Goal: Task Accomplishment & Management: Use online tool/utility

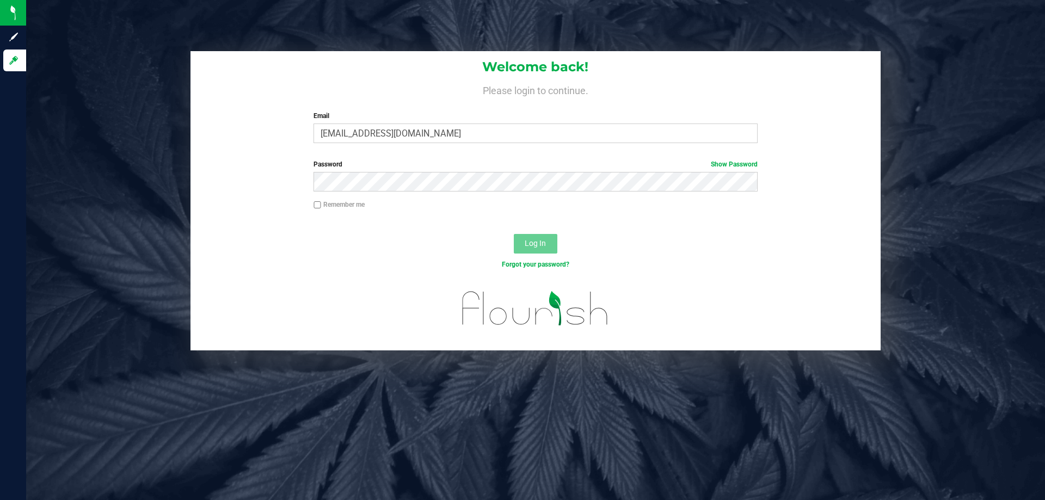
type input "[EMAIL_ADDRESS][DOMAIN_NAME]"
click at [514, 234] on button "Log In" at bounding box center [536, 244] width 44 height 20
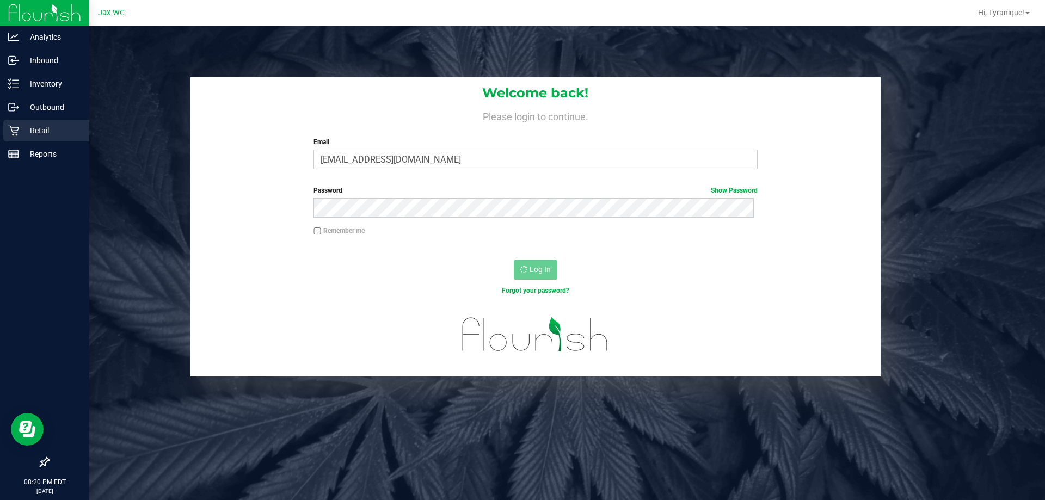
click at [21, 131] on p "Retail" at bounding box center [51, 130] width 65 height 13
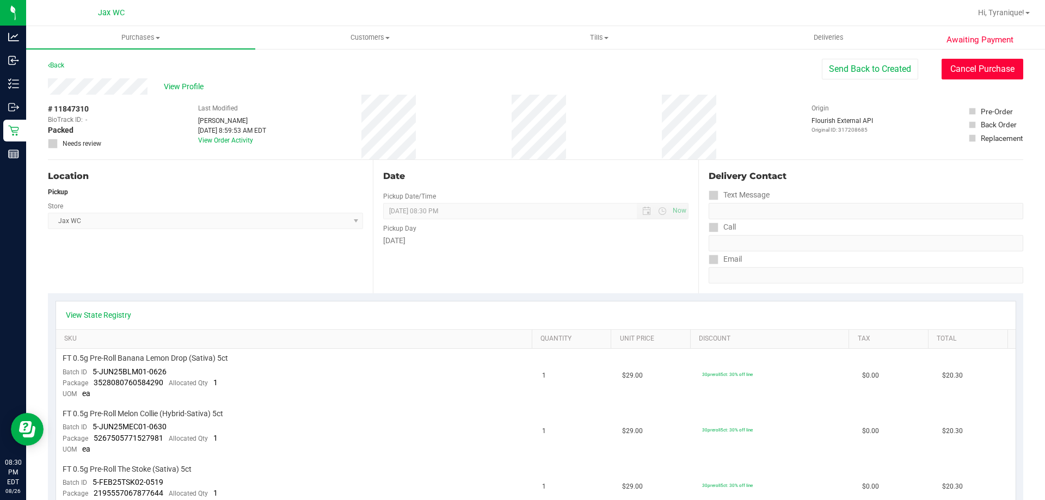
click at [985, 67] on button "Cancel Purchase" at bounding box center [983, 69] width 82 height 21
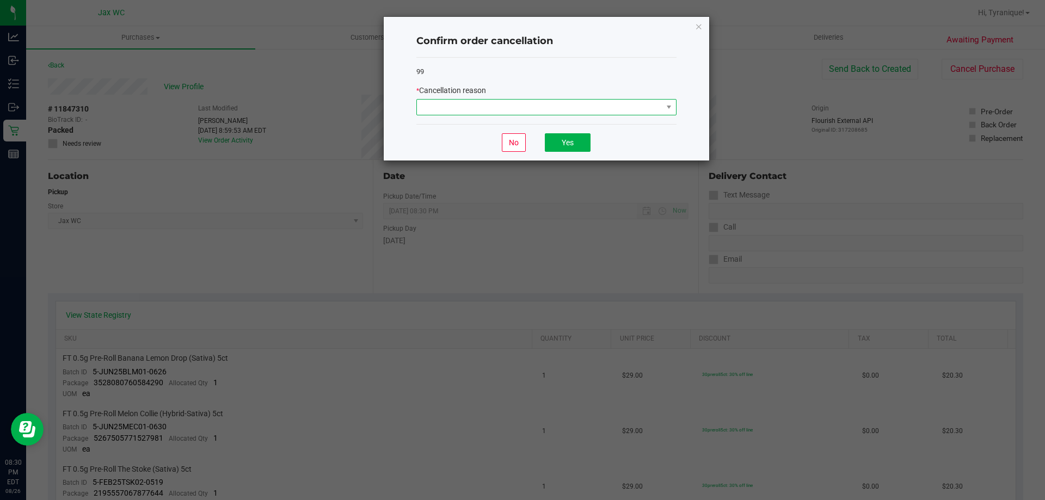
click at [512, 113] on span at bounding box center [539, 107] width 245 height 15
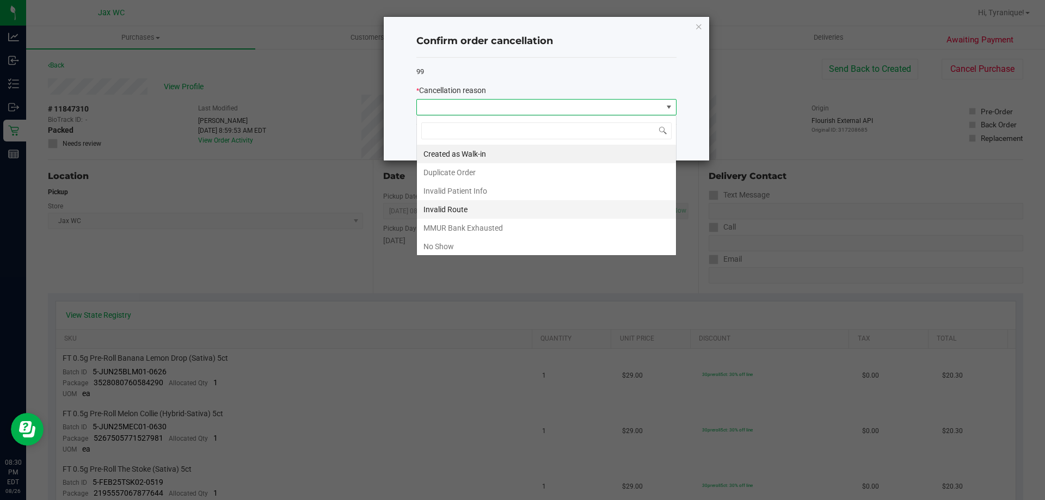
scroll to position [16, 260]
click at [476, 238] on li "No Show" at bounding box center [546, 246] width 259 height 19
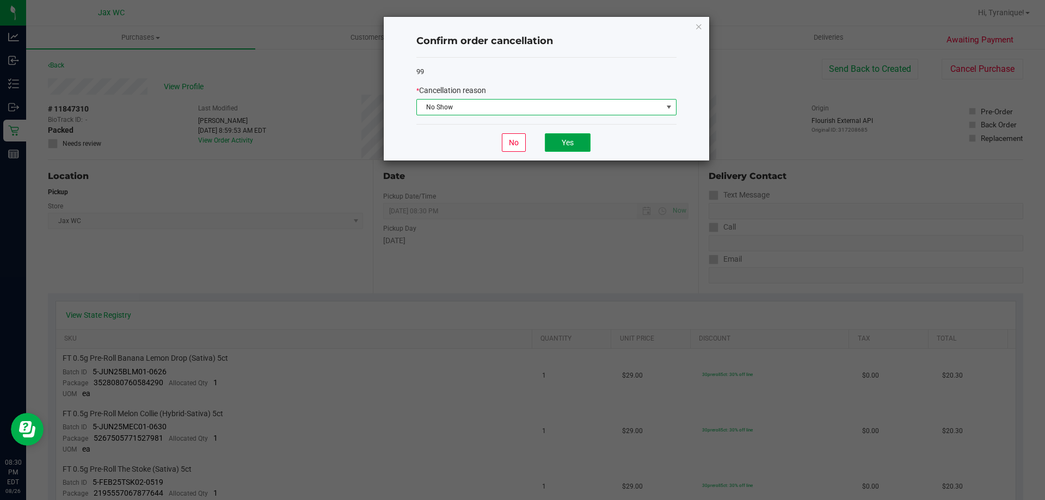
click at [582, 144] on button "Yes" at bounding box center [568, 142] width 46 height 19
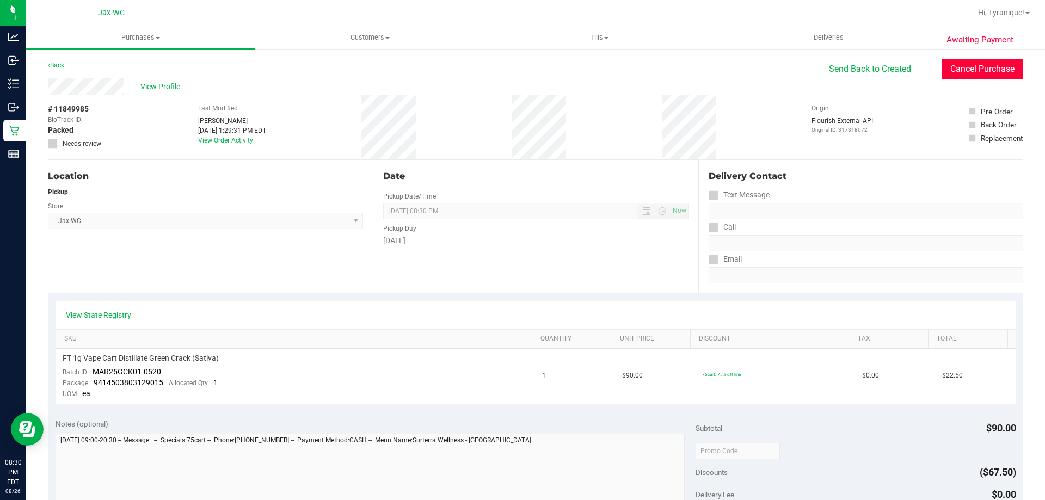
click at [988, 66] on button "Cancel Purchase" at bounding box center [983, 69] width 82 height 21
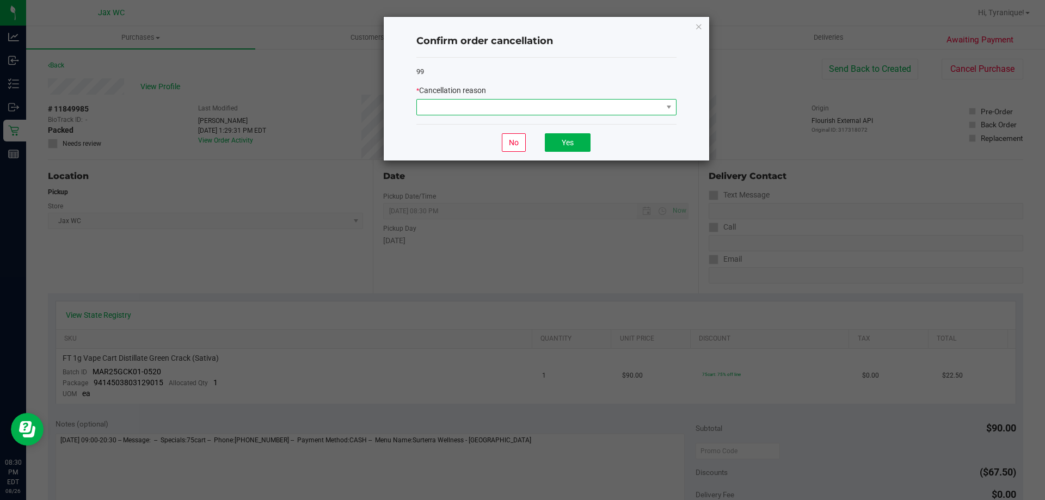
click at [559, 101] on span at bounding box center [539, 107] width 245 height 15
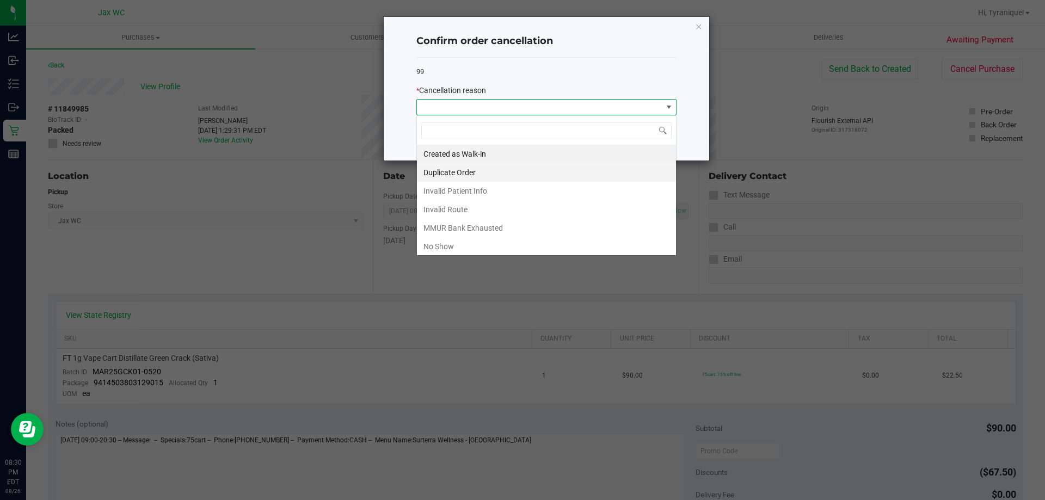
scroll to position [16, 260]
click at [477, 245] on li "No Show" at bounding box center [546, 246] width 259 height 19
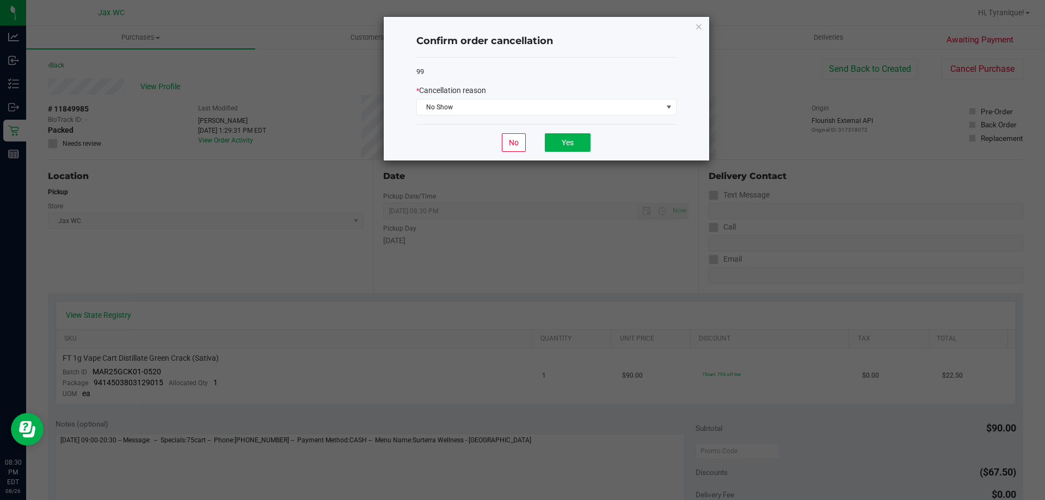
click at [471, 150] on div "No Yes" at bounding box center [546, 142] width 260 height 36
click at [574, 146] on button "Yes" at bounding box center [568, 142] width 46 height 19
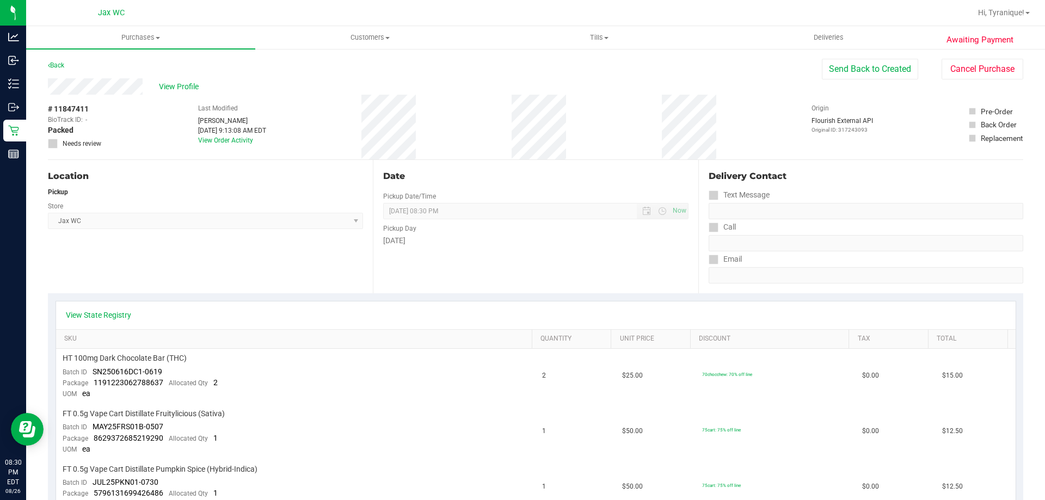
click at [985, 66] on button "Cancel Purchase" at bounding box center [983, 69] width 82 height 21
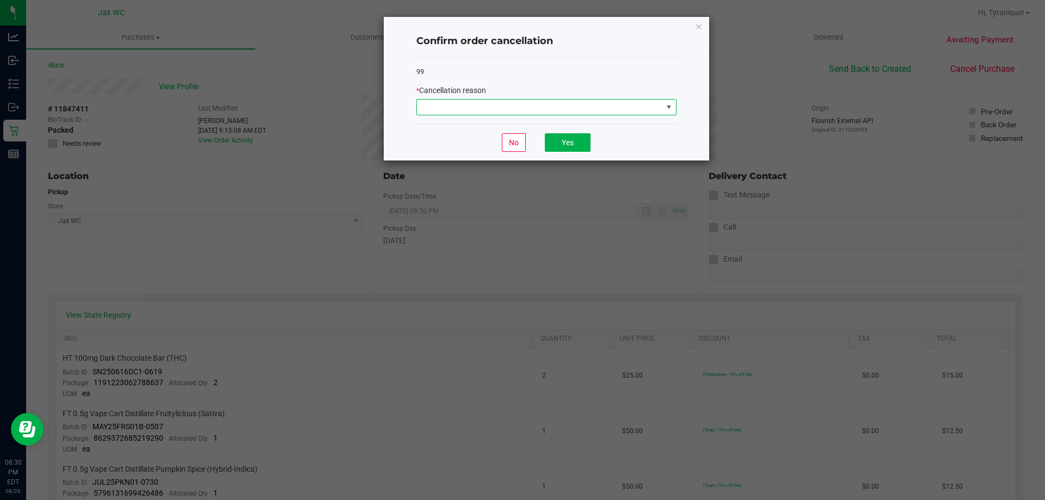
click at [555, 113] on span at bounding box center [539, 107] width 245 height 15
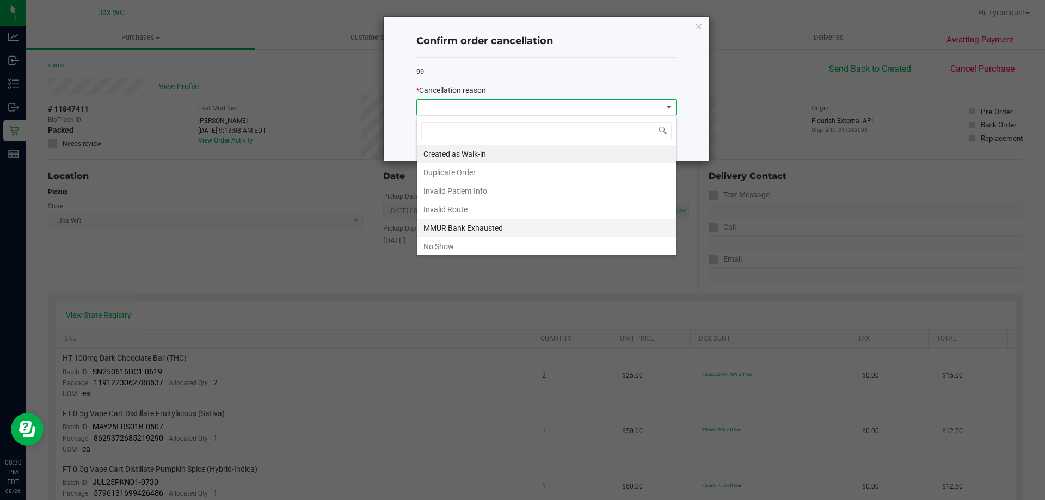
scroll to position [16, 260]
click at [474, 241] on li "No Show" at bounding box center [546, 246] width 259 height 19
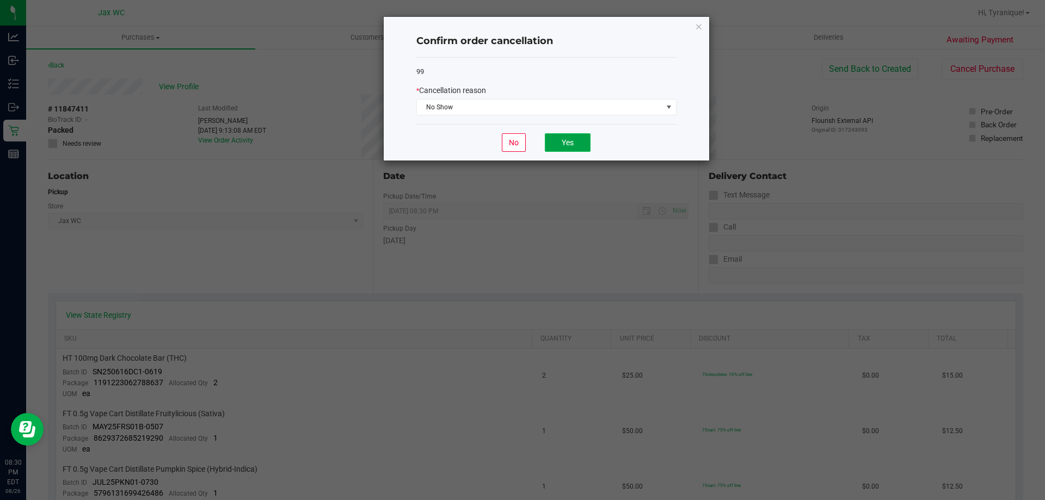
click at [569, 138] on button "Yes" at bounding box center [568, 142] width 46 height 19
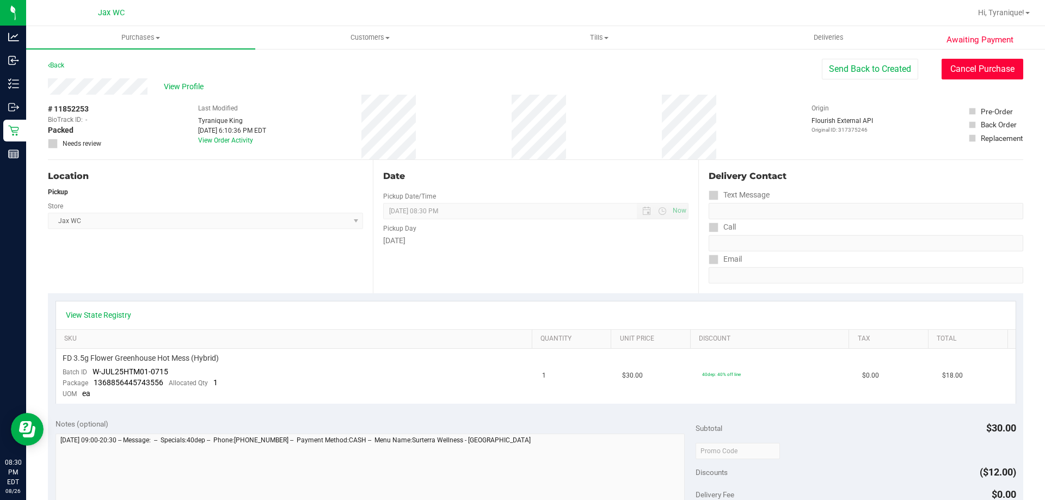
click at [988, 66] on button "Cancel Purchase" at bounding box center [983, 69] width 82 height 21
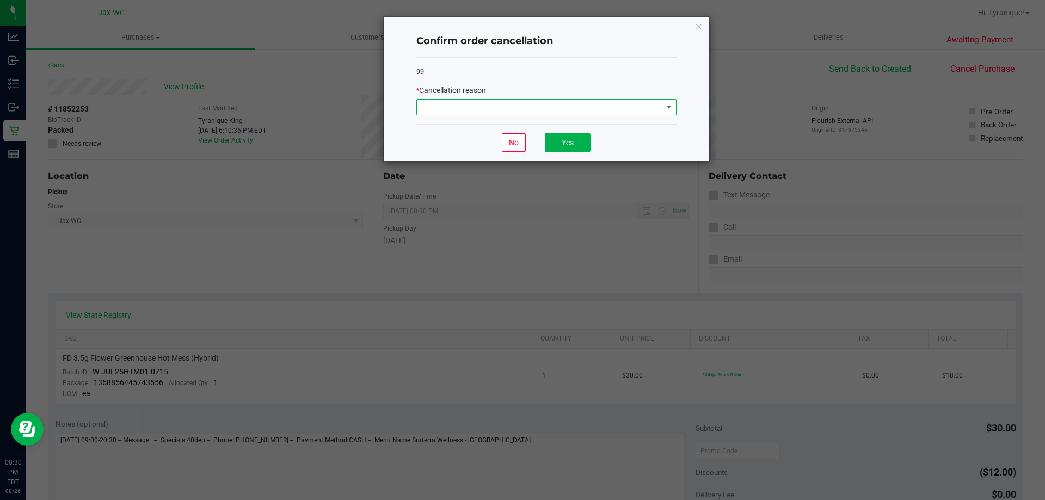
click at [483, 111] on span at bounding box center [539, 107] width 245 height 15
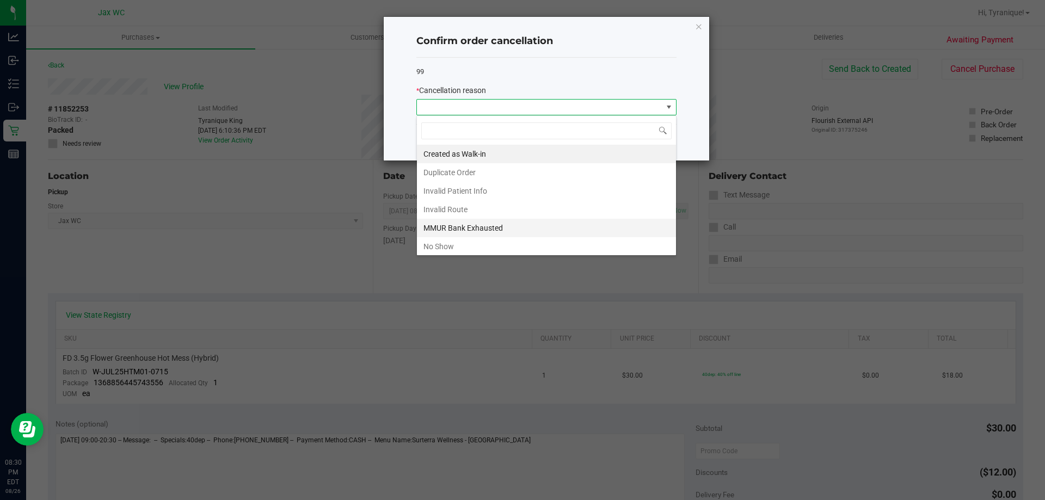
scroll to position [16, 260]
click at [462, 244] on li "No Show" at bounding box center [546, 246] width 259 height 19
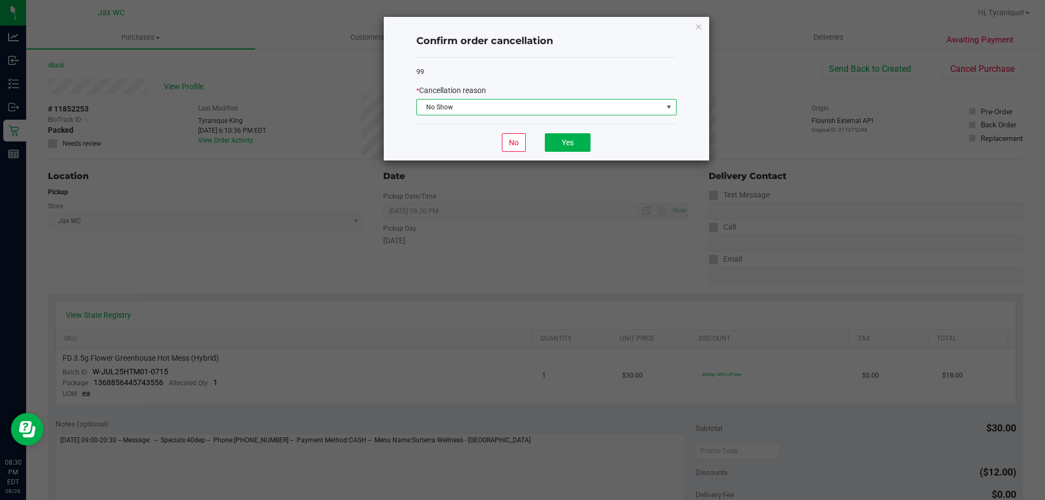
click at [469, 146] on div "No Yes" at bounding box center [546, 142] width 260 height 36
click at [553, 146] on button "Yes" at bounding box center [568, 142] width 46 height 19
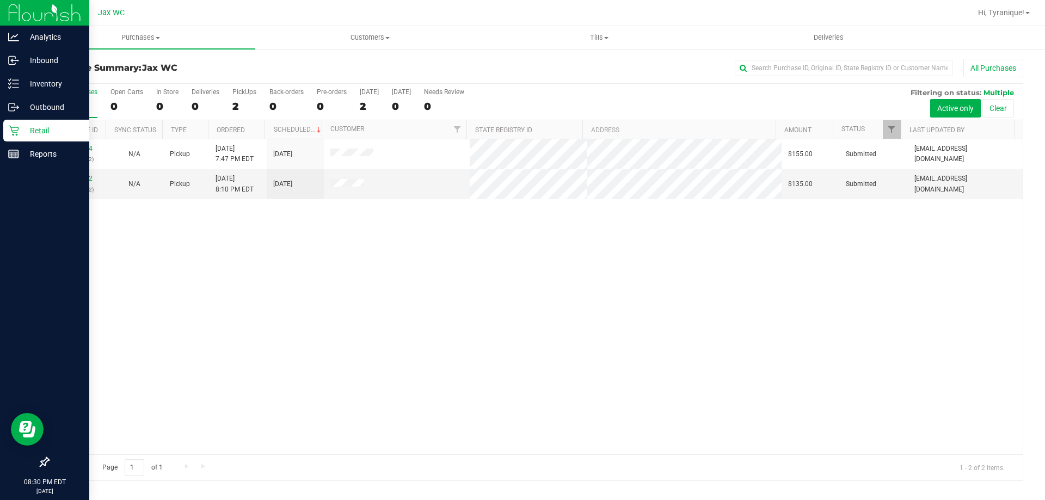
click at [28, 127] on p "Retail" at bounding box center [51, 130] width 65 height 13
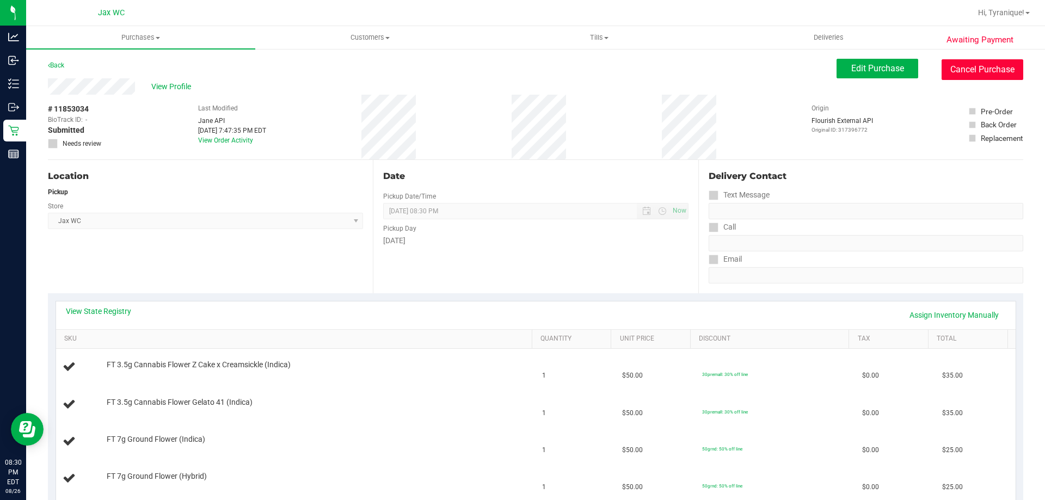
click at [1002, 70] on button "Cancel Purchase" at bounding box center [983, 69] width 82 height 21
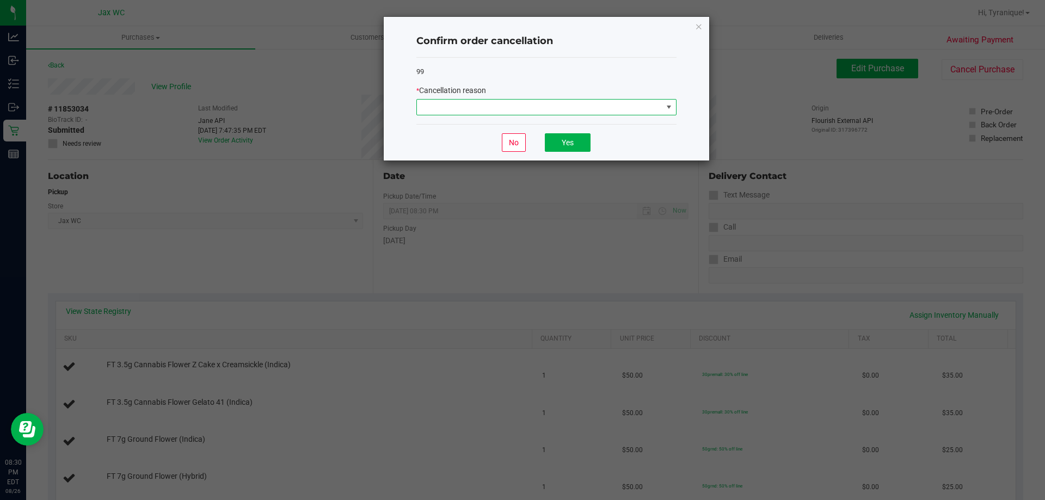
click at [608, 108] on span at bounding box center [539, 107] width 245 height 15
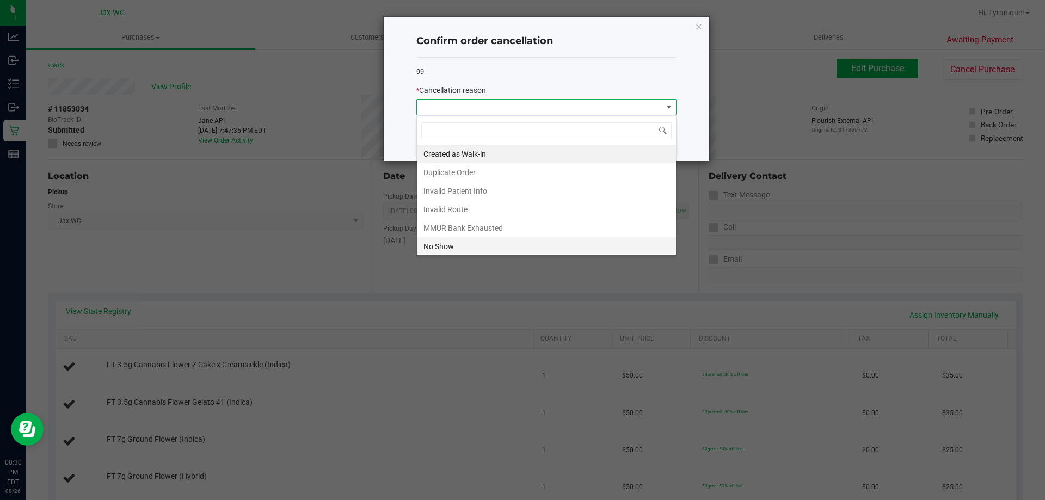
scroll to position [16, 260]
click at [464, 247] on li "No Show" at bounding box center [546, 246] width 259 height 19
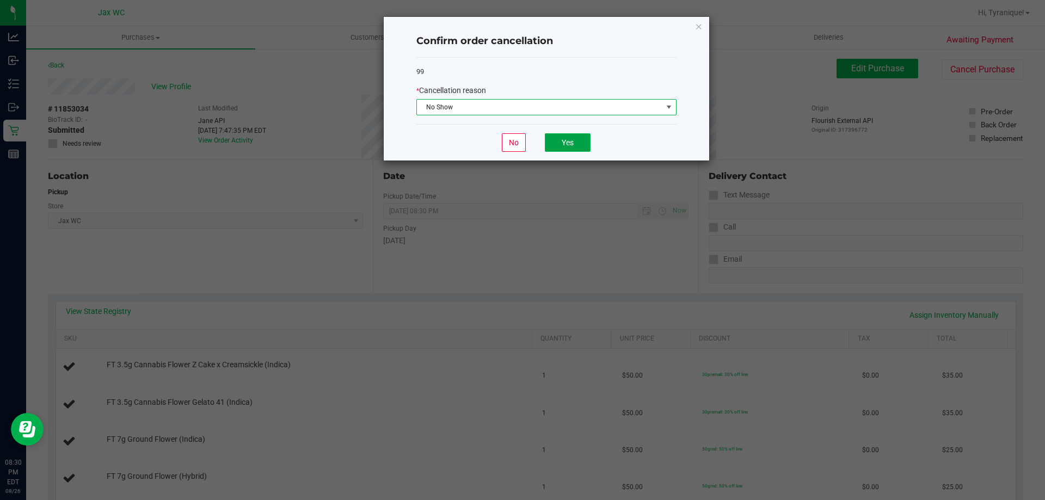
click at [549, 147] on button "Yes" at bounding box center [568, 142] width 46 height 19
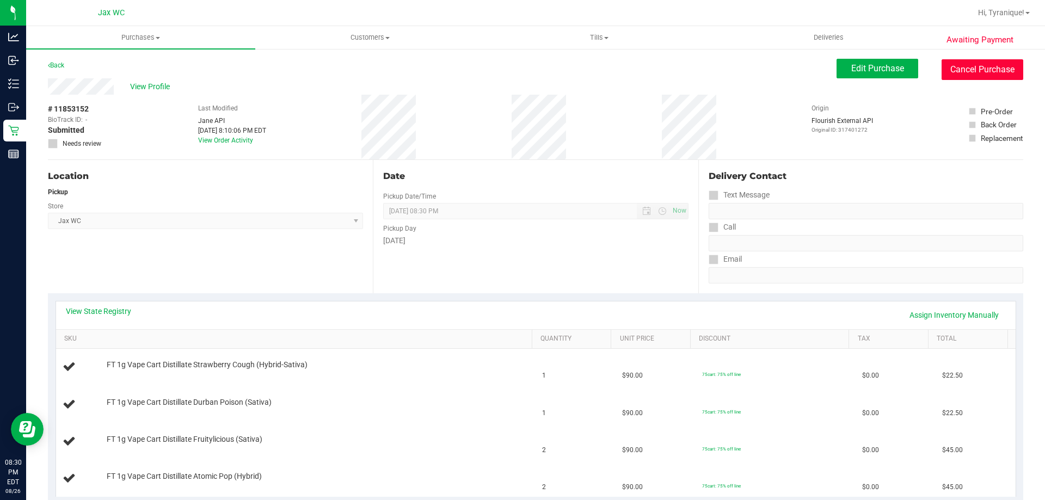
click at [987, 71] on button "Cancel Purchase" at bounding box center [983, 69] width 82 height 21
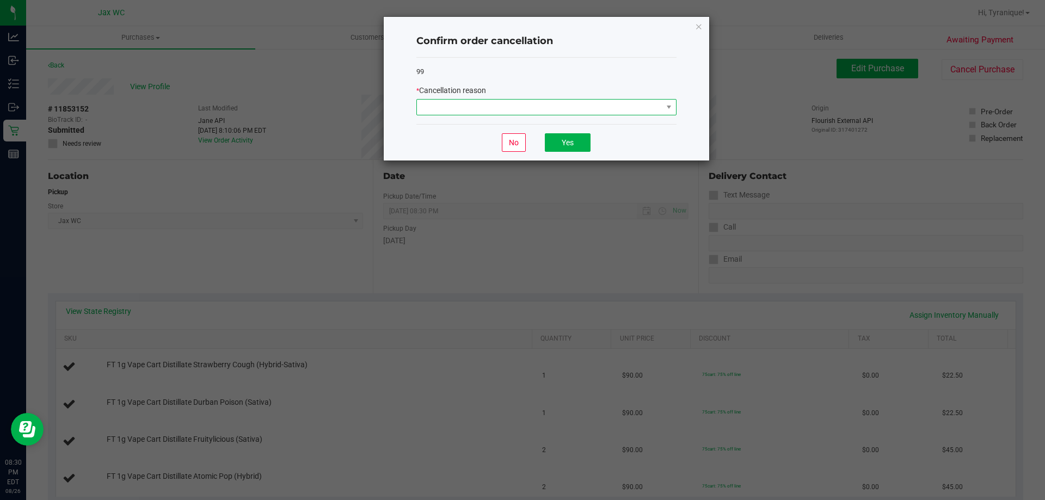
click at [513, 102] on span at bounding box center [539, 107] width 245 height 15
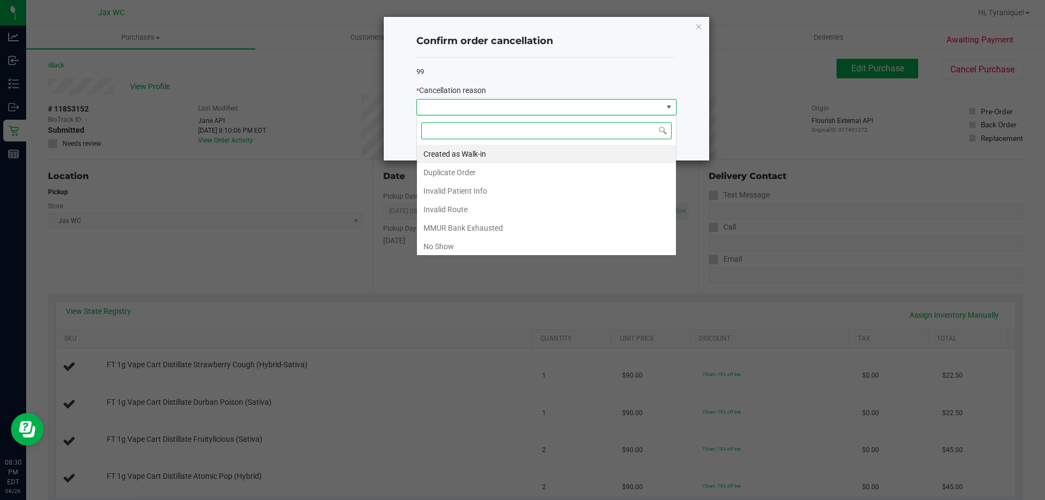
scroll to position [16, 260]
click at [458, 245] on li "No Show" at bounding box center [546, 246] width 259 height 19
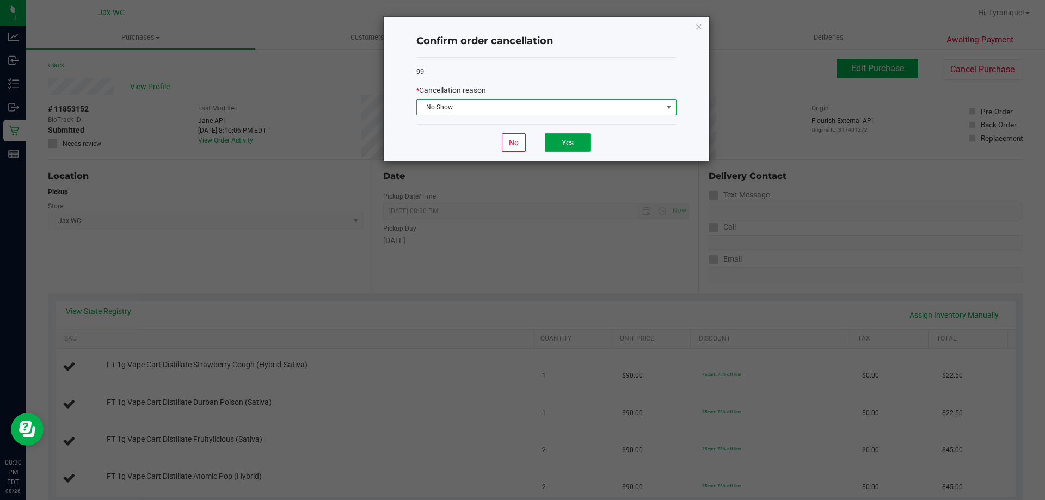
click at [567, 135] on button "Yes" at bounding box center [568, 142] width 46 height 19
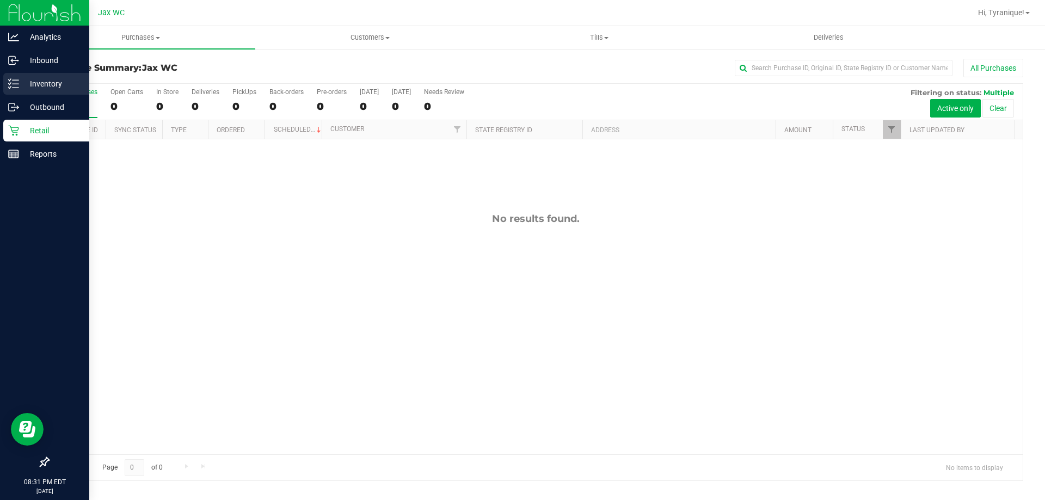
click at [56, 80] on p "Inventory" at bounding box center [51, 83] width 65 height 13
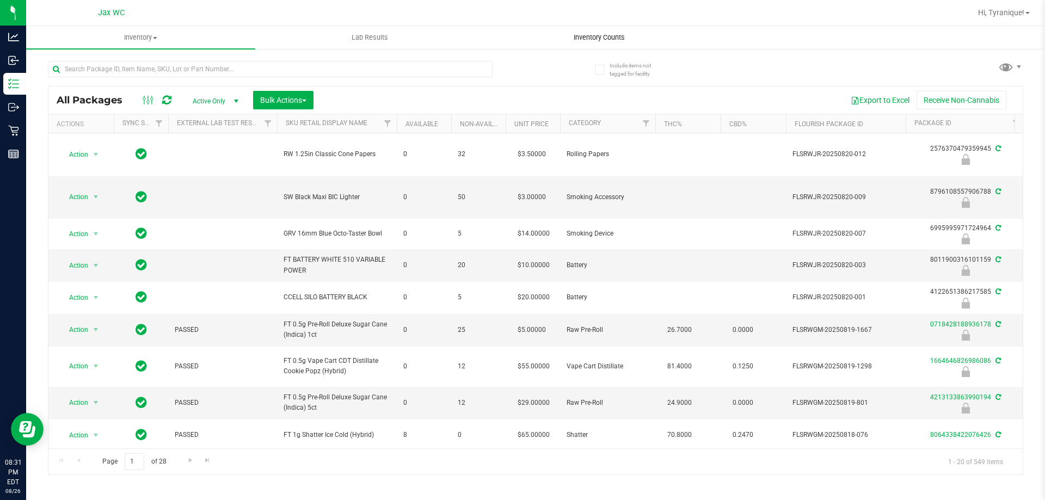
click at [586, 40] on span "Inventory Counts" at bounding box center [599, 38] width 81 height 10
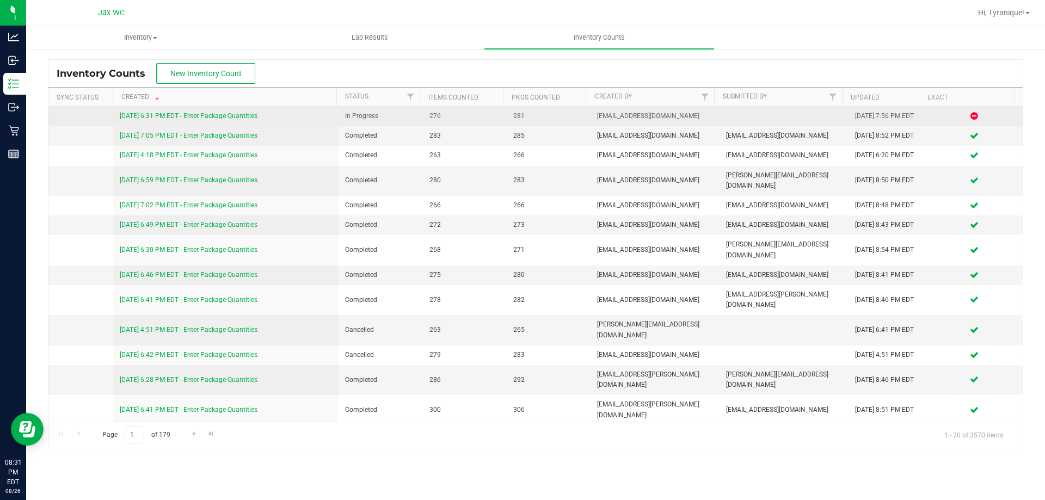
click at [205, 116] on link "8/26/25 6:31 PM EDT - Enter Package Quantities" at bounding box center [189, 116] width 138 height 8
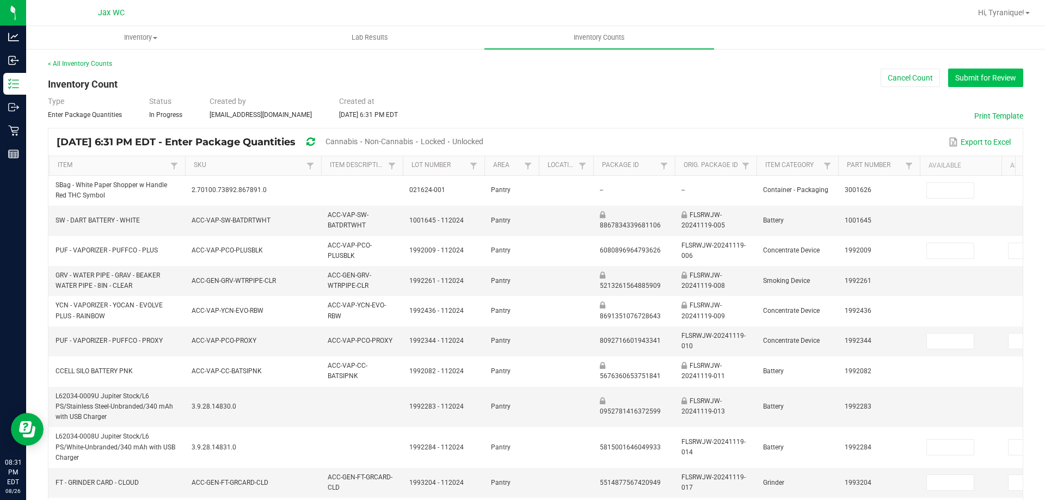
click at [979, 84] on button "Submit for Review" at bounding box center [985, 78] width 75 height 19
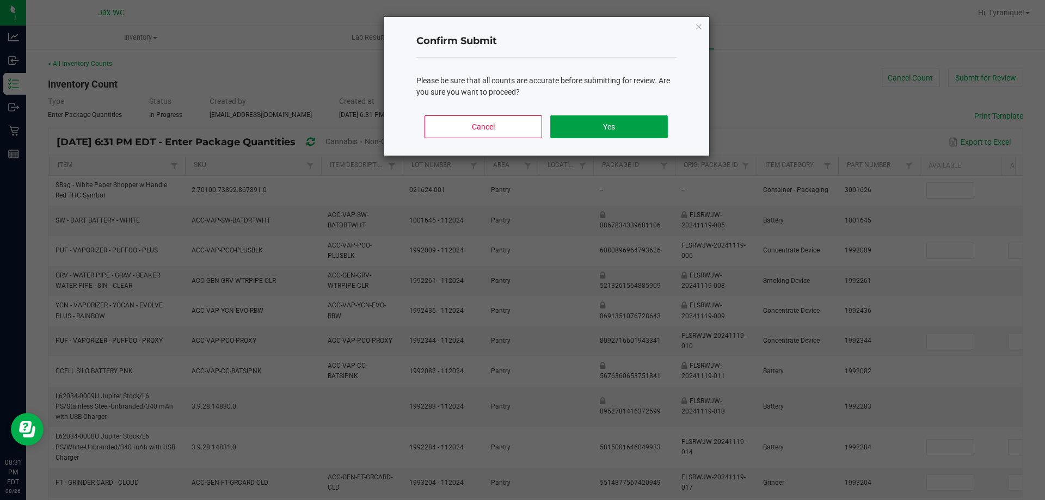
click at [610, 130] on button "Yes" at bounding box center [608, 126] width 117 height 23
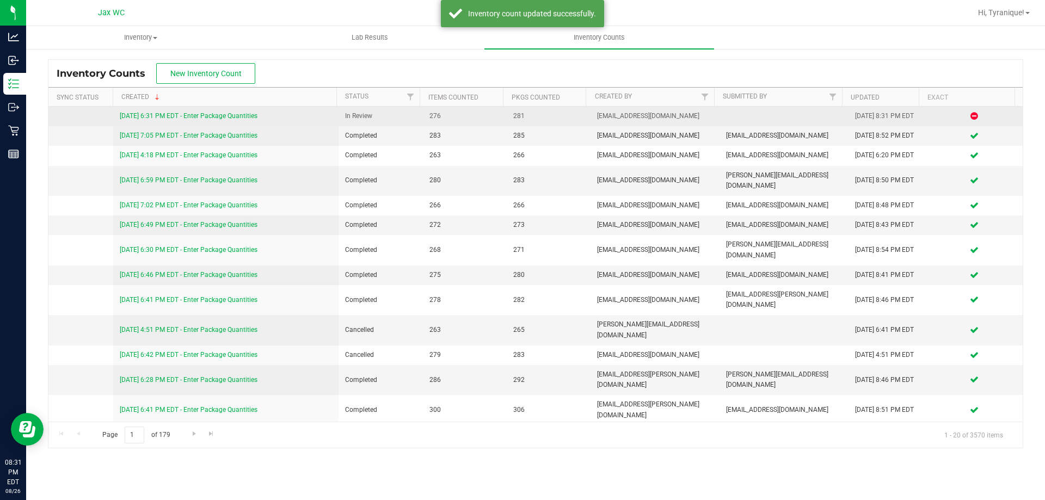
click at [175, 115] on link "8/26/25 6:31 PM EDT - Enter Package Quantities" at bounding box center [189, 116] width 138 height 8
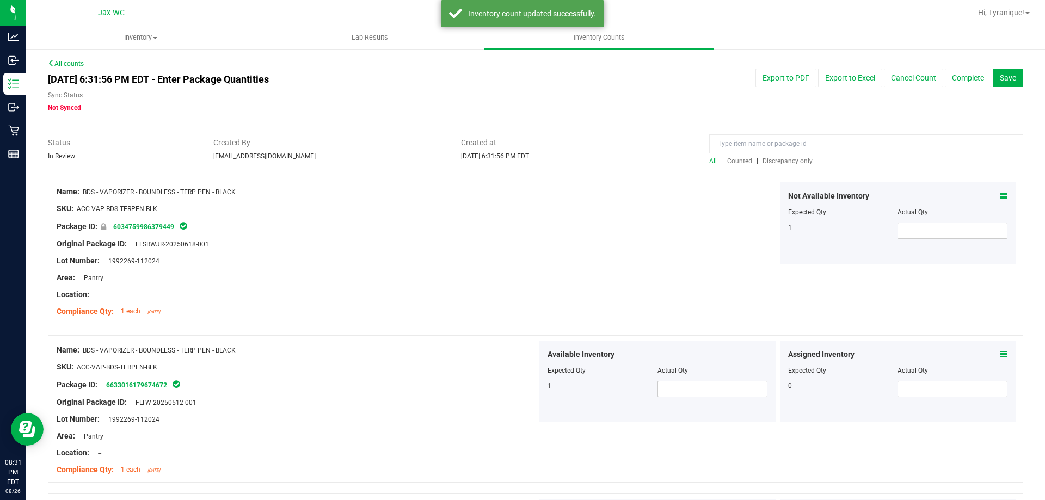
click at [796, 159] on span "Discrepancy only" at bounding box center [788, 161] width 50 height 8
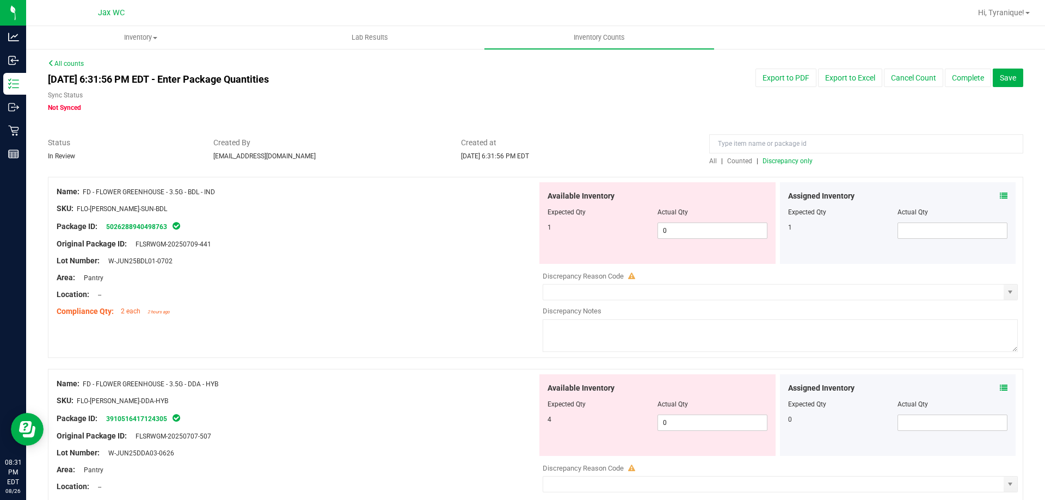
click at [628, 273] on icon at bounding box center [631, 276] width 7 height 7
click at [632, 279] on icon at bounding box center [631, 276] width 7 height 7
click at [631, 288] on input "text" at bounding box center [773, 292] width 460 height 15
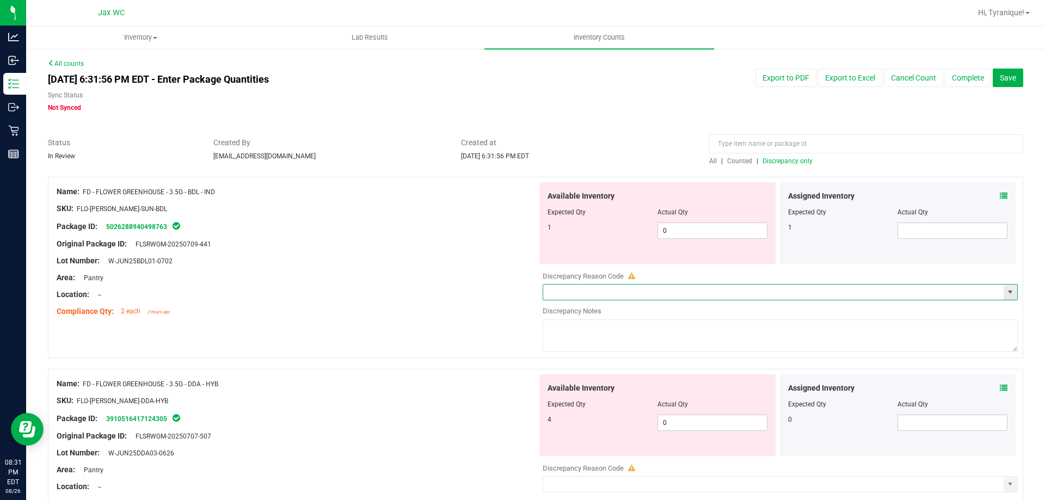
click at [1006, 290] on span "select" at bounding box center [1010, 292] width 9 height 9
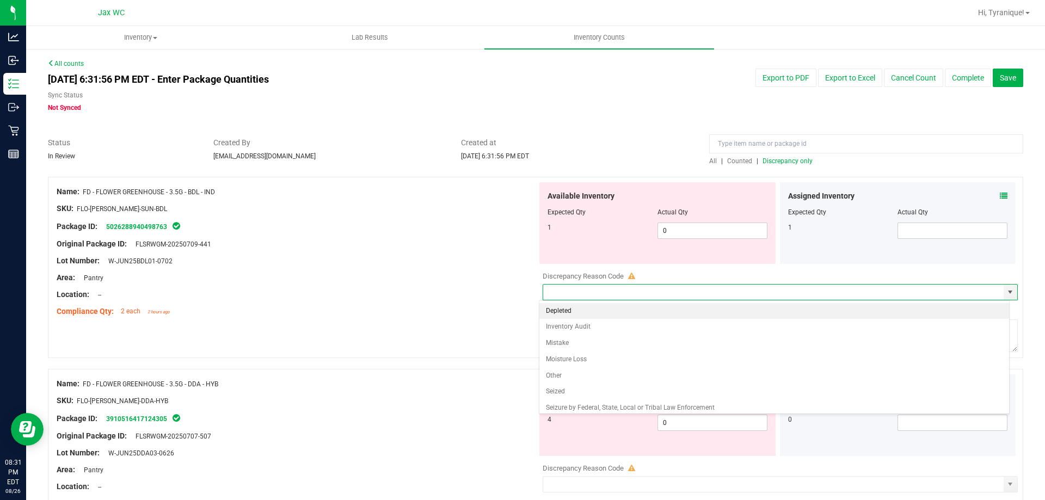
click at [482, 290] on div "Location: --" at bounding box center [297, 294] width 481 height 11
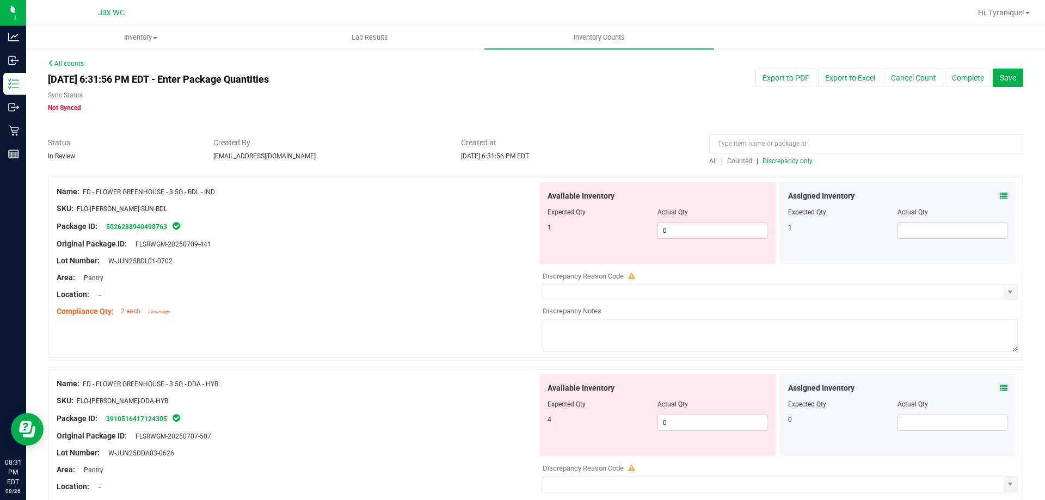
click at [476, 298] on div "Location: --" at bounding box center [297, 294] width 481 height 11
click at [999, 194] on div "Assigned Inventory Expected Qty Actual Qty 1" at bounding box center [898, 223] width 236 height 82
click at [1000, 194] on icon at bounding box center [1004, 196] width 8 height 8
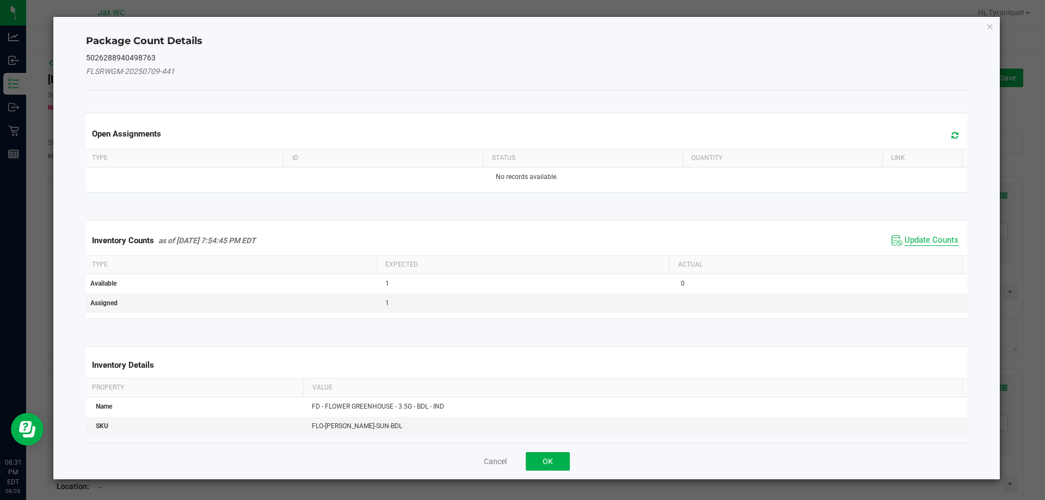
click at [919, 242] on span "Update Counts" at bounding box center [932, 240] width 54 height 11
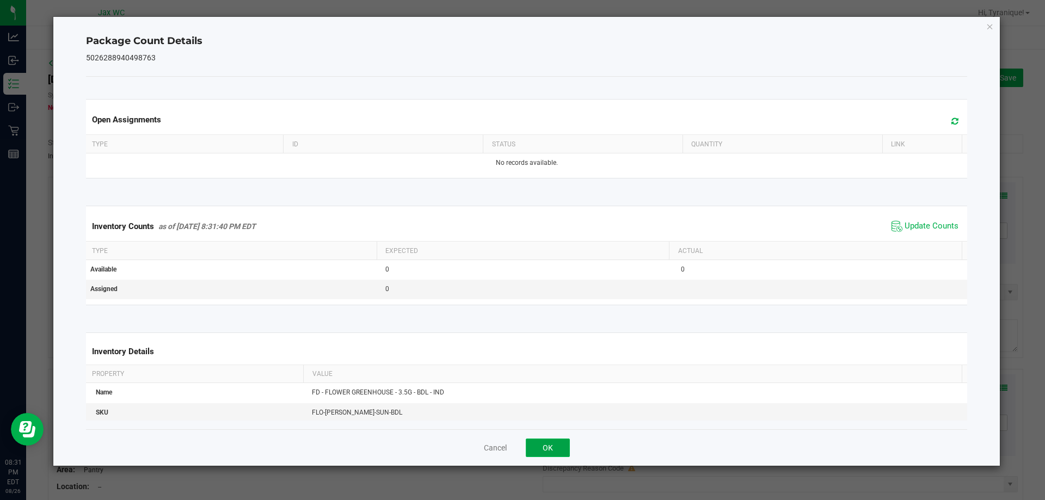
click at [557, 448] on button "OK" at bounding box center [548, 448] width 44 height 19
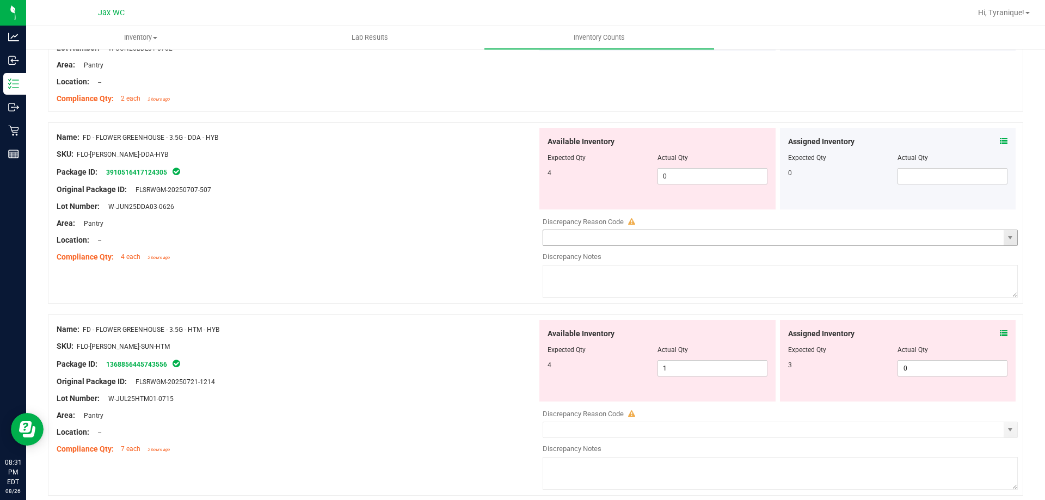
scroll to position [218, 0]
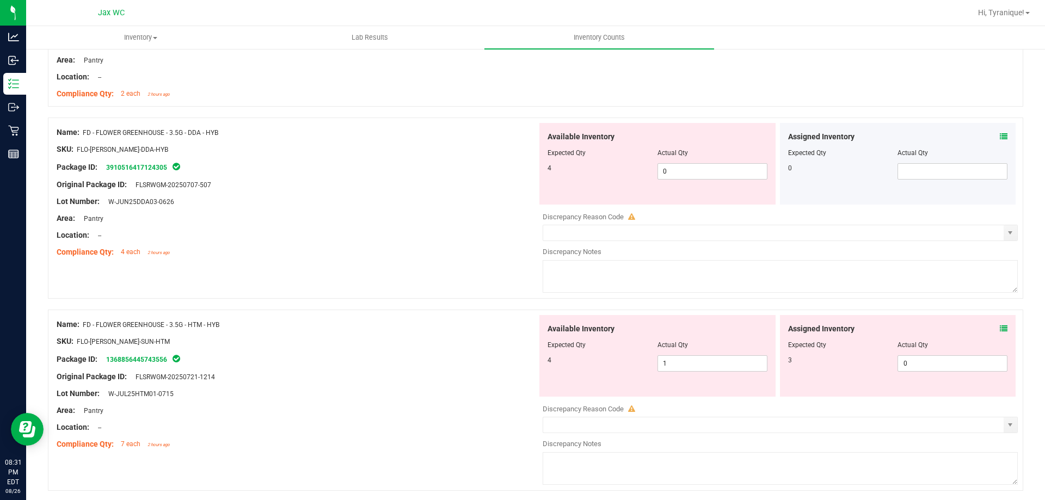
click at [1000, 137] on icon at bounding box center [1004, 137] width 8 height 8
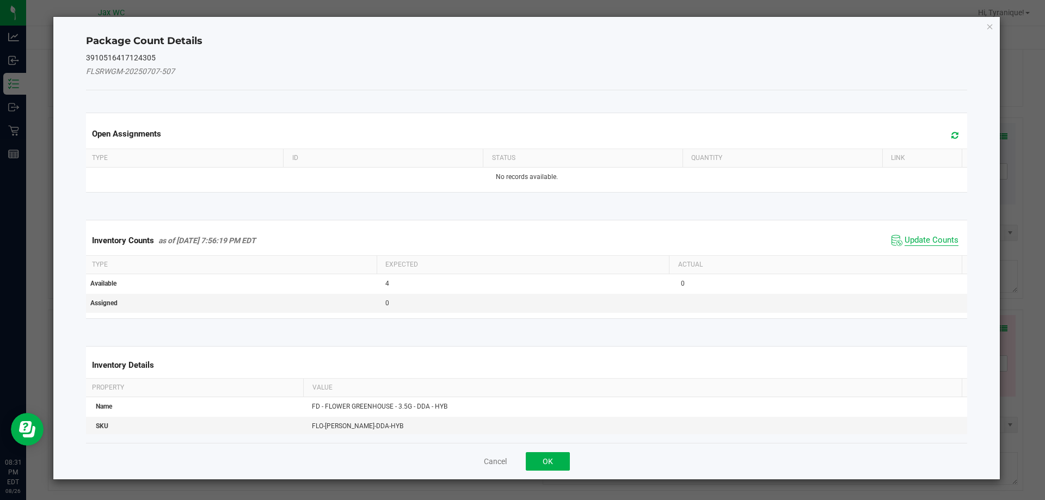
click at [919, 240] on span "Update Counts" at bounding box center [932, 240] width 54 height 11
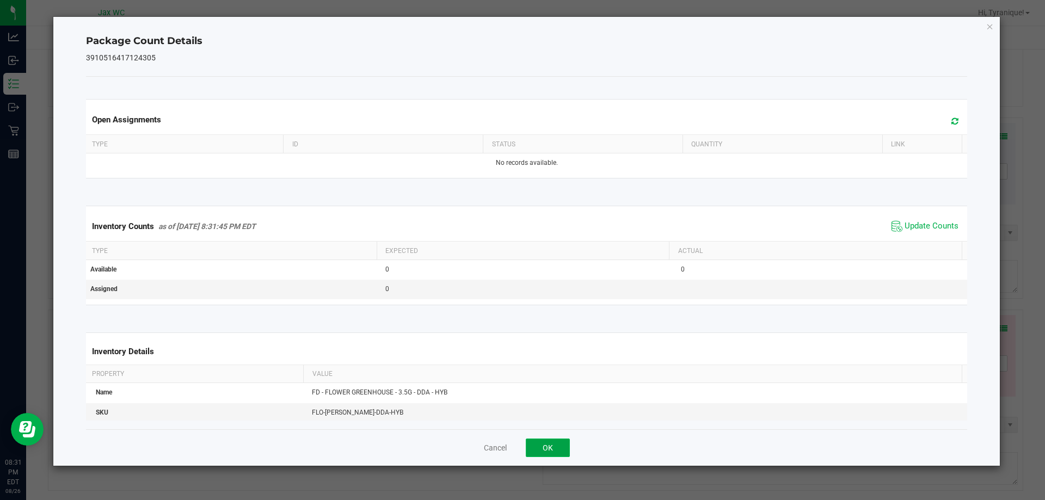
click at [548, 450] on button "OK" at bounding box center [548, 448] width 44 height 19
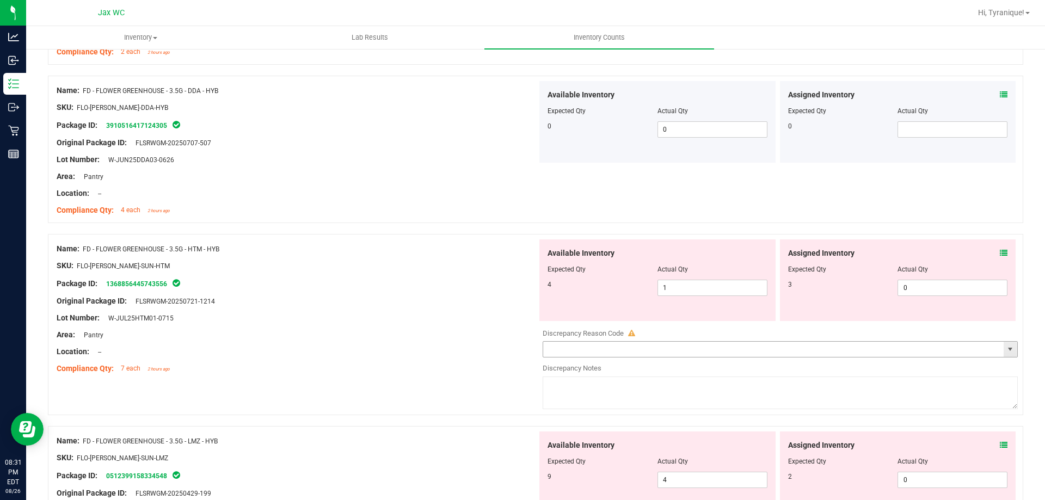
scroll to position [327, 0]
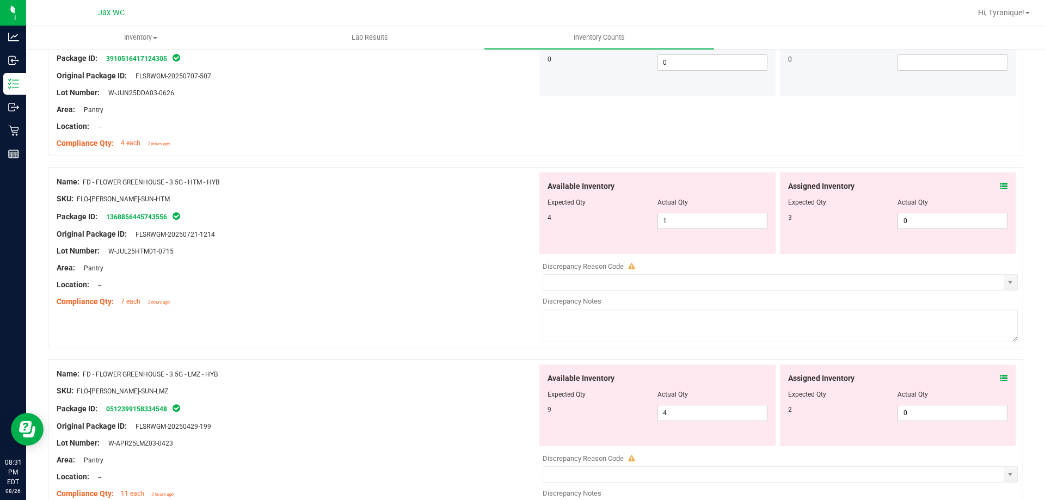
click at [1000, 181] on span at bounding box center [1004, 186] width 8 height 11
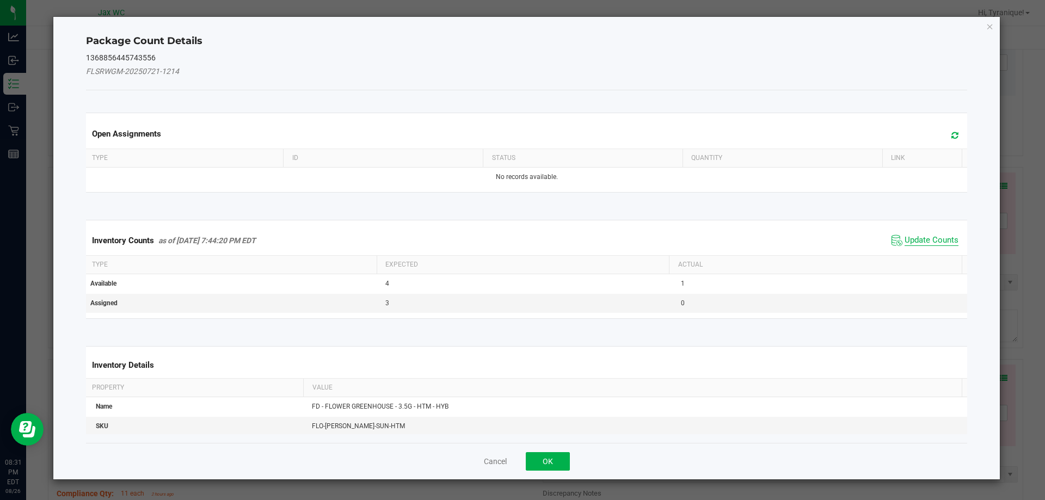
click at [933, 240] on span "Update Counts" at bounding box center [932, 240] width 54 height 11
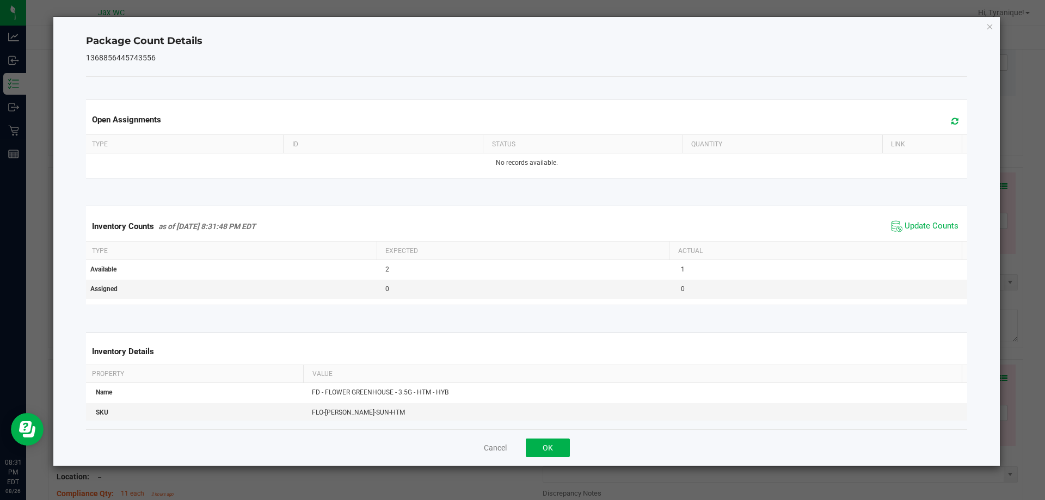
click at [552, 437] on div "Cancel OK" at bounding box center [527, 447] width 882 height 36
click at [559, 447] on button "OK" at bounding box center [548, 448] width 44 height 19
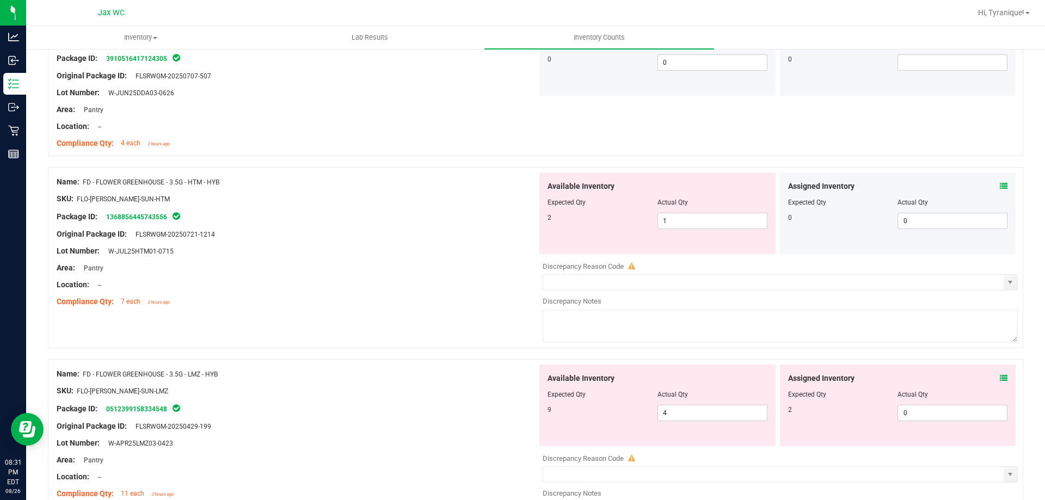
scroll to position [435, 0]
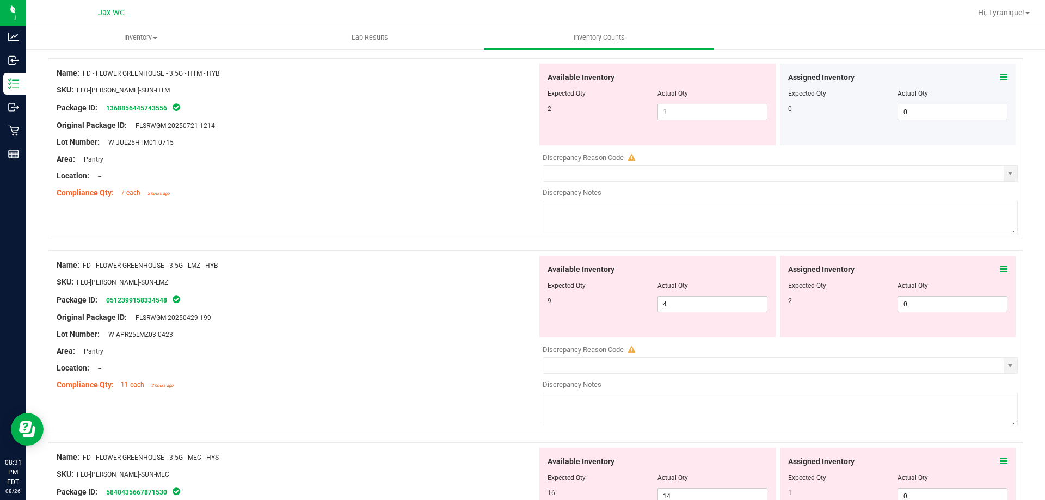
click at [1000, 267] on icon at bounding box center [1004, 270] width 8 height 8
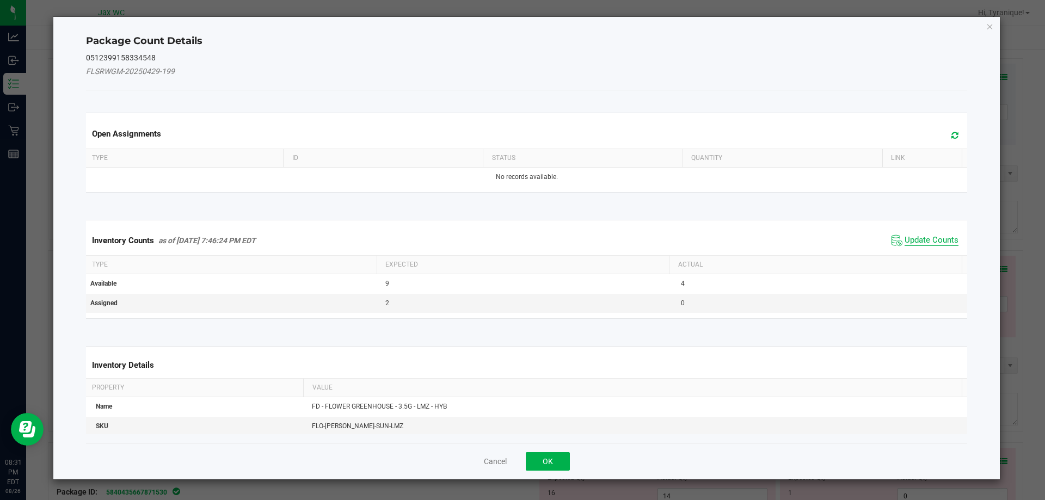
click at [909, 235] on span "Update Counts" at bounding box center [932, 240] width 54 height 11
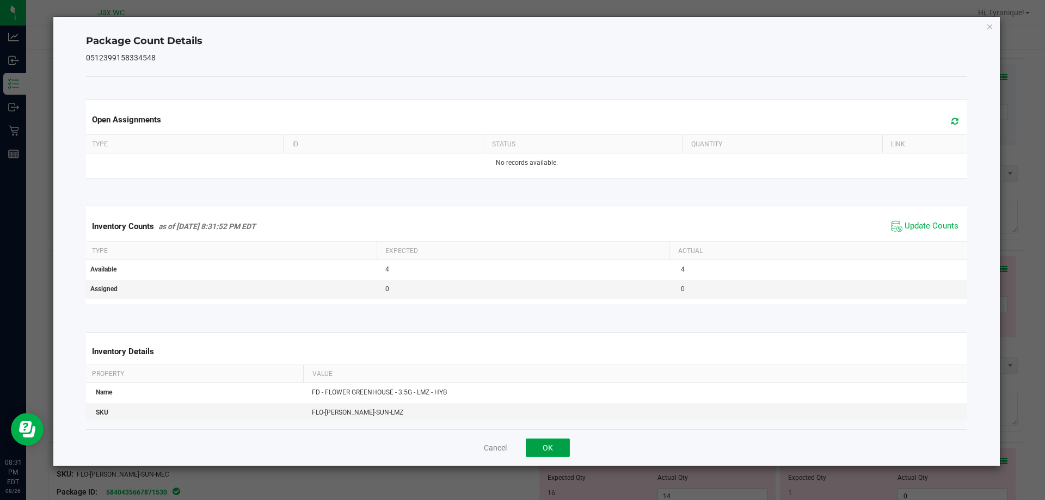
click at [535, 445] on button "OK" at bounding box center [548, 448] width 44 height 19
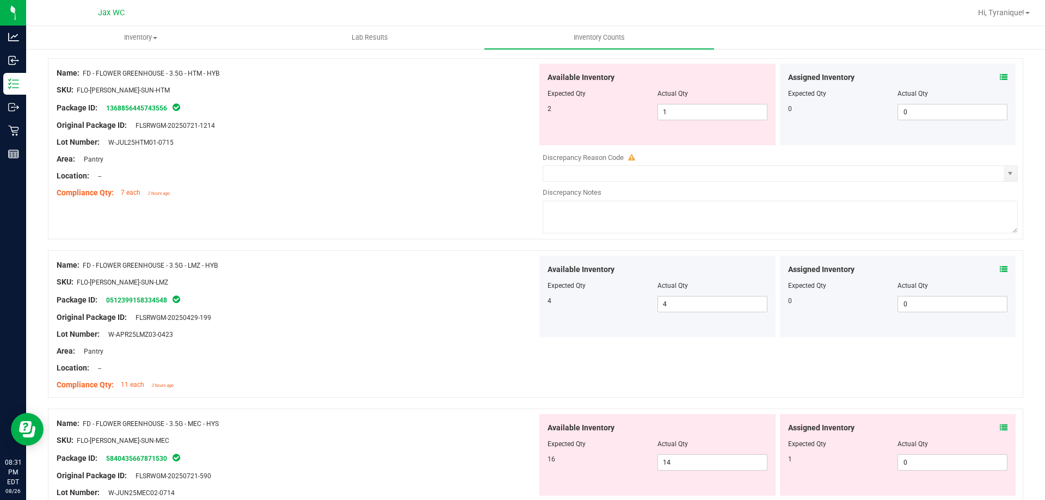
scroll to position [599, 0]
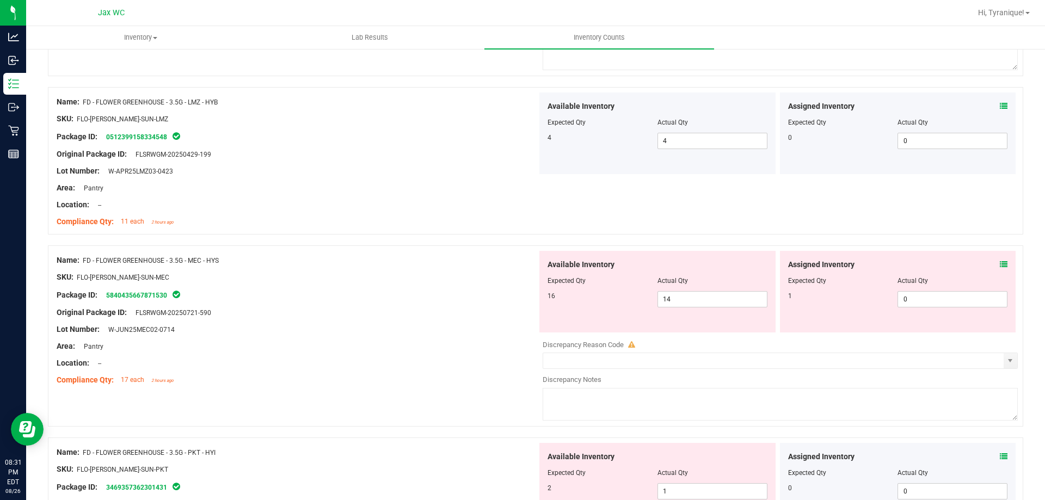
click at [1000, 263] on icon at bounding box center [1004, 265] width 8 height 8
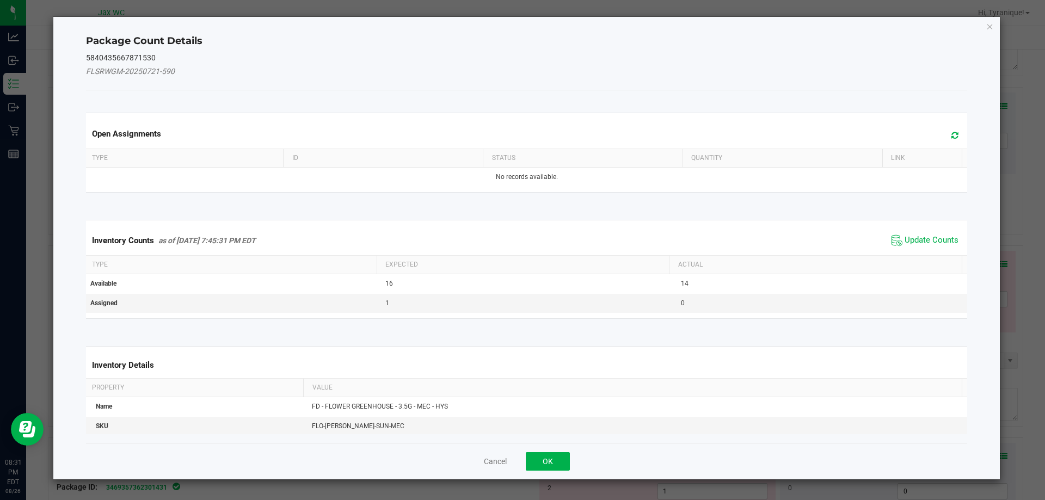
click at [931, 247] on span "Update Counts" at bounding box center [925, 240] width 72 height 16
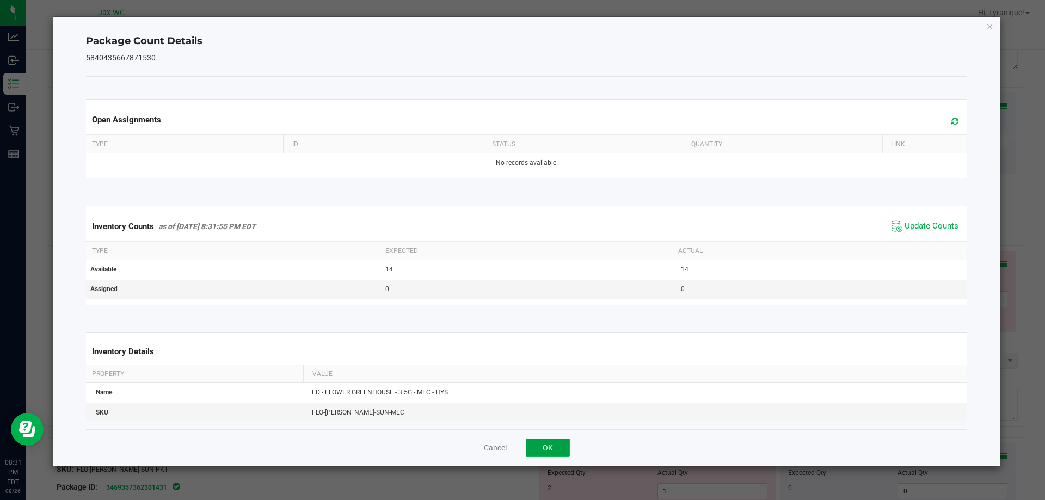
click at [554, 440] on button "OK" at bounding box center [548, 448] width 44 height 19
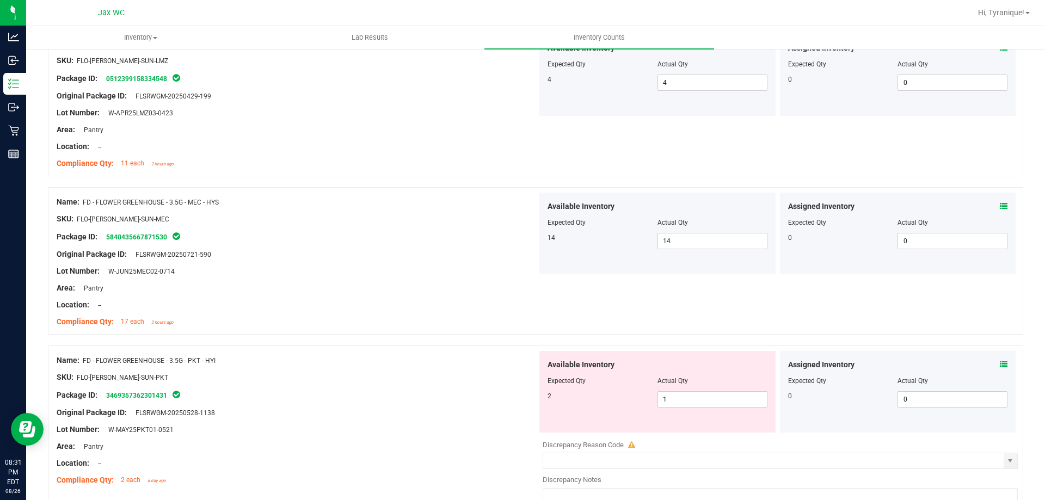
scroll to position [762, 0]
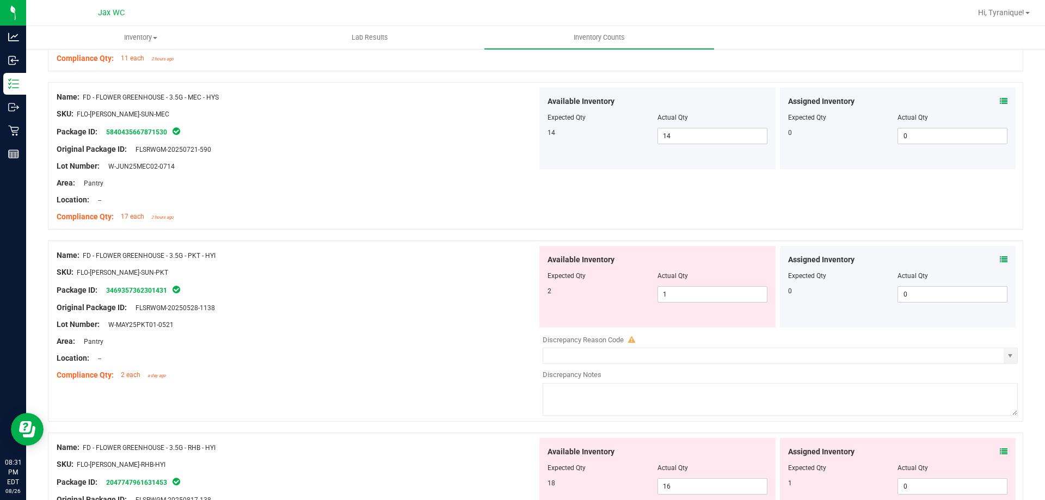
click at [1000, 259] on icon at bounding box center [1004, 260] width 8 height 8
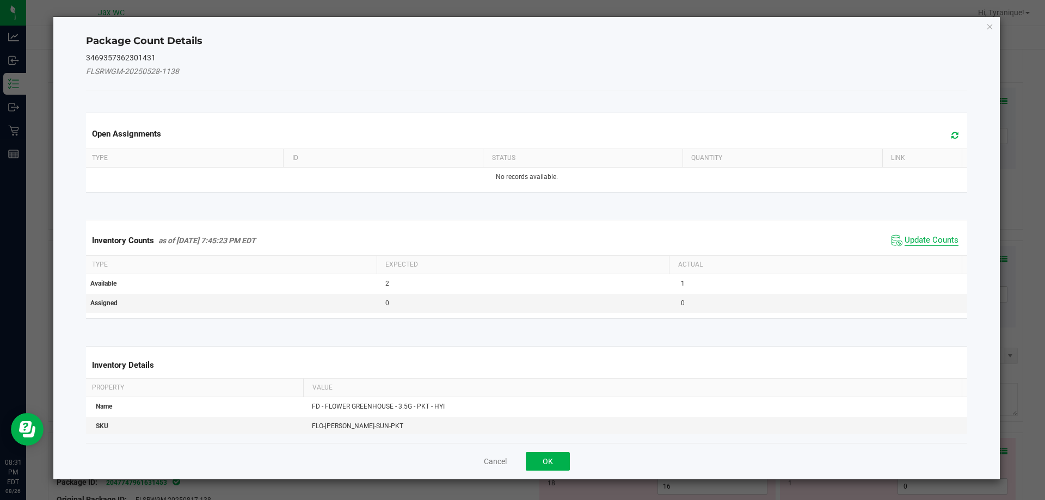
click at [950, 238] on span "Update Counts" at bounding box center [932, 240] width 54 height 11
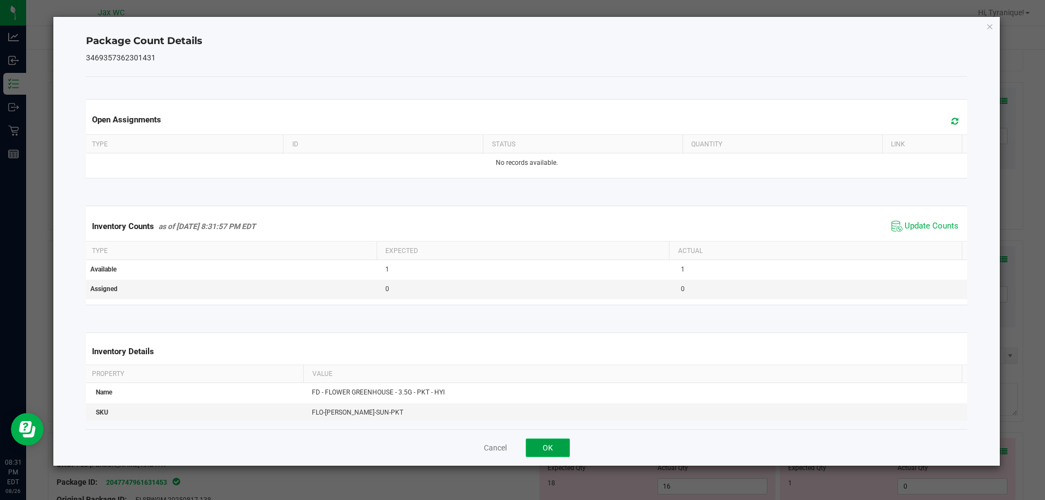
click at [537, 447] on button "OK" at bounding box center [548, 448] width 44 height 19
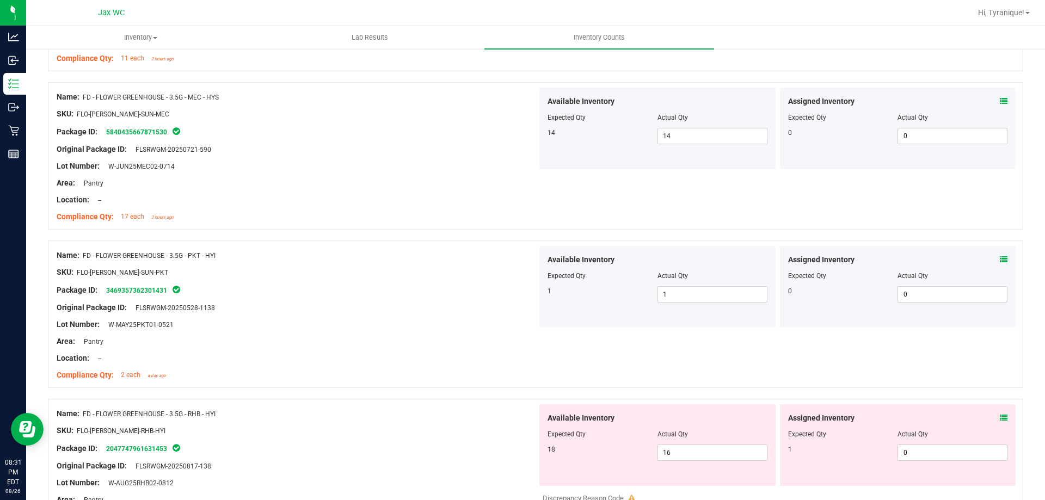
scroll to position [980, 0]
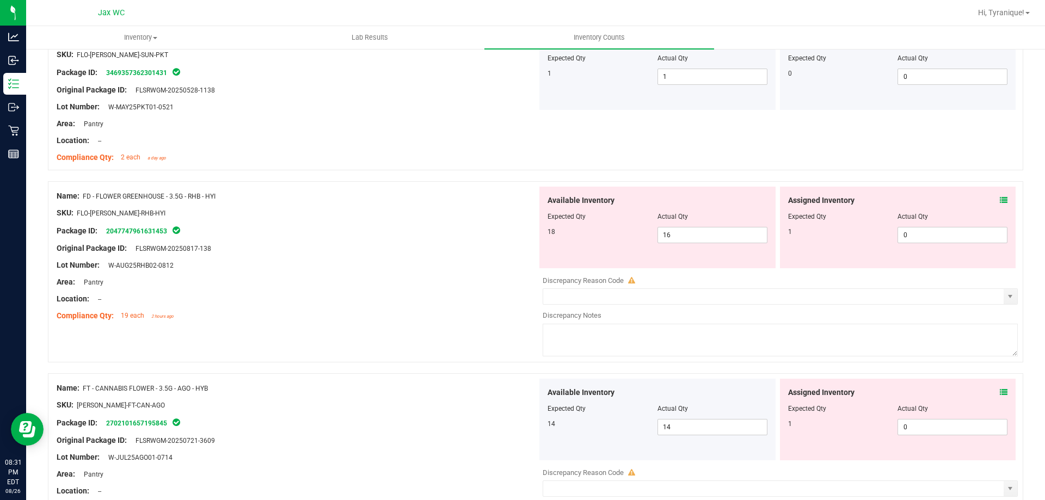
click at [1000, 196] on div "Assigned Inventory Expected Qty Actual Qty 1 0 0" at bounding box center [898, 228] width 236 height 82
click at [1000, 198] on icon at bounding box center [1004, 200] width 8 height 8
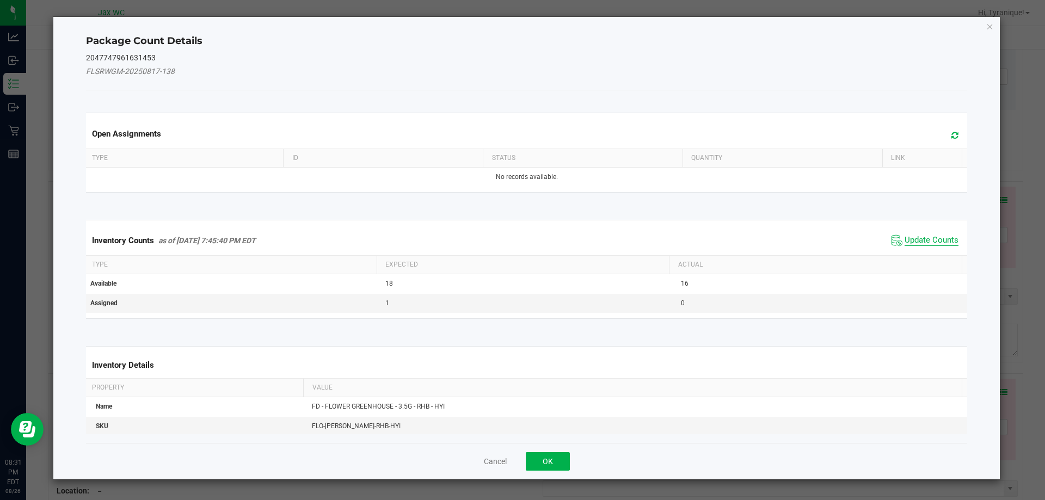
click at [911, 243] on span "Update Counts" at bounding box center [932, 240] width 54 height 11
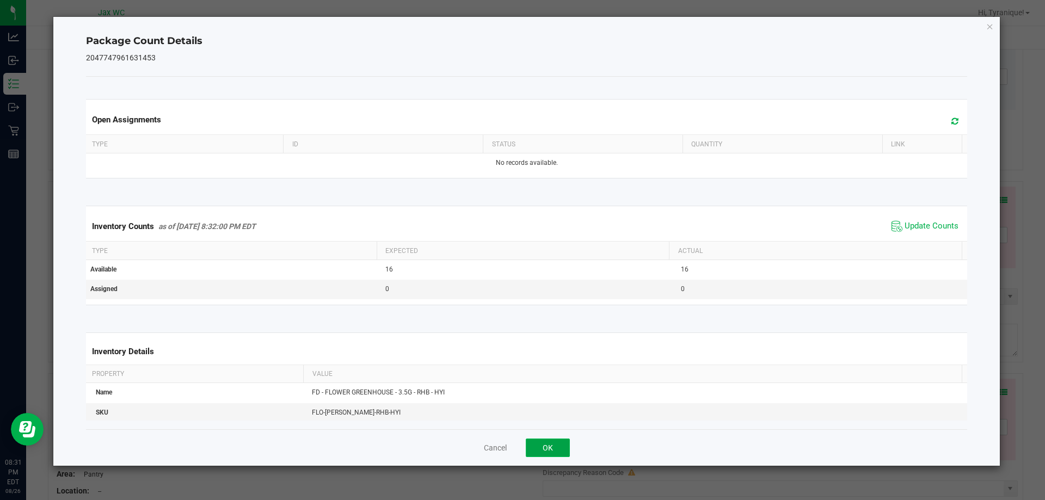
click at [563, 439] on button "OK" at bounding box center [548, 448] width 44 height 19
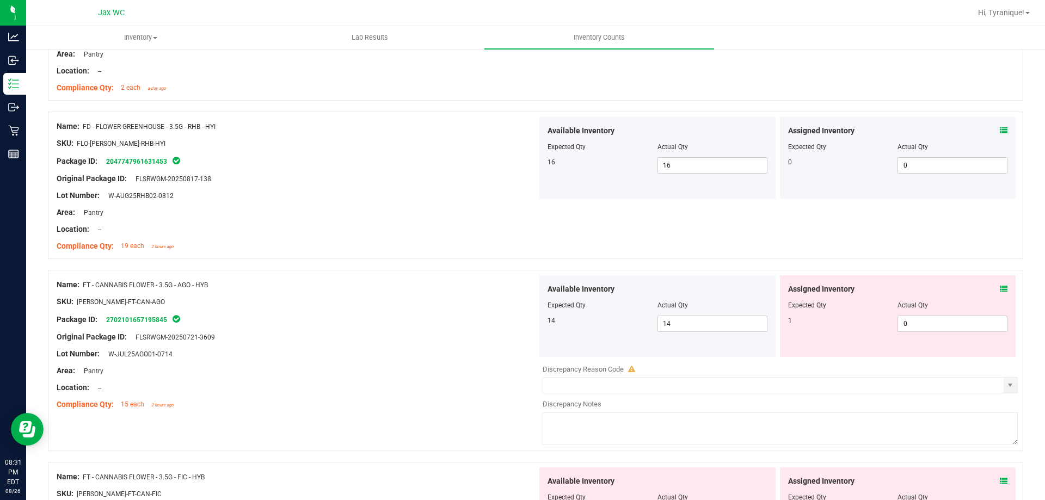
scroll to position [1143, 0]
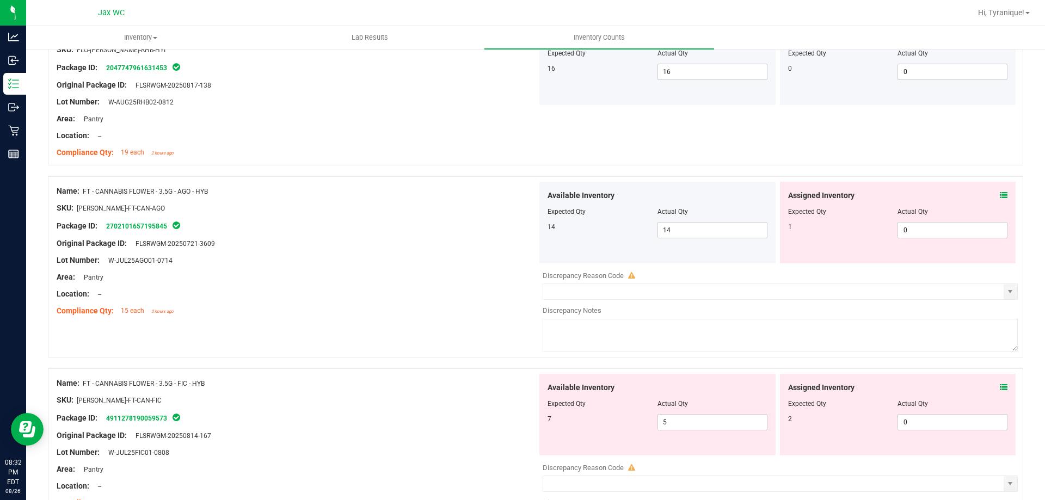
click at [988, 194] on div "Assigned Inventory" at bounding box center [898, 195] width 220 height 11
click at [991, 193] on div "Assigned Inventory" at bounding box center [898, 195] width 220 height 11
click at [1000, 195] on icon at bounding box center [1004, 196] width 8 height 8
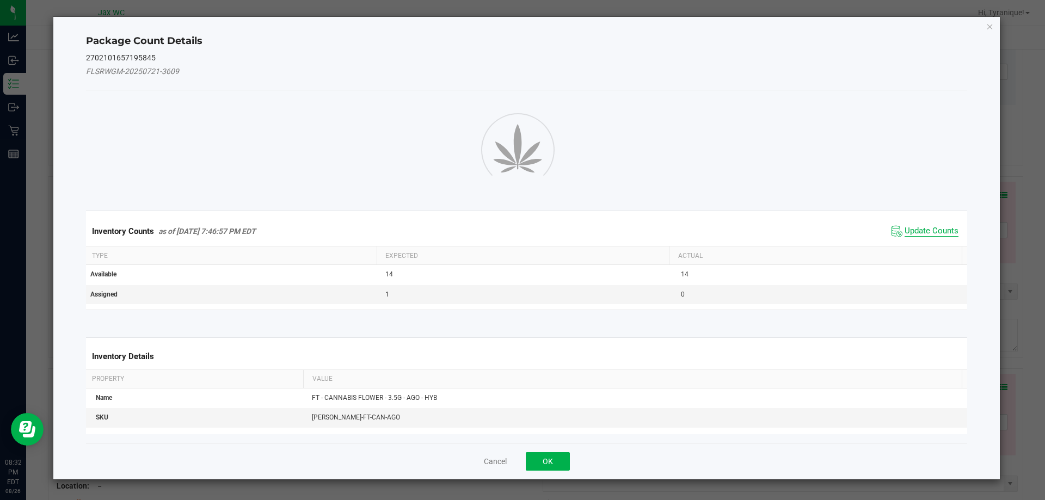
click at [921, 232] on span "Update Counts" at bounding box center [925, 231] width 72 height 16
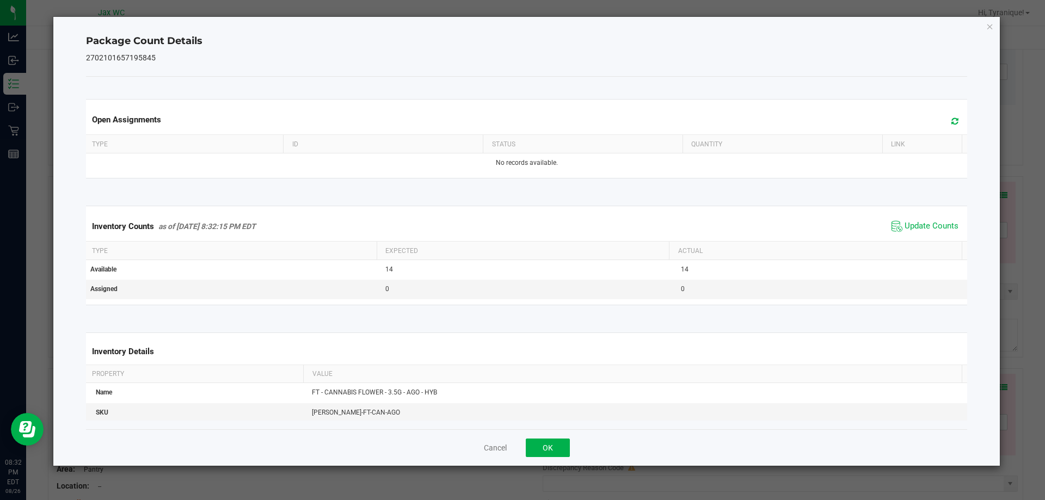
click at [543, 465] on div "Cancel OK" at bounding box center [527, 447] width 882 height 36
click at [545, 453] on button "OK" at bounding box center [548, 448] width 44 height 19
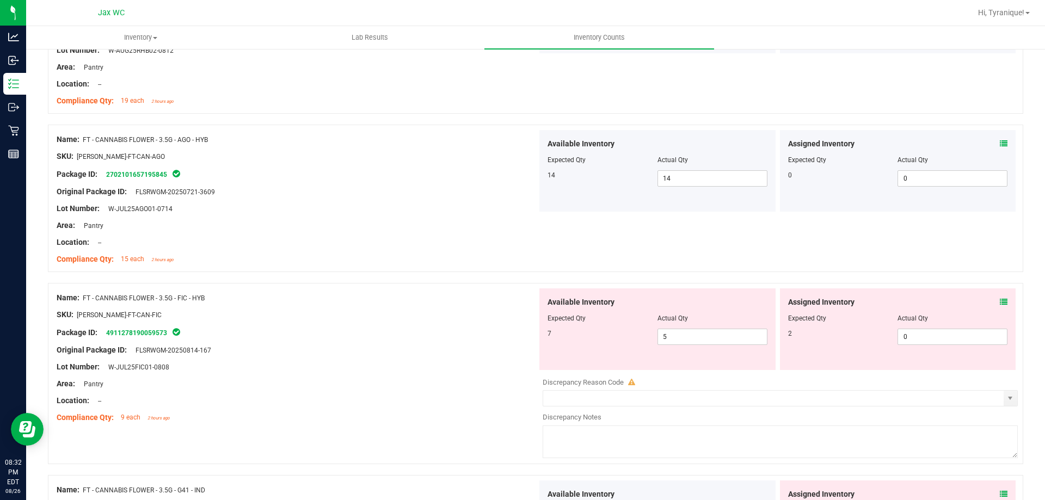
scroll to position [1252, 0]
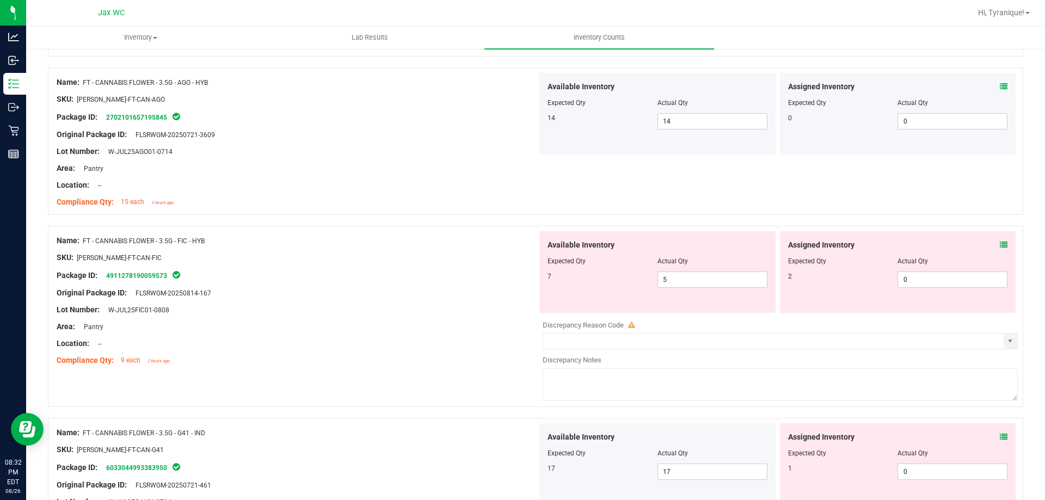
click at [1000, 242] on icon at bounding box center [1004, 245] width 8 height 8
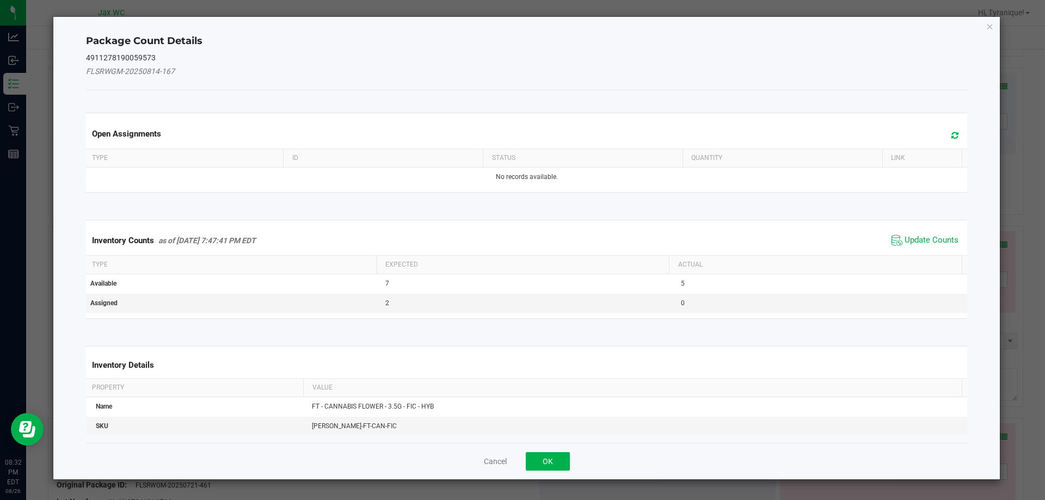
click at [955, 235] on div "Inventory Counts as of Aug 26, 2025 7:47:41 PM EDT Update Counts" at bounding box center [527, 240] width 886 height 29
click at [895, 241] on span "Update Counts" at bounding box center [925, 240] width 72 height 16
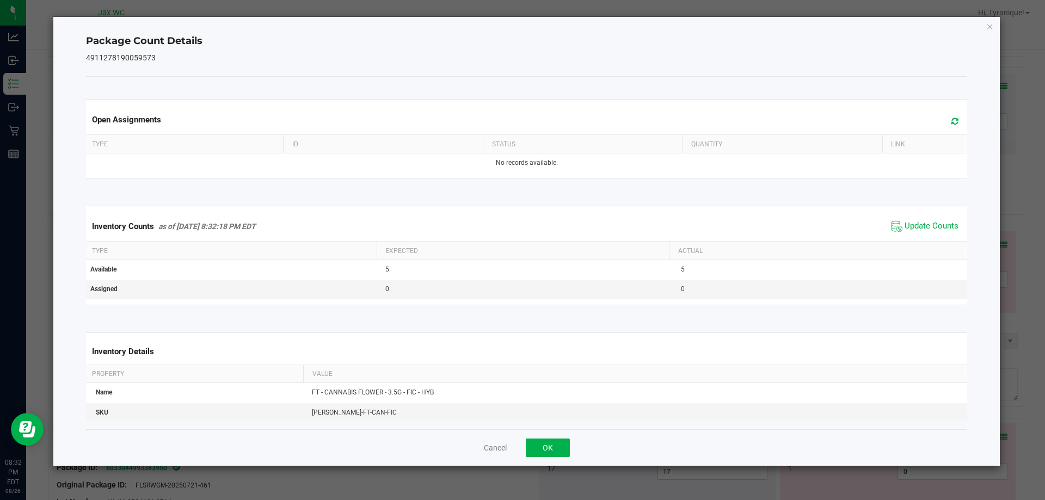
click at [533, 431] on div "Cancel OK" at bounding box center [527, 447] width 882 height 36
click at [536, 436] on div "Cancel OK" at bounding box center [527, 447] width 882 height 36
click at [540, 440] on button "OK" at bounding box center [548, 448] width 44 height 19
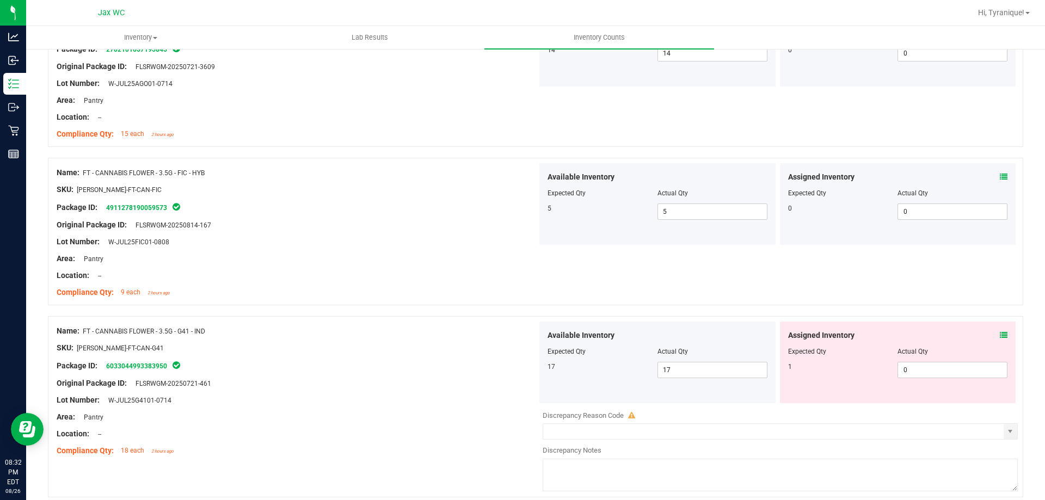
scroll to position [1415, 0]
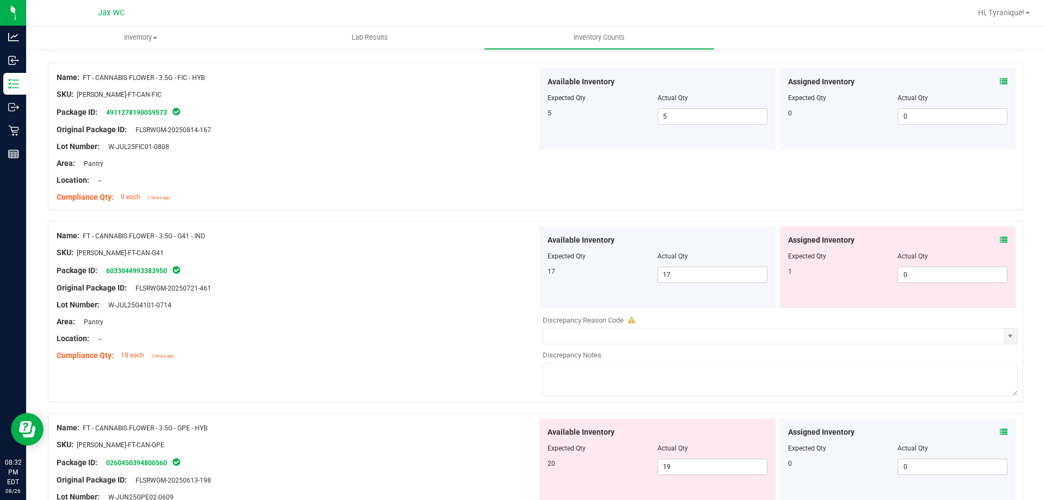
click at [1000, 238] on icon at bounding box center [1004, 240] width 8 height 8
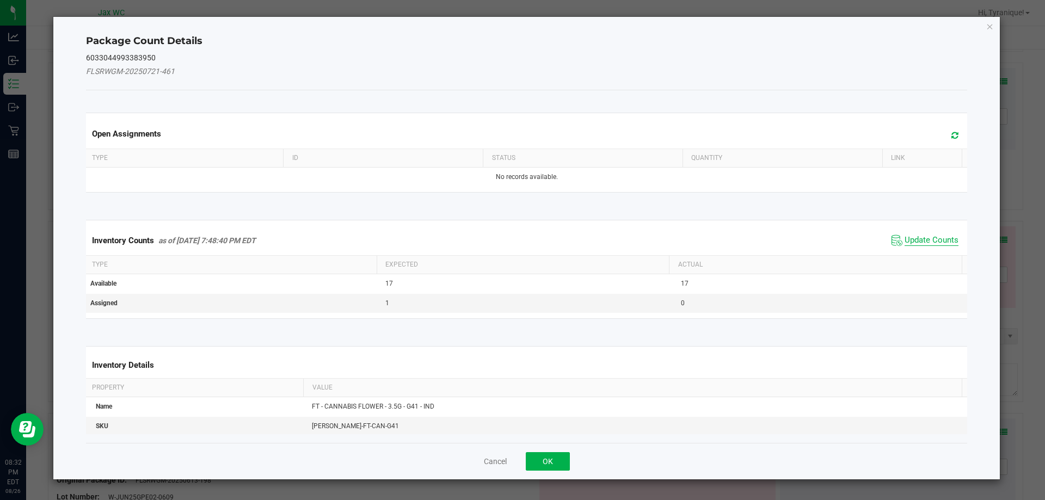
click at [907, 233] on span "Update Counts" at bounding box center [925, 240] width 72 height 16
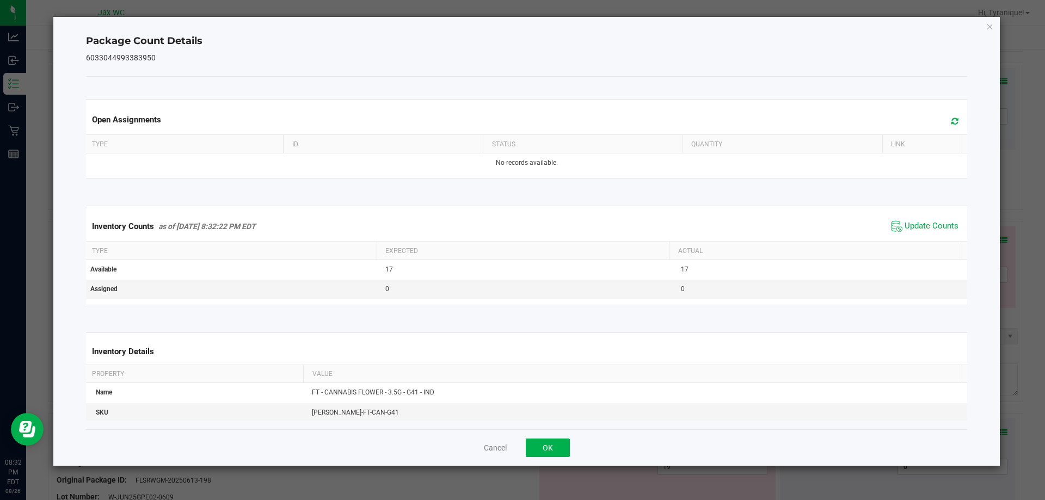
click at [555, 458] on div "Cancel OK" at bounding box center [527, 447] width 882 height 36
click at [556, 447] on button "OK" at bounding box center [548, 448] width 44 height 19
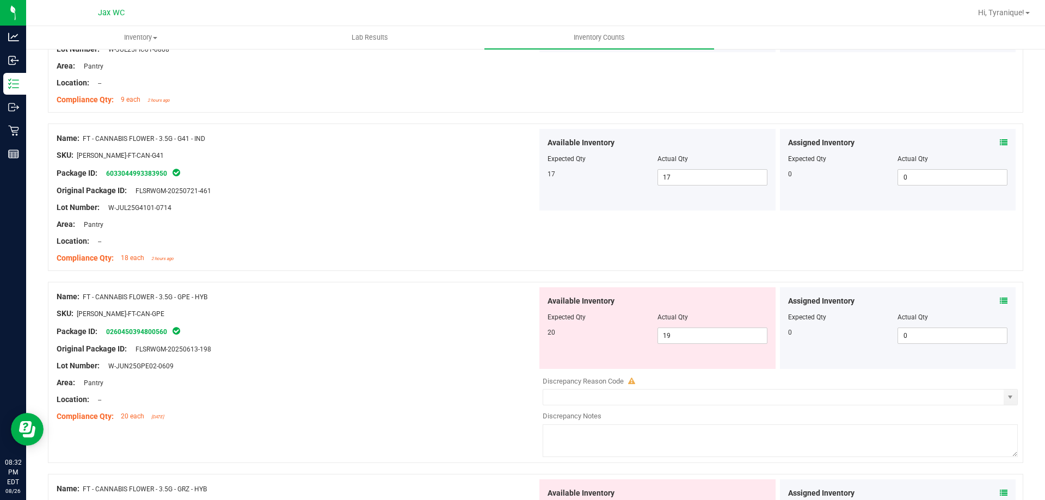
scroll to position [1633, 0]
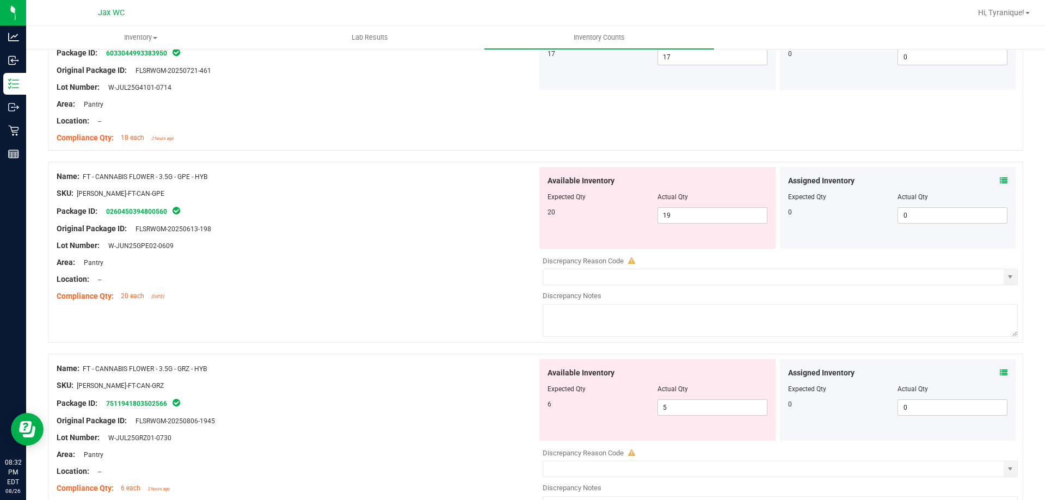
click at [1000, 179] on icon at bounding box center [1004, 181] width 8 height 8
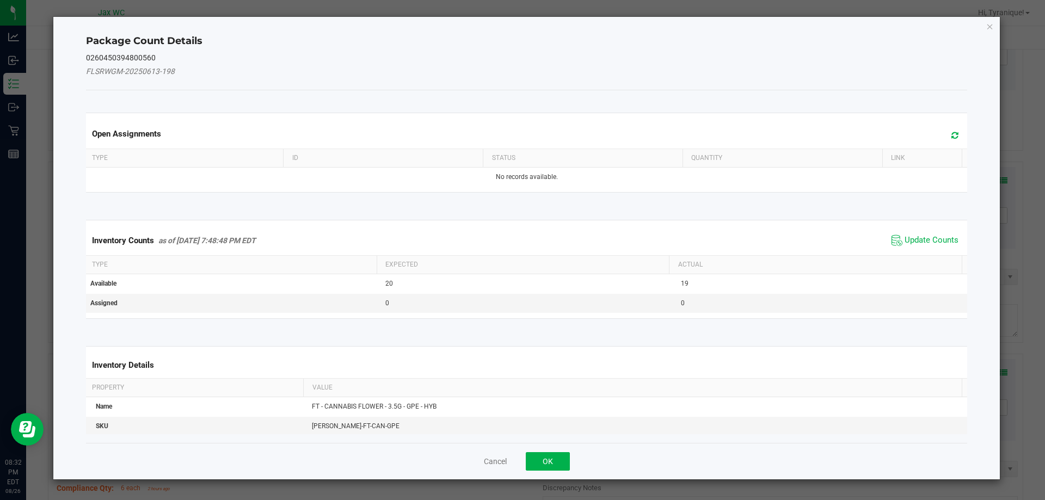
click at [924, 231] on div "Inventory Counts as of Aug 26, 2025 7:48:48 PM EDT Update Counts" at bounding box center [527, 240] width 886 height 29
click at [925, 237] on span "Update Counts" at bounding box center [932, 240] width 54 height 11
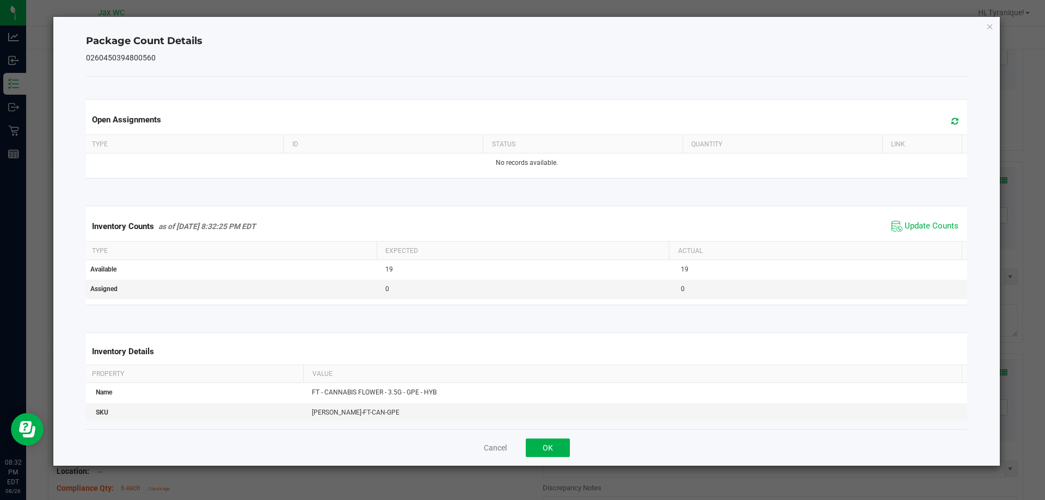
click at [558, 435] on div "Cancel OK" at bounding box center [527, 447] width 882 height 36
click at [561, 439] on button "OK" at bounding box center [548, 448] width 44 height 19
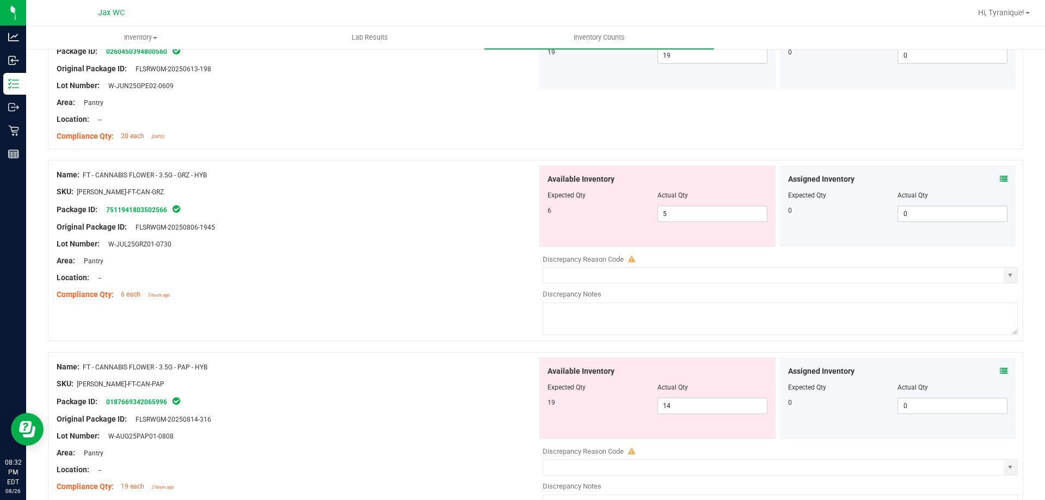
scroll to position [1796, 0]
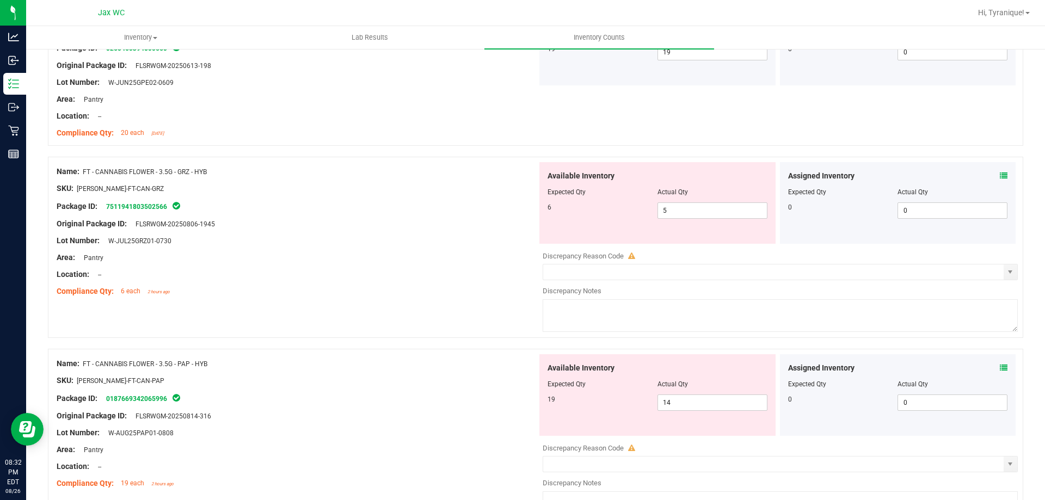
click at [998, 169] on div "Assigned Inventory Expected Qty Actual Qty 0 0 0" at bounding box center [898, 203] width 236 height 82
click at [1000, 172] on icon at bounding box center [1004, 176] width 8 height 8
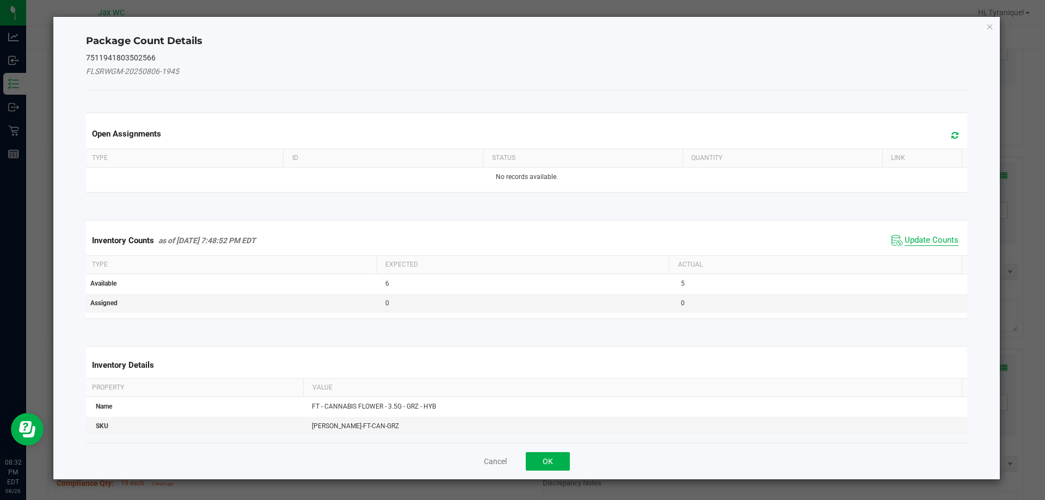
click at [909, 237] on span "Update Counts" at bounding box center [932, 240] width 54 height 11
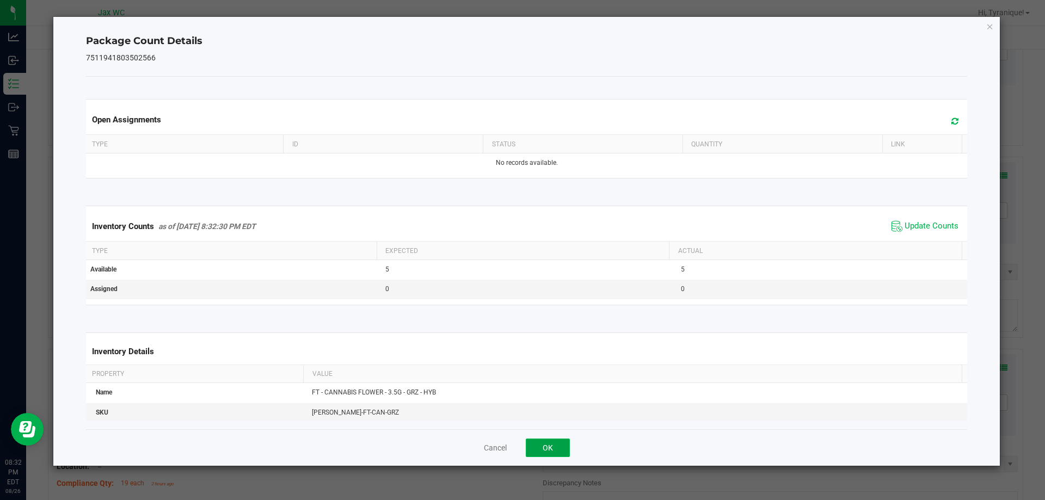
click at [554, 442] on button "OK" at bounding box center [548, 448] width 44 height 19
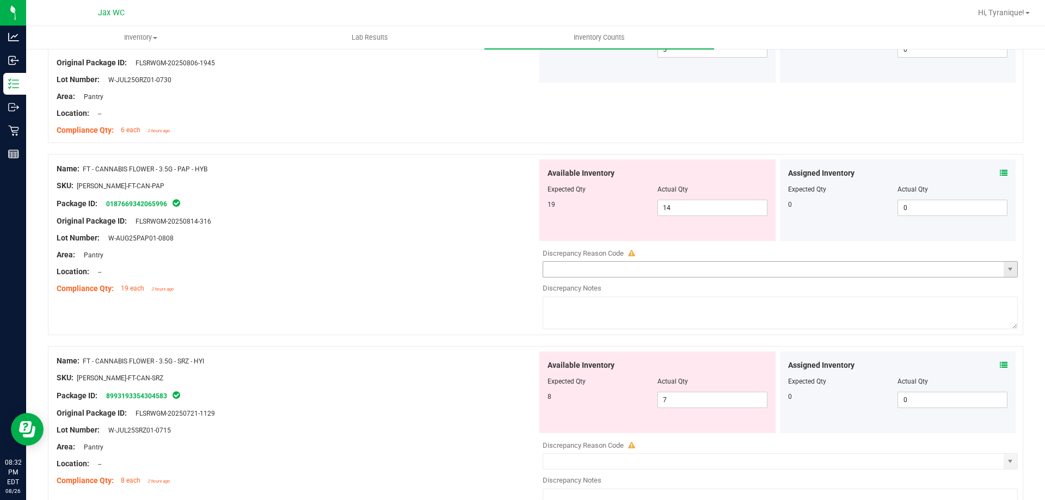
scroll to position [1959, 0]
click at [1000, 170] on icon at bounding box center [1004, 171] width 8 height 8
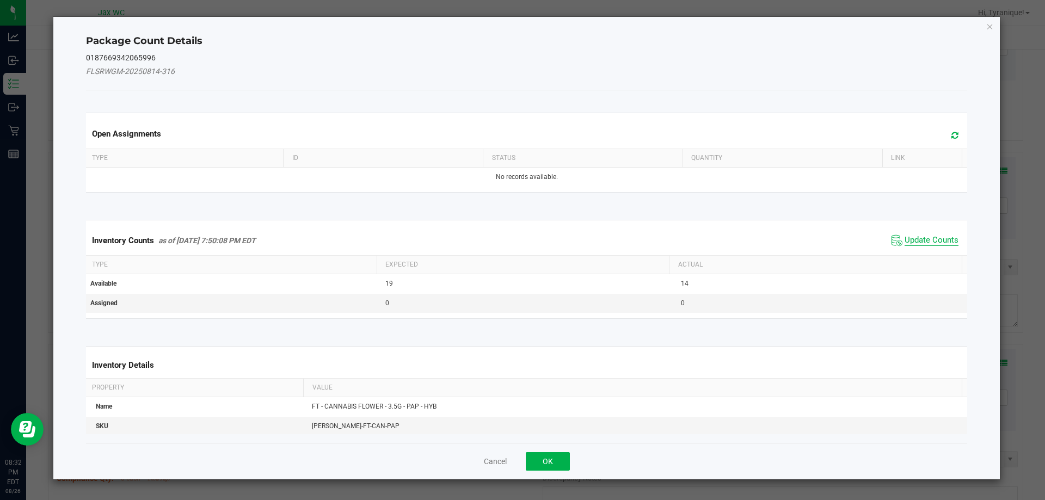
click at [916, 238] on span "Update Counts" at bounding box center [932, 240] width 54 height 11
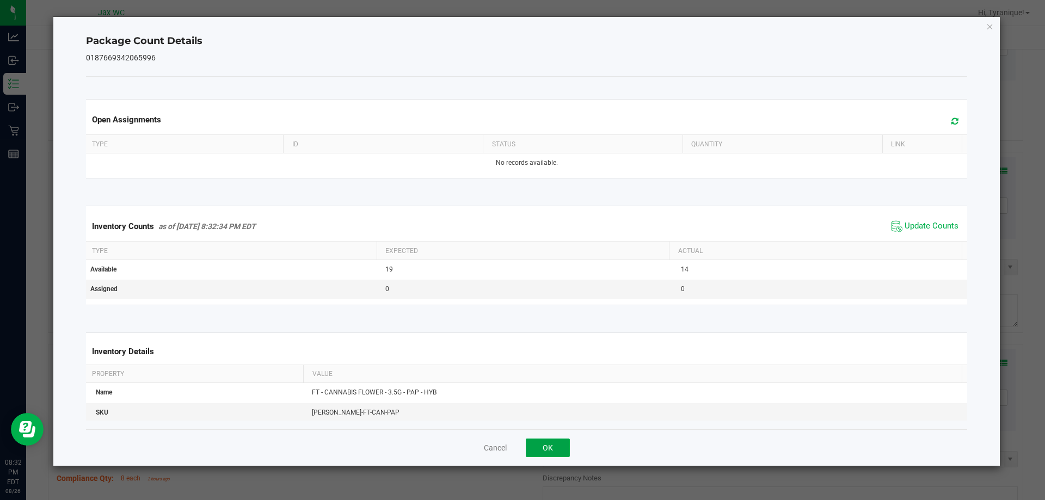
click at [549, 448] on button "OK" at bounding box center [548, 448] width 44 height 19
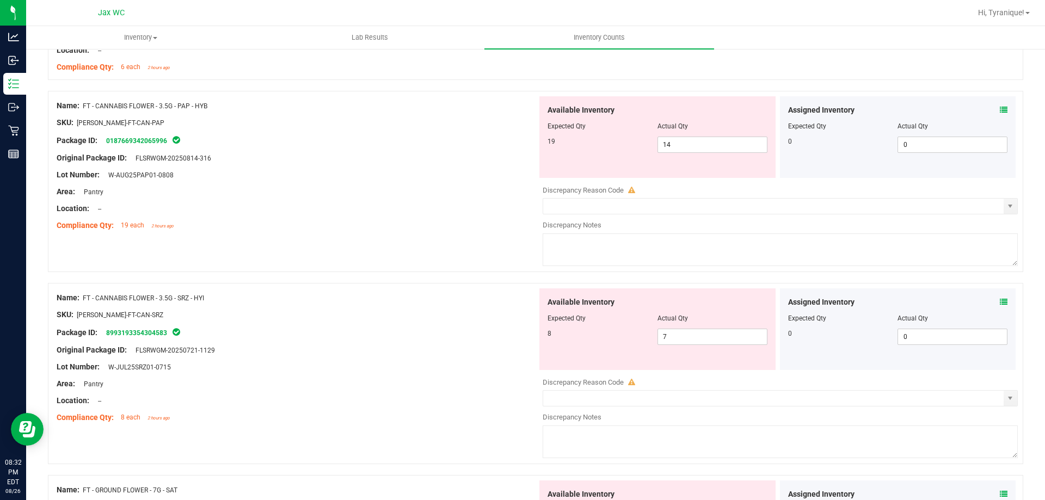
scroll to position [2068, 0]
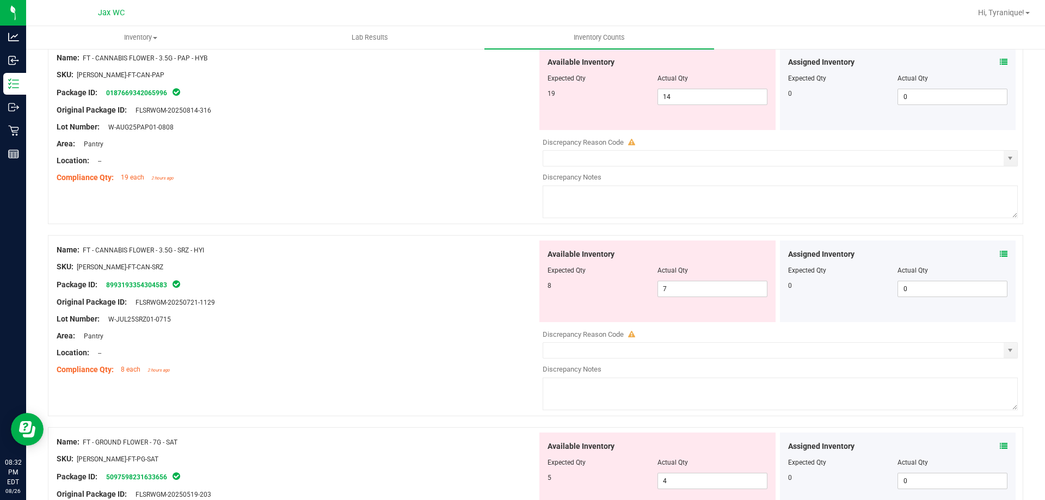
drag, startPoint x: 1006, startPoint y: 252, endPoint x: 995, endPoint y: 253, distance: 10.9
click at [1005, 252] on div "Assigned Inventory Expected Qty Actual Qty 0 0 0" at bounding box center [898, 282] width 236 height 82
click at [1000, 253] on icon at bounding box center [1004, 254] width 8 height 8
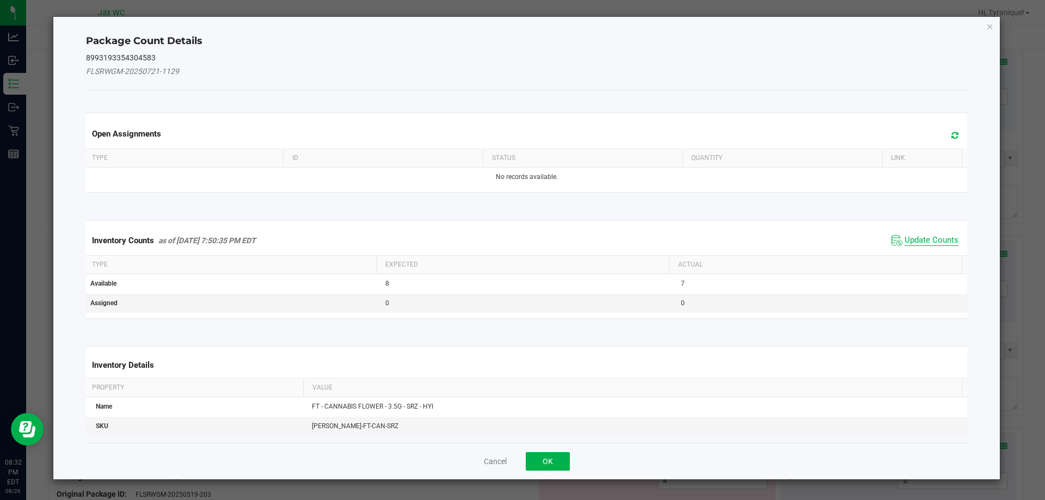
click at [933, 236] on span "Update Counts" at bounding box center [932, 240] width 54 height 11
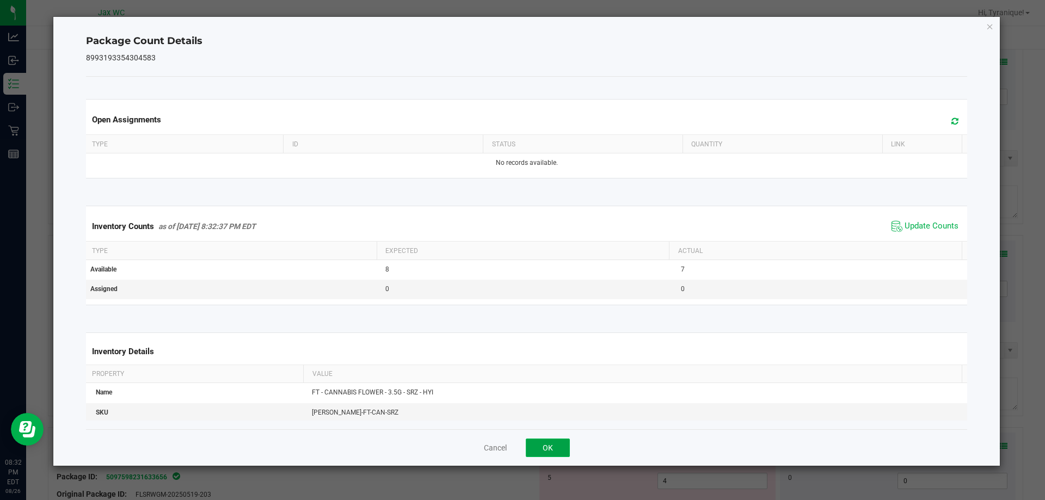
click at [547, 450] on button "OK" at bounding box center [548, 448] width 44 height 19
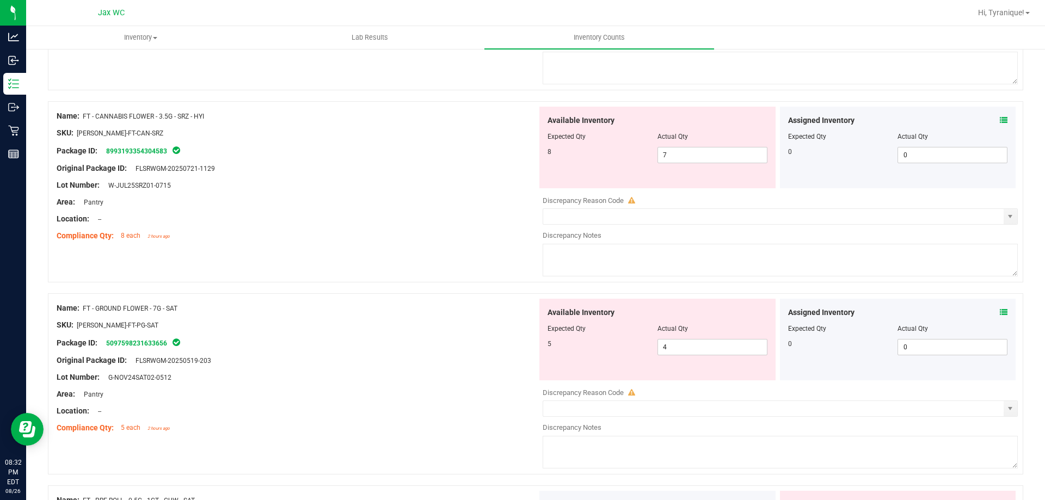
scroll to position [2286, 0]
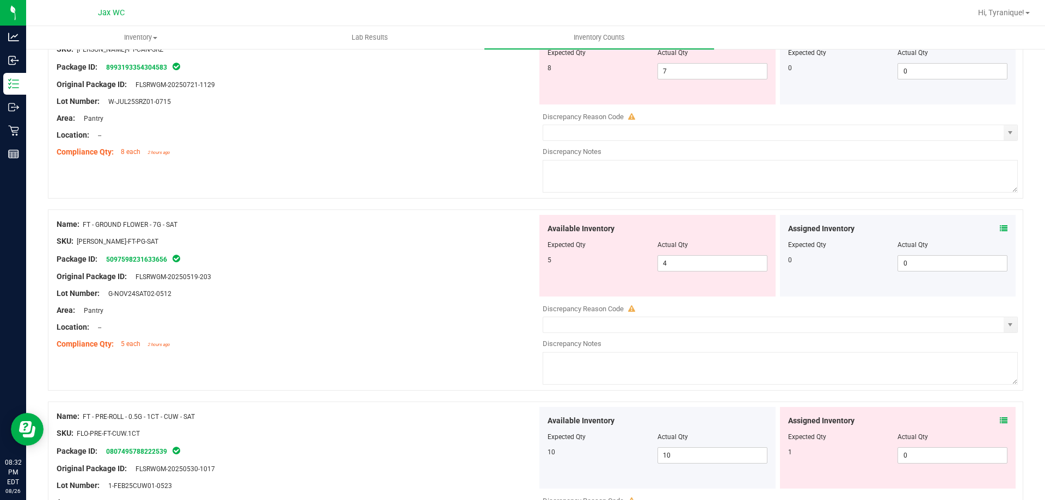
click at [1000, 231] on icon at bounding box center [1004, 229] width 8 height 8
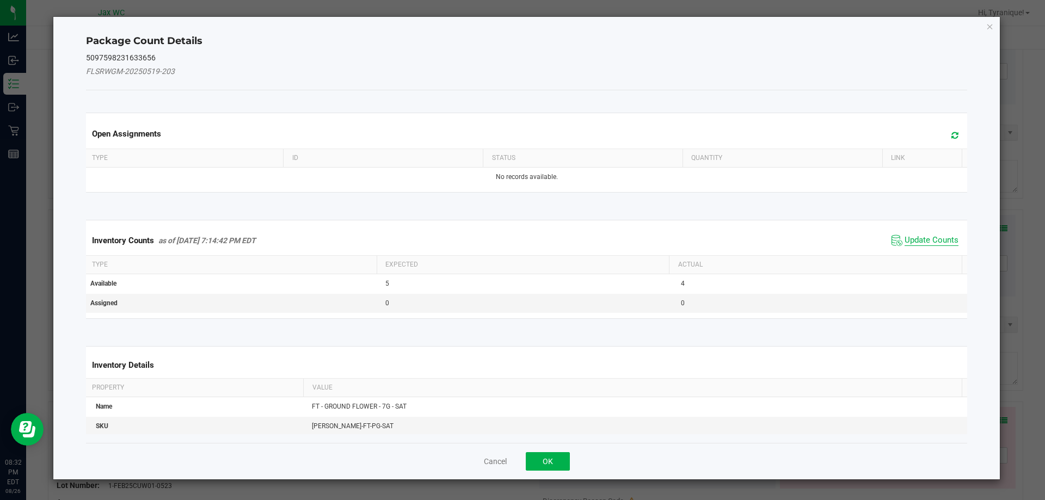
click at [929, 237] on span "Update Counts" at bounding box center [932, 240] width 54 height 11
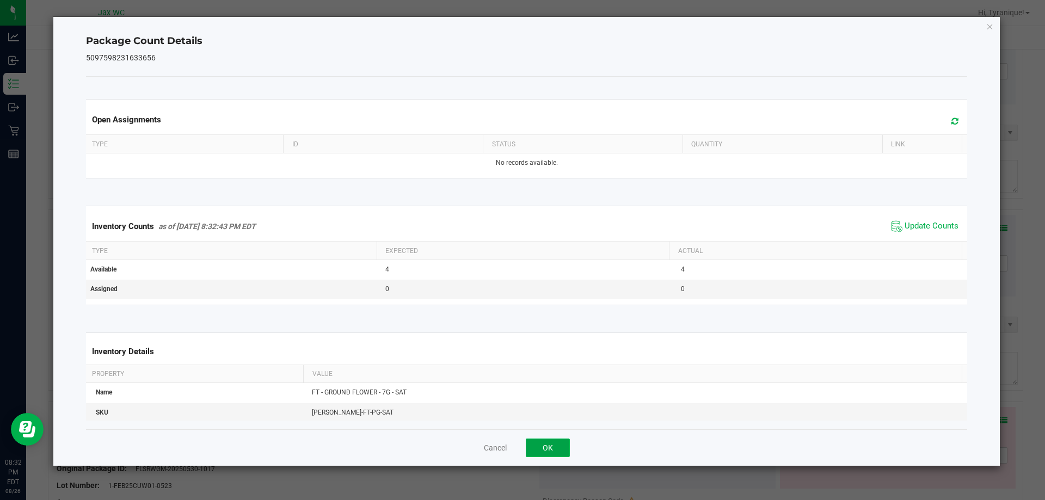
click at [545, 442] on button "OK" at bounding box center [548, 448] width 44 height 19
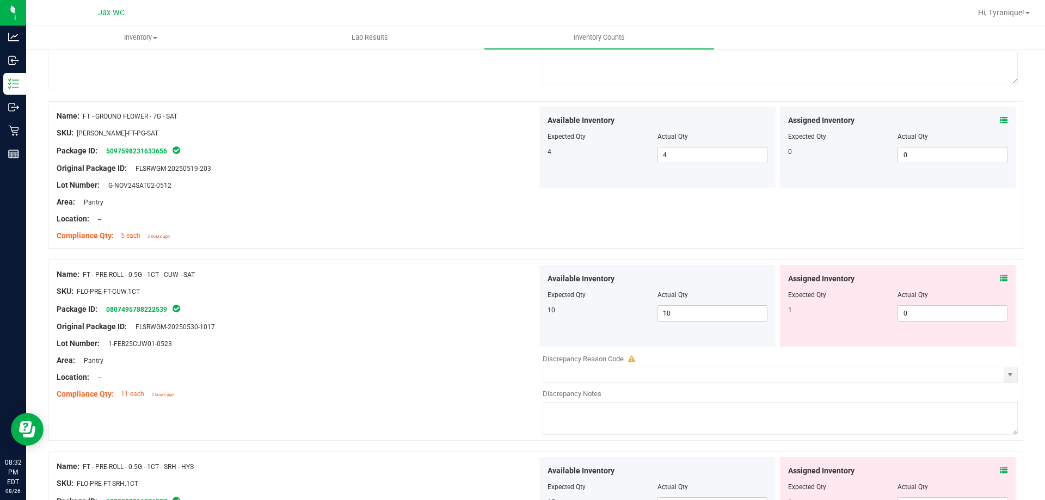
scroll to position [2395, 0]
click at [990, 279] on div "Assigned Inventory" at bounding box center [898, 278] width 220 height 11
click at [1000, 279] on icon at bounding box center [1004, 278] width 8 height 8
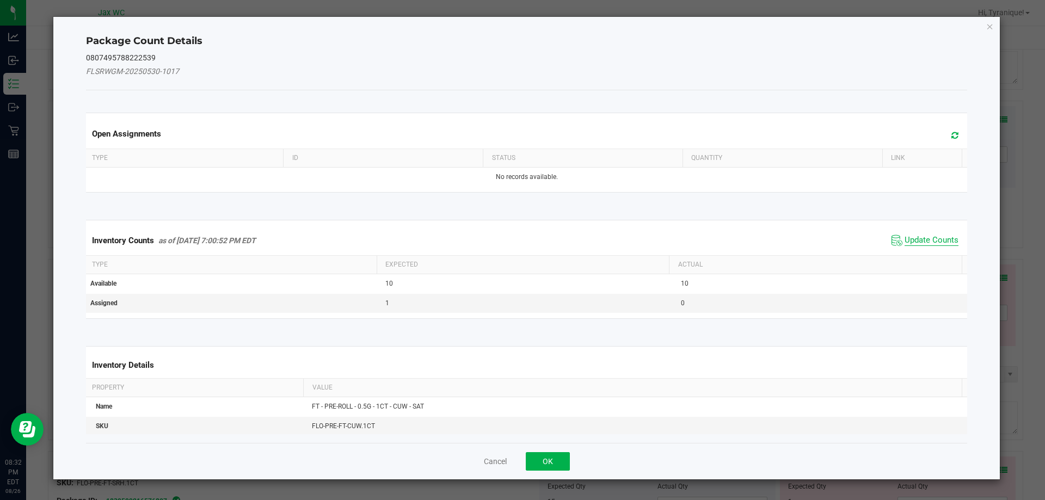
click at [927, 242] on span "Update Counts" at bounding box center [932, 240] width 54 height 11
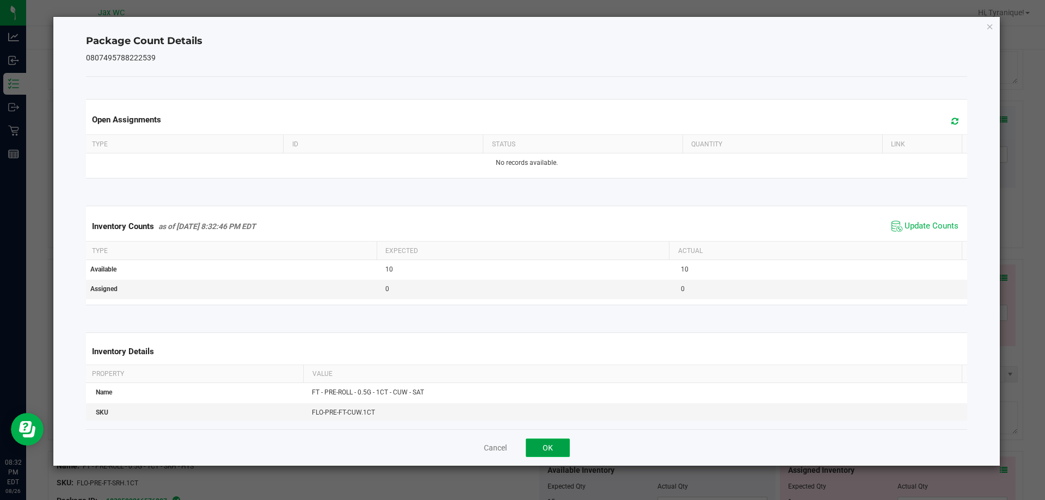
click at [550, 448] on button "OK" at bounding box center [548, 448] width 44 height 19
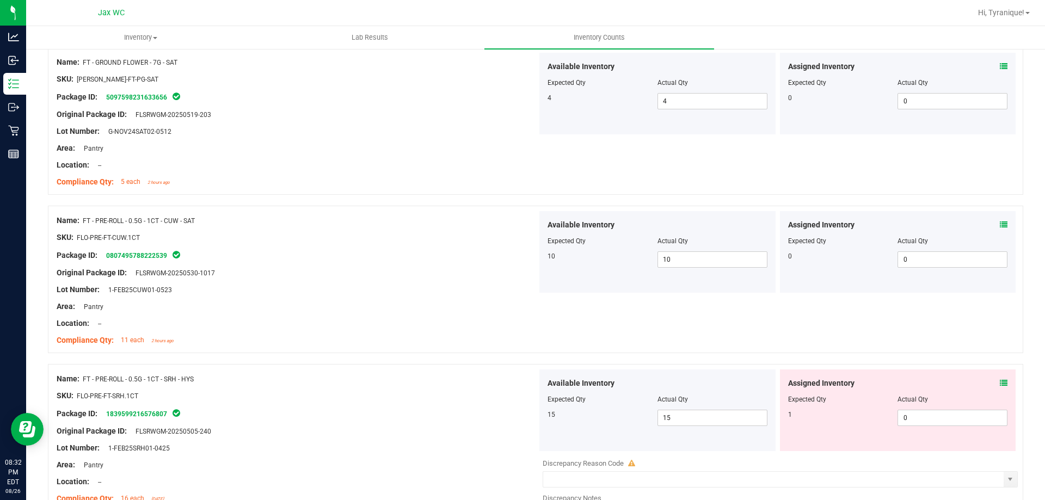
scroll to position [2558, 0]
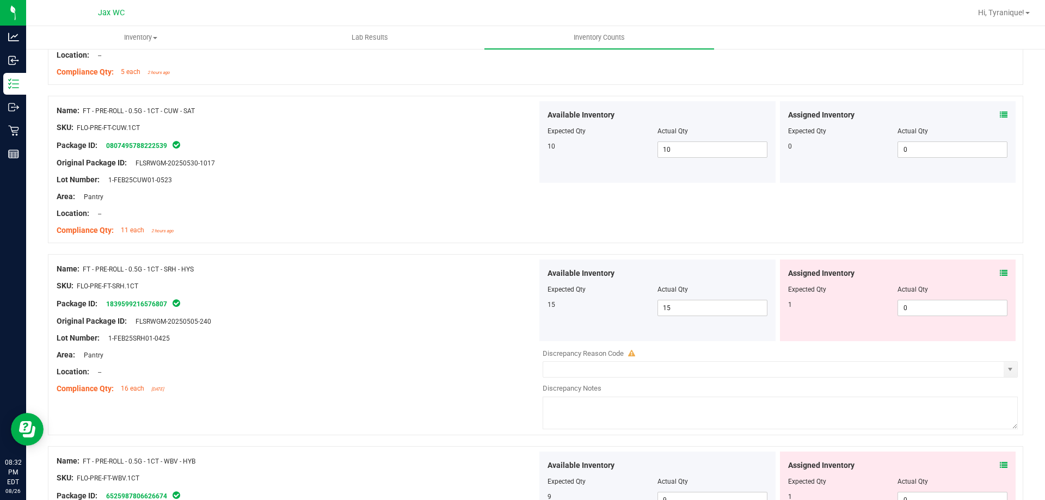
click at [1000, 274] on icon at bounding box center [1004, 273] width 8 height 8
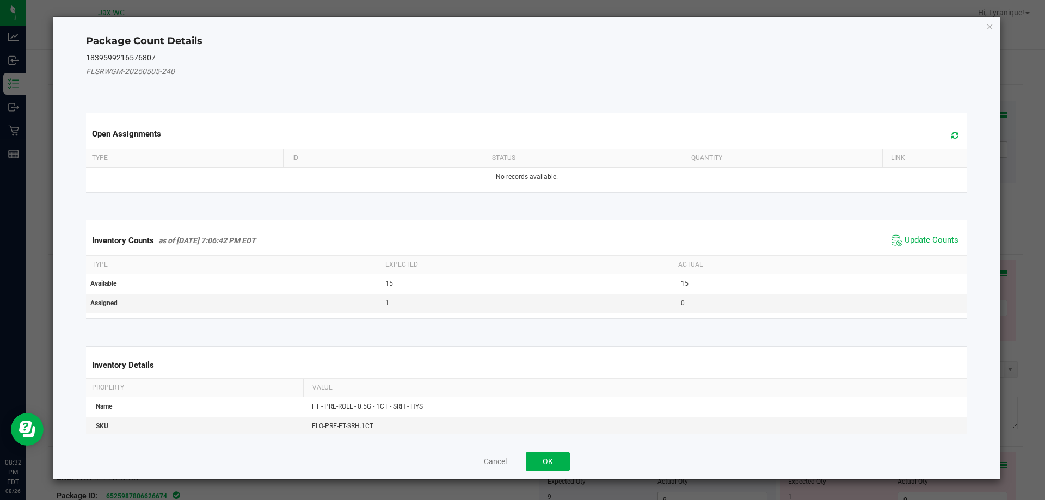
click at [915, 231] on div "Inventory Counts as of Aug 26, 2025 7:06:42 PM EDT Update Counts" at bounding box center [527, 240] width 886 height 29
click at [917, 232] on span "Update Counts" at bounding box center [925, 240] width 72 height 16
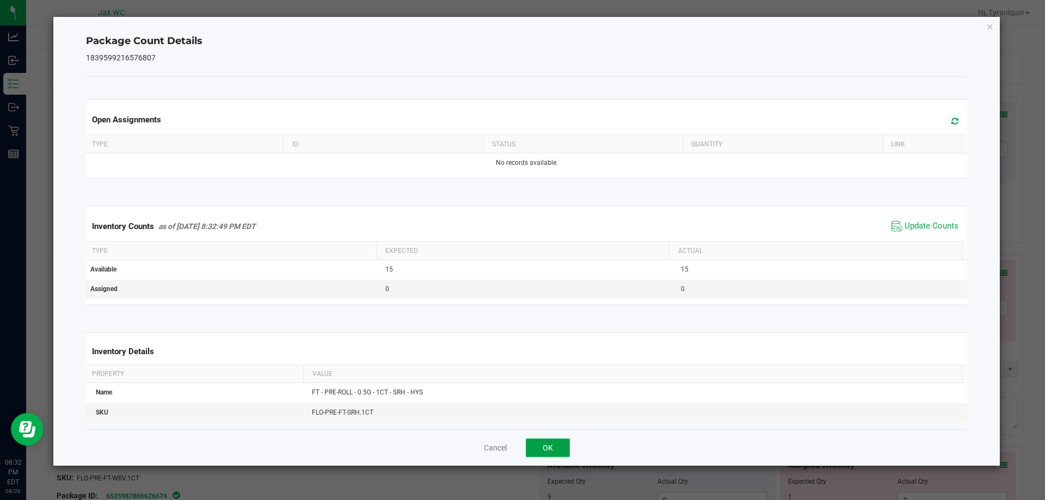
click at [563, 443] on button "OK" at bounding box center [548, 448] width 44 height 19
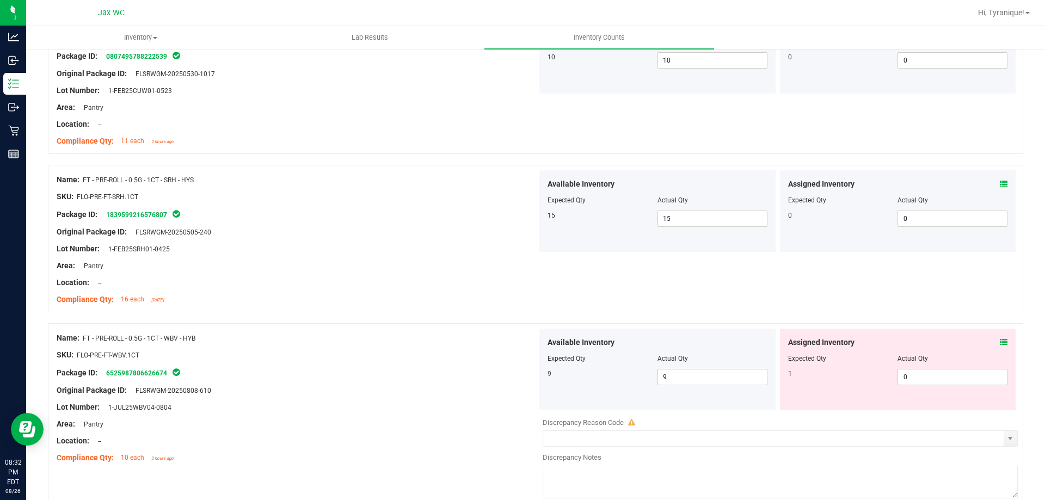
scroll to position [2721, 0]
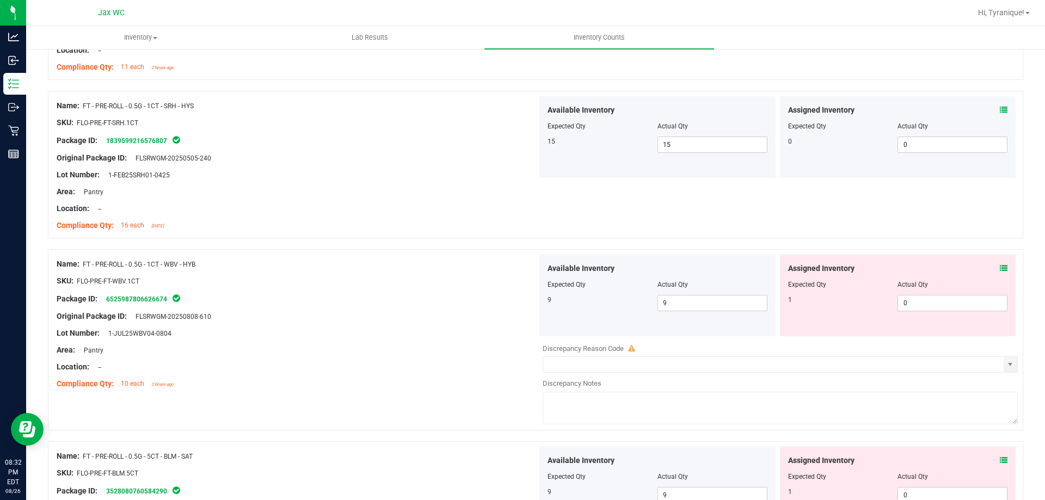
click at [1000, 268] on icon at bounding box center [1004, 269] width 8 height 8
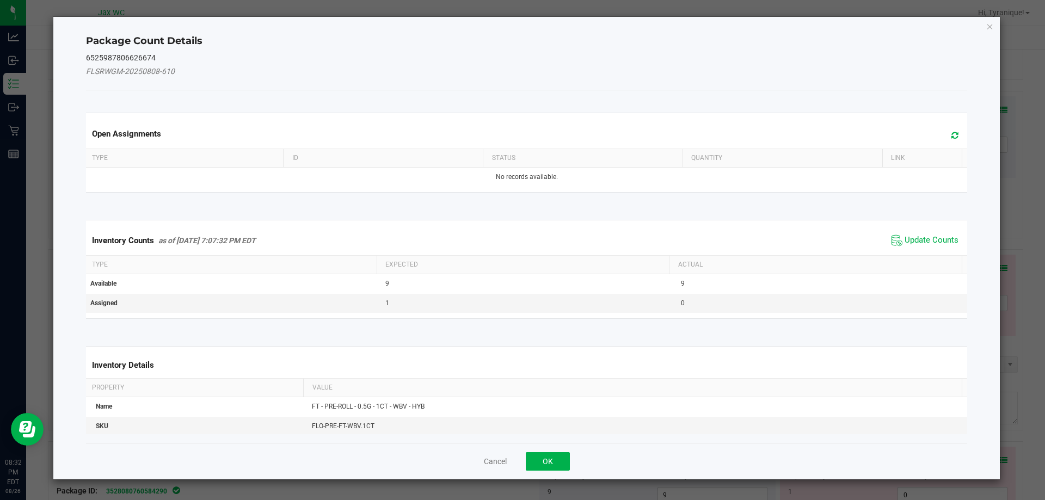
click at [923, 246] on span "Update Counts" at bounding box center [925, 240] width 72 height 16
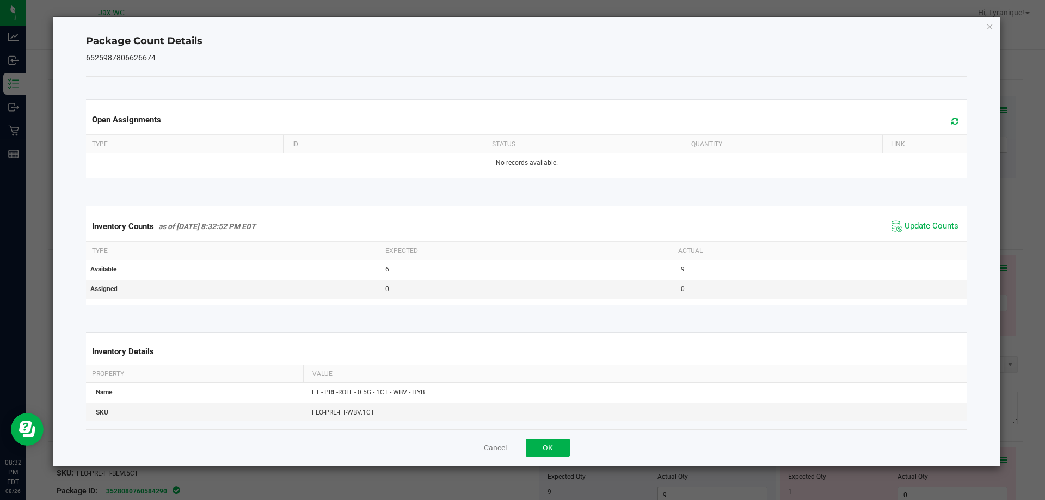
click at [524, 439] on div "Cancel OK" at bounding box center [527, 447] width 882 height 36
drag, startPoint x: 542, startPoint y: 439, endPoint x: 549, endPoint y: 433, distance: 9.2
click at [545, 439] on button "OK" at bounding box center [548, 448] width 44 height 19
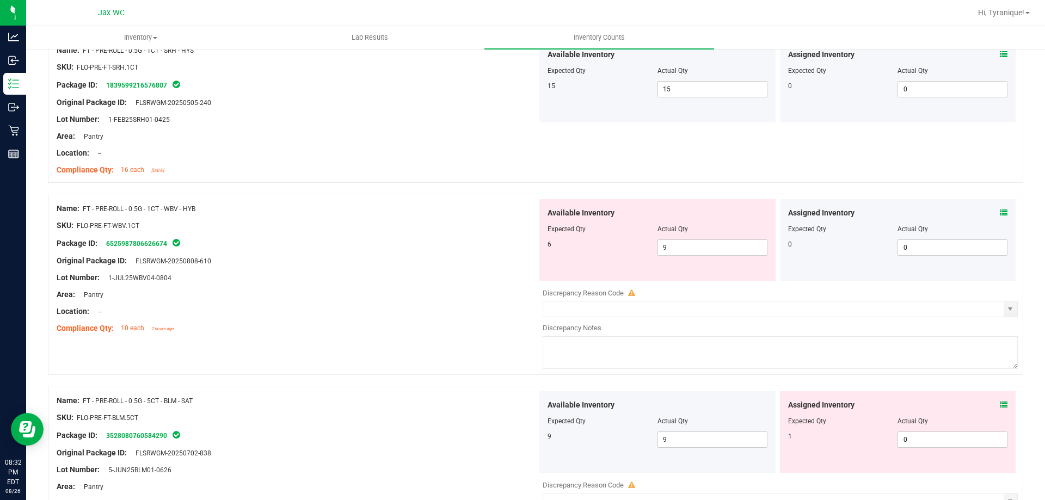
scroll to position [2830, 0]
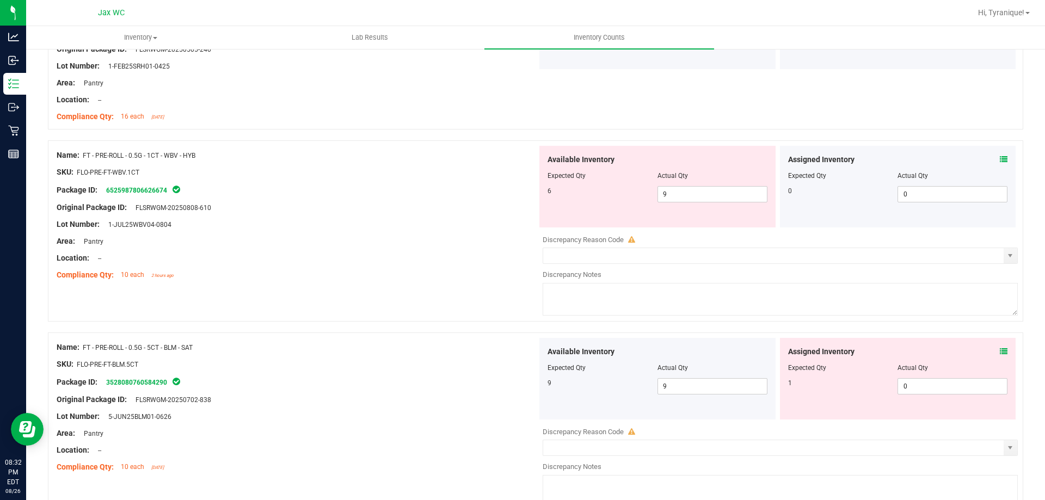
click at [1000, 353] on icon at bounding box center [1004, 352] width 8 height 8
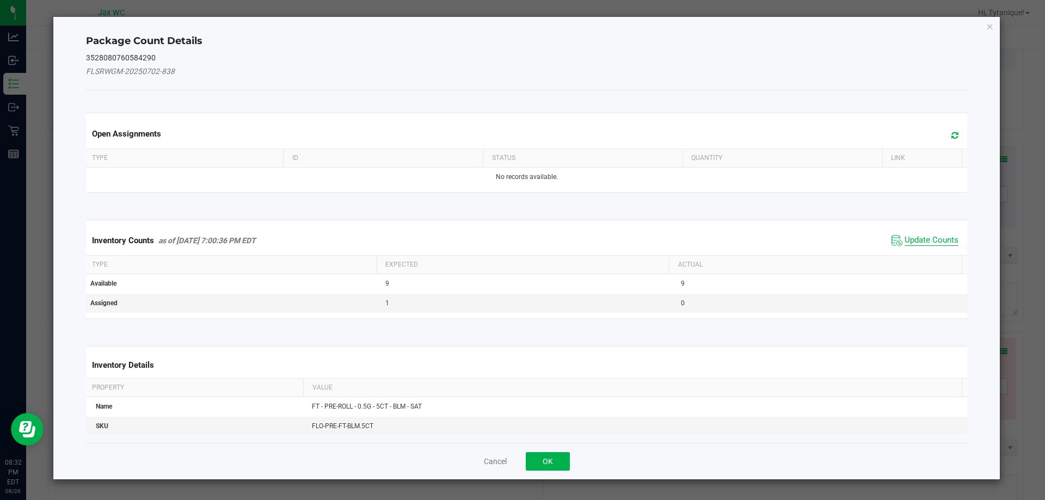
click at [915, 239] on span "Update Counts" at bounding box center [932, 240] width 54 height 11
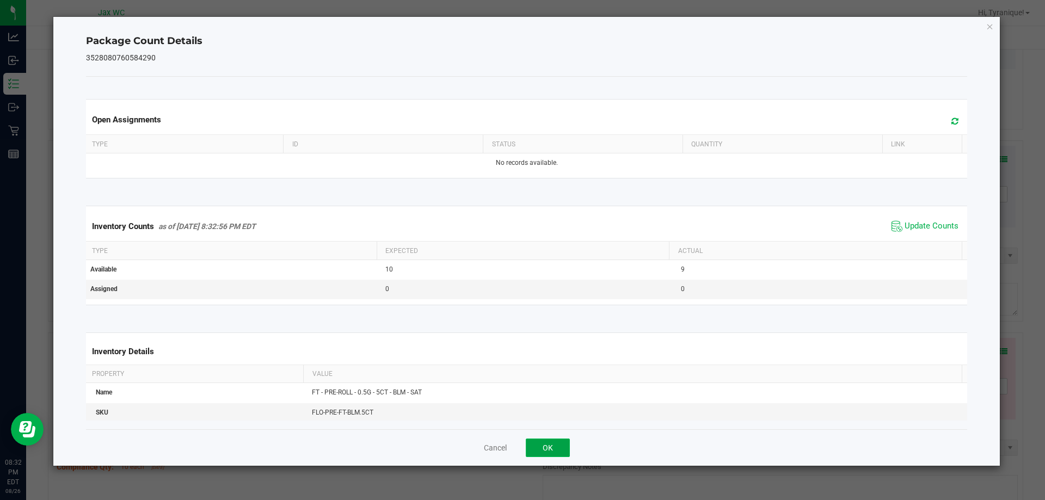
click at [564, 448] on button "OK" at bounding box center [548, 448] width 44 height 19
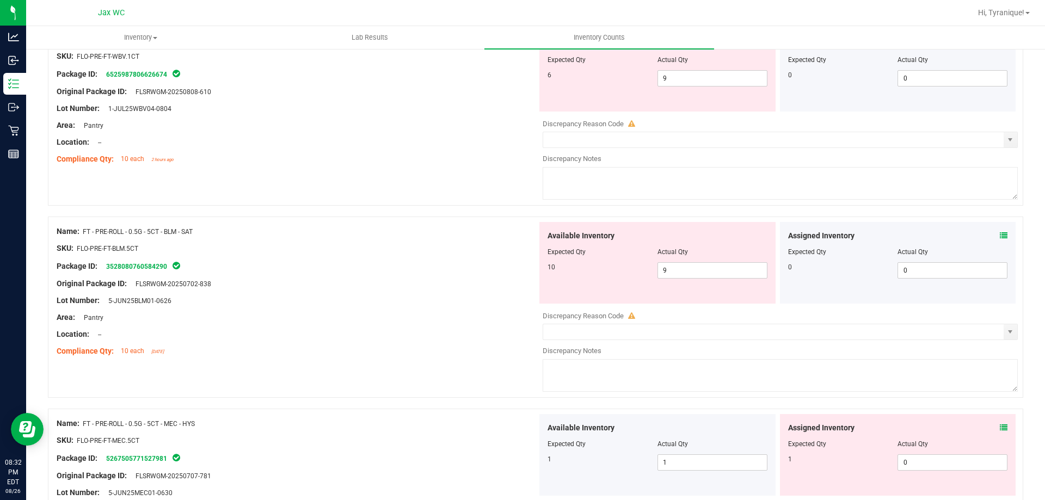
scroll to position [3048, 0]
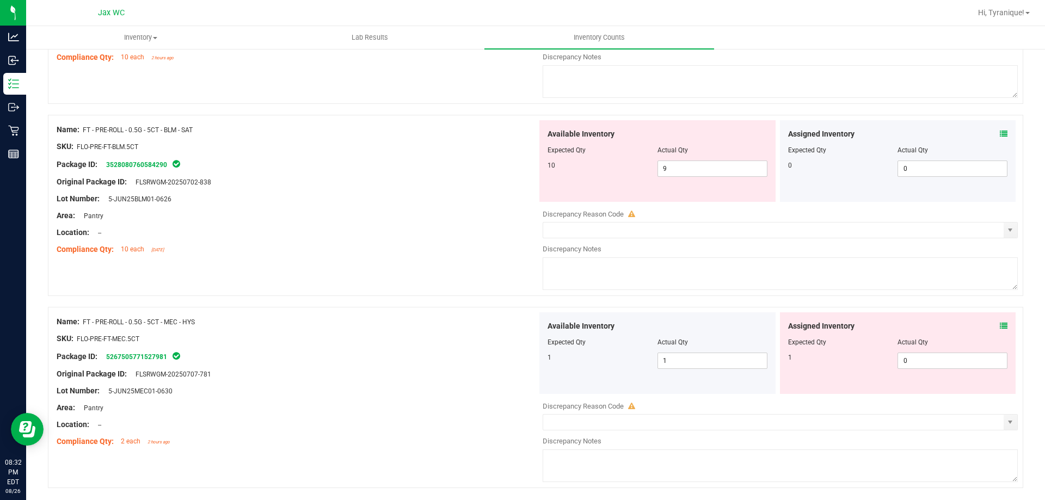
click at [1000, 324] on icon at bounding box center [1004, 326] width 8 height 8
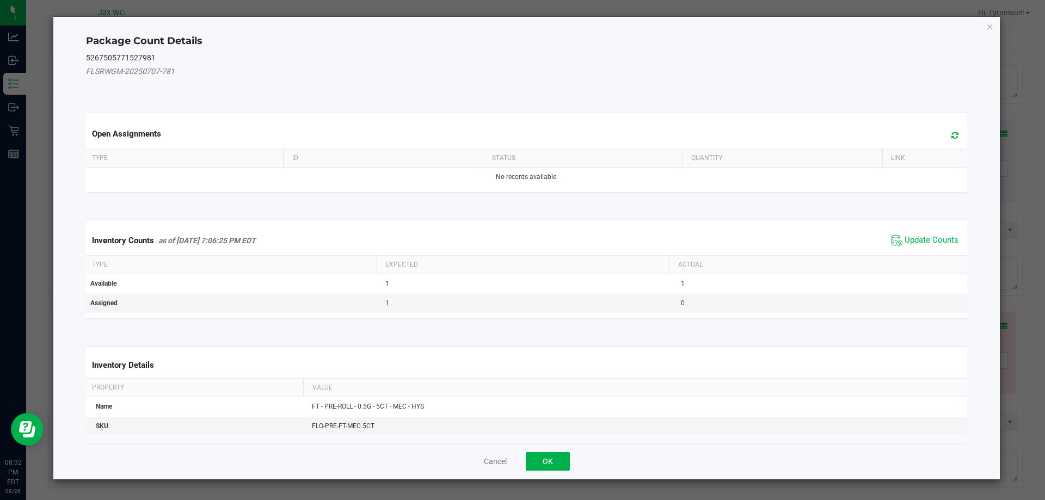
click at [919, 230] on div "Inventory Counts as of Aug 26, 2025 7:06:25 PM EDT Update Counts" at bounding box center [527, 240] width 886 height 29
click at [919, 236] on span "Update Counts" at bounding box center [932, 240] width 54 height 11
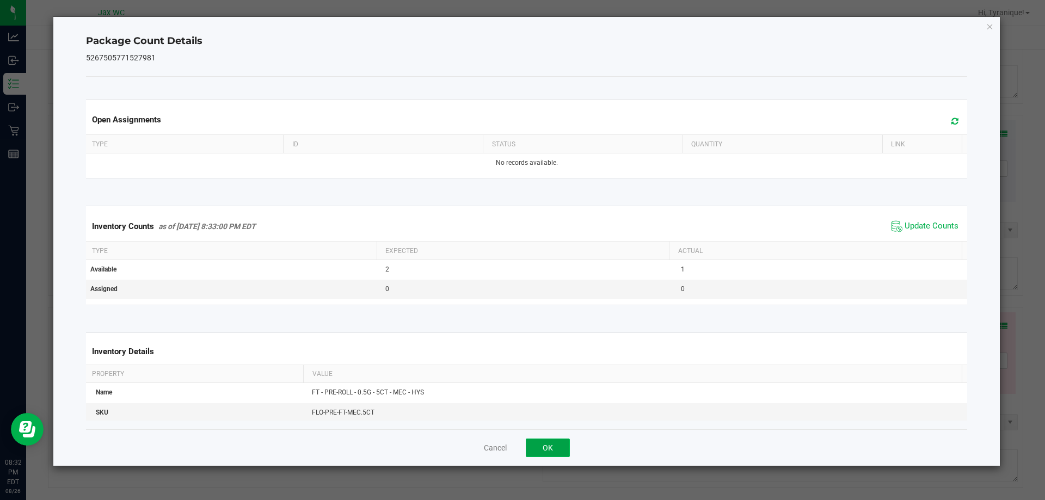
click at [535, 448] on button "OK" at bounding box center [548, 448] width 44 height 19
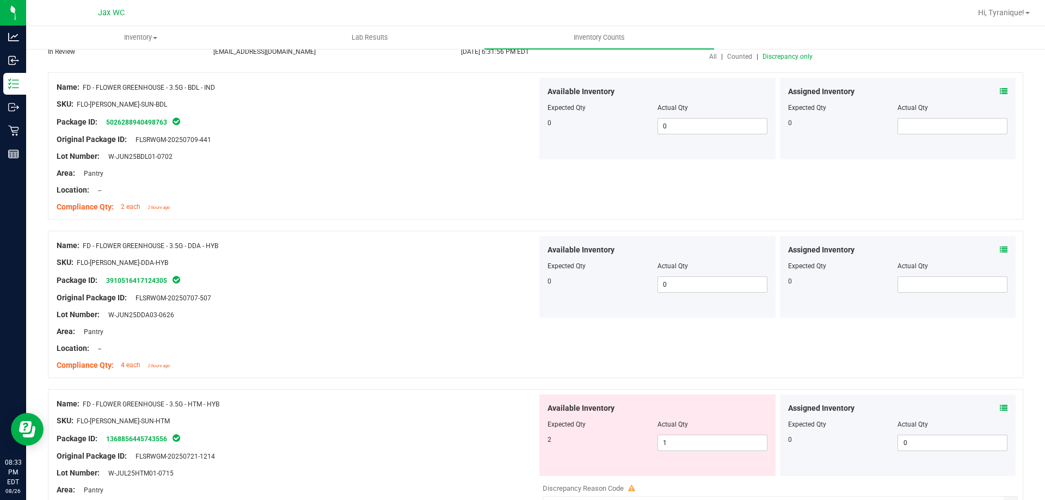
scroll to position [0, 0]
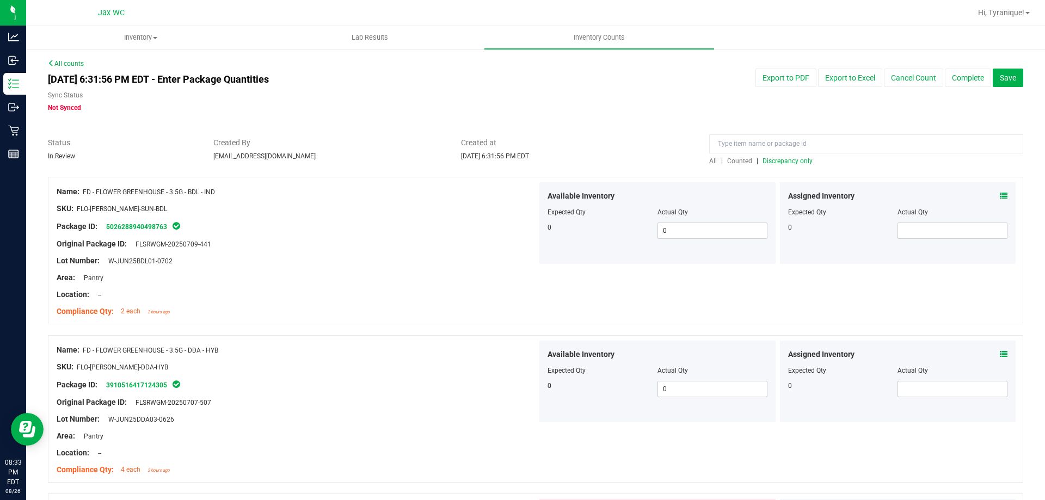
click at [801, 159] on span "Discrepancy only" at bounding box center [788, 161] width 50 height 8
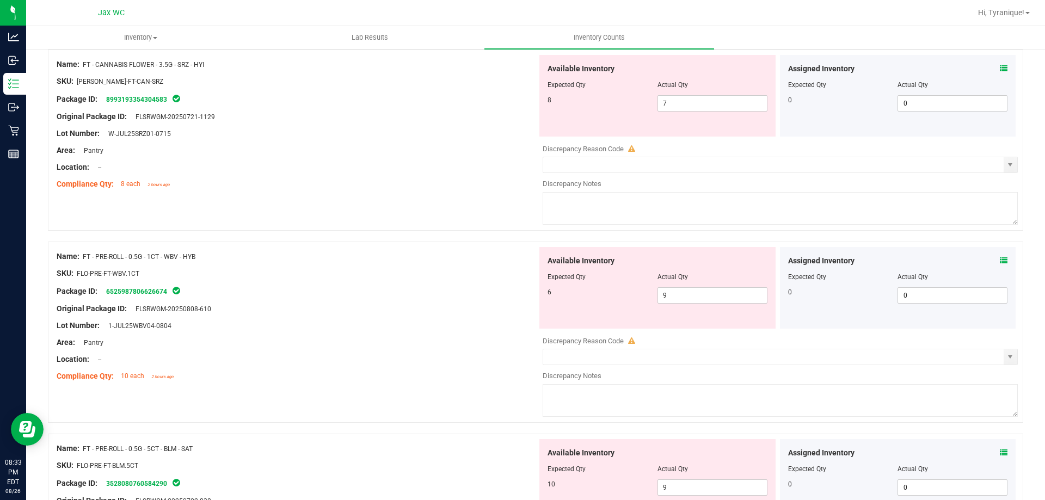
scroll to position [653, 0]
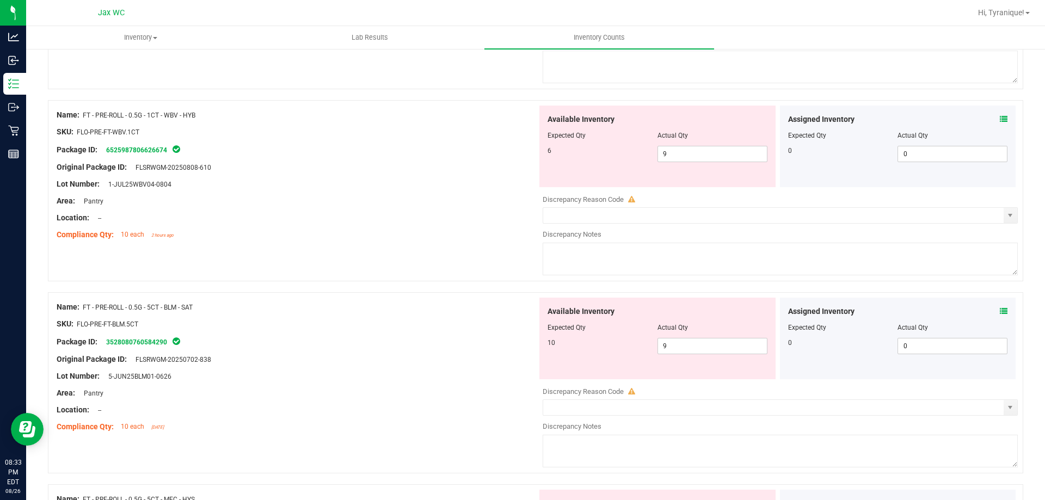
click at [1000, 118] on icon at bounding box center [1004, 119] width 8 height 8
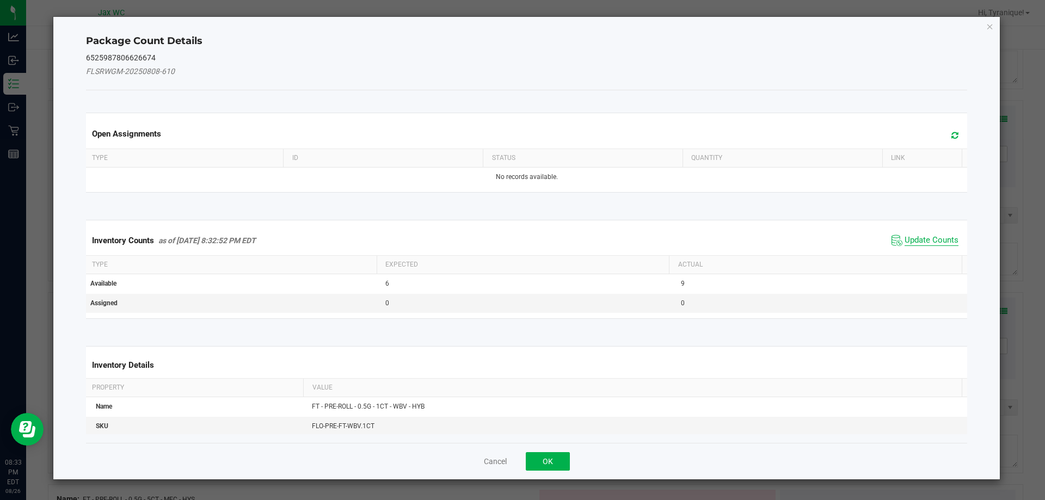
click at [913, 244] on span "Update Counts" at bounding box center [932, 240] width 54 height 11
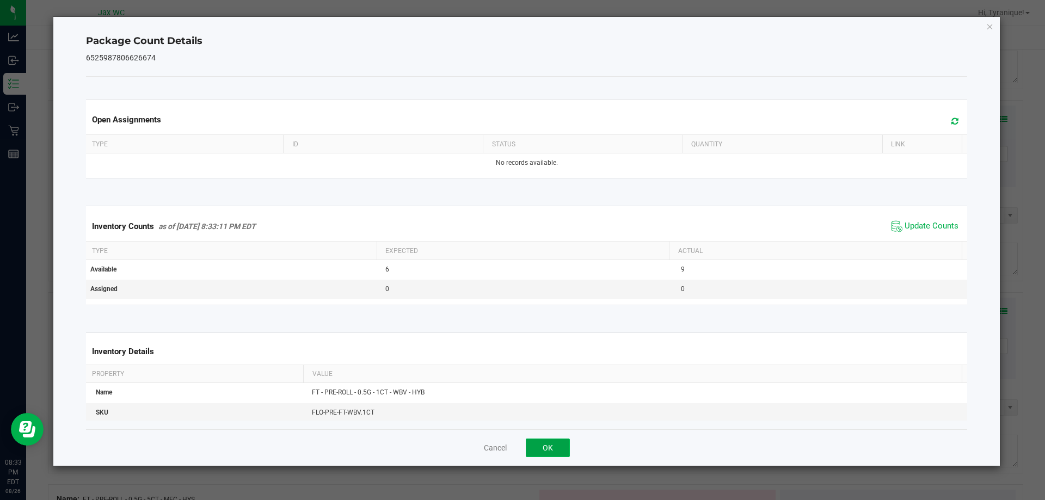
click at [561, 442] on button "OK" at bounding box center [548, 448] width 44 height 19
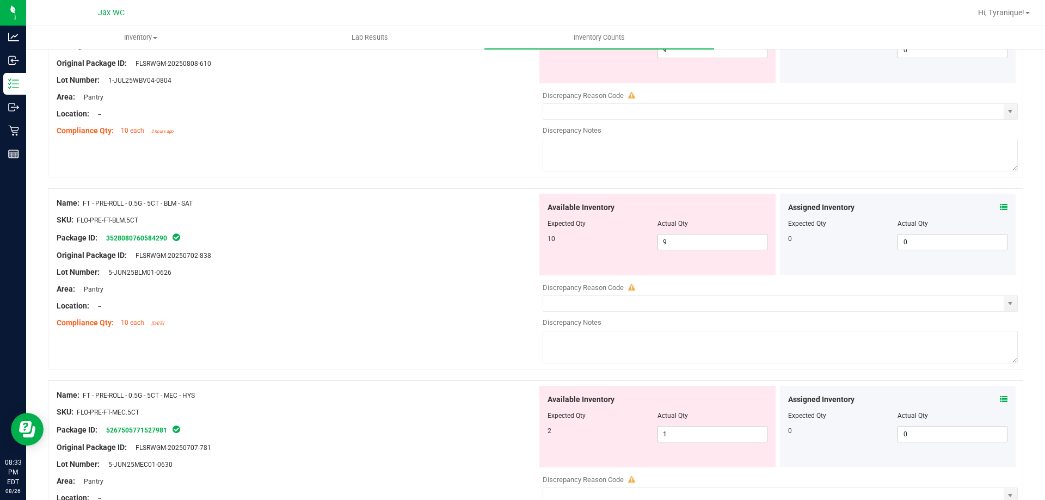
scroll to position [762, 0]
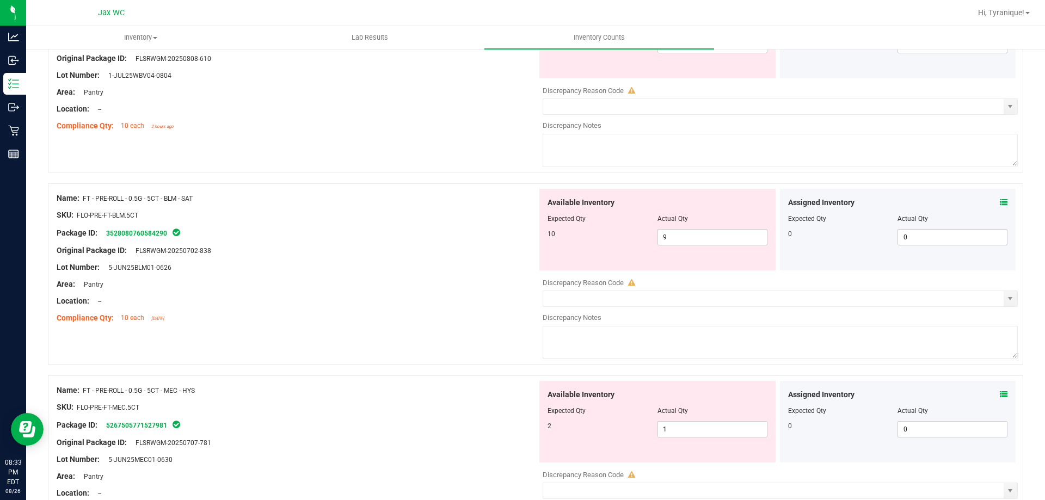
click at [1000, 205] on icon at bounding box center [1004, 203] width 8 height 8
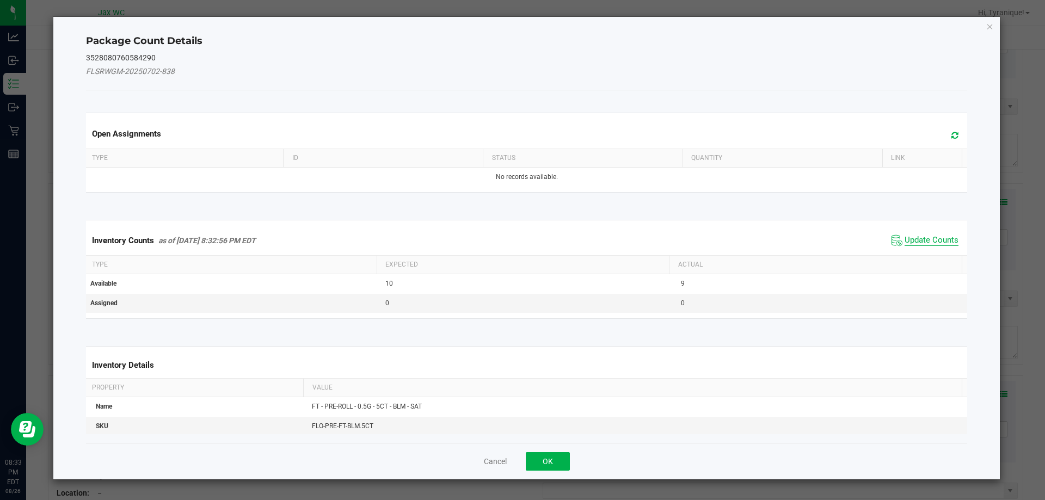
click at [924, 238] on span "Update Counts" at bounding box center [932, 240] width 54 height 11
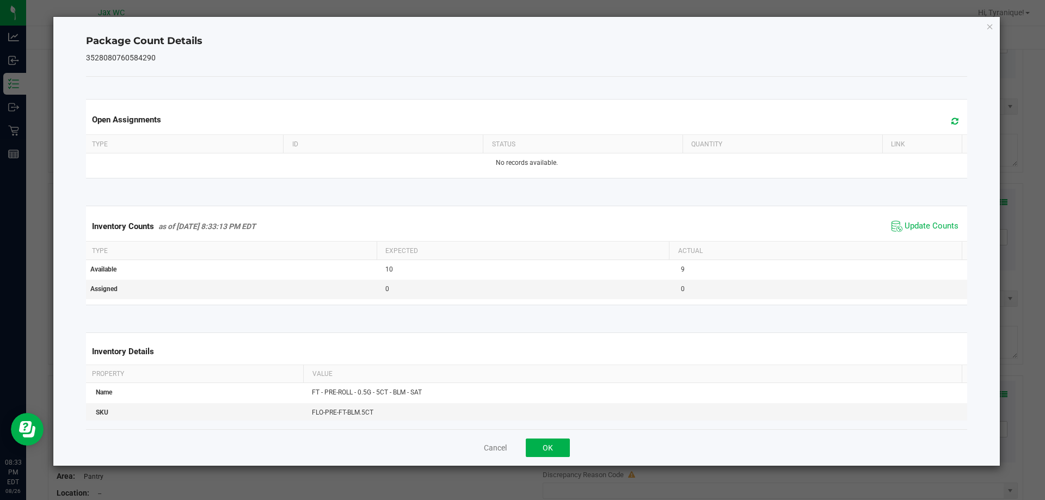
click at [523, 454] on div "Cancel OK" at bounding box center [527, 447] width 882 height 36
click at [551, 444] on button "OK" at bounding box center [548, 448] width 44 height 19
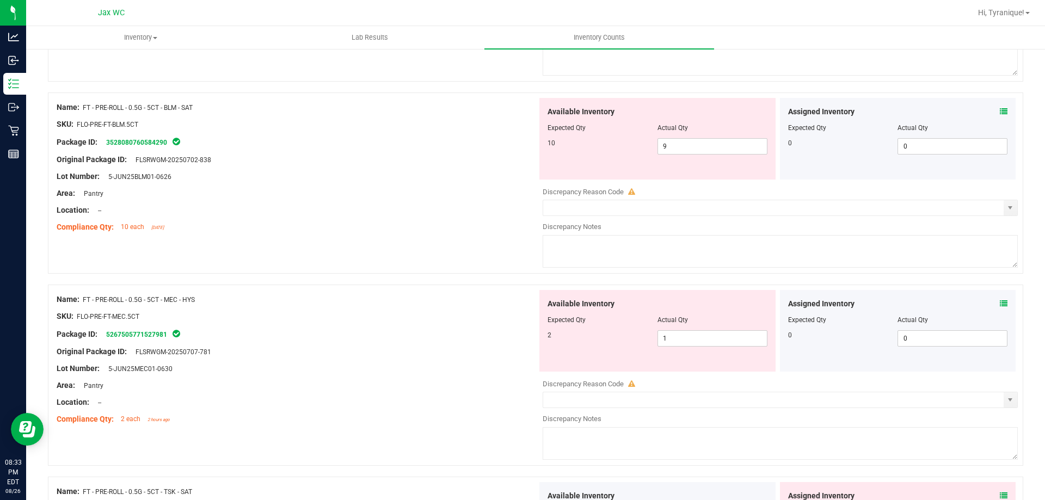
scroll to position [925, 0]
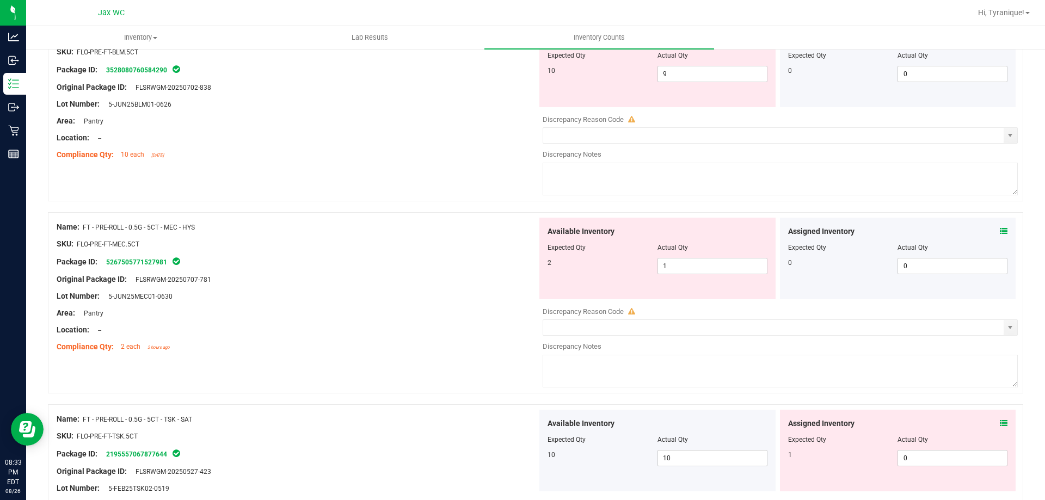
click at [1000, 232] on icon at bounding box center [1004, 231] width 8 height 8
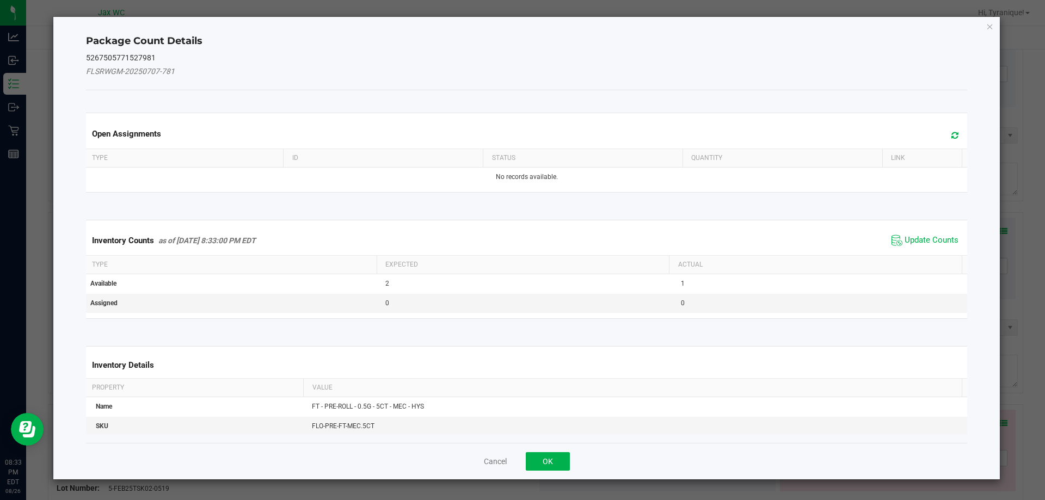
drag, startPoint x: 901, startPoint y: 238, endPoint x: 862, endPoint y: 259, distance: 44.1
click at [905, 238] on span "Update Counts" at bounding box center [932, 240] width 54 height 11
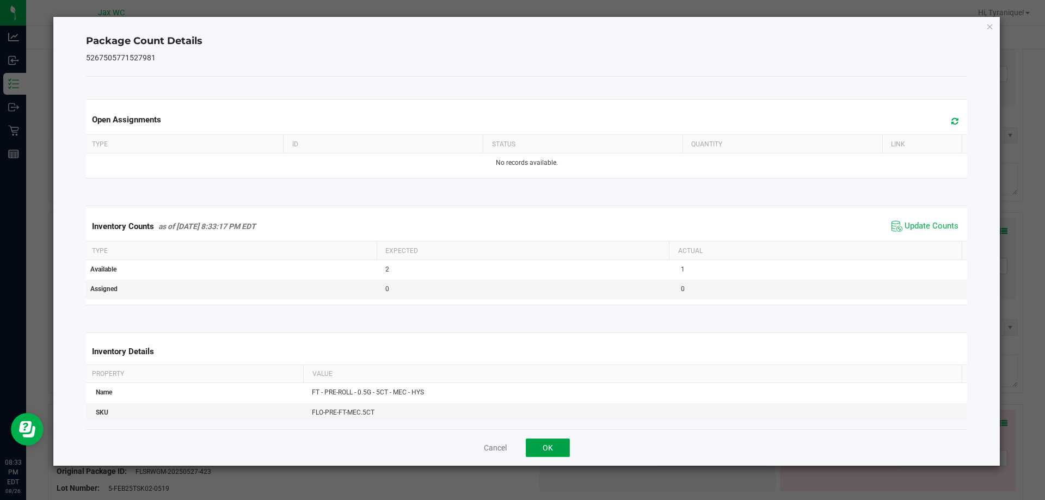
click at [546, 444] on button "OK" at bounding box center [548, 448] width 44 height 19
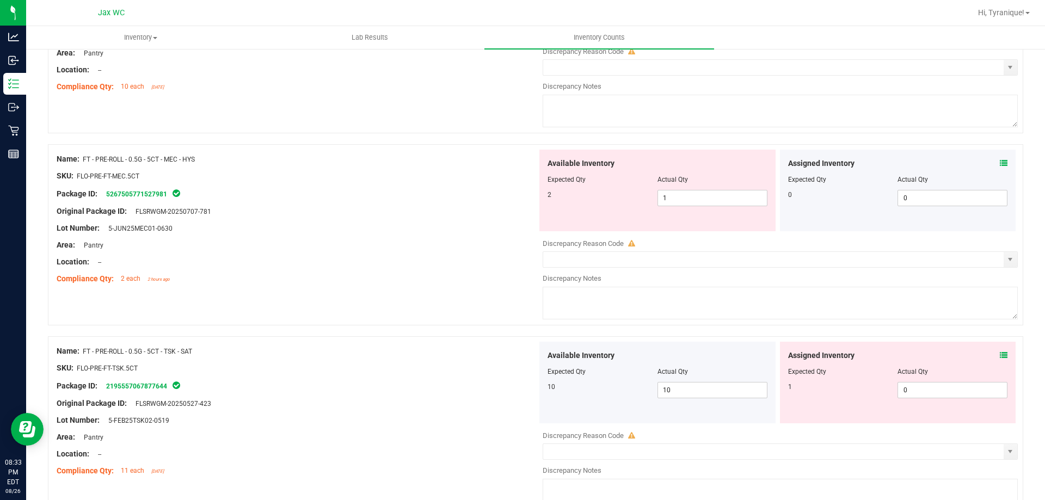
scroll to position [1089, 0]
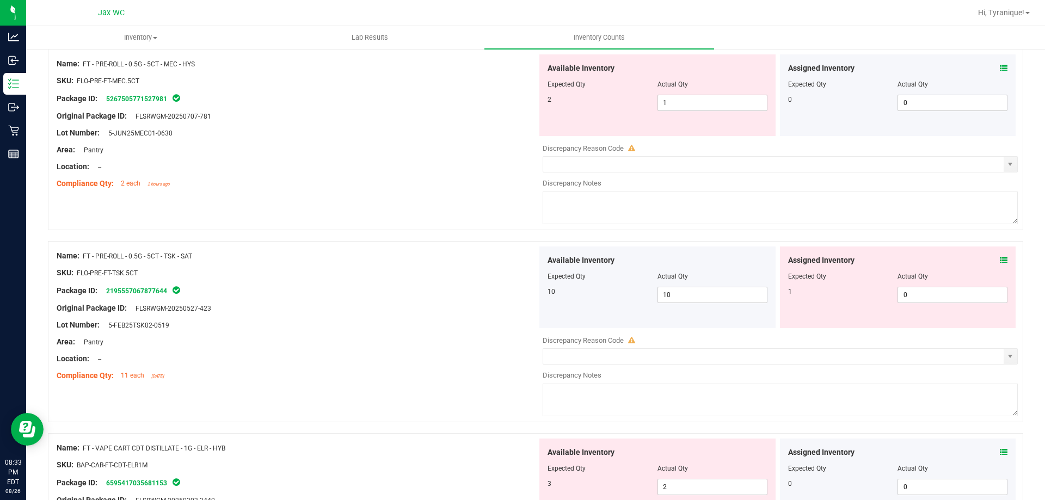
click at [1000, 256] on icon at bounding box center [1004, 260] width 8 height 8
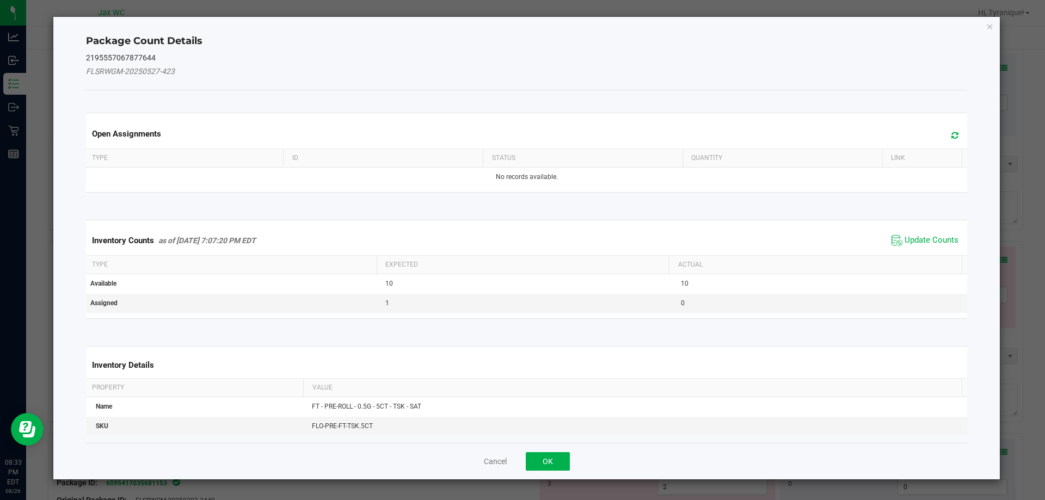
click at [997, 260] on div "Package Count Details 2195557067877644 FLSRWGM-20250527-423 Open Assignments Ty…" at bounding box center [526, 248] width 947 height 463
click at [955, 242] on div "Inventory Counts as of Aug 26, 2025 7:07:20 PM EDT Update Counts" at bounding box center [527, 240] width 886 height 29
click at [942, 243] on span "Update Counts" at bounding box center [932, 240] width 54 height 11
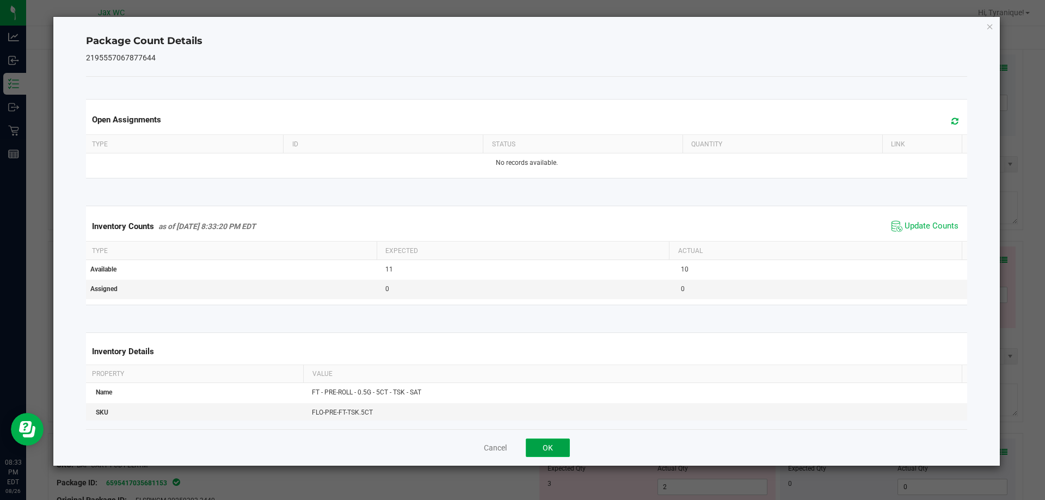
click at [545, 444] on button "OK" at bounding box center [548, 448] width 44 height 19
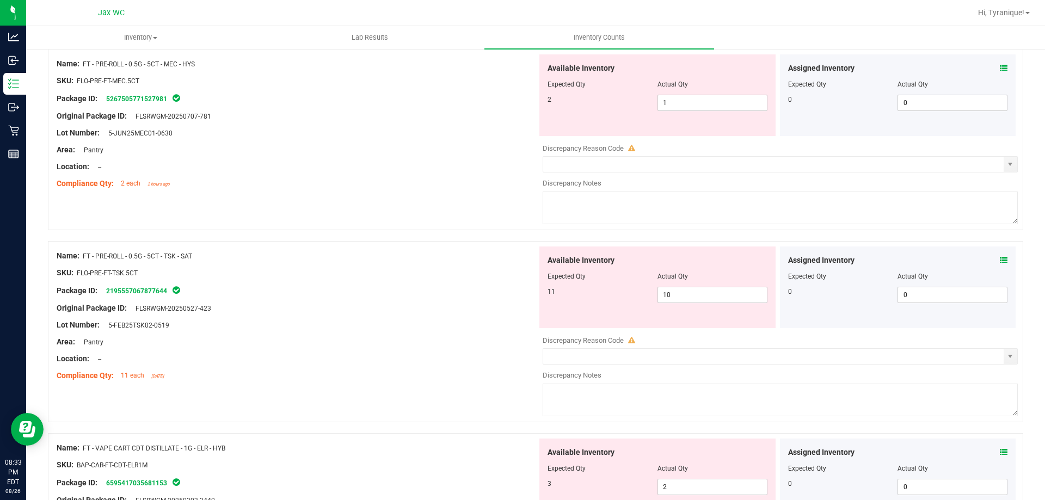
scroll to position [1306, 0]
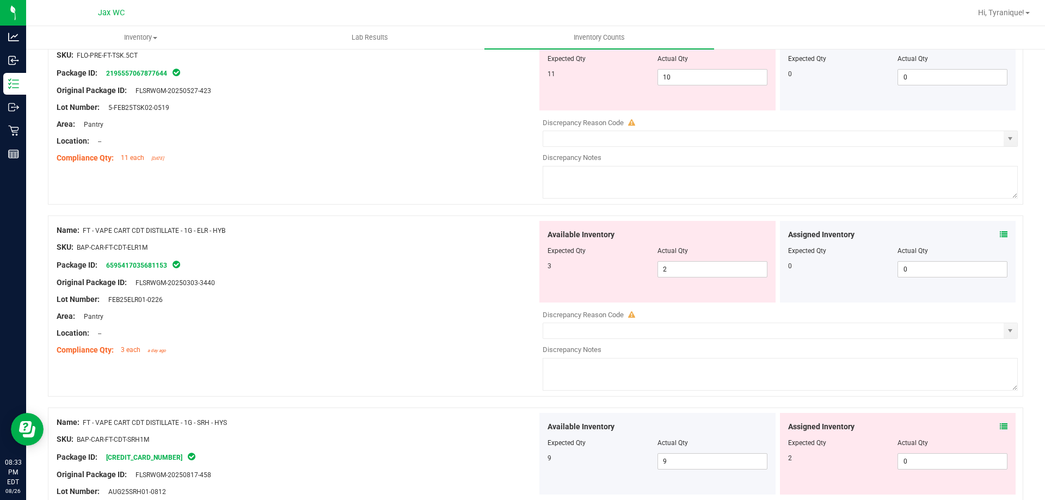
click at [1000, 231] on icon at bounding box center [1004, 235] width 8 height 8
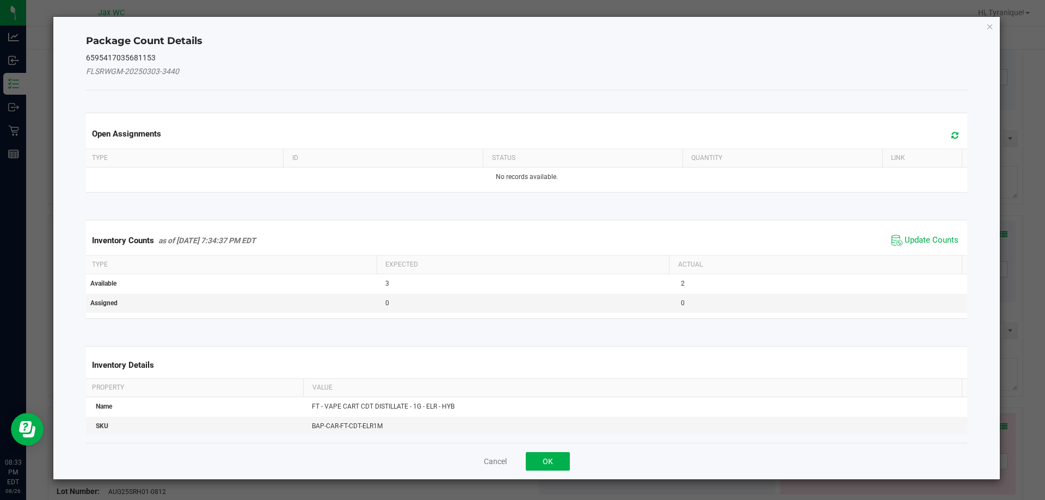
click at [917, 246] on span "Update Counts" at bounding box center [925, 240] width 72 height 16
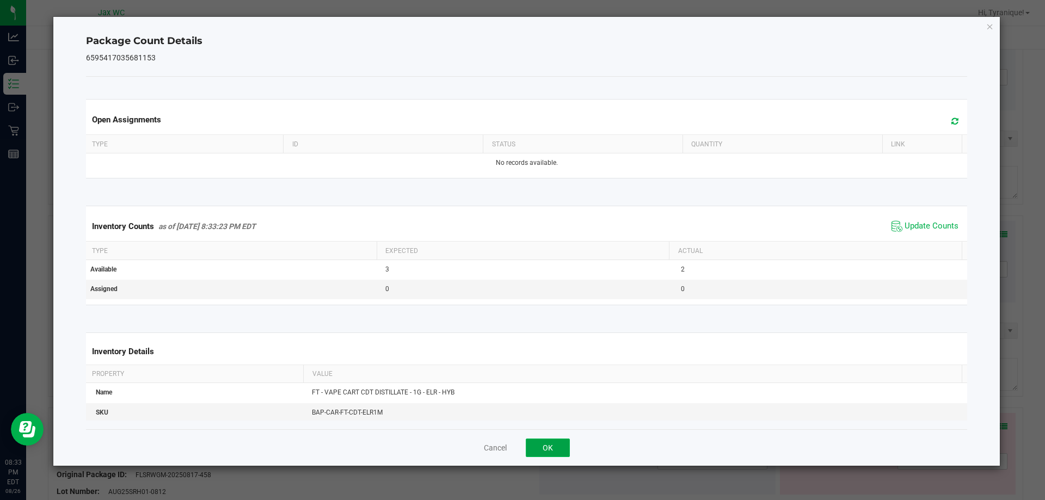
click at [538, 442] on button "OK" at bounding box center [548, 448] width 44 height 19
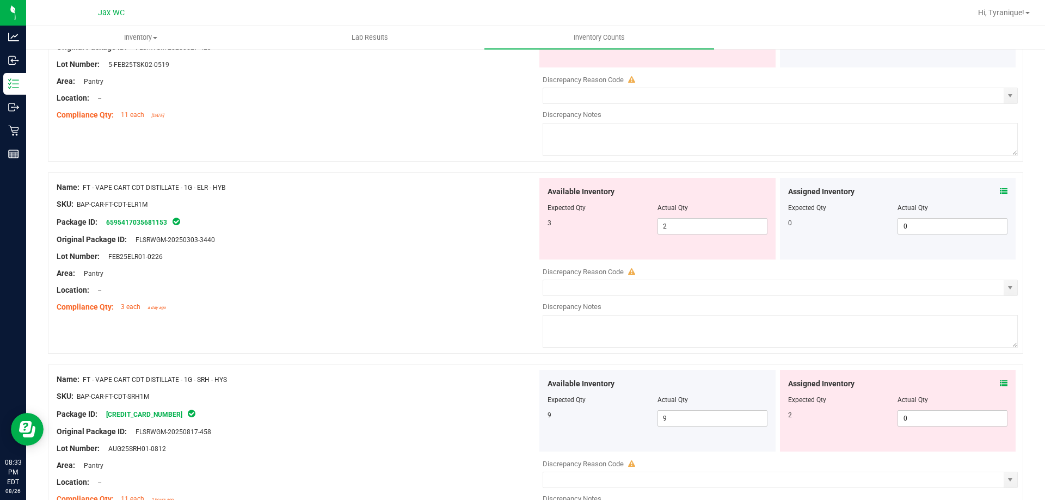
scroll to position [1415, 0]
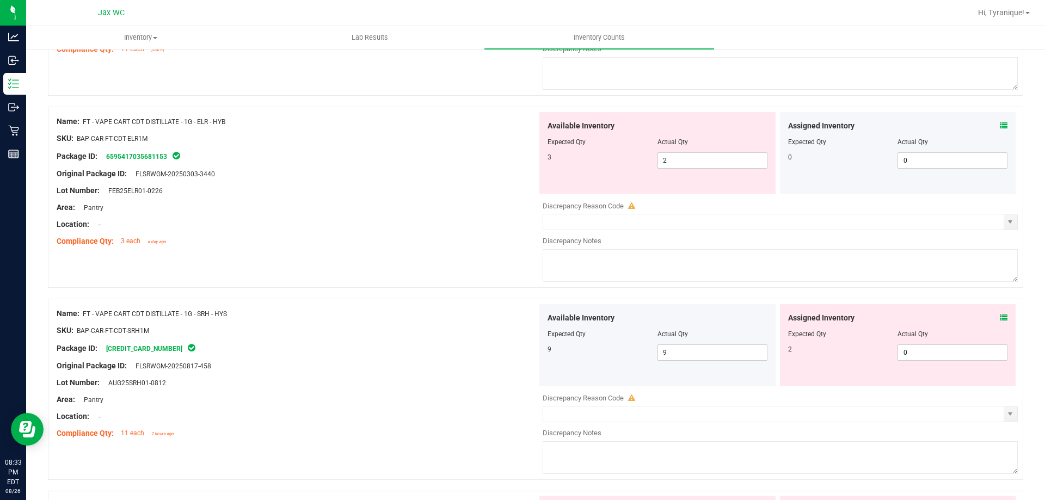
click at [987, 319] on div "Assigned Inventory" at bounding box center [898, 317] width 220 height 11
click at [1000, 318] on div "Assigned Inventory Expected Qty Actual Qty 2 0 0" at bounding box center [898, 345] width 236 height 82
click at [1000, 318] on icon at bounding box center [1004, 318] width 8 height 8
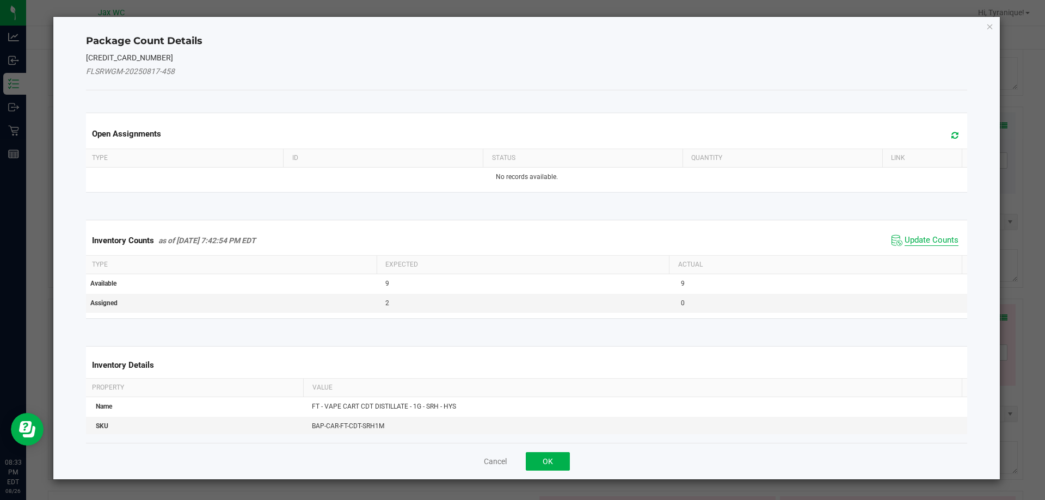
click at [925, 243] on span "Update Counts" at bounding box center [932, 240] width 54 height 11
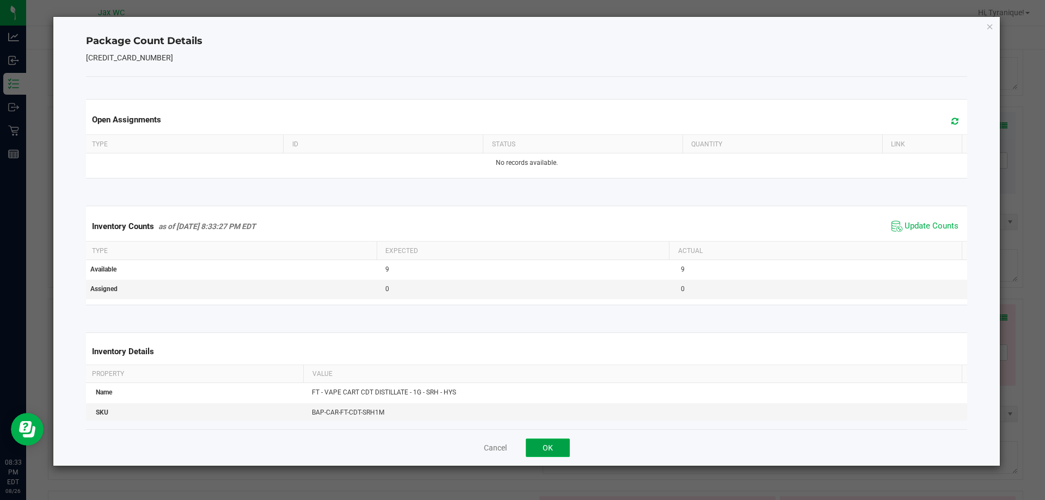
click at [535, 452] on button "OK" at bounding box center [548, 448] width 44 height 19
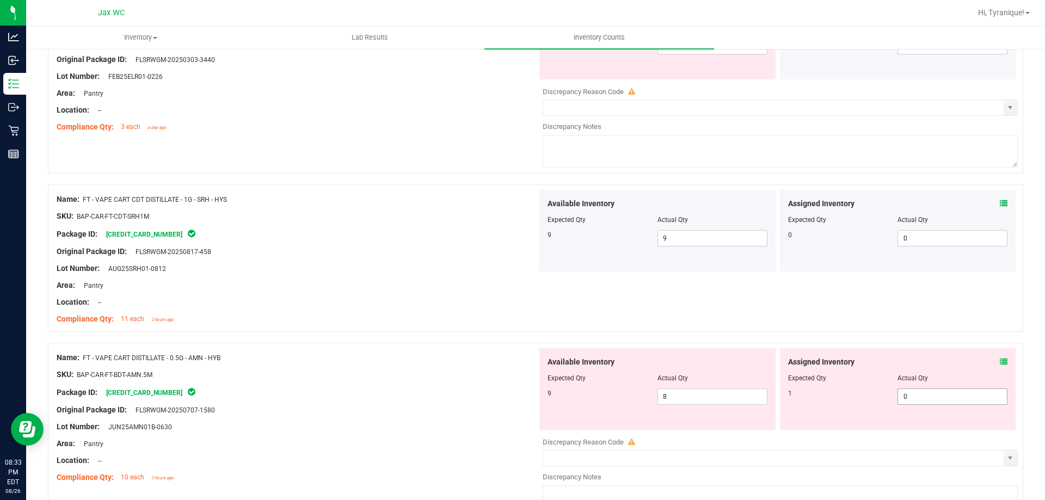
scroll to position [1633, 0]
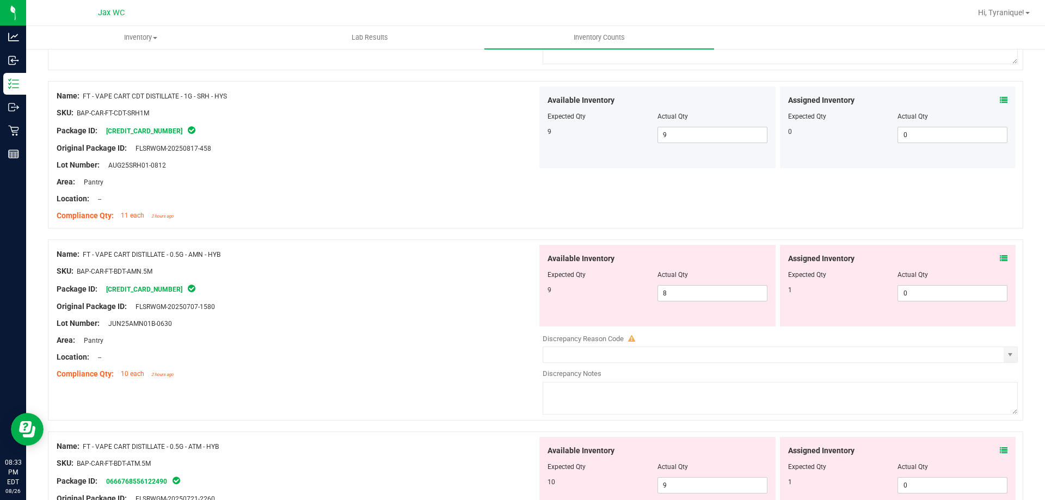
click at [1000, 258] on icon at bounding box center [1004, 259] width 8 height 8
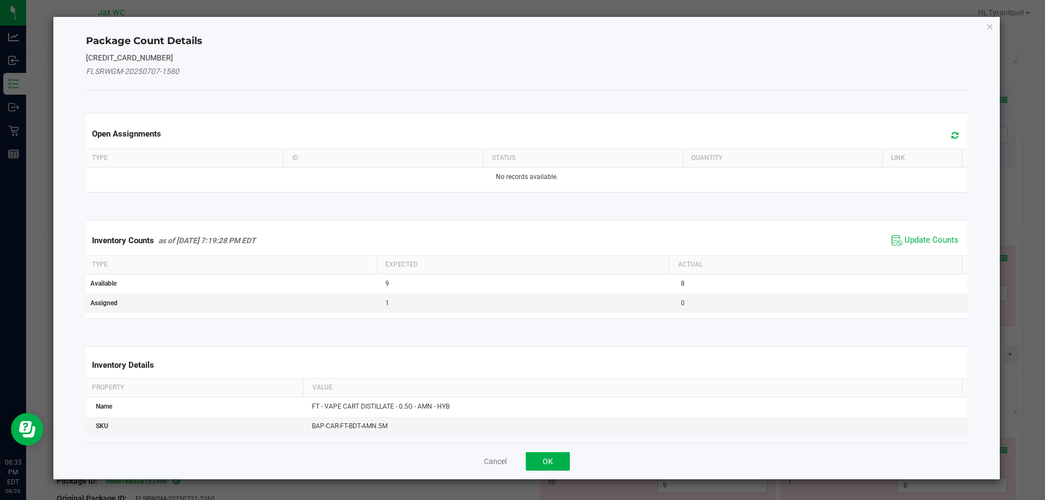
click at [900, 247] on span "Update Counts" at bounding box center [925, 240] width 72 height 16
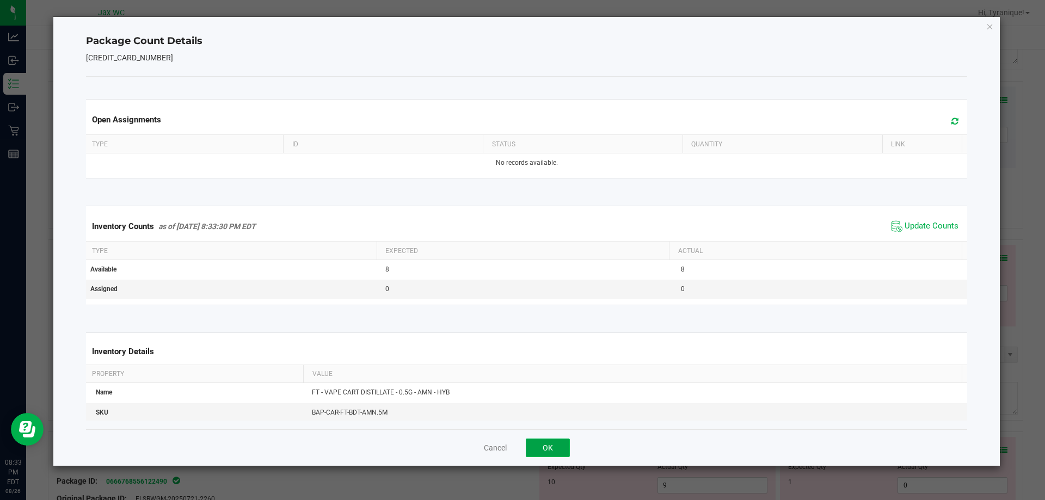
click at [555, 439] on button "OK" at bounding box center [548, 448] width 44 height 19
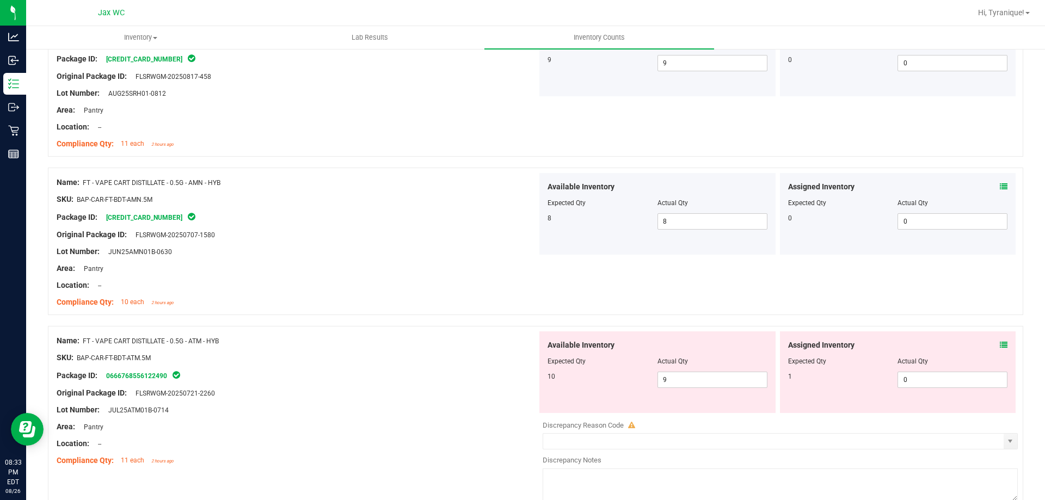
scroll to position [1796, 0]
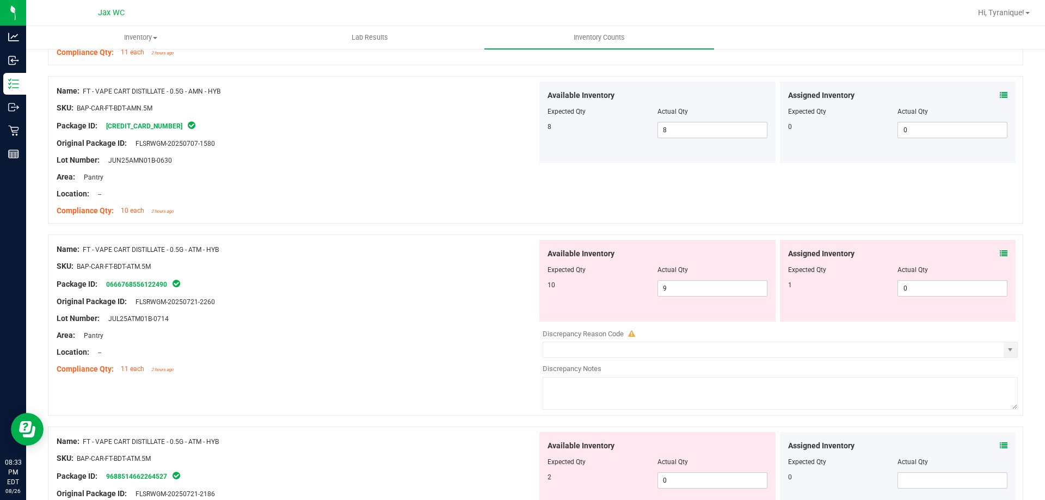
click at [1000, 253] on icon at bounding box center [1004, 254] width 8 height 8
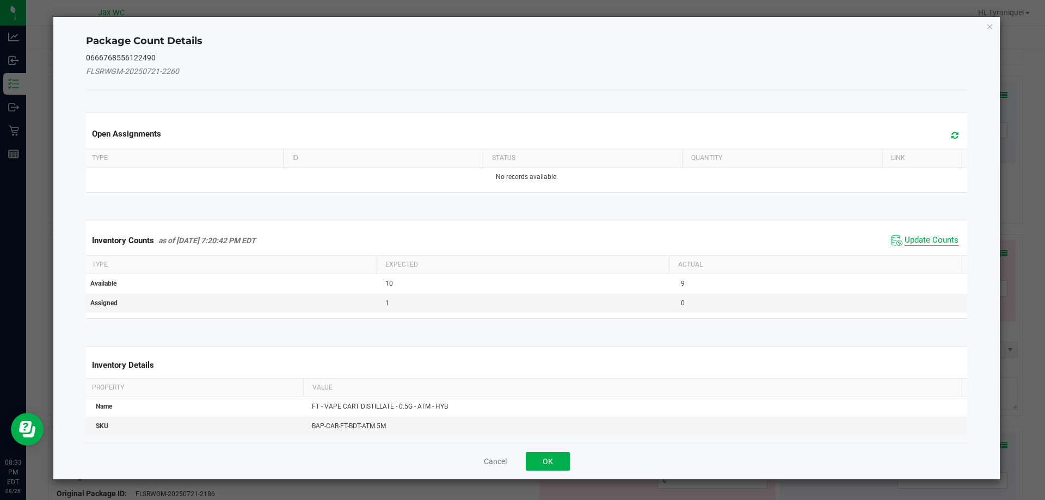
click at [911, 241] on span "Update Counts" at bounding box center [932, 240] width 54 height 11
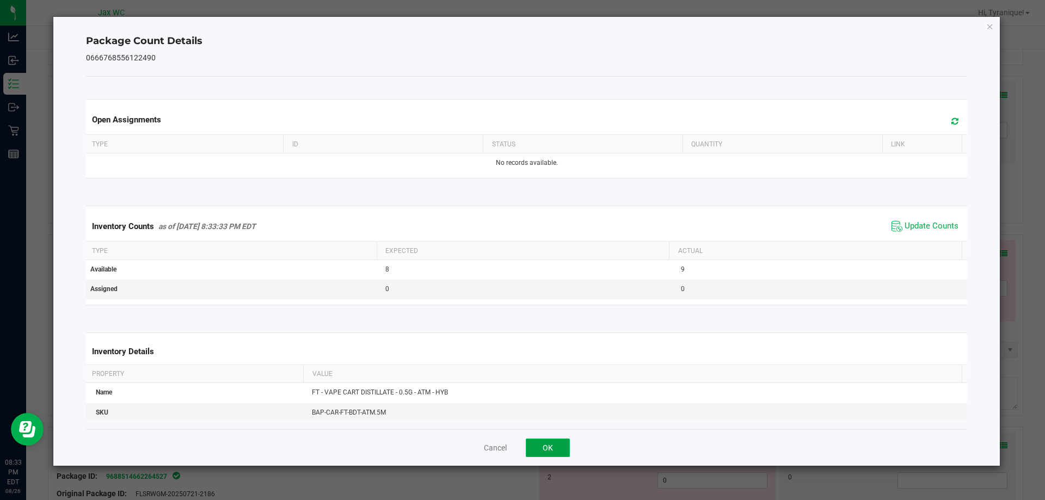
click at [542, 446] on button "OK" at bounding box center [548, 448] width 44 height 19
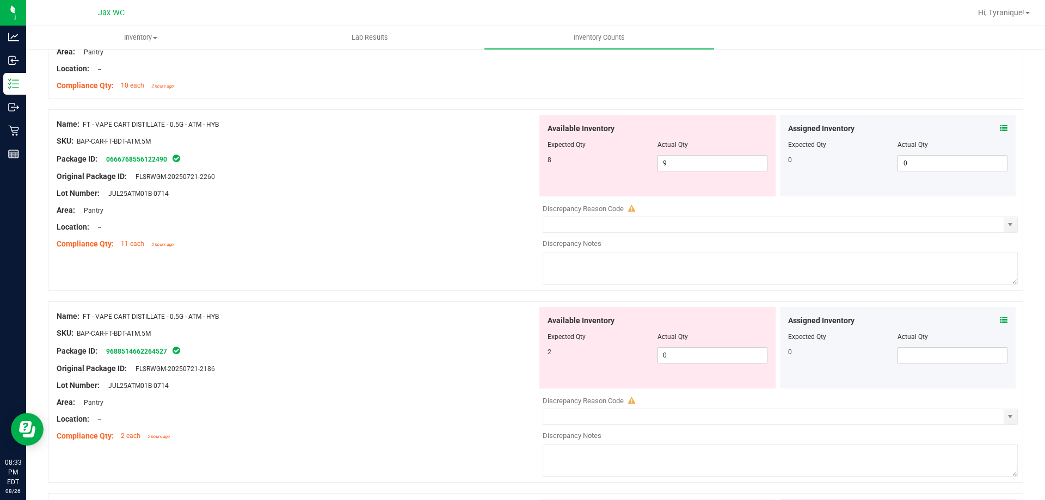
scroll to position [1905, 0]
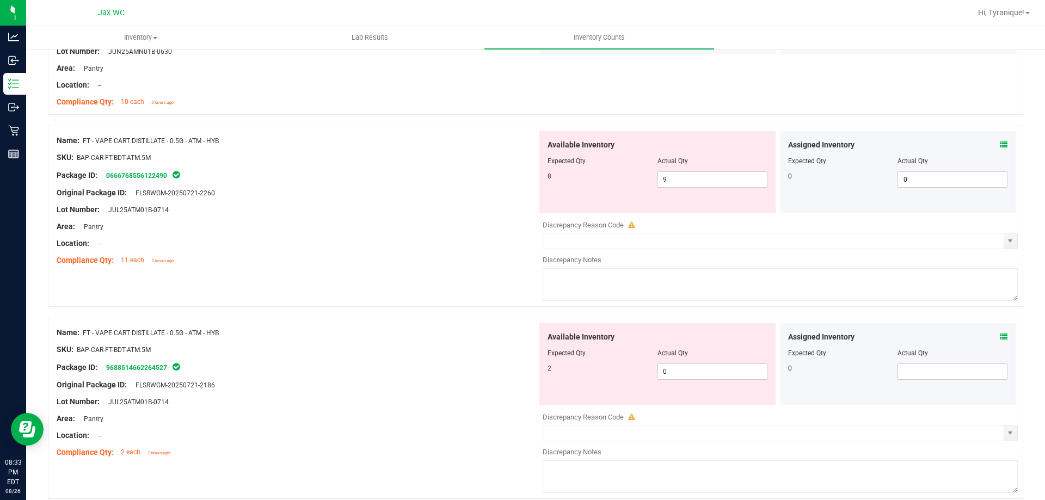
click at [1000, 336] on icon at bounding box center [1004, 337] width 8 height 8
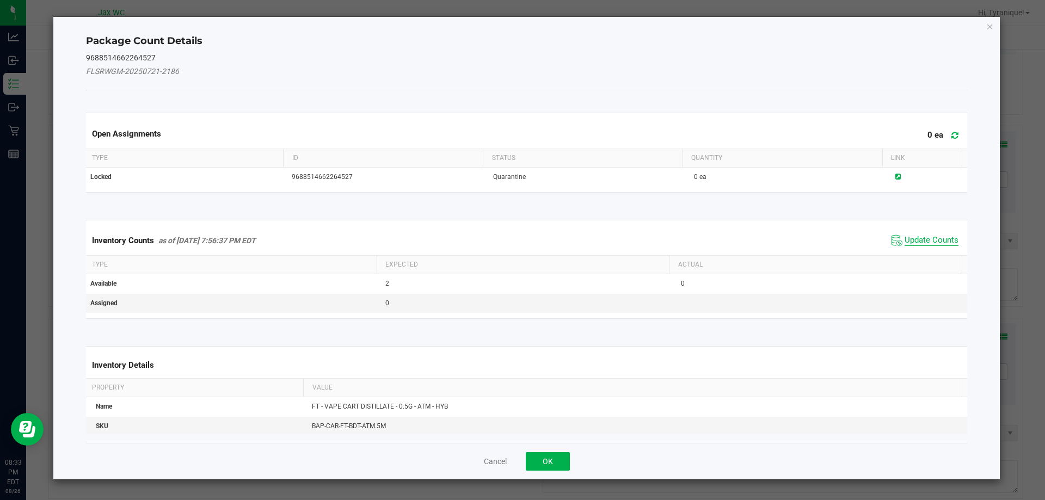
click at [907, 237] on span "Update Counts" at bounding box center [932, 240] width 54 height 11
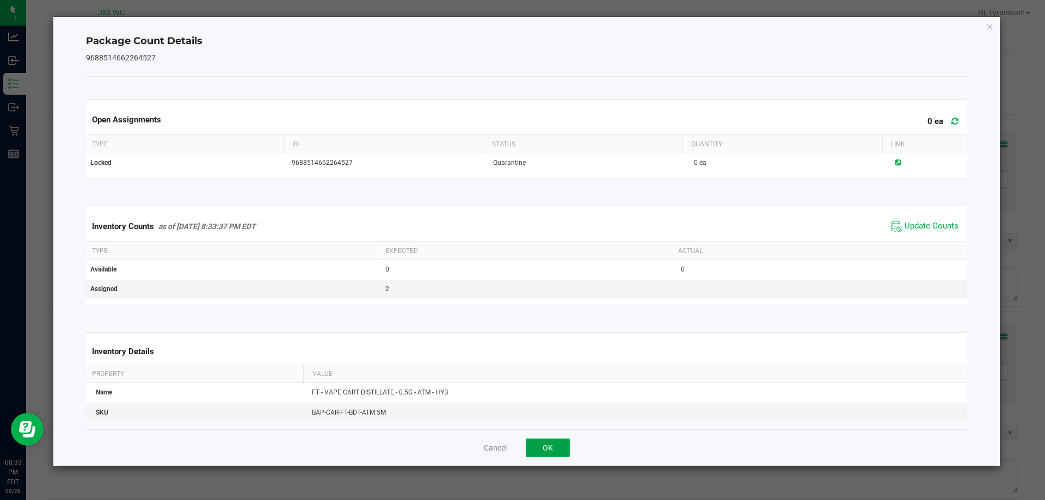
click at [551, 446] on button "OK" at bounding box center [548, 448] width 44 height 19
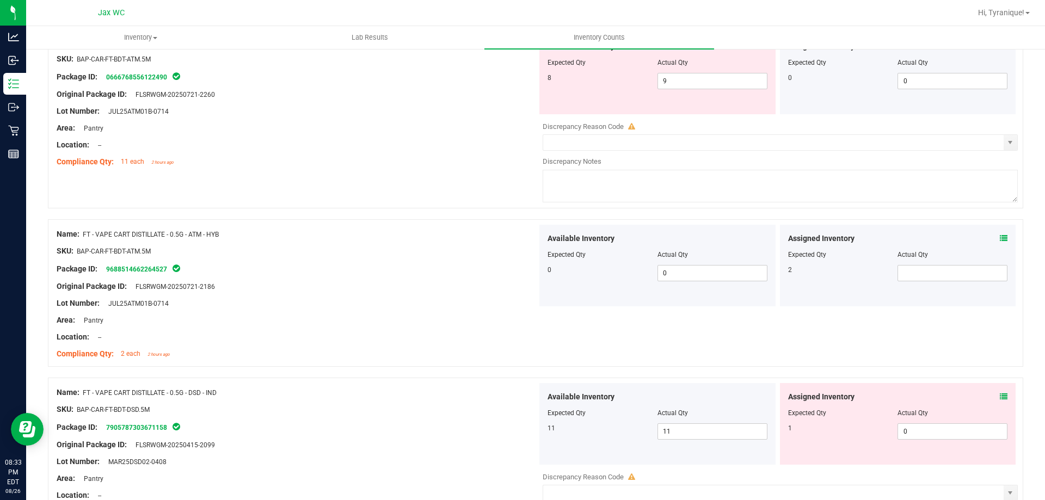
scroll to position [2123, 0]
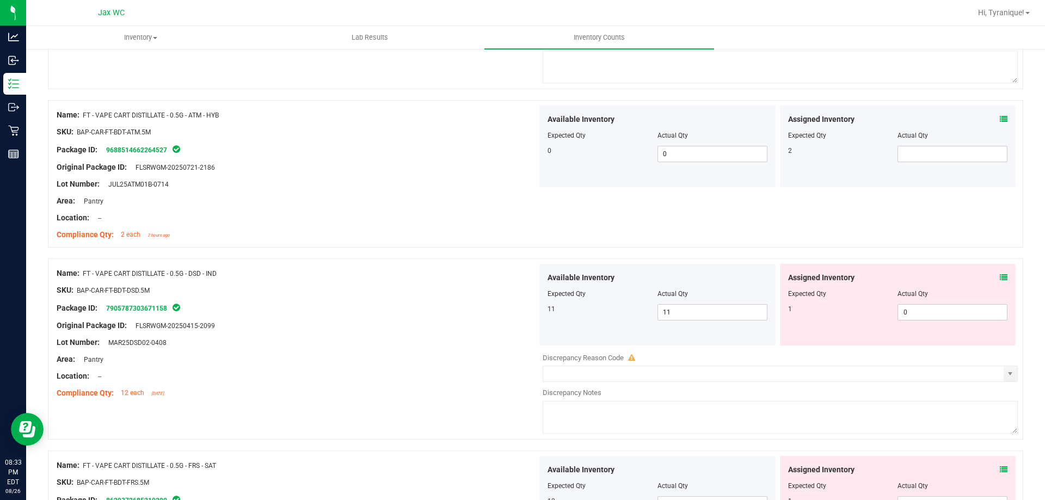
click at [1000, 277] on icon at bounding box center [1004, 278] width 8 height 8
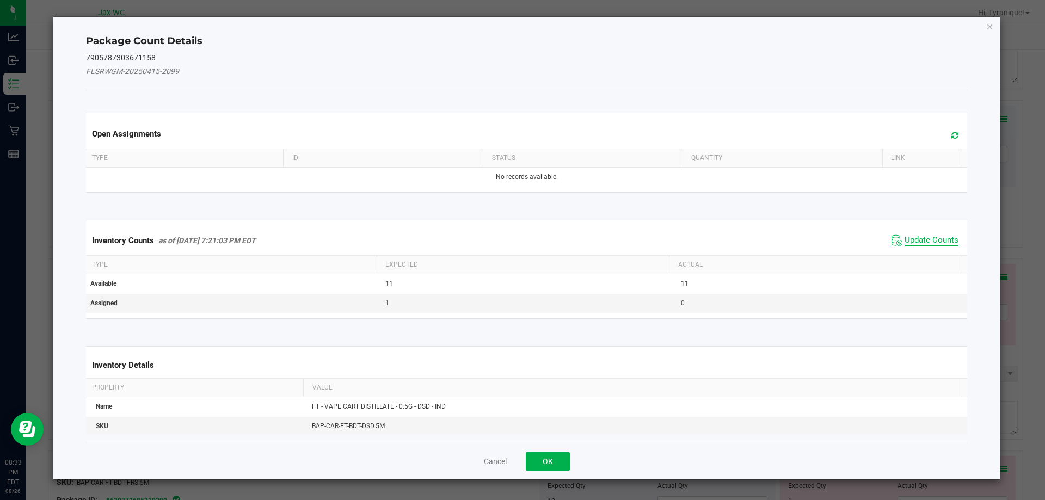
click at [926, 238] on span "Update Counts" at bounding box center [932, 240] width 54 height 11
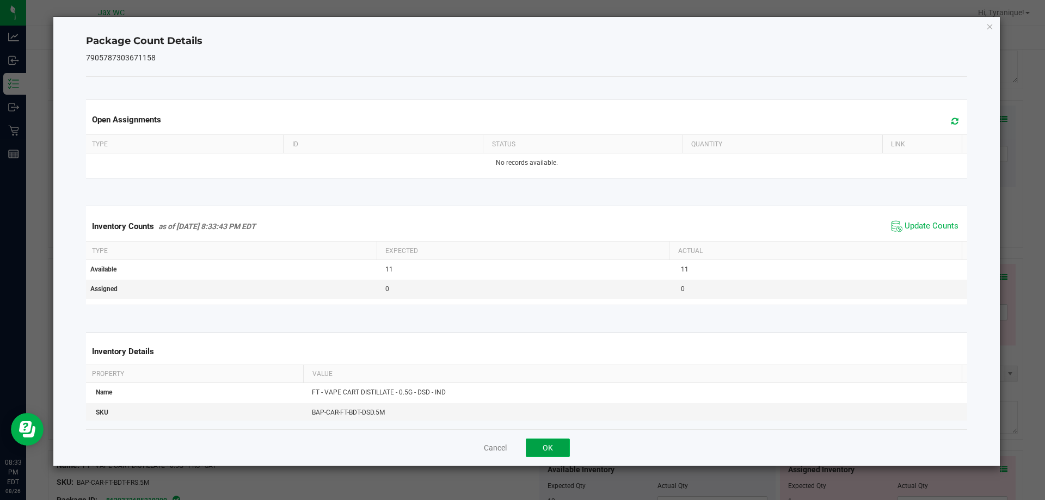
click at [557, 439] on button "OK" at bounding box center [548, 448] width 44 height 19
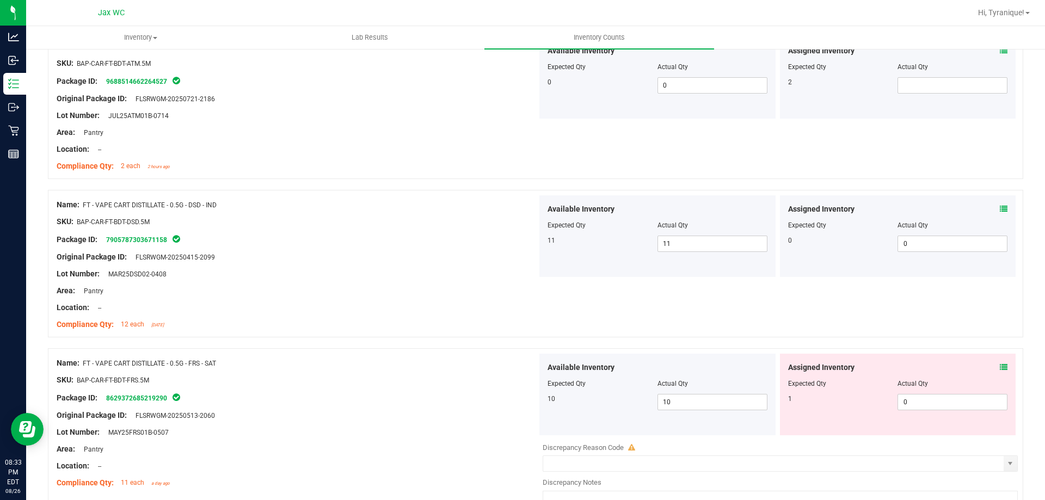
scroll to position [2286, 0]
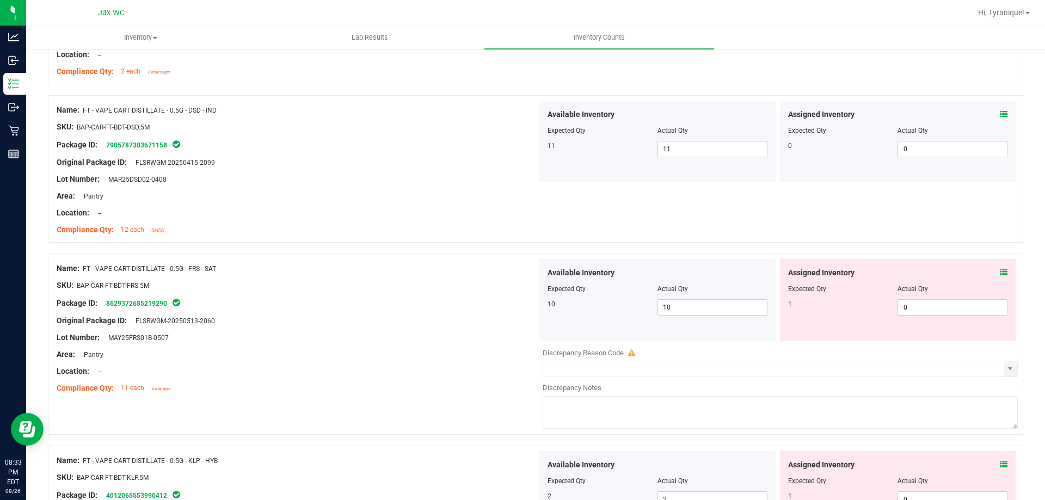
click at [1000, 270] on icon at bounding box center [1004, 273] width 8 height 8
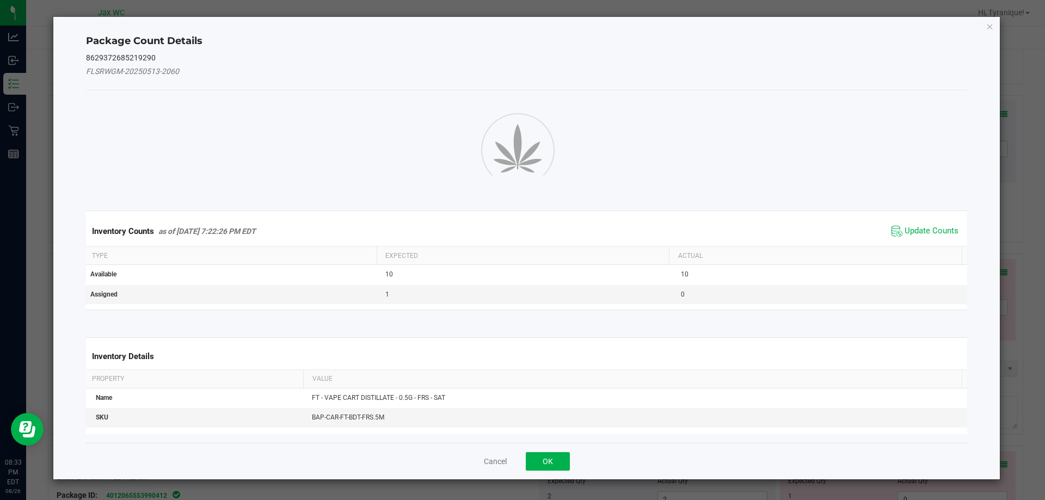
click at [928, 233] on span "Update Counts" at bounding box center [925, 231] width 72 height 16
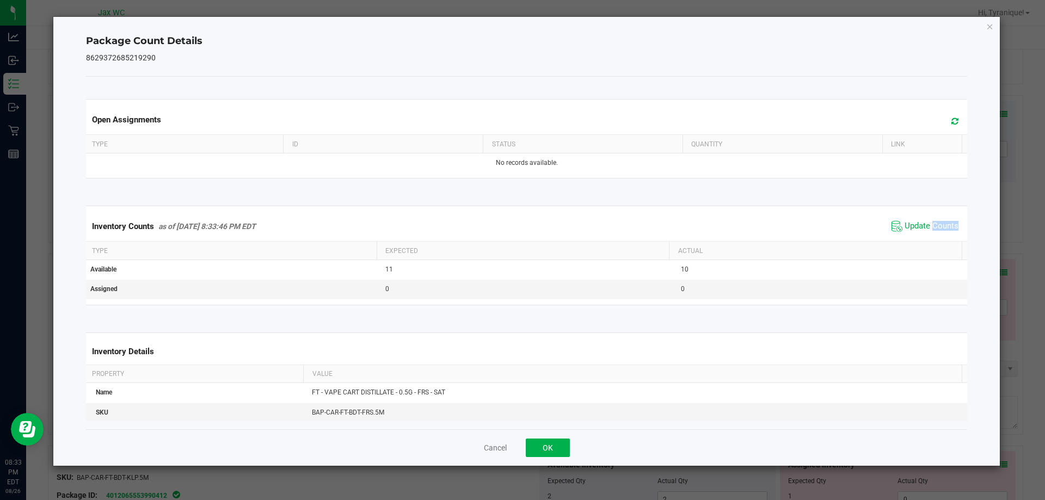
click at [928, 233] on span "Update Counts" at bounding box center [925, 226] width 72 height 16
click at [558, 450] on button "OK" at bounding box center [548, 448] width 44 height 19
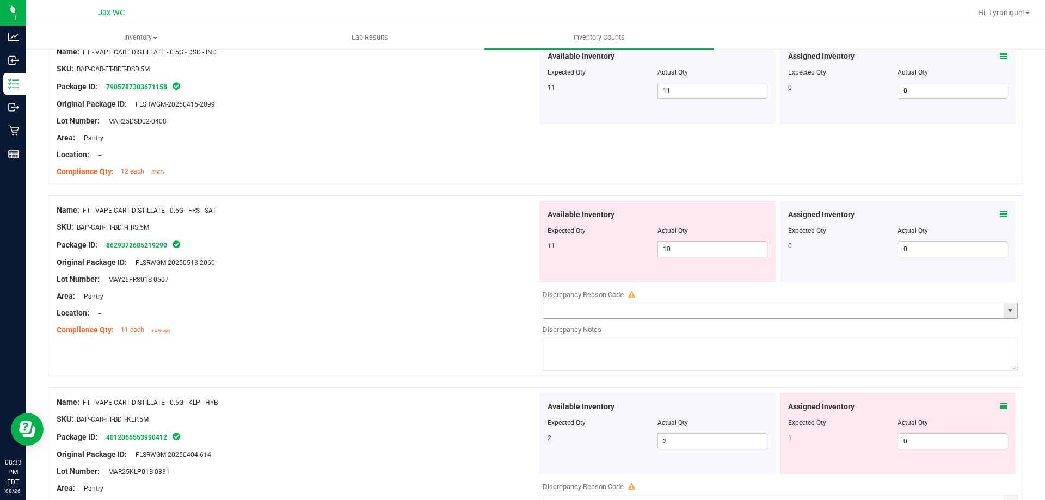
scroll to position [2449, 0]
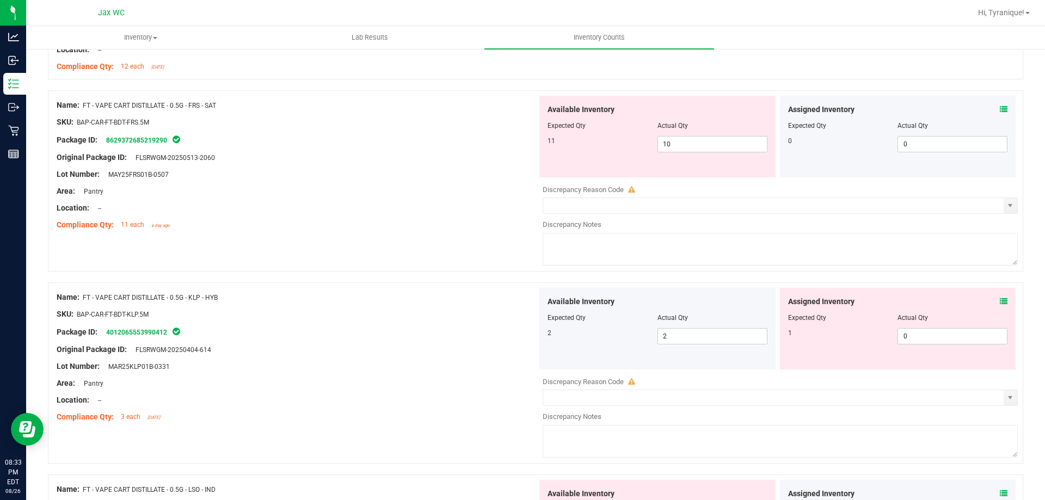
click at [398, 323] on div at bounding box center [297, 322] width 481 height 5
click at [991, 300] on div "Assigned Inventory" at bounding box center [898, 301] width 220 height 11
click at [1000, 300] on icon at bounding box center [1004, 302] width 8 height 8
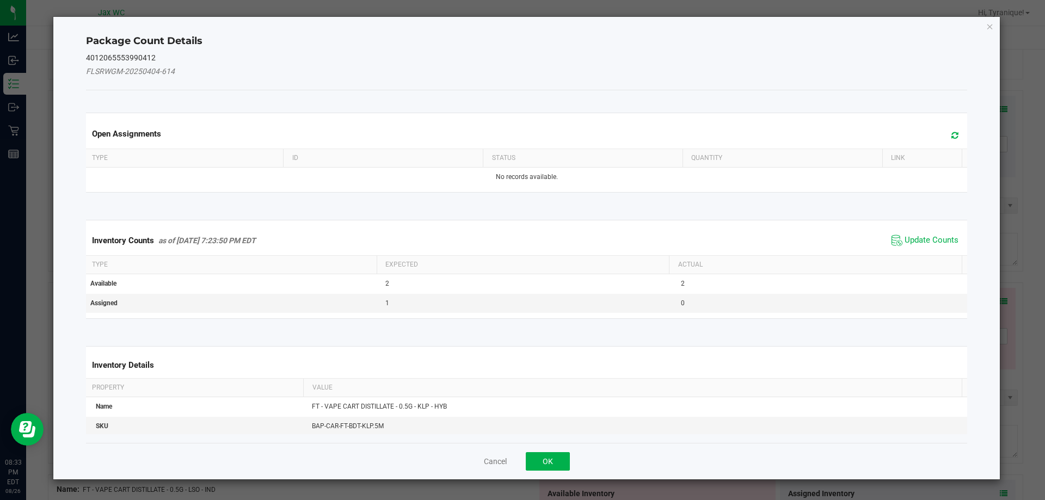
click at [926, 232] on div "Inventory Counts as of Aug 26, 2025 7:23:50 PM EDT Update Counts" at bounding box center [527, 240] width 886 height 29
click at [926, 236] on span "Update Counts" at bounding box center [925, 240] width 72 height 16
click at [926, 236] on div "Inventory Counts as of Aug 26, 2025 7:23:50 PM EDT Update Counts" at bounding box center [527, 240] width 886 height 28
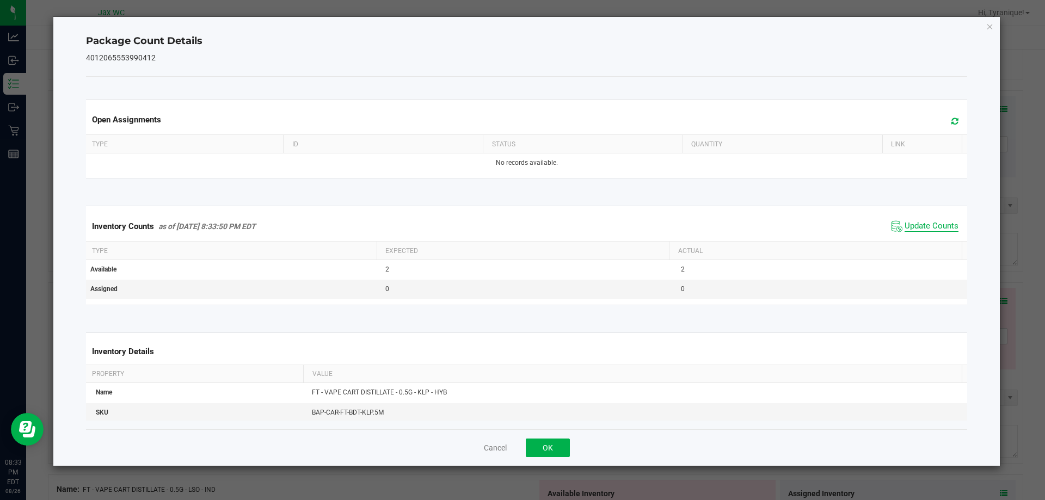
click at [923, 224] on span "Update Counts" at bounding box center [932, 226] width 54 height 11
click at [563, 448] on button "OK" at bounding box center [548, 448] width 44 height 19
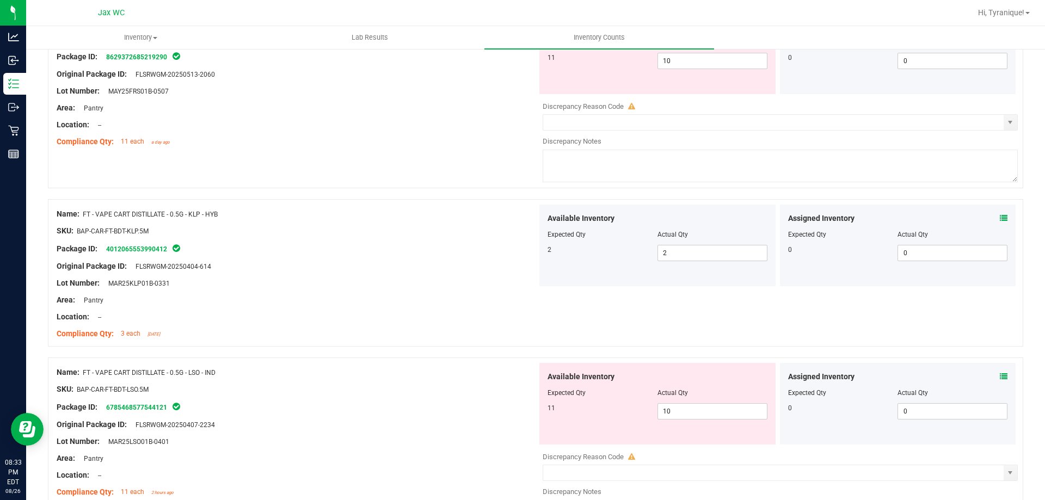
scroll to position [2667, 0]
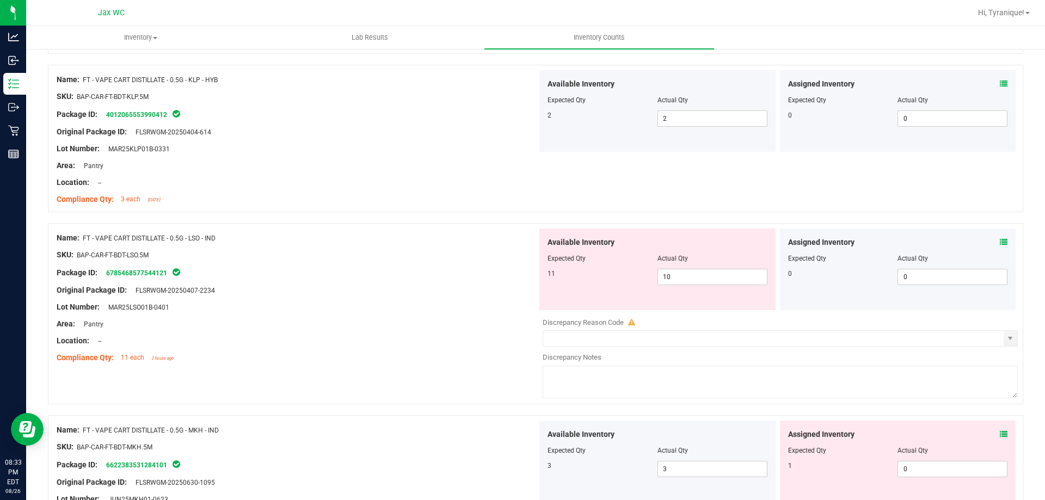
click at [990, 237] on div "Assigned Inventory" at bounding box center [898, 242] width 220 height 11
click at [1000, 239] on icon at bounding box center [1004, 242] width 8 height 8
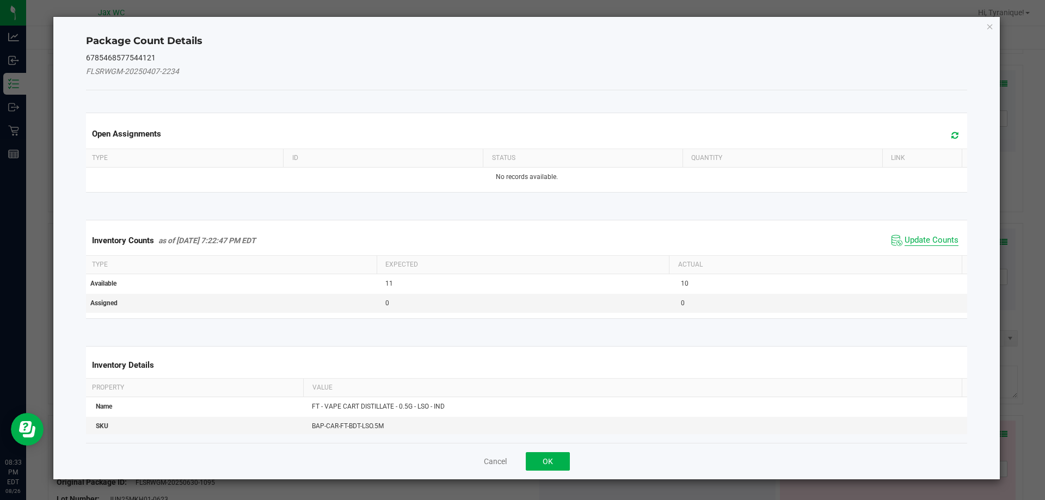
click at [905, 243] on span "Update Counts" at bounding box center [932, 240] width 54 height 11
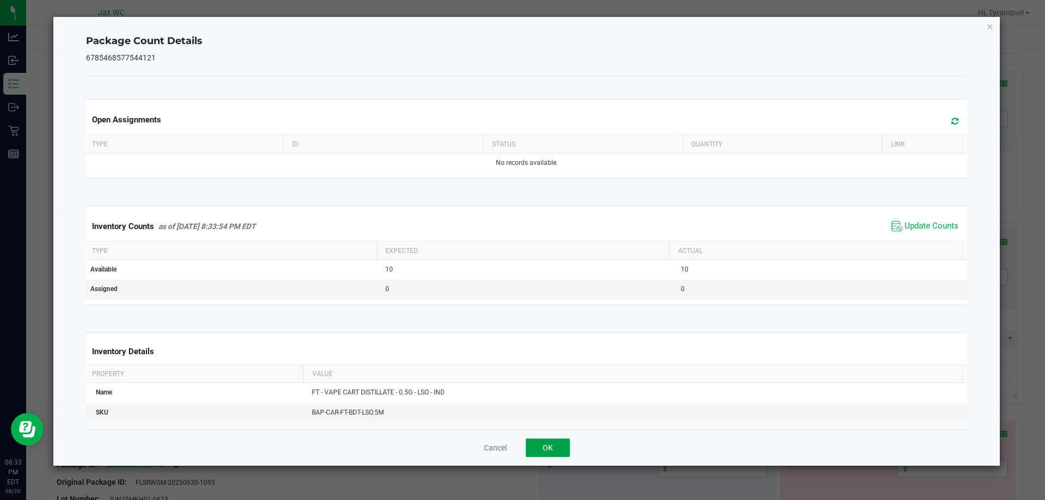
click at [535, 456] on button "OK" at bounding box center [548, 448] width 44 height 19
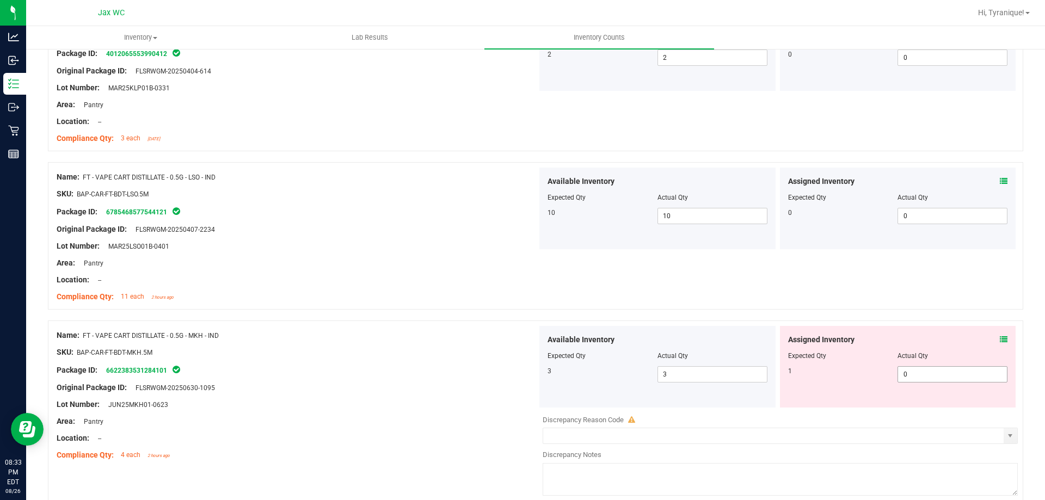
scroll to position [2830, 0]
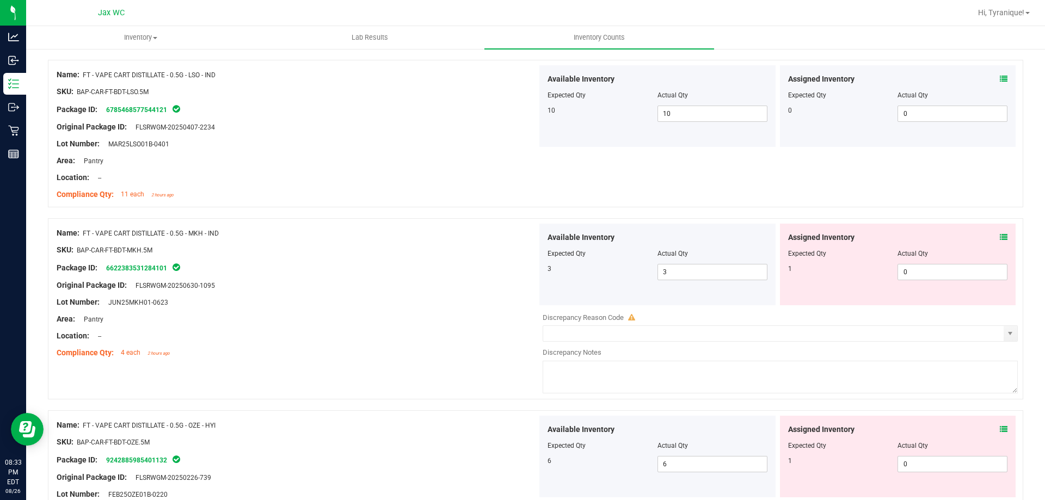
click at [1000, 232] on span at bounding box center [1004, 237] width 8 height 11
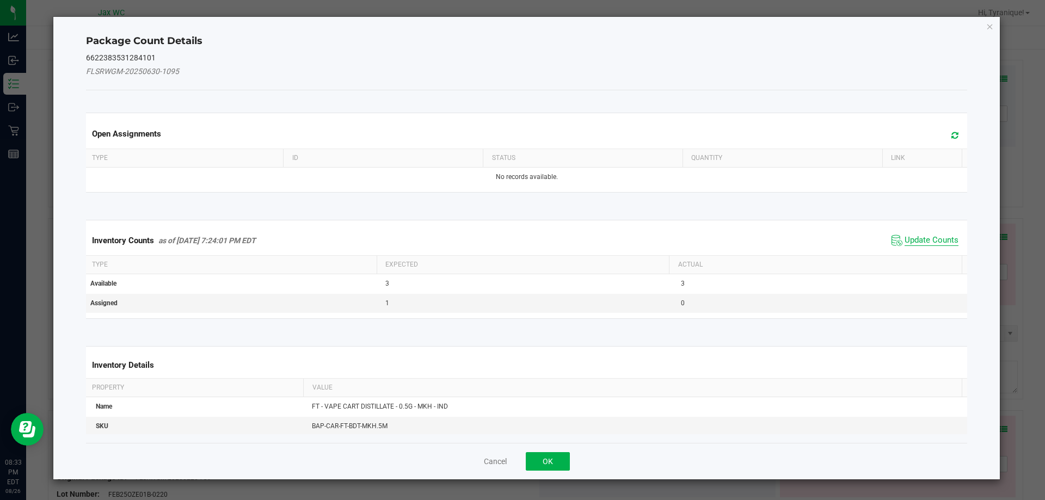
click at [926, 240] on span "Update Counts" at bounding box center [932, 240] width 54 height 11
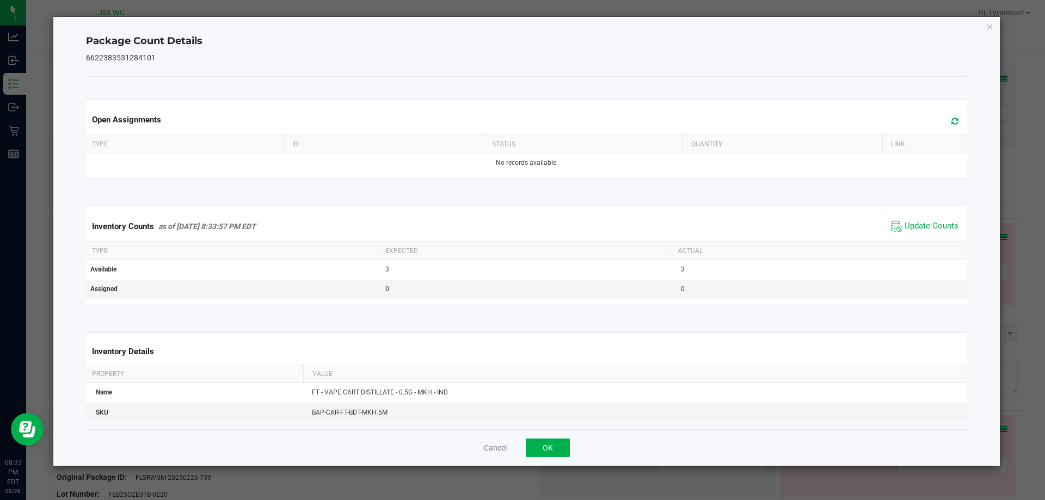
click at [575, 448] on div "Cancel OK" at bounding box center [527, 447] width 882 height 36
click at [546, 452] on button "OK" at bounding box center [548, 448] width 44 height 19
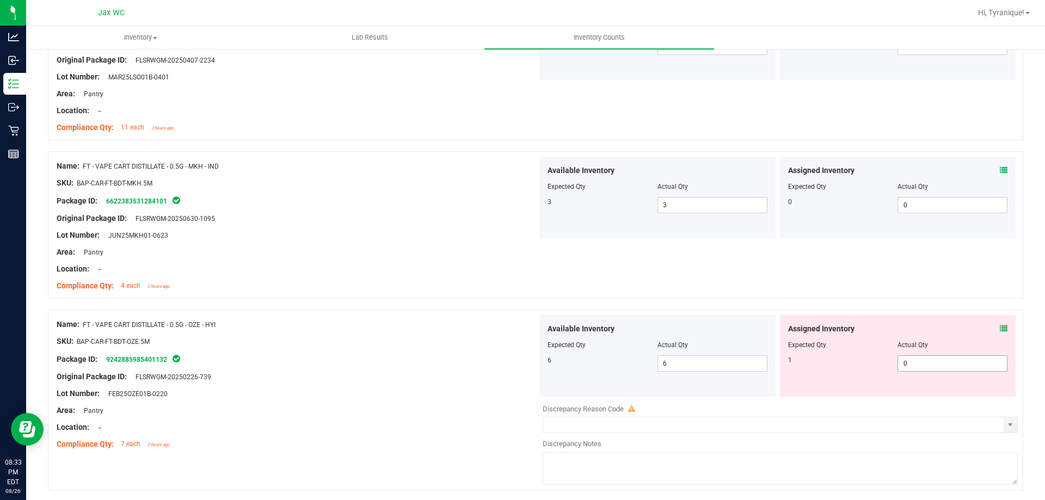
scroll to position [2993, 0]
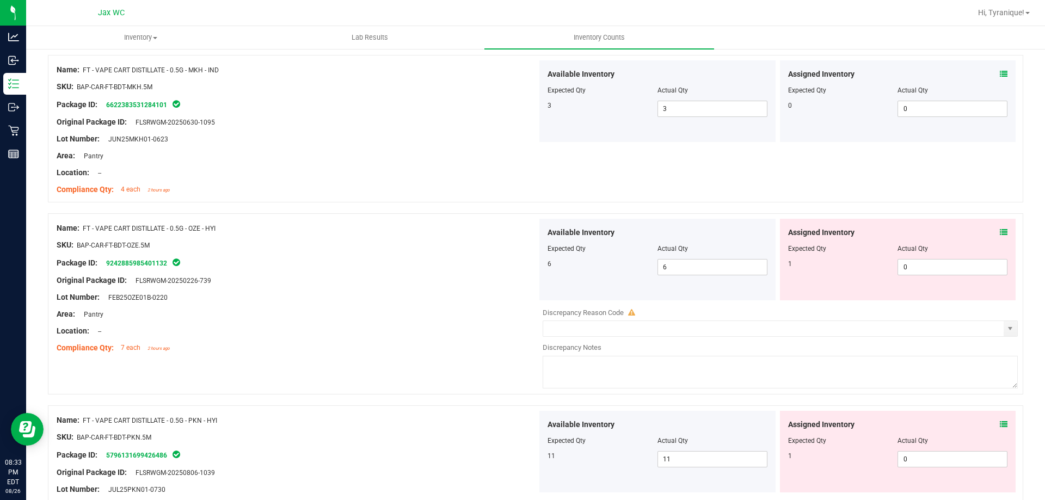
click at [992, 232] on div "Assigned Inventory" at bounding box center [898, 232] width 220 height 11
click at [1000, 232] on icon at bounding box center [1004, 233] width 8 height 8
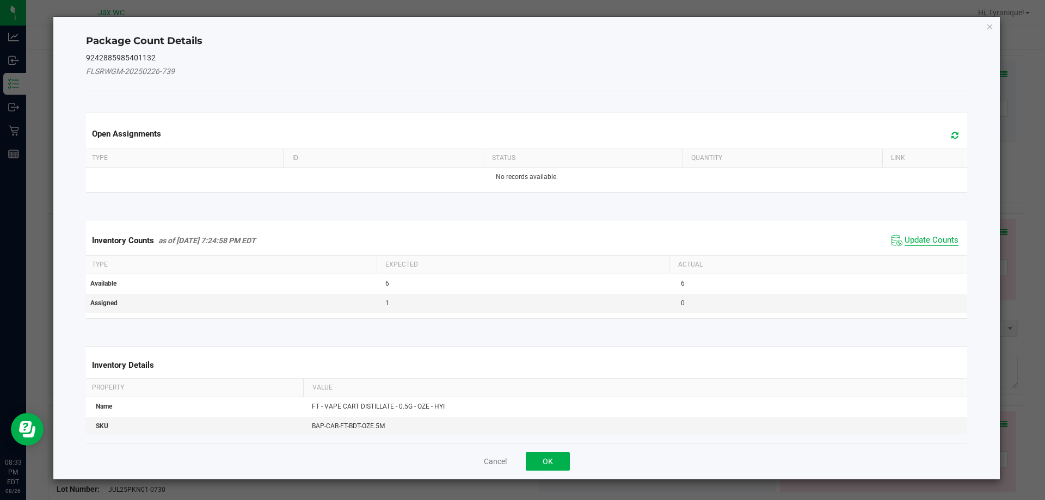
click at [912, 245] on span "Update Counts" at bounding box center [932, 240] width 54 height 11
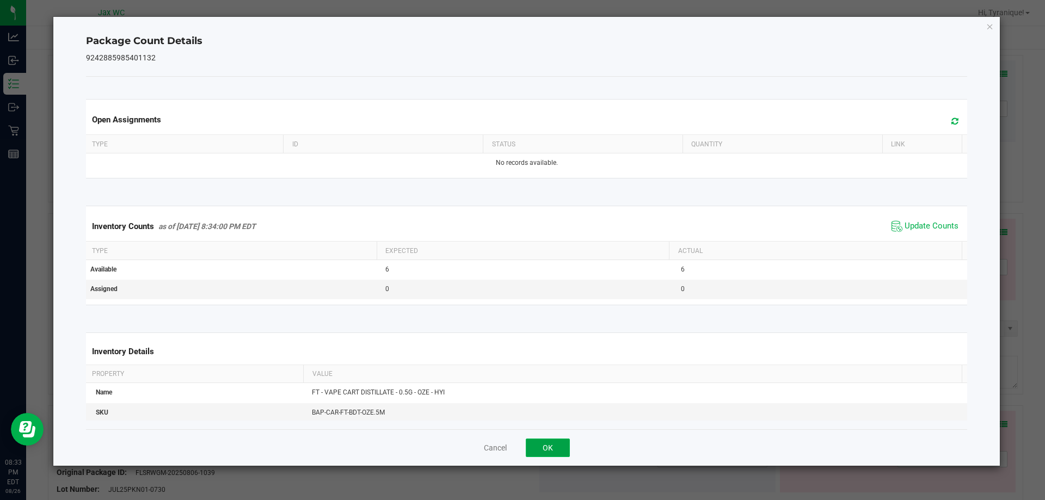
click at [545, 441] on button "OK" at bounding box center [548, 448] width 44 height 19
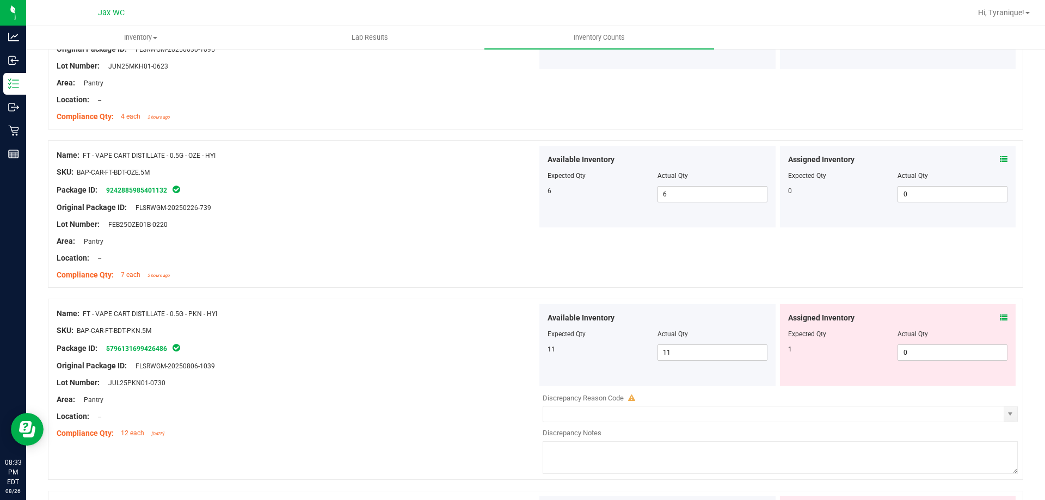
scroll to position [3157, 0]
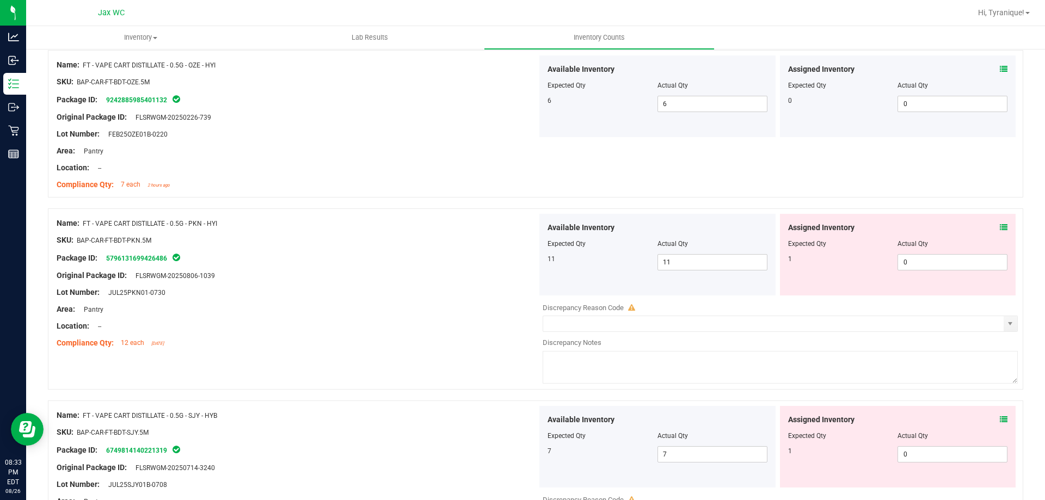
click at [1000, 224] on icon at bounding box center [1004, 228] width 8 height 8
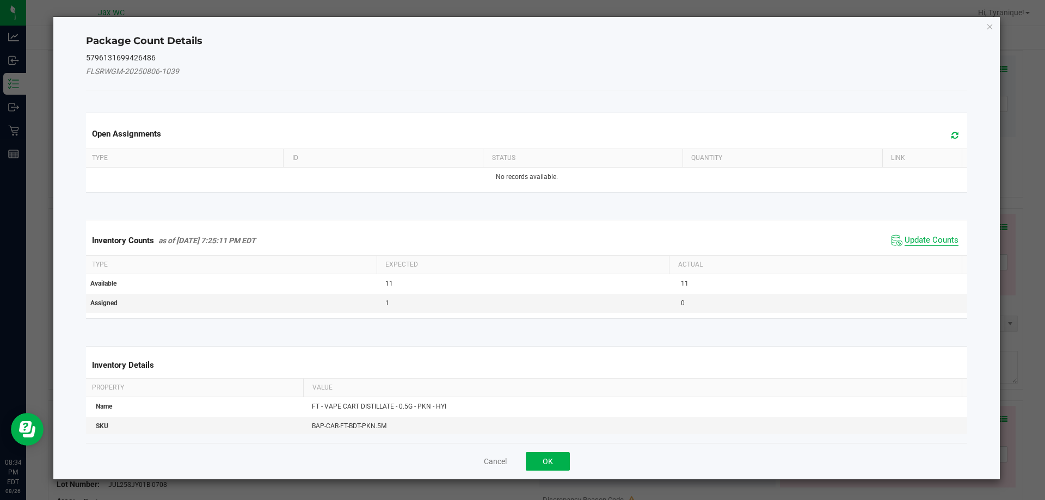
click at [905, 240] on span "Update Counts" at bounding box center [932, 240] width 54 height 11
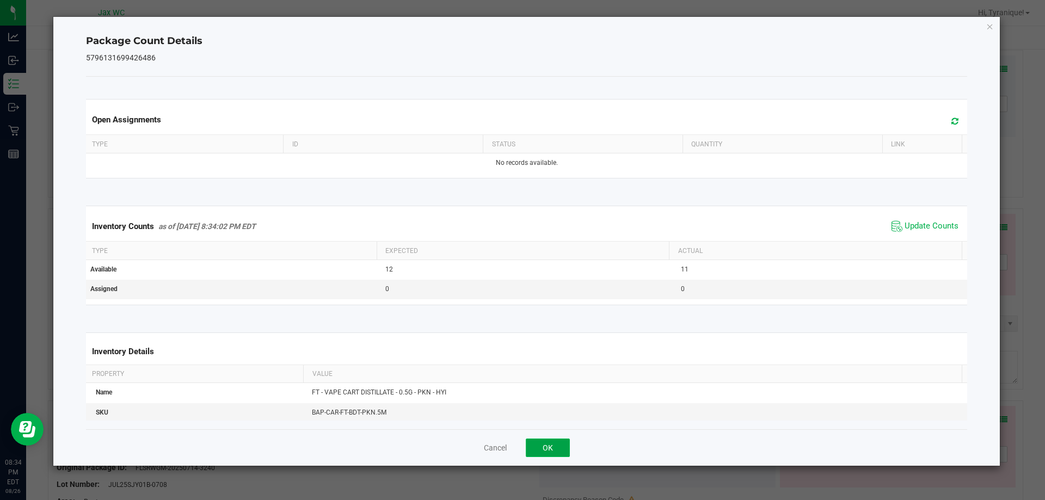
click at [564, 448] on button "OK" at bounding box center [548, 448] width 44 height 19
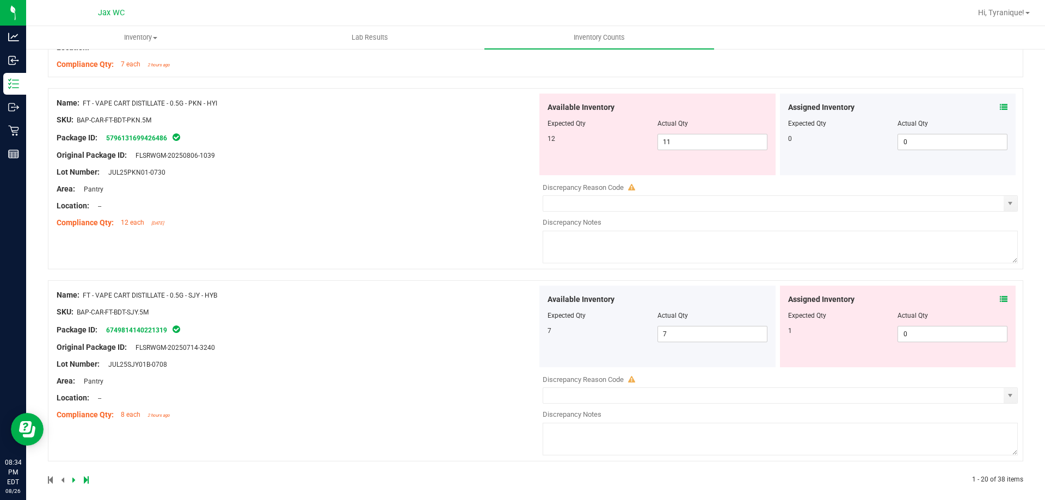
scroll to position [3286, 0]
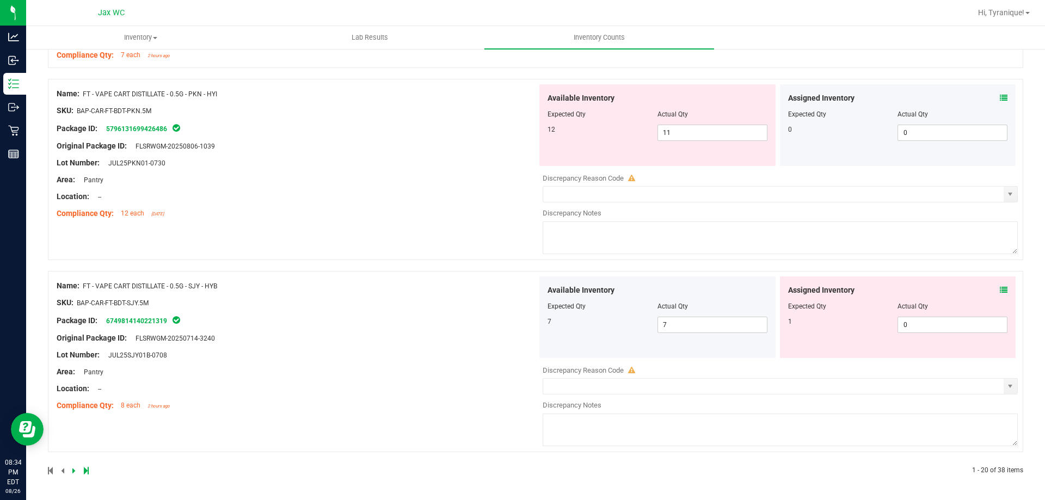
click at [1000, 287] on icon at bounding box center [1004, 290] width 8 height 8
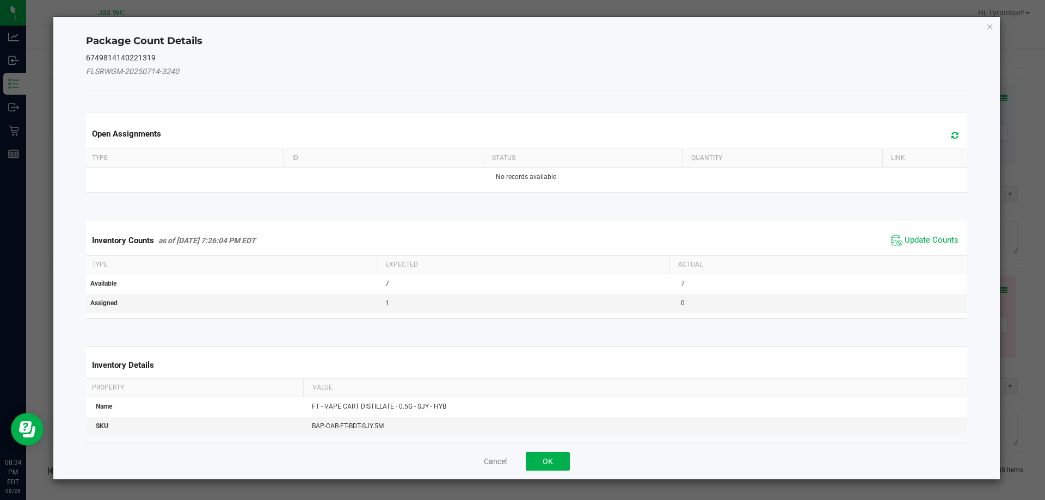
click at [924, 233] on span "Update Counts" at bounding box center [925, 240] width 72 height 16
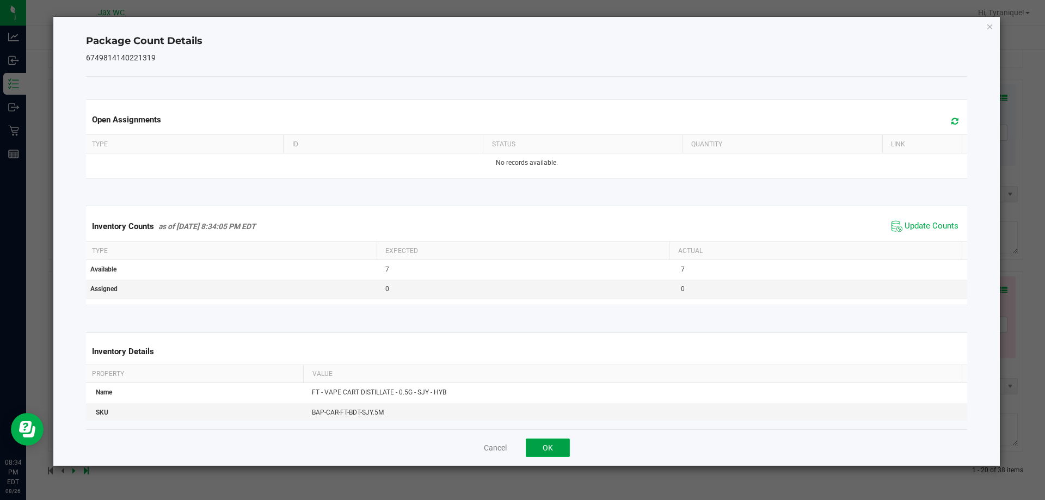
click at [542, 450] on button "OK" at bounding box center [548, 448] width 44 height 19
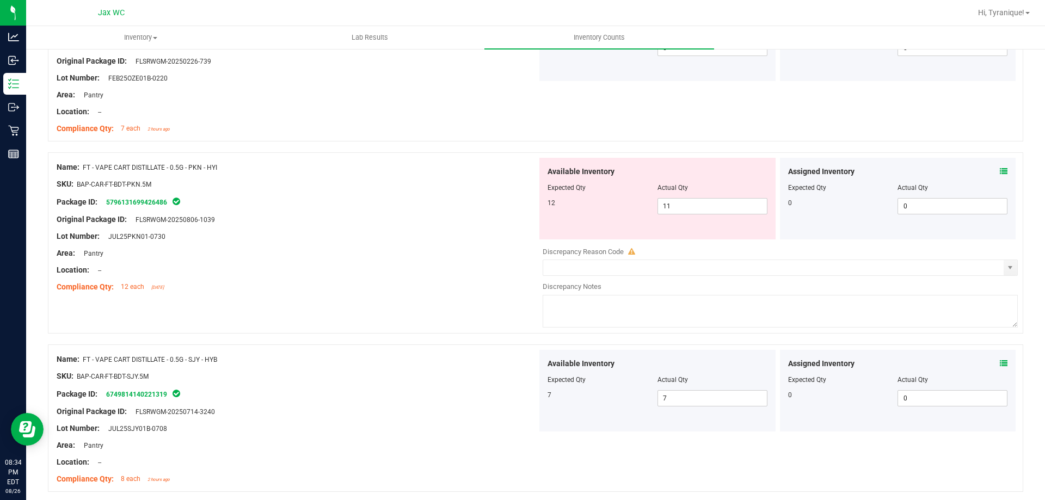
scroll to position [3252, 0]
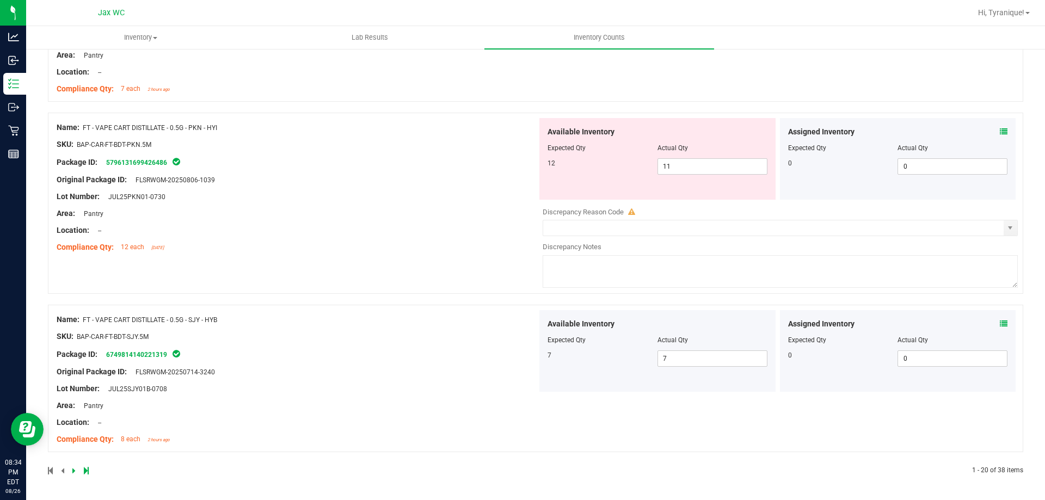
click at [72, 469] on icon at bounding box center [73, 471] width 3 height 7
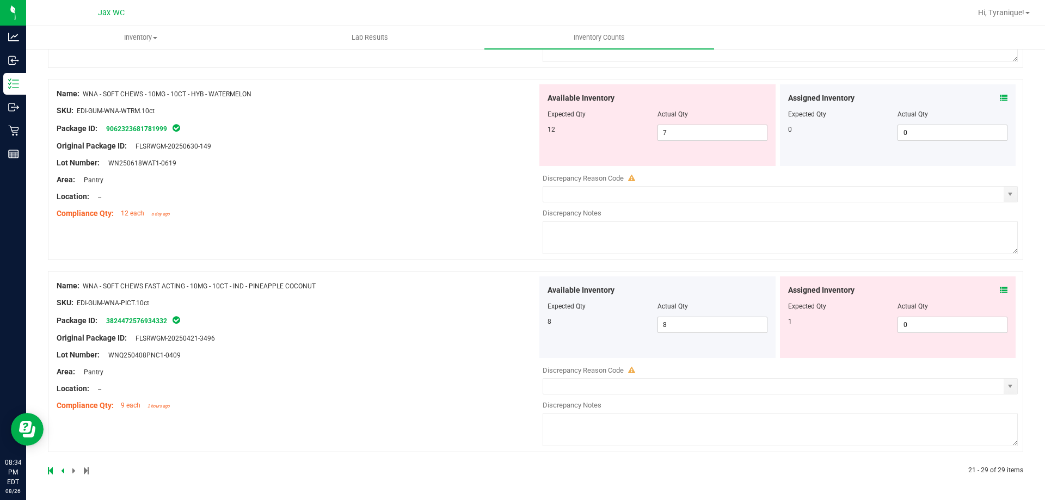
scroll to position [0, 0]
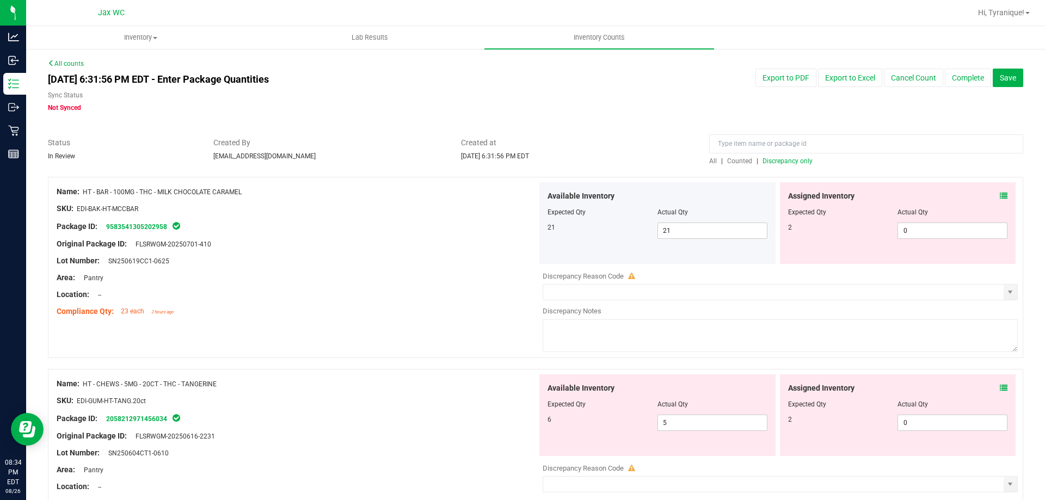
click at [1000, 198] on icon at bounding box center [1004, 196] width 8 height 8
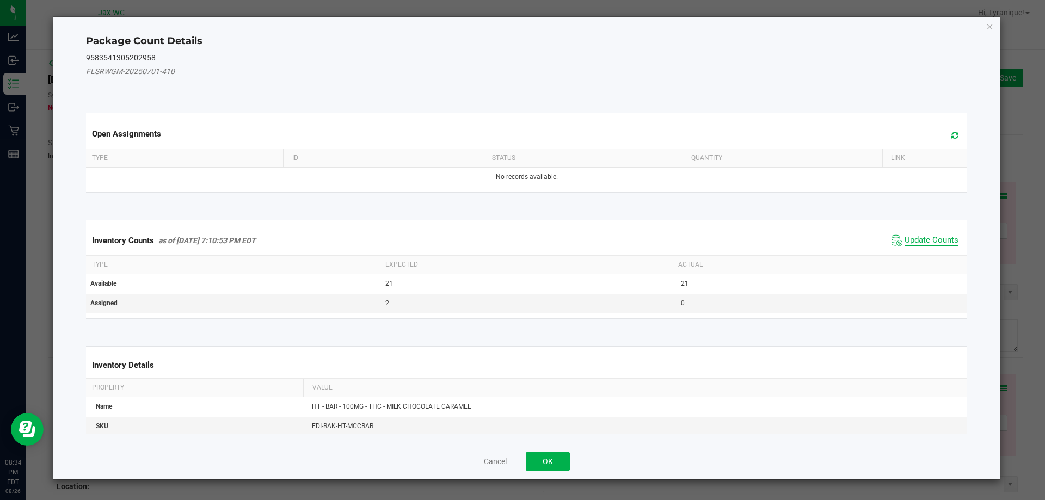
click at [932, 238] on span "Update Counts" at bounding box center [932, 240] width 54 height 11
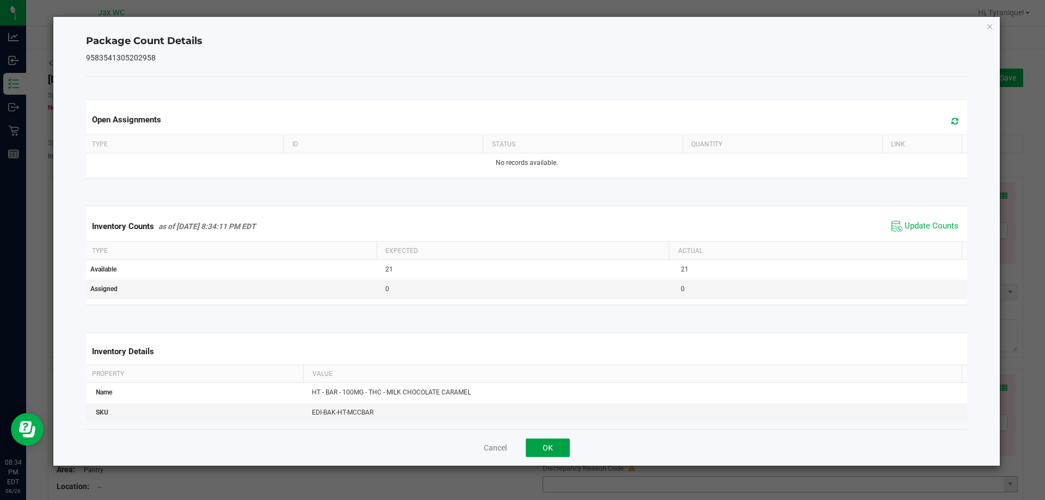
click at [548, 444] on button "OK" at bounding box center [548, 448] width 44 height 19
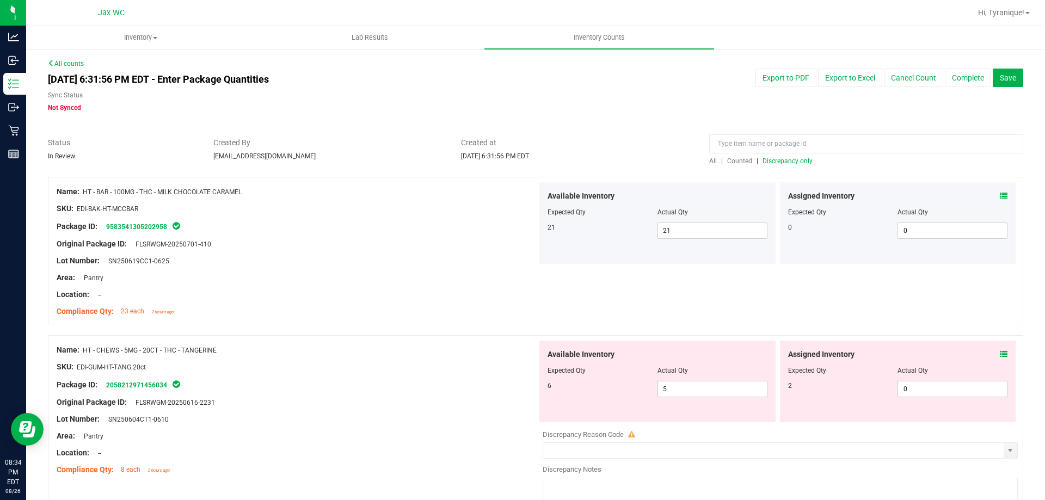
click at [1000, 352] on icon at bounding box center [1004, 355] width 8 height 8
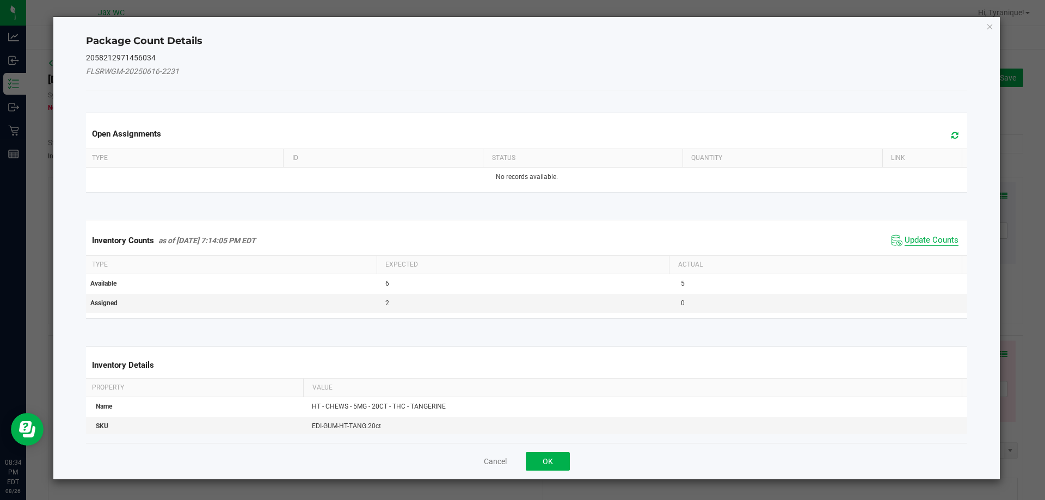
click at [924, 243] on span "Update Counts" at bounding box center [932, 240] width 54 height 11
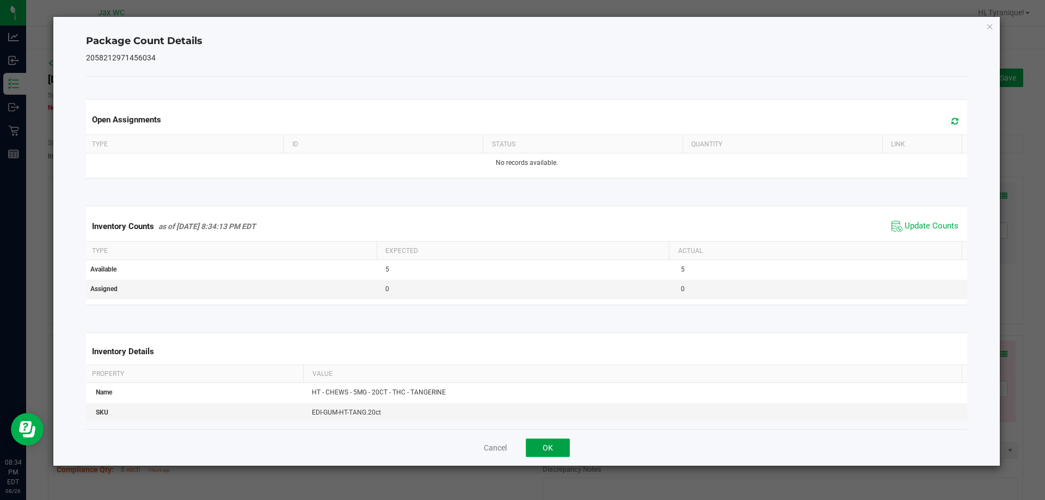
click at [563, 443] on button "OK" at bounding box center [548, 448] width 44 height 19
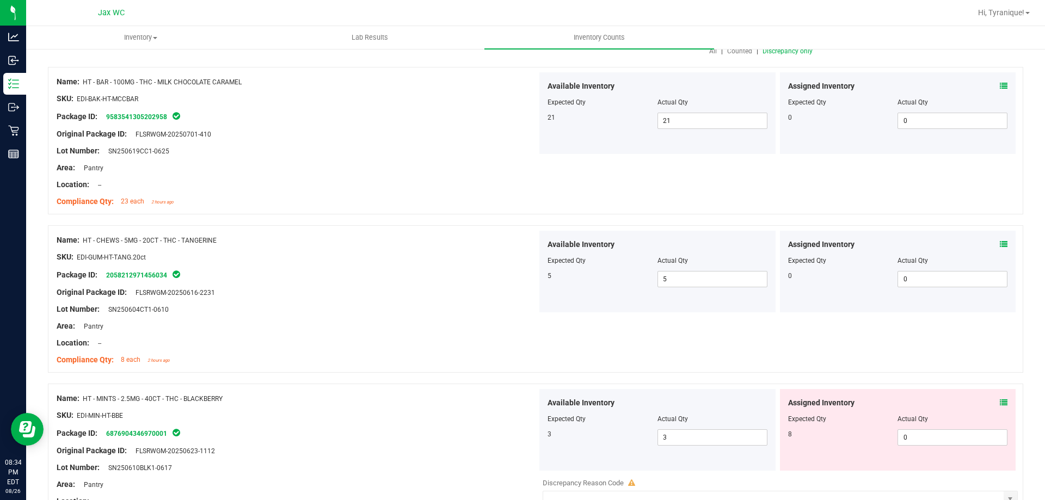
scroll to position [272, 0]
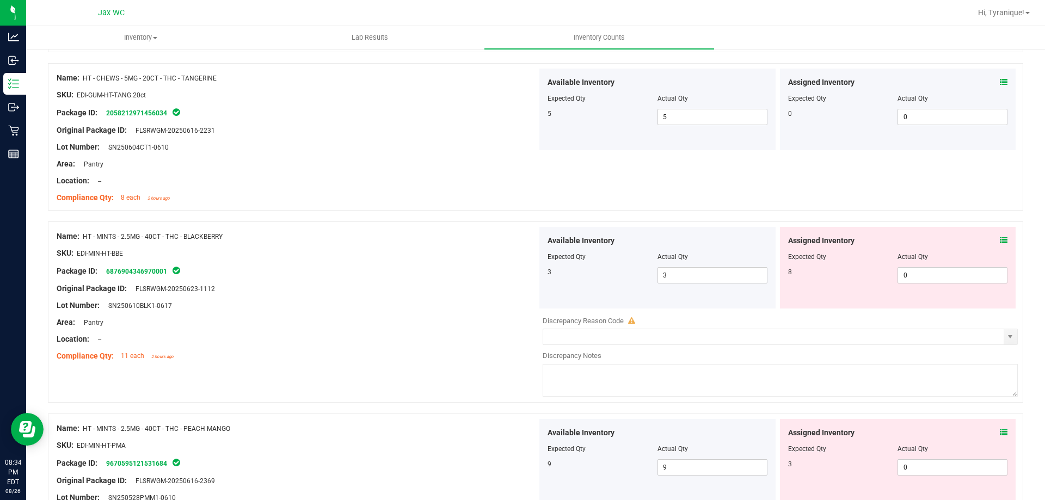
click at [1000, 237] on icon at bounding box center [1004, 241] width 8 height 8
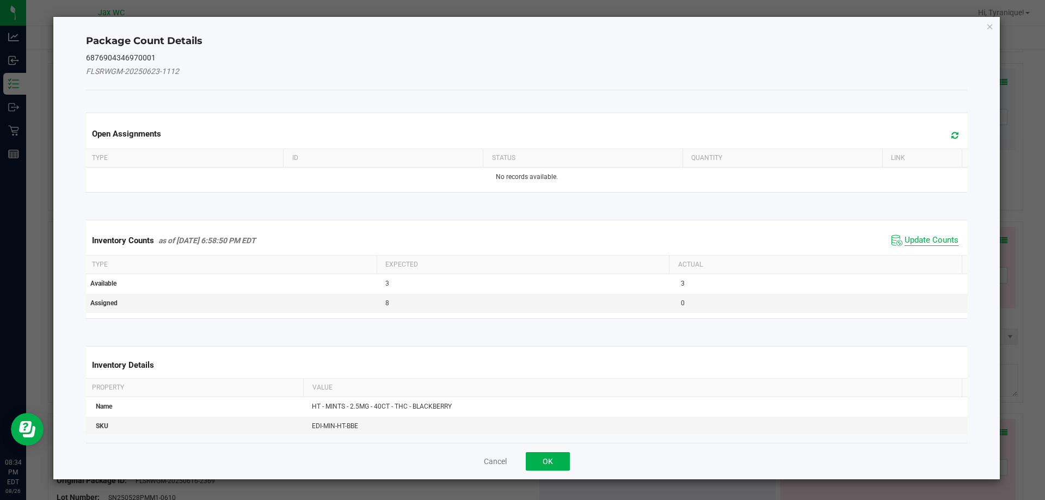
click at [921, 241] on span "Update Counts" at bounding box center [932, 240] width 54 height 11
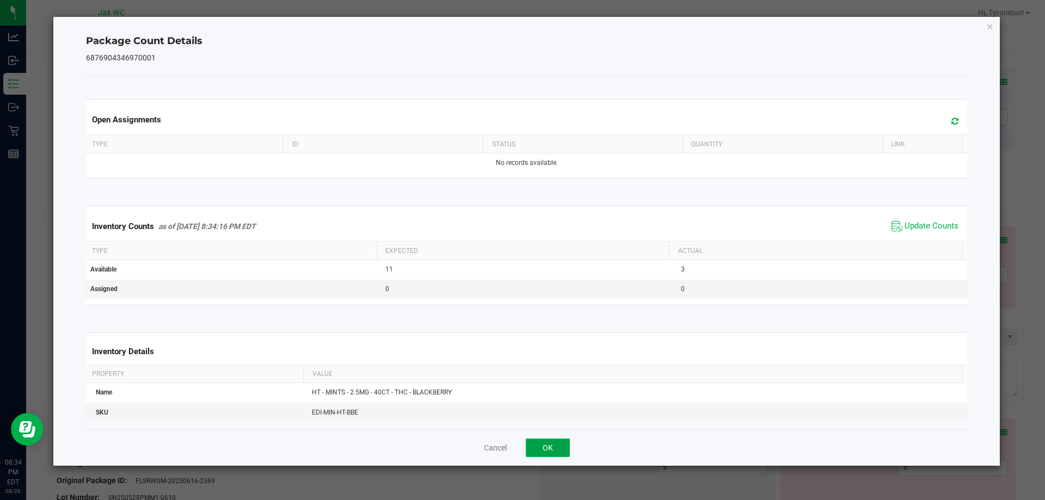
click at [539, 450] on button "OK" at bounding box center [548, 448] width 44 height 19
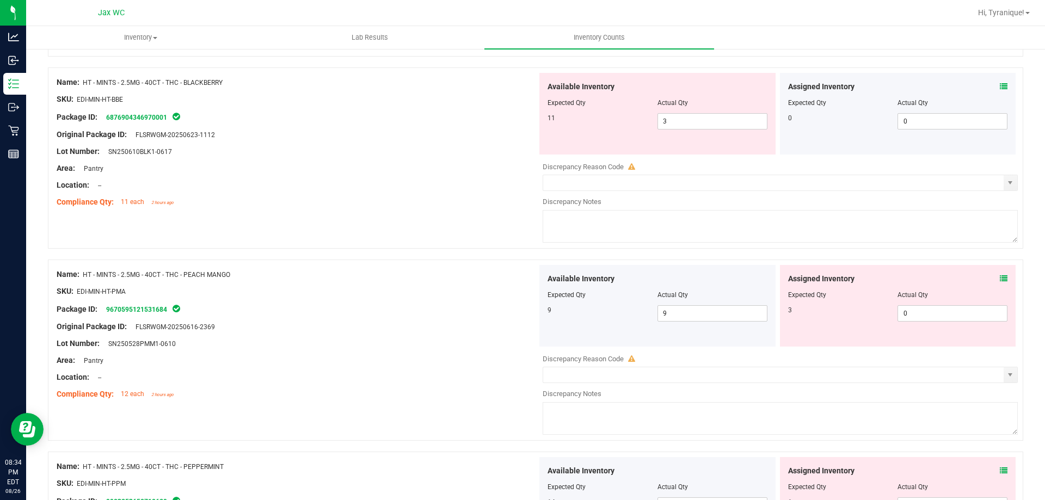
scroll to position [435, 0]
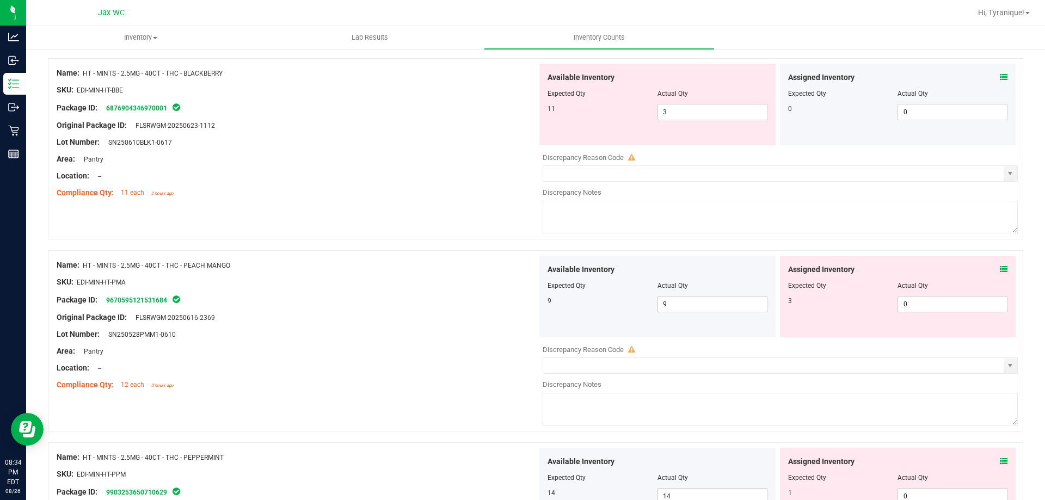
click at [1000, 275] on span at bounding box center [1004, 269] width 8 height 11
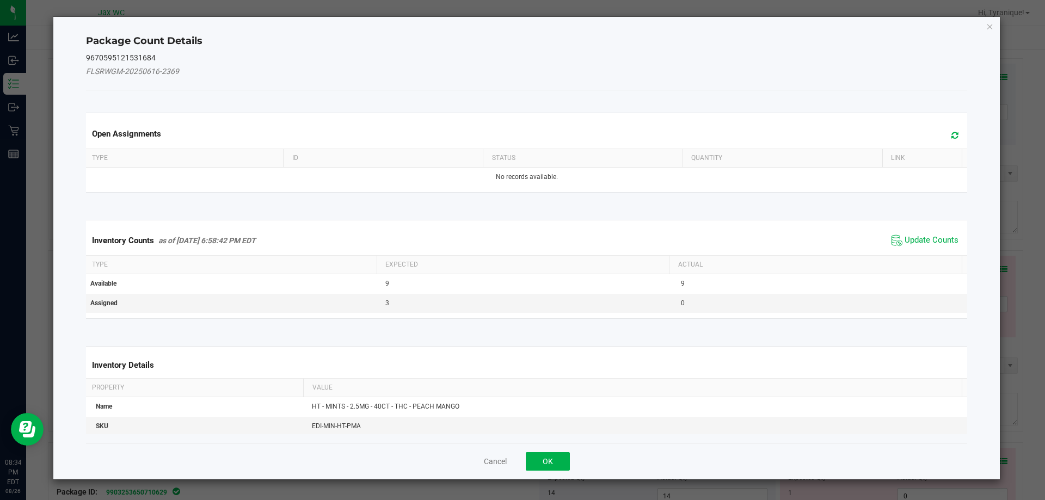
click at [906, 230] on div "Inventory Counts as of Aug 26, 2025 6:58:42 PM EDT Update Counts" at bounding box center [527, 240] width 886 height 29
click at [906, 236] on span "Update Counts" at bounding box center [932, 240] width 54 height 11
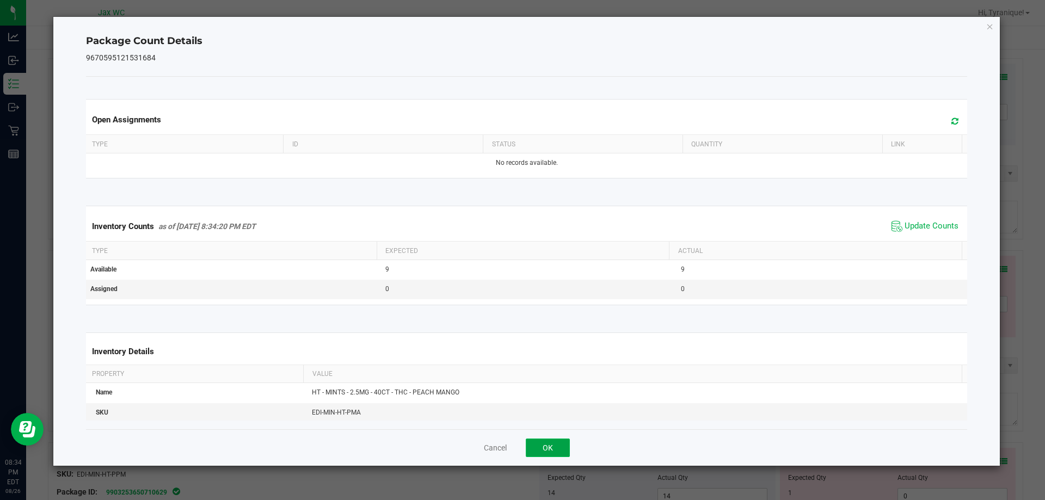
click at [554, 440] on button "OK" at bounding box center [548, 448] width 44 height 19
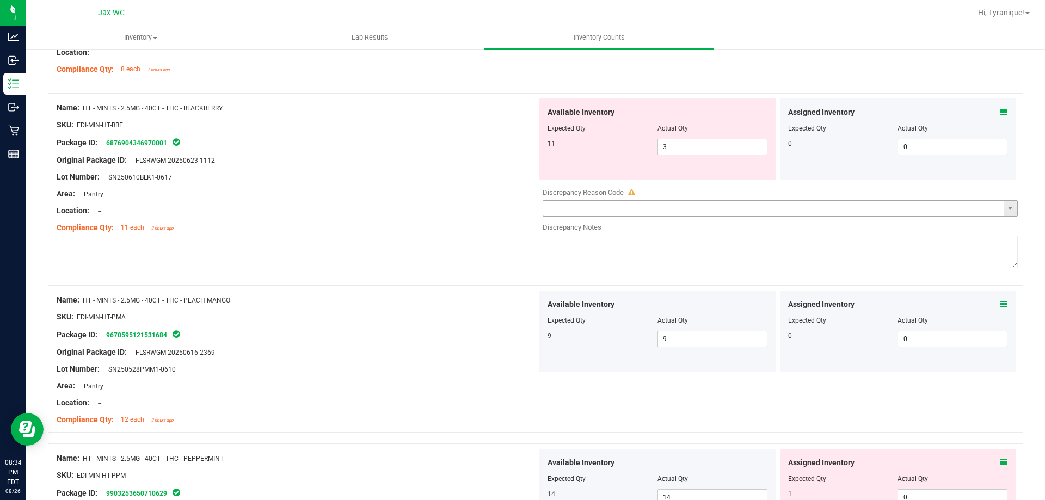
scroll to position [381, 0]
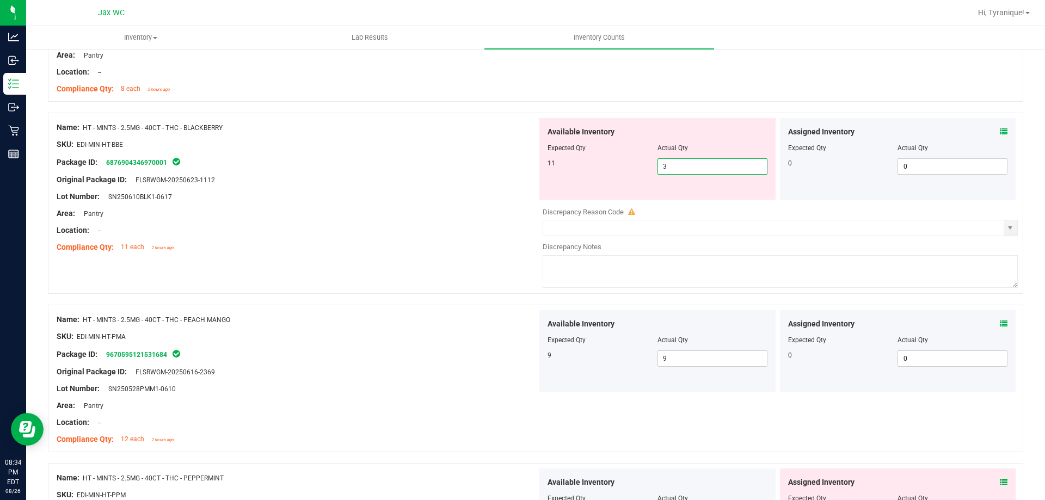
drag, startPoint x: 688, startPoint y: 164, endPoint x: 611, endPoint y: 180, distance: 78.2
click at [611, 179] on div "Available Inventory Expected Qty Actual Qty 11 3 3" at bounding box center [657, 159] width 236 height 82
type input "11"
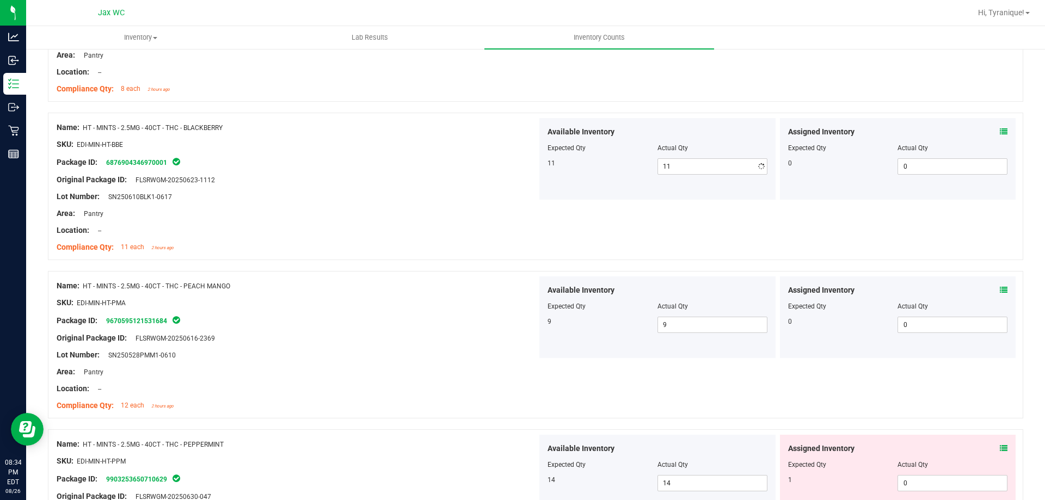
click at [454, 234] on div "Location: --" at bounding box center [297, 230] width 481 height 11
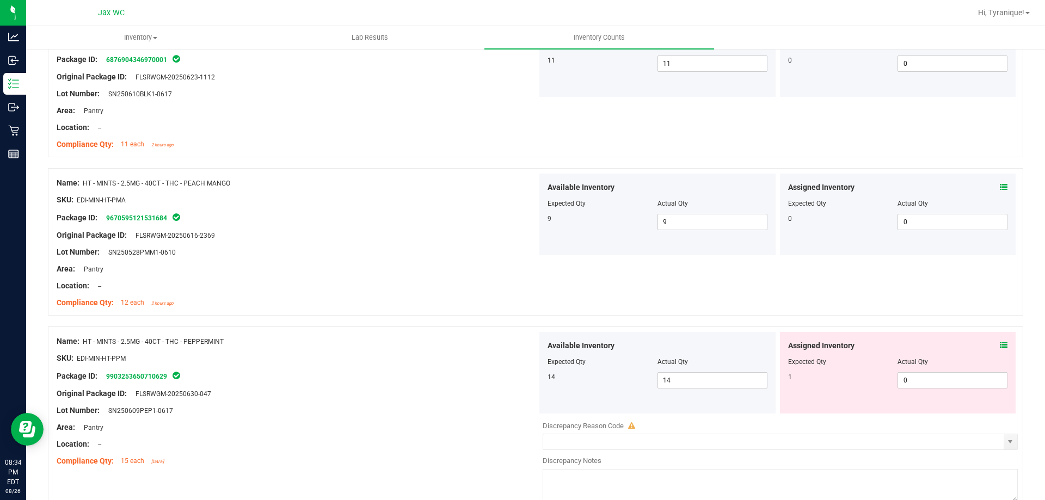
scroll to position [599, 0]
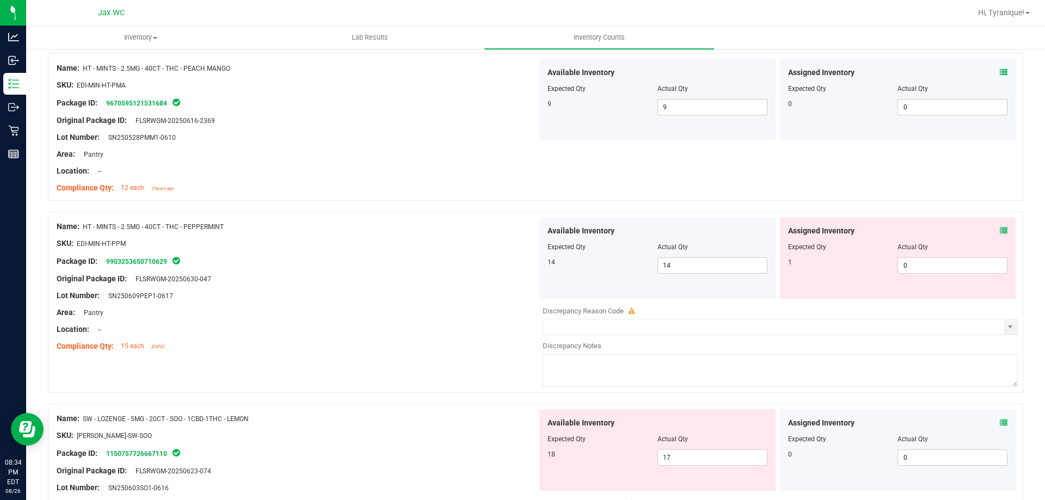
click at [1000, 228] on icon at bounding box center [1004, 231] width 8 height 8
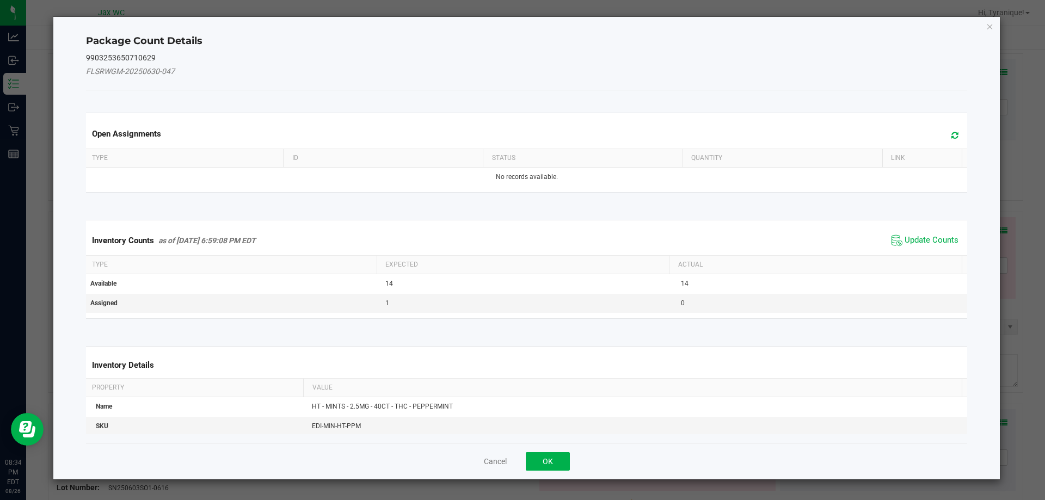
click at [946, 231] on div "Inventory Counts as of Aug 26, 2025 6:59:08 PM EDT Update Counts" at bounding box center [527, 240] width 886 height 29
click at [945, 237] on span "Update Counts" at bounding box center [932, 240] width 54 height 11
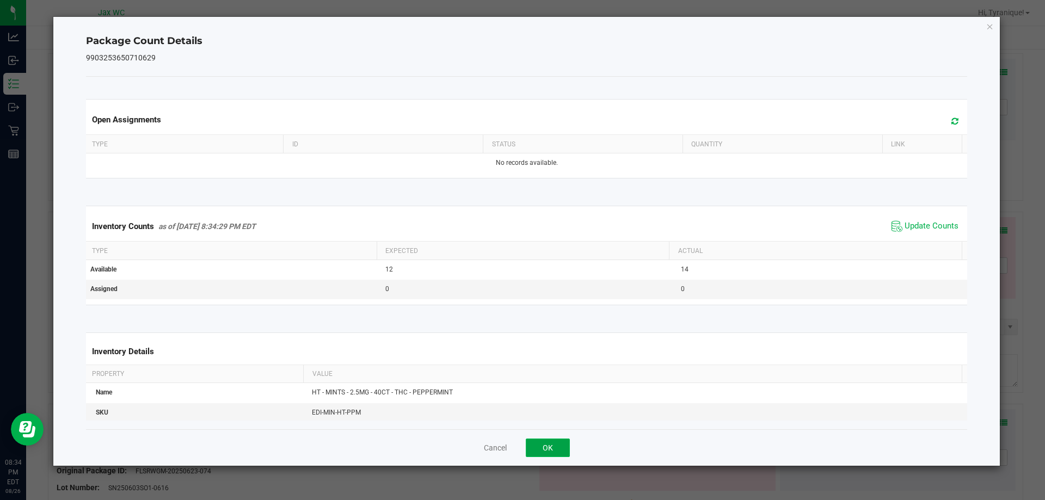
click at [558, 447] on button "OK" at bounding box center [548, 448] width 44 height 19
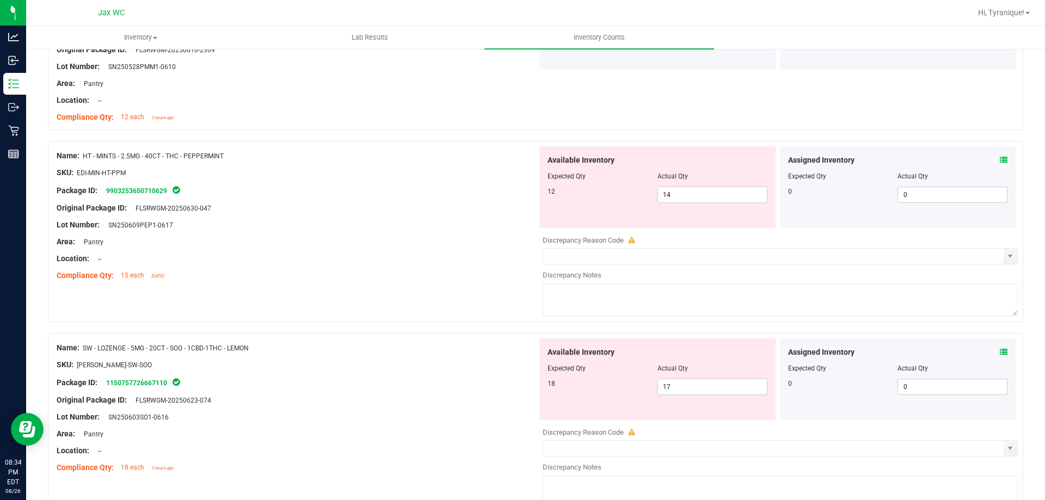
scroll to position [762, 0]
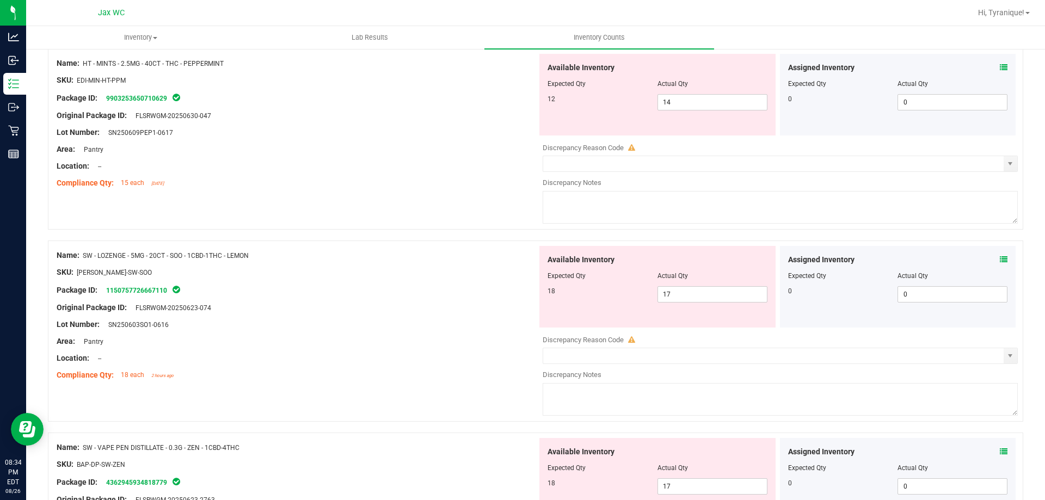
click at [1000, 260] on icon at bounding box center [1004, 260] width 8 height 8
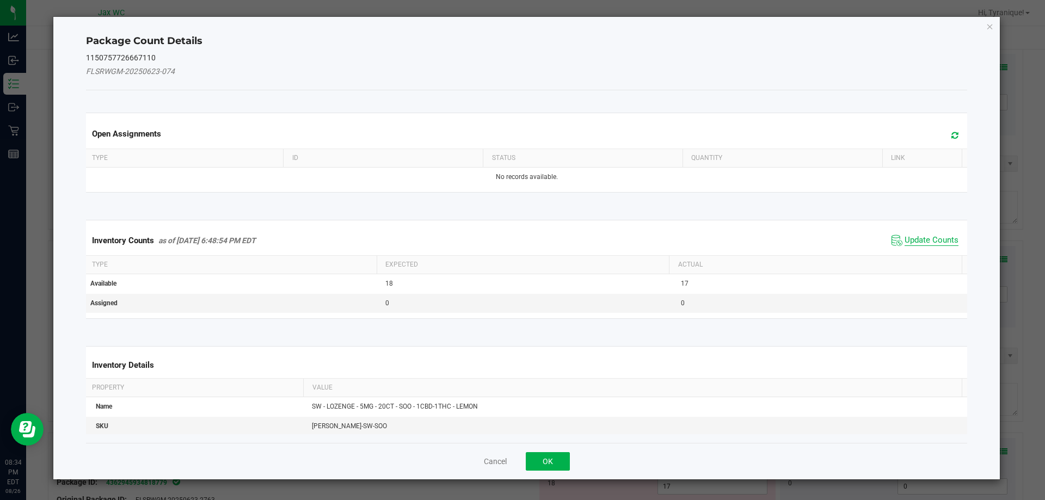
click at [930, 241] on span "Update Counts" at bounding box center [932, 240] width 54 height 11
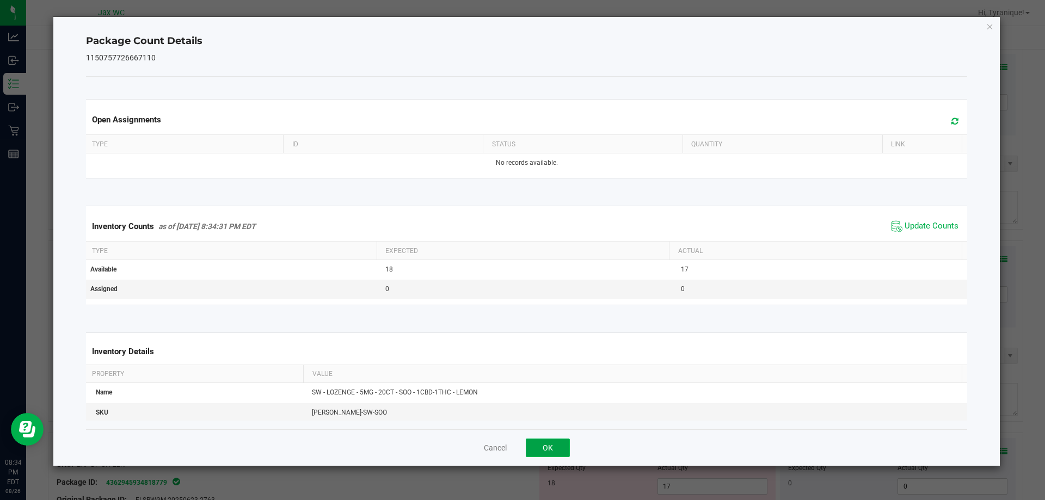
click at [551, 446] on button "OK" at bounding box center [548, 448] width 44 height 19
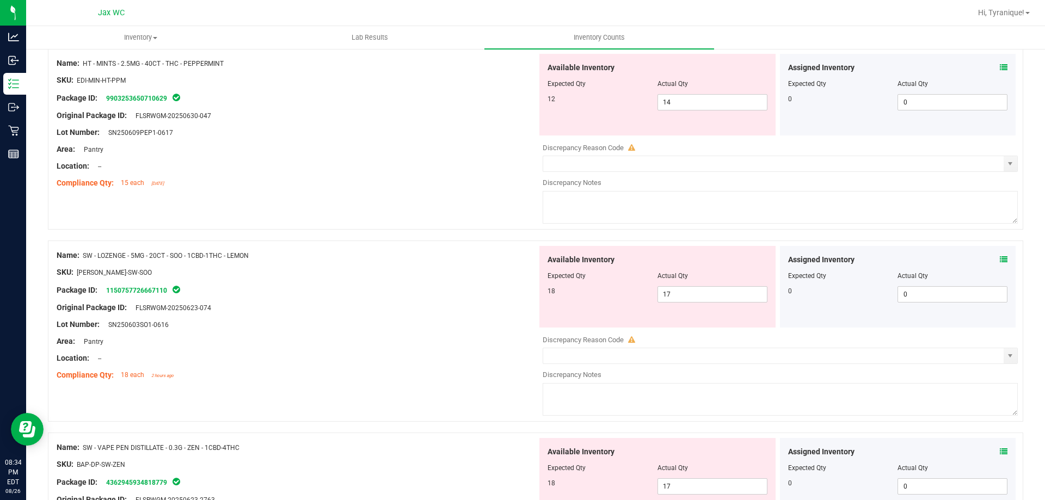
scroll to position [708, 0]
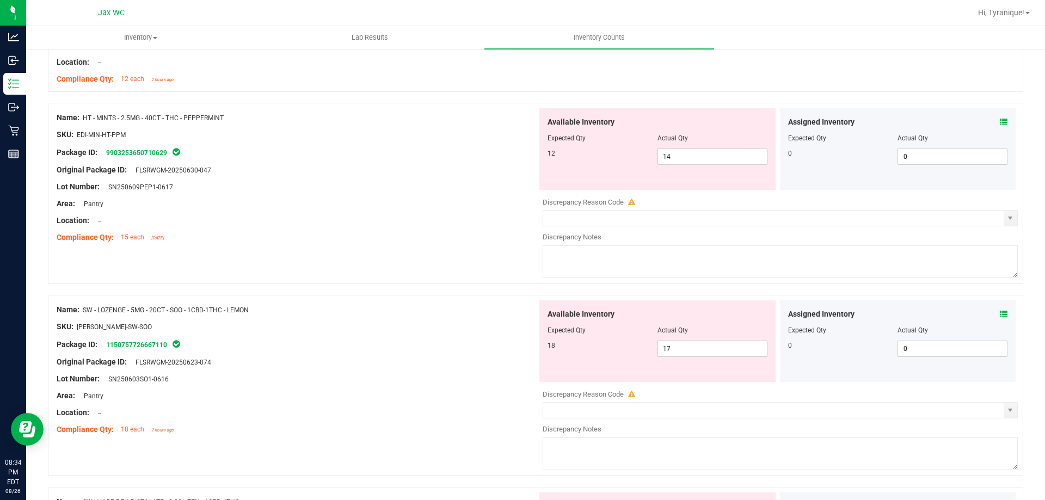
click at [1000, 125] on icon at bounding box center [1004, 122] width 8 height 8
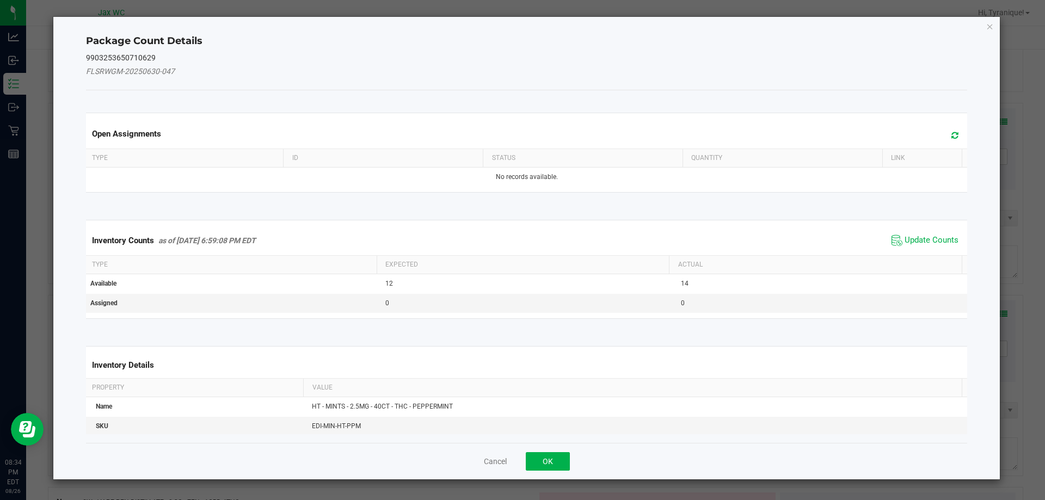
click at [917, 231] on div "Inventory Counts as of Aug 26, 2025 6:59:08 PM EDT Update Counts" at bounding box center [527, 240] width 886 height 29
click at [917, 233] on span "Update Counts" at bounding box center [925, 240] width 72 height 16
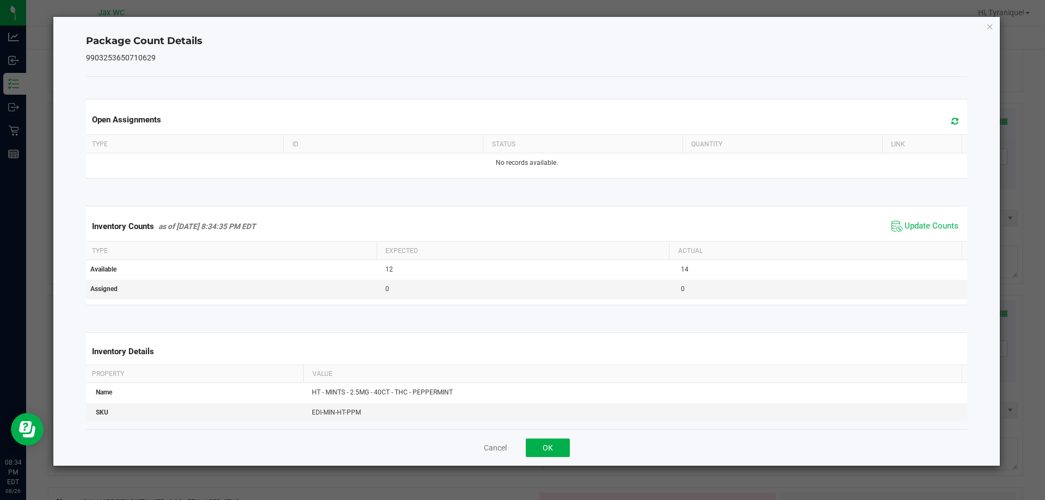
click at [563, 435] on div "Cancel OK" at bounding box center [527, 447] width 882 height 36
click at [559, 446] on button "OK" at bounding box center [548, 448] width 44 height 19
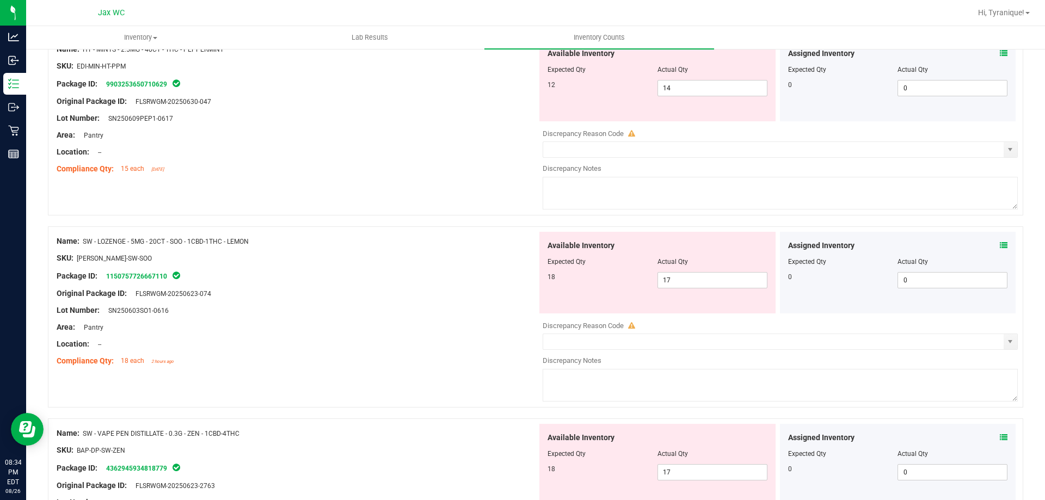
scroll to position [871, 0]
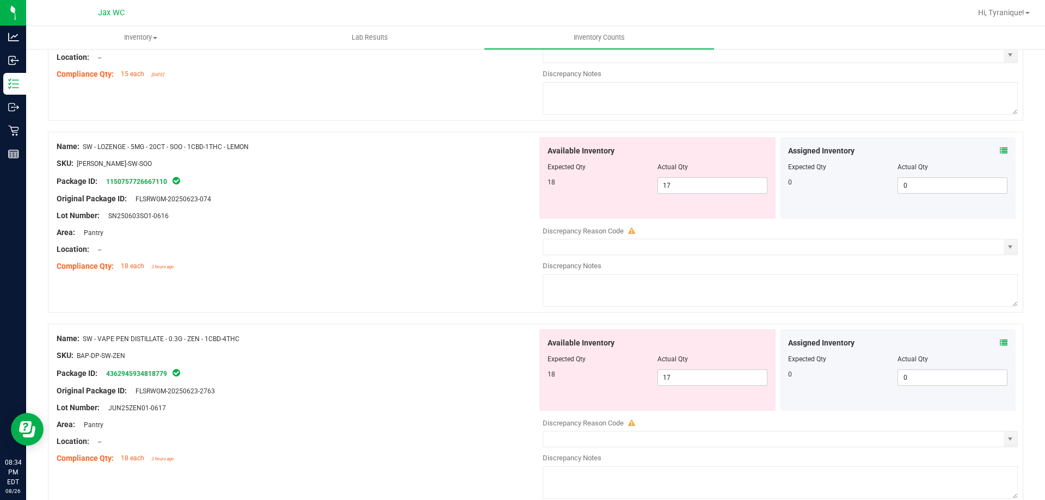
click at [989, 343] on div "Assigned Inventory" at bounding box center [898, 342] width 220 height 11
click at [1000, 343] on icon at bounding box center [1004, 343] width 8 height 8
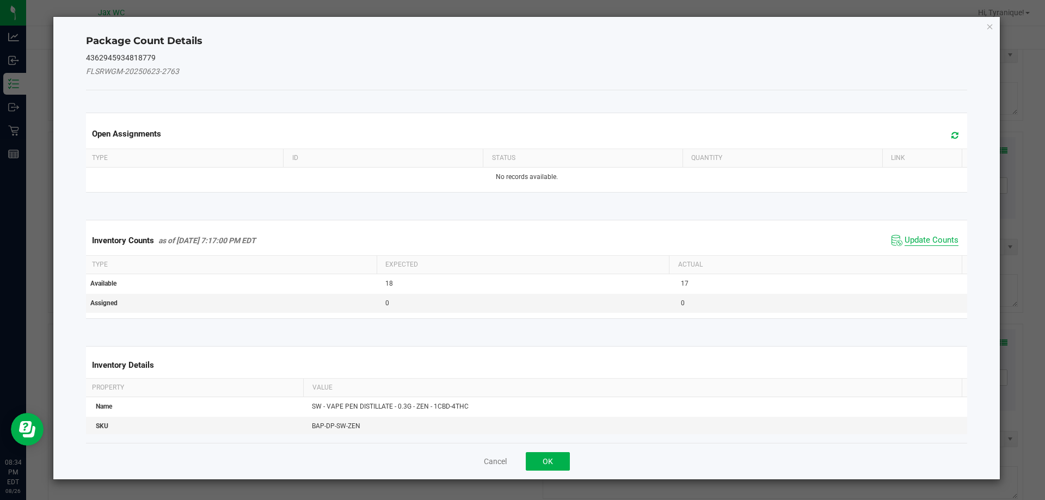
click at [930, 242] on span "Update Counts" at bounding box center [932, 240] width 54 height 11
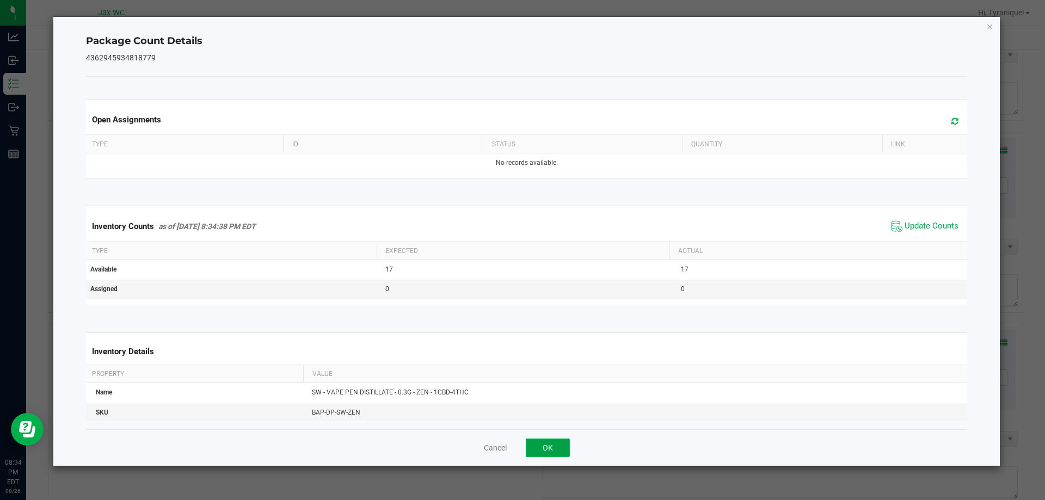
click at [559, 451] on button "OK" at bounding box center [548, 448] width 44 height 19
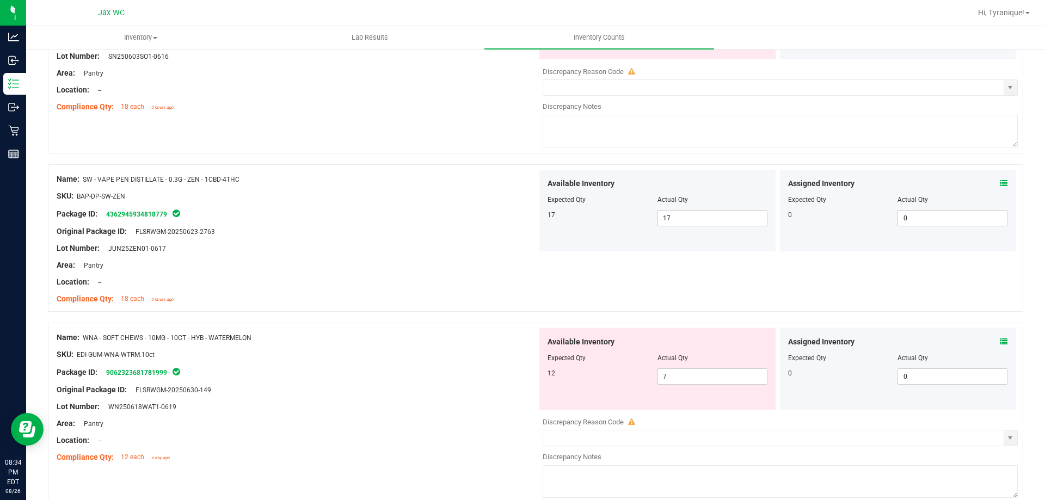
scroll to position [1143, 0]
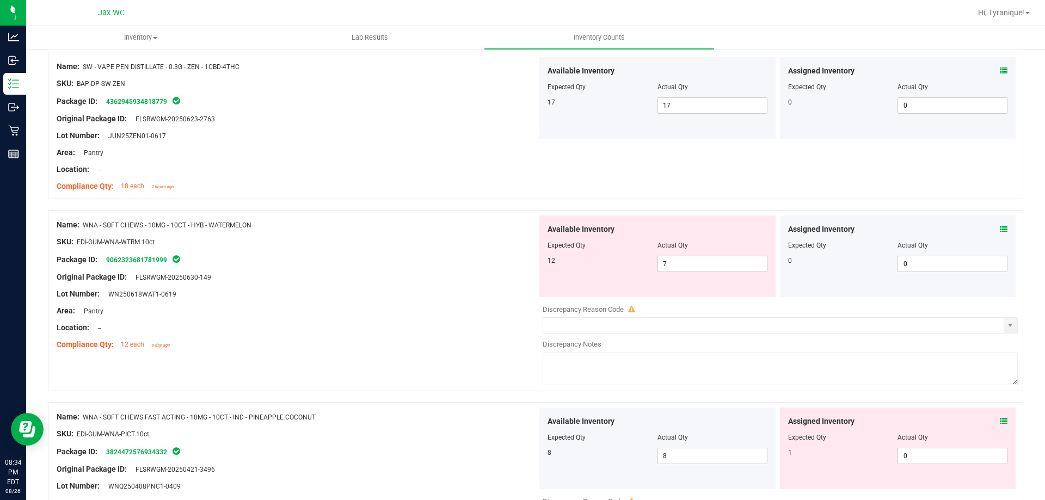
click at [1000, 229] on icon at bounding box center [1004, 229] width 8 height 8
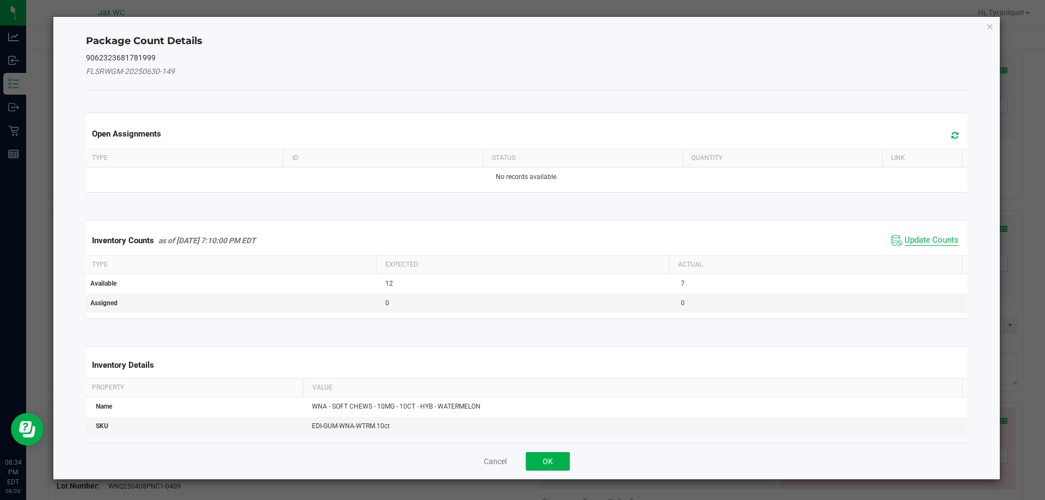
click at [912, 242] on span "Update Counts" at bounding box center [932, 240] width 54 height 11
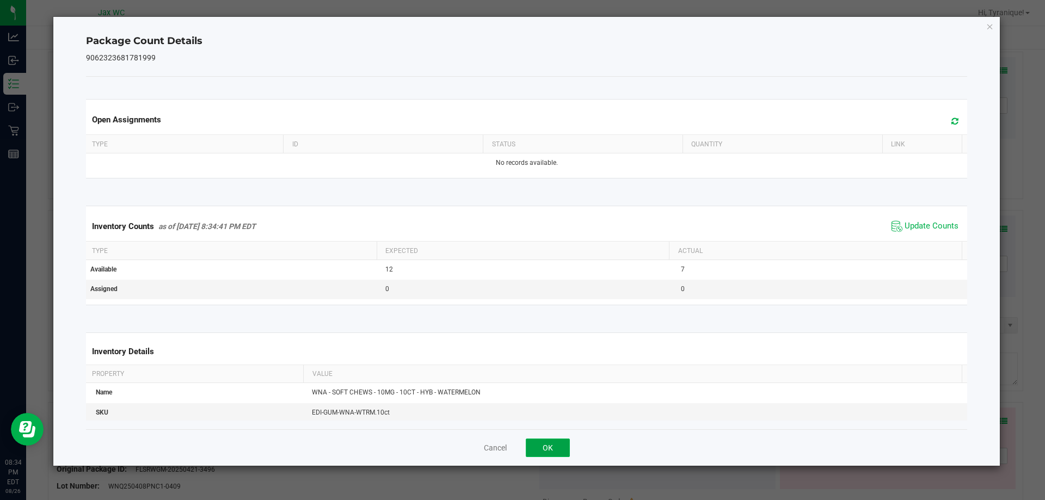
click at [539, 451] on button "OK" at bounding box center [548, 448] width 44 height 19
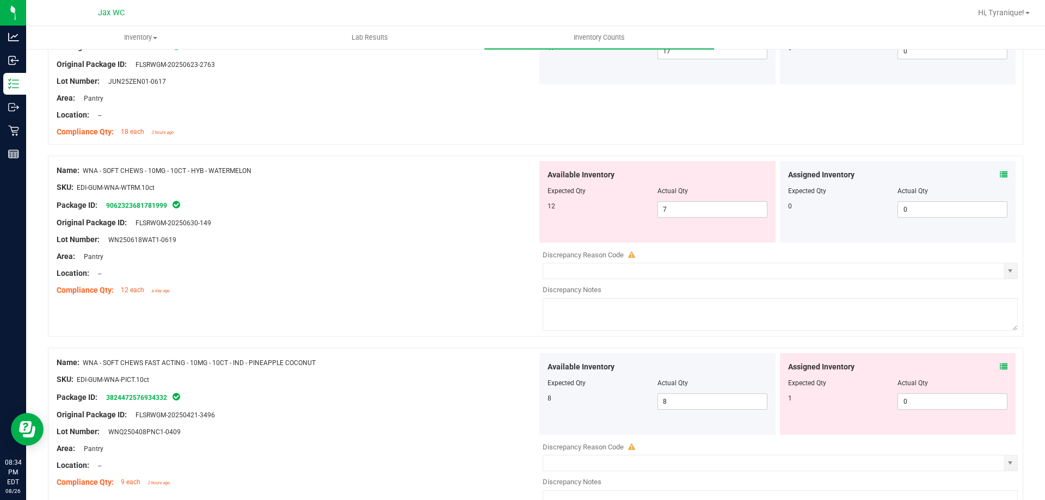
scroll to position [1274, 0]
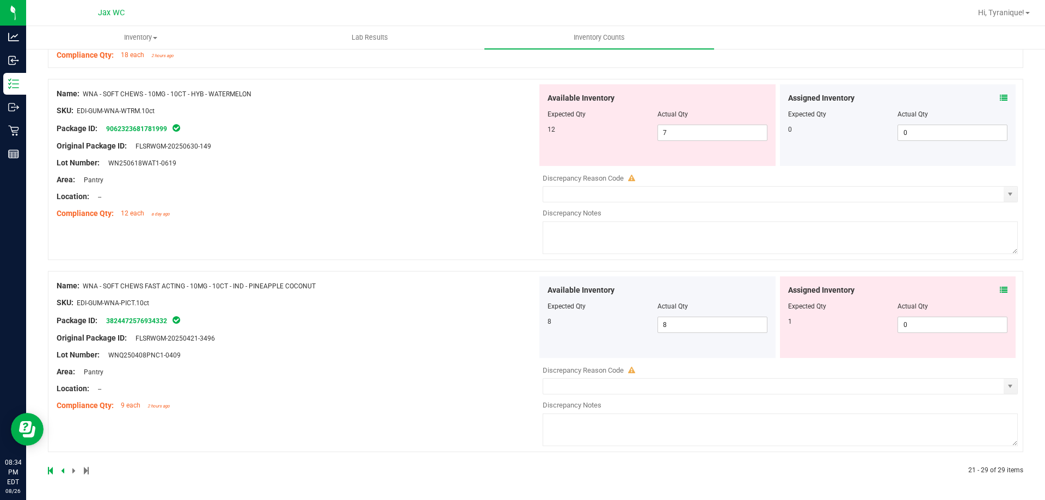
click at [1000, 292] on icon at bounding box center [1004, 290] width 8 height 8
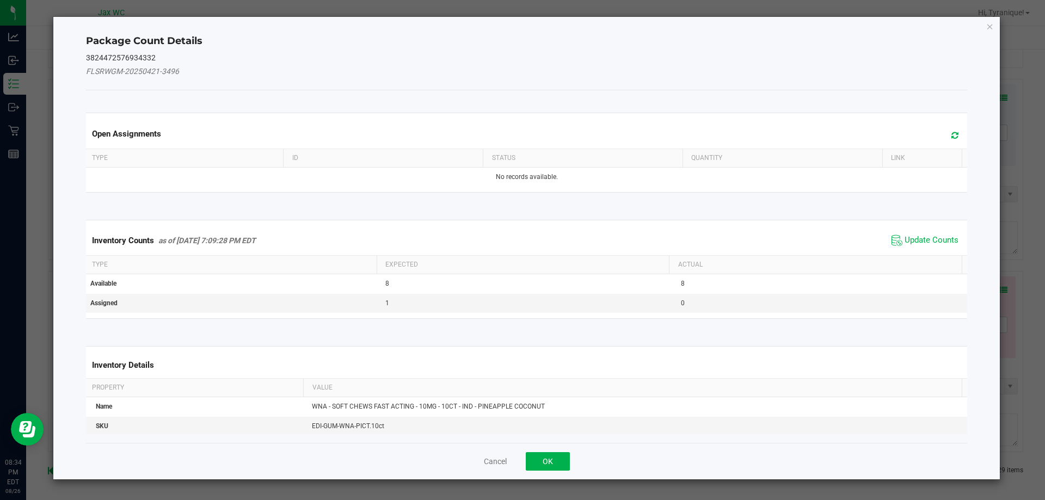
click at [937, 229] on div "Inventory Counts as of Aug 26, 2025 7:09:28 PM EDT Update Counts" at bounding box center [527, 240] width 886 height 29
click at [936, 235] on span "Update Counts" at bounding box center [932, 240] width 54 height 11
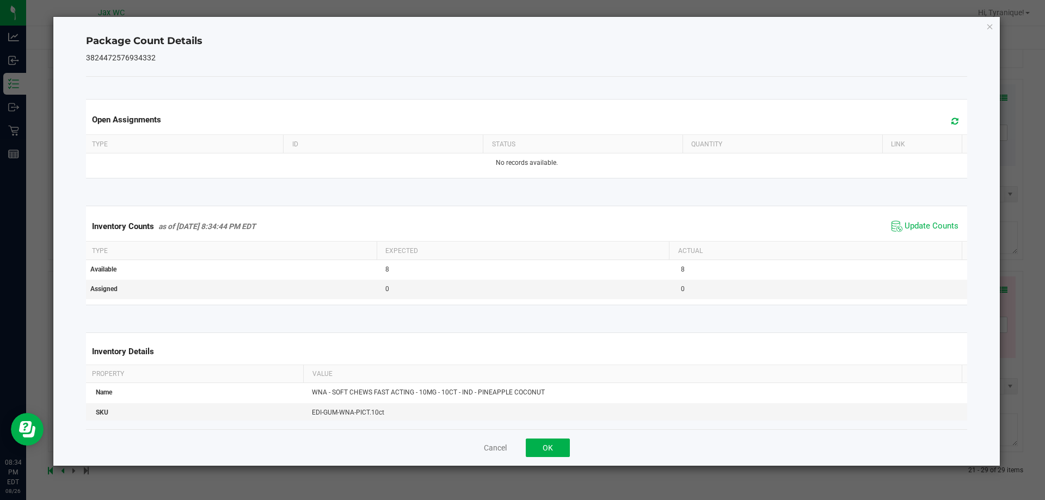
click at [548, 463] on div "Cancel OK" at bounding box center [527, 447] width 882 height 36
click at [550, 450] on button "OK" at bounding box center [548, 448] width 44 height 19
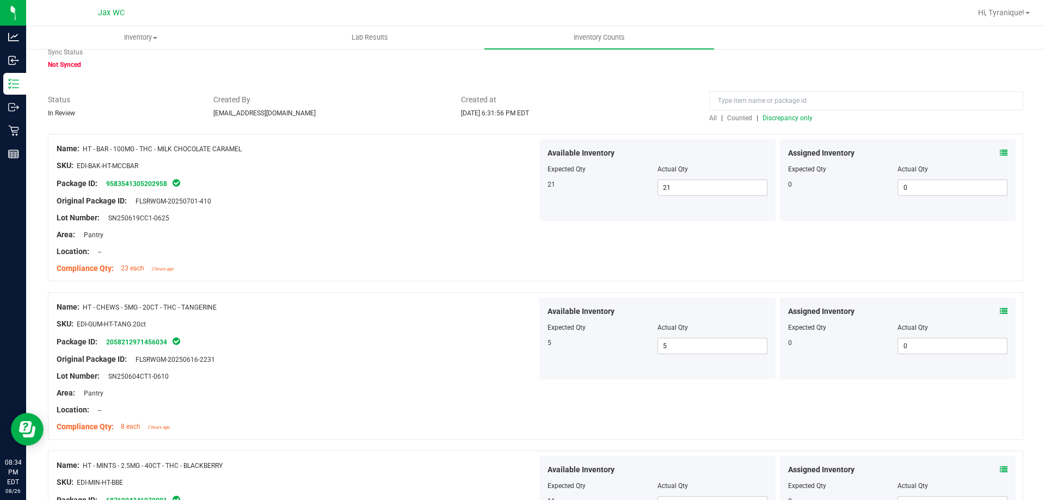
scroll to position [0, 0]
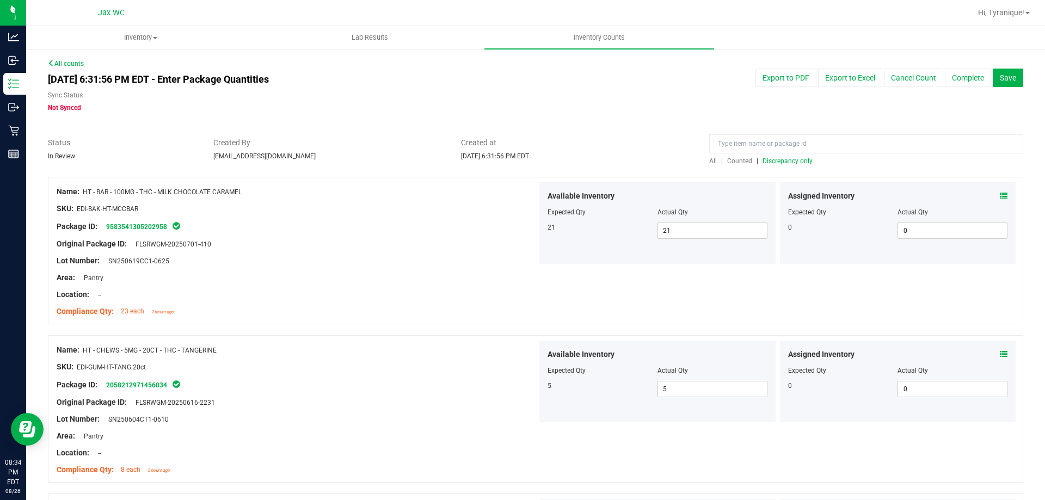
click at [792, 162] on span "Discrepancy only" at bounding box center [788, 161] width 50 height 8
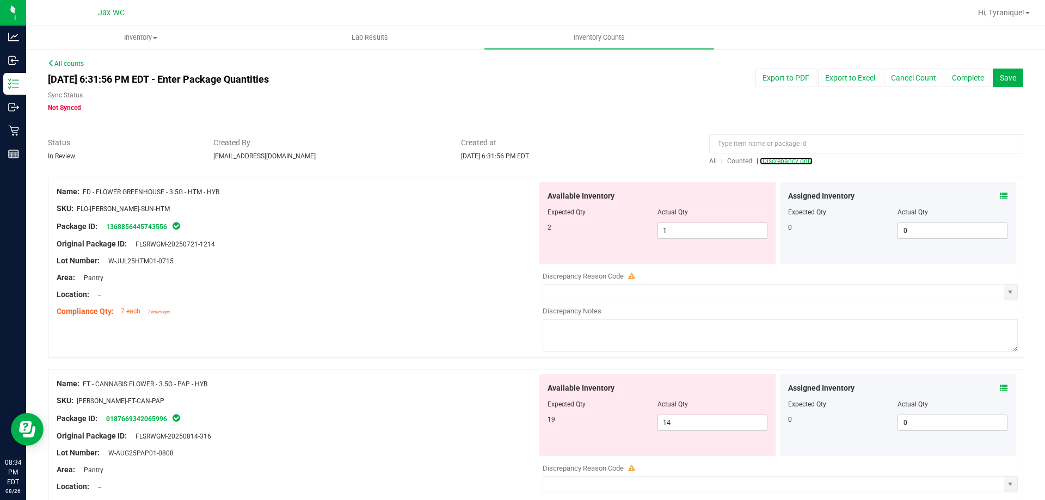
scroll to position [54, 0]
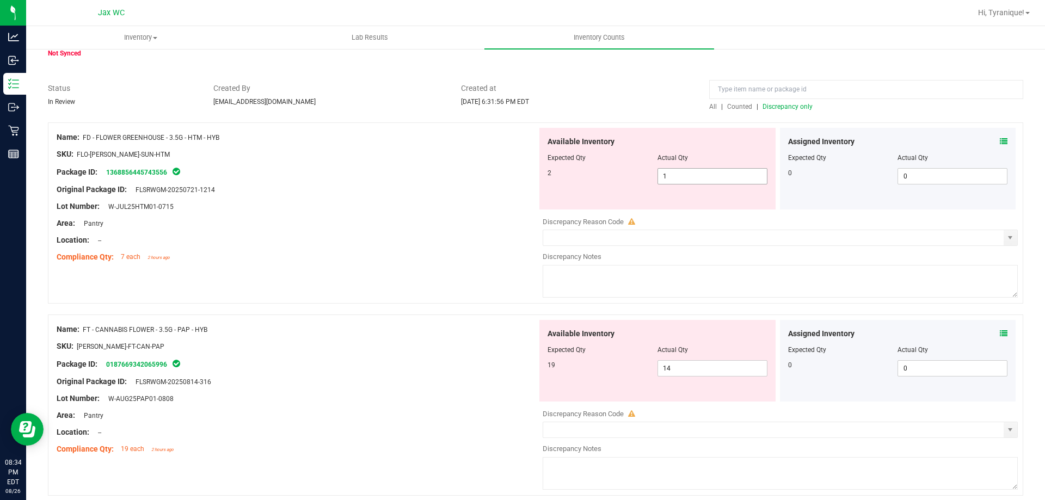
drag, startPoint x: 679, startPoint y: 171, endPoint x: 665, endPoint y: 174, distance: 14.9
click at [673, 174] on span "1 1" at bounding box center [712, 176] width 110 height 16
click at [650, 174] on div "2" at bounding box center [603, 173] width 110 height 10
click at [666, 175] on span "1 1" at bounding box center [712, 176] width 110 height 16
click at [666, 175] on input "1" at bounding box center [712, 176] width 109 height 15
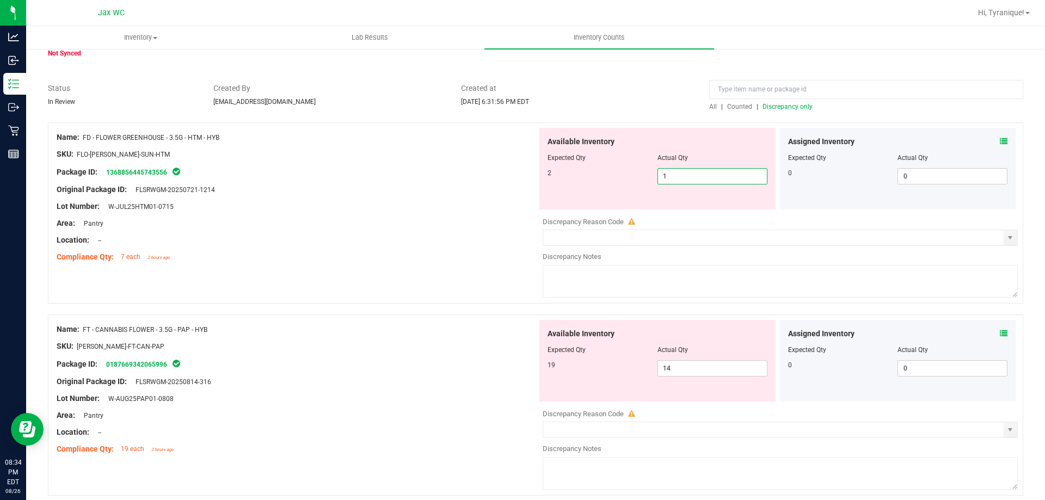
type input "2"
click at [425, 236] on div "Location: --" at bounding box center [297, 240] width 481 height 11
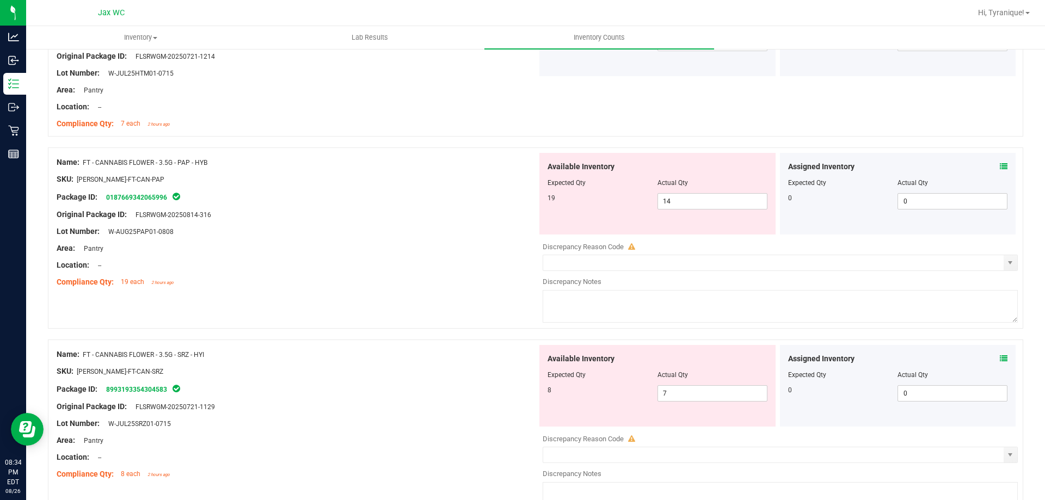
scroll to position [218, 0]
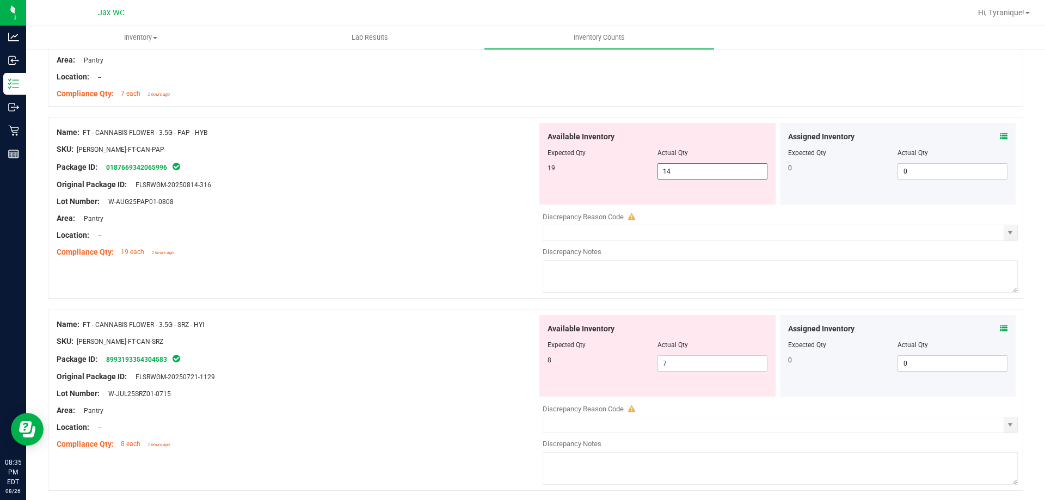
drag, startPoint x: 668, startPoint y: 171, endPoint x: 554, endPoint y: 176, distance: 114.4
click at [555, 176] on div "19 14 14" at bounding box center [658, 171] width 220 height 16
drag, startPoint x: 672, startPoint y: 361, endPoint x: 650, endPoint y: 366, distance: 22.2
click at [650, 366] on div "8 7 7" at bounding box center [658, 363] width 220 height 16
type input "8"
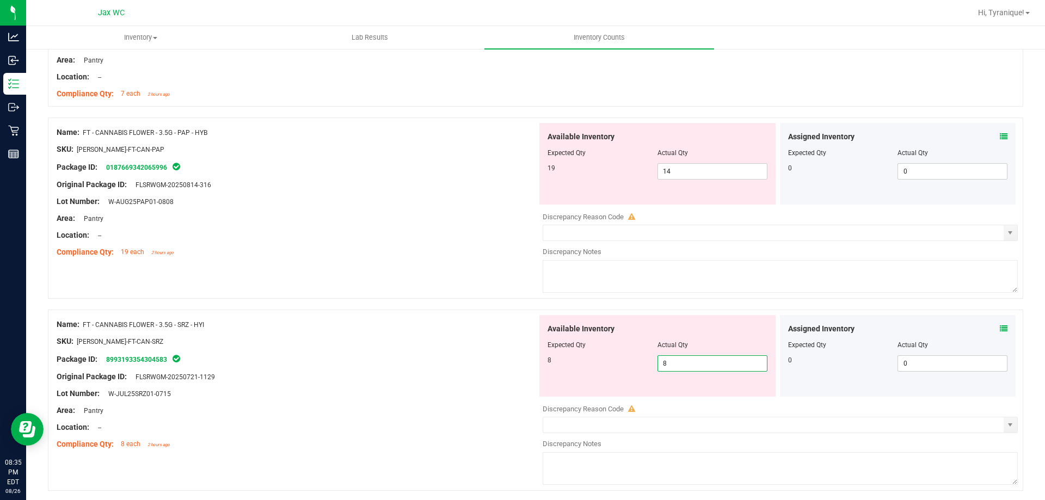
type input "8"
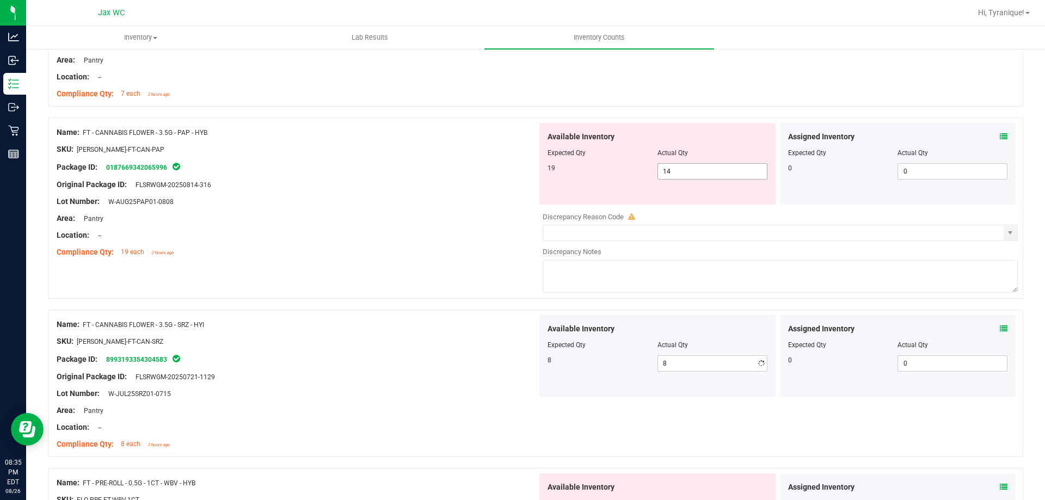
drag, startPoint x: 685, startPoint y: 157, endPoint x: 665, endPoint y: 165, distance: 21.9
click at [666, 164] on div "Available Inventory Expected Qty Actual Qty 19 14 14" at bounding box center [657, 164] width 236 height 82
click at [668, 165] on span "14 14" at bounding box center [712, 171] width 110 height 16
click at [668, 165] on input "14" at bounding box center [712, 171] width 109 height 15
type input "19"
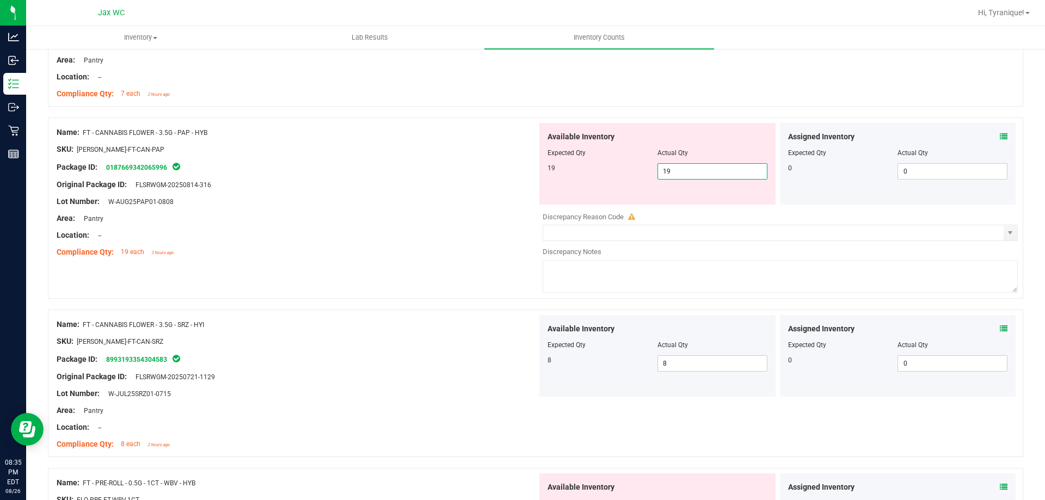
type input "19"
click at [389, 209] on div at bounding box center [297, 209] width 481 height 5
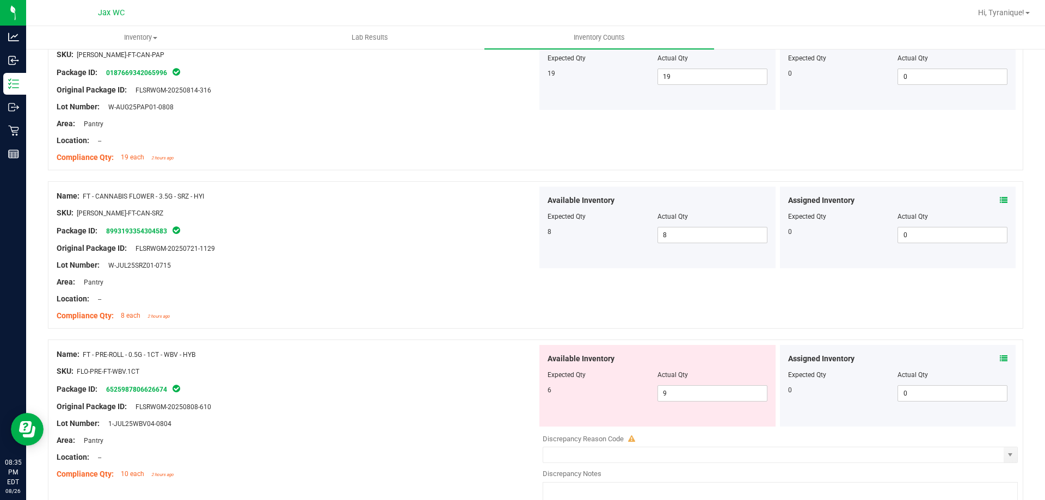
scroll to position [435, 0]
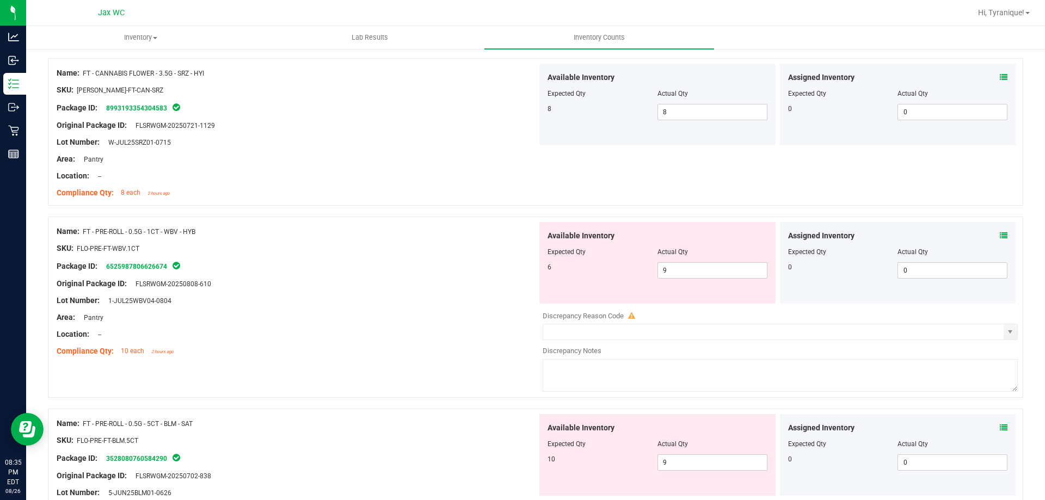
click at [730, 280] on div "Available Inventory Expected Qty Actual Qty 6 9 9" at bounding box center [657, 263] width 236 height 82
click at [726, 275] on span "9 9" at bounding box center [712, 270] width 110 height 16
click at [726, 275] on input "9" at bounding box center [712, 270] width 109 height 15
type input "6"
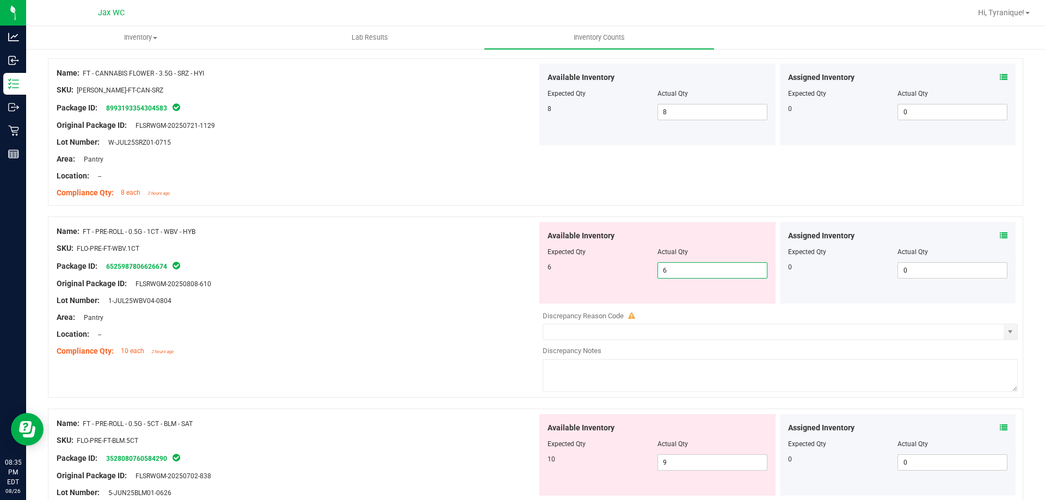
type input "6"
click at [377, 304] on div "Lot Number: 1-JUL25WBV04-0804" at bounding box center [297, 300] width 481 height 11
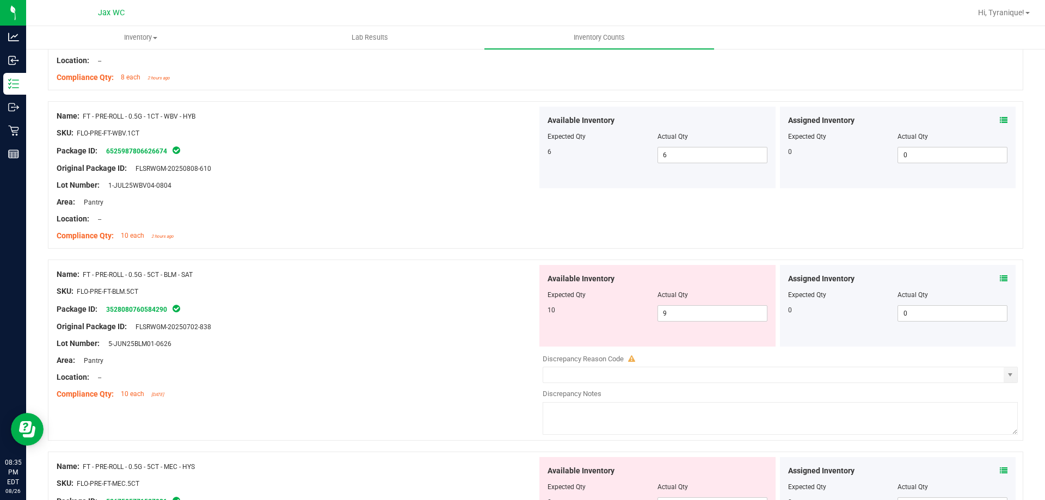
scroll to position [599, 0]
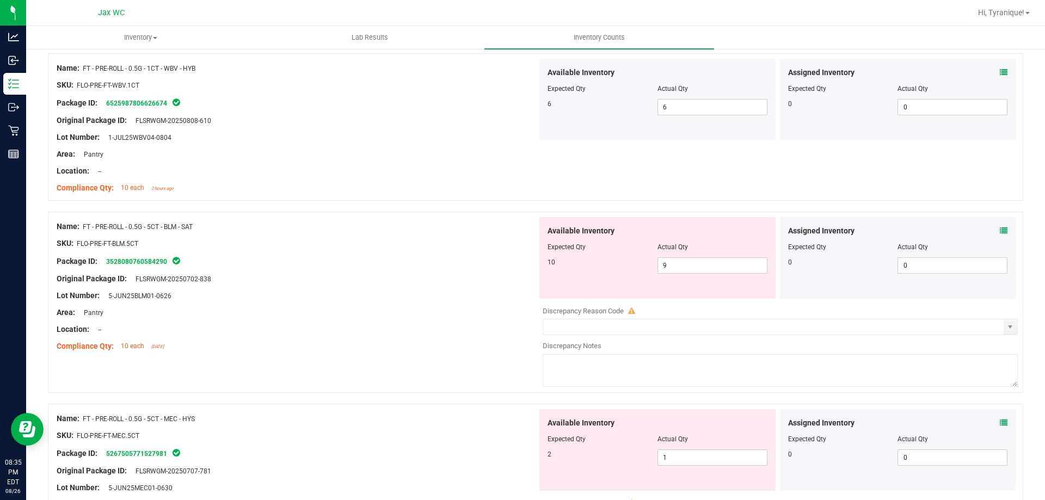
drag, startPoint x: 699, startPoint y: 274, endPoint x: 599, endPoint y: 276, distance: 99.6
click at [599, 276] on div "Available Inventory Expected Qty Actual Qty 10 9 9" at bounding box center [657, 258] width 236 height 82
click at [705, 265] on span "9 9" at bounding box center [712, 265] width 110 height 16
click at [718, 256] on div at bounding box center [658, 254] width 220 height 5
click at [705, 266] on span "9 9" at bounding box center [712, 265] width 110 height 16
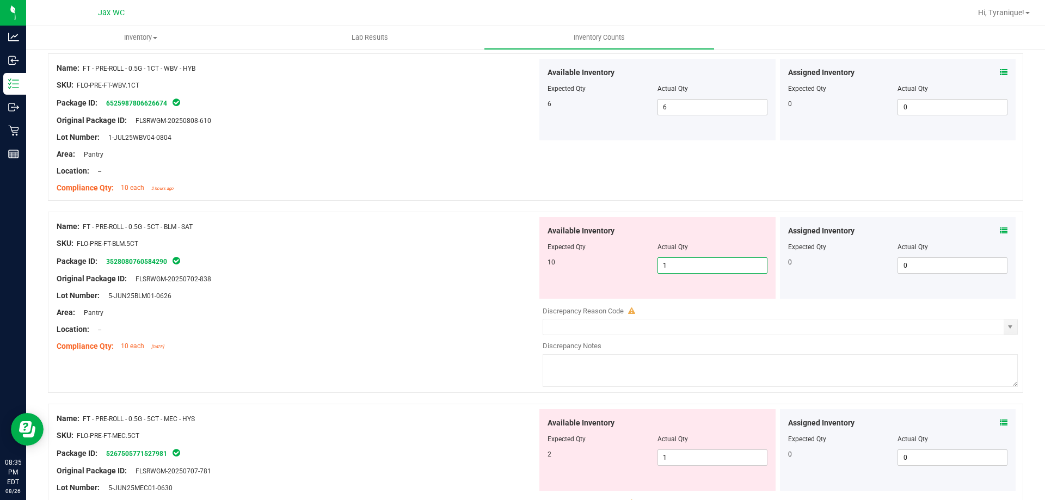
type input "10"
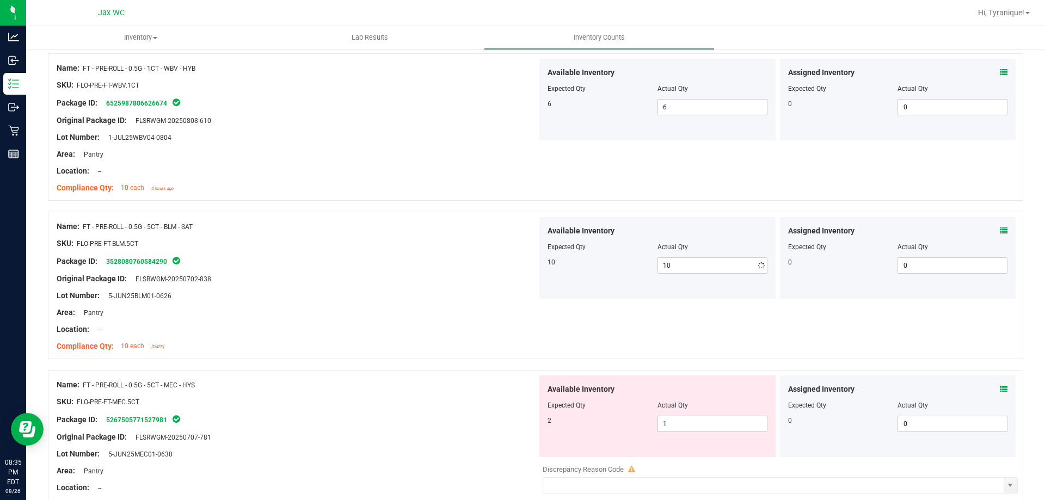
click at [372, 329] on div "Location: --" at bounding box center [297, 329] width 481 height 11
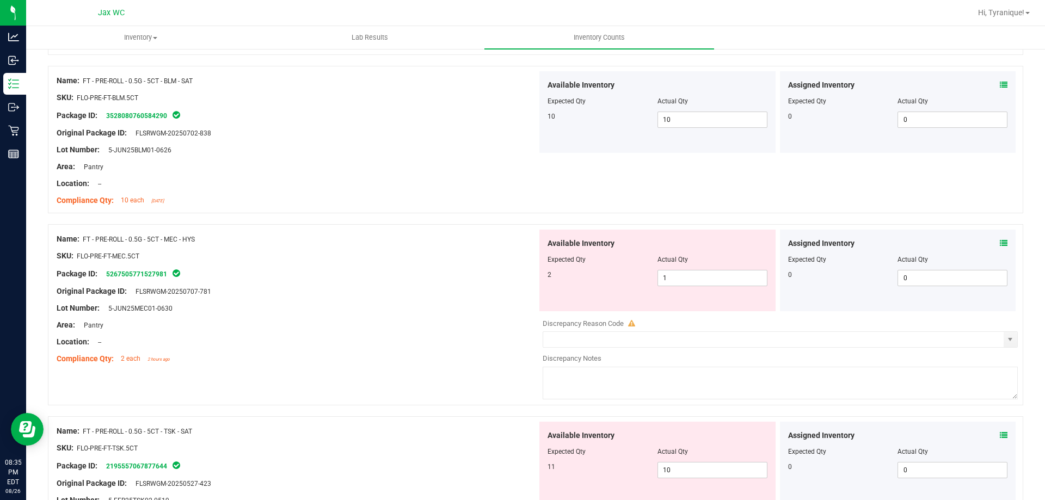
scroll to position [762, 0]
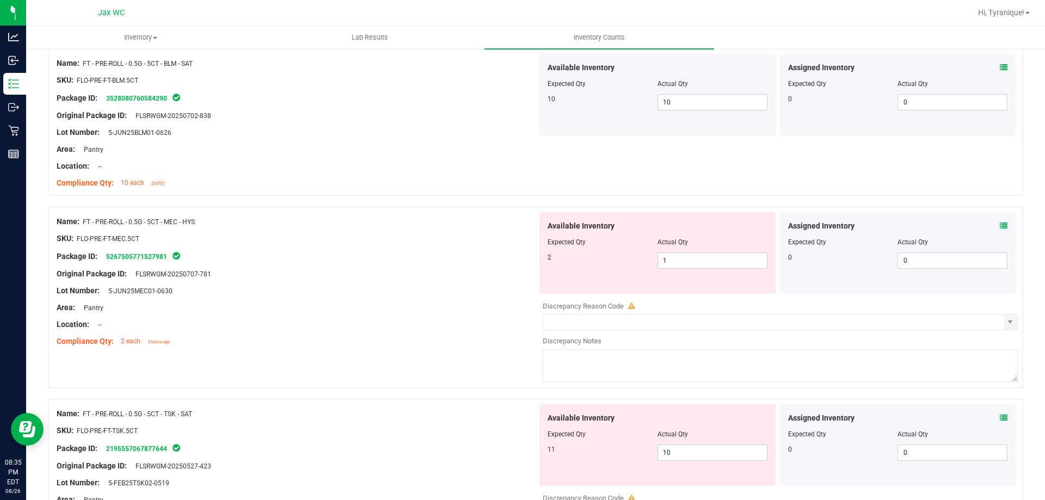
click at [991, 226] on div "Assigned Inventory" at bounding box center [898, 225] width 220 height 11
click at [1000, 226] on icon at bounding box center [1004, 226] width 8 height 8
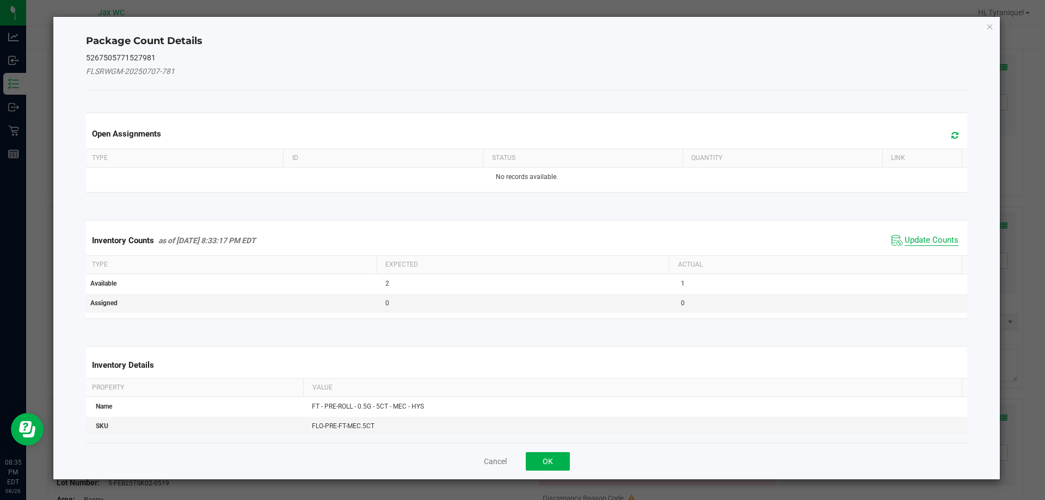
click at [925, 238] on span "Update Counts" at bounding box center [932, 240] width 54 height 11
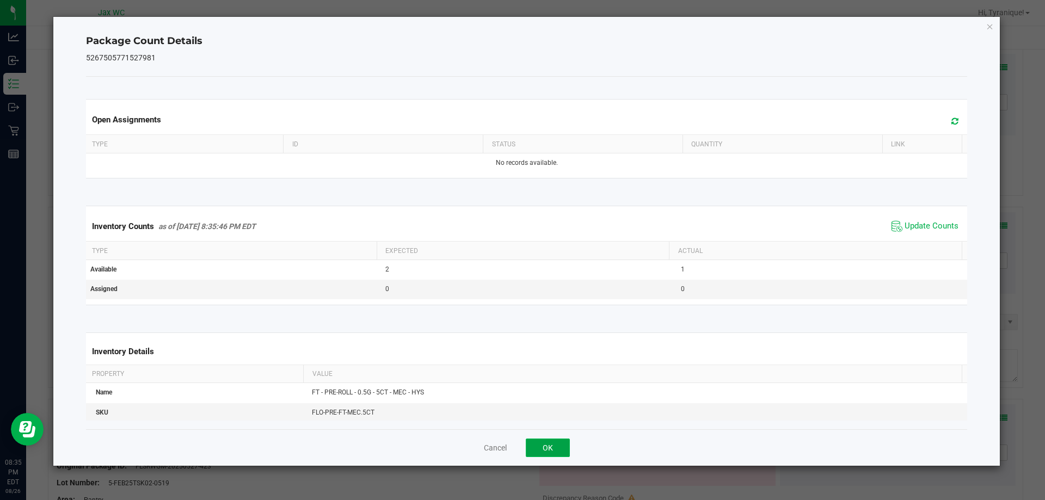
click at [554, 440] on button "OK" at bounding box center [548, 448] width 44 height 19
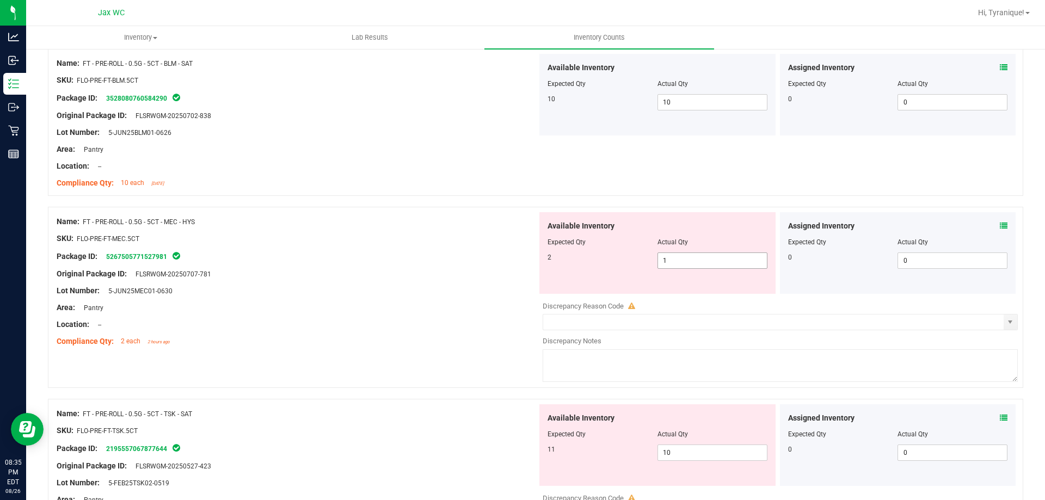
drag, startPoint x: 723, startPoint y: 260, endPoint x: 389, endPoint y: 279, distance: 334.2
click at [391, 279] on div "Name: FT - PRE-ROLL - 0.5G - 5CT - MEC - HYS SKU: FLO-PRE-FT-MEC.5CT Package ID…" at bounding box center [535, 297] width 975 height 181
type input "2"
click at [400, 276] on div "Original Package ID: FLSRWGM-20250707-781" at bounding box center [297, 273] width 481 height 11
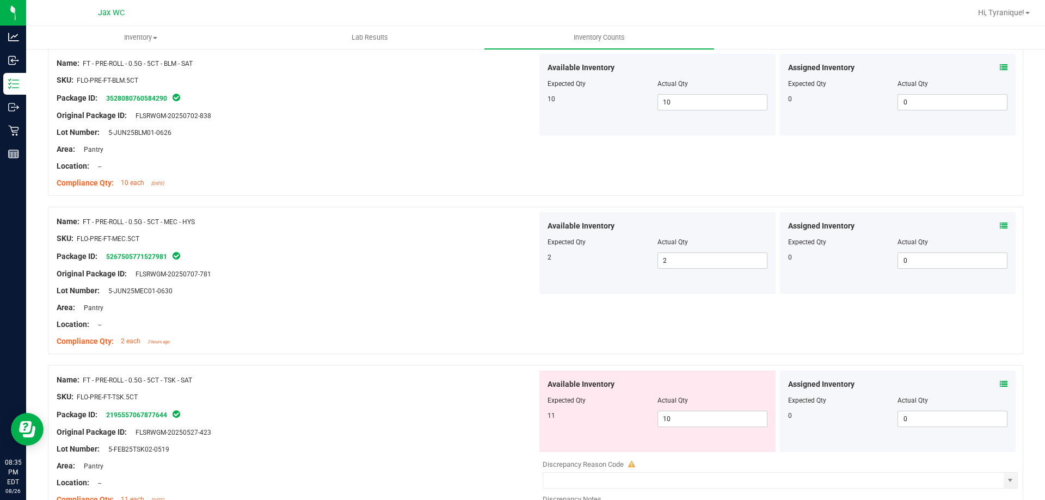
scroll to position [816, 0]
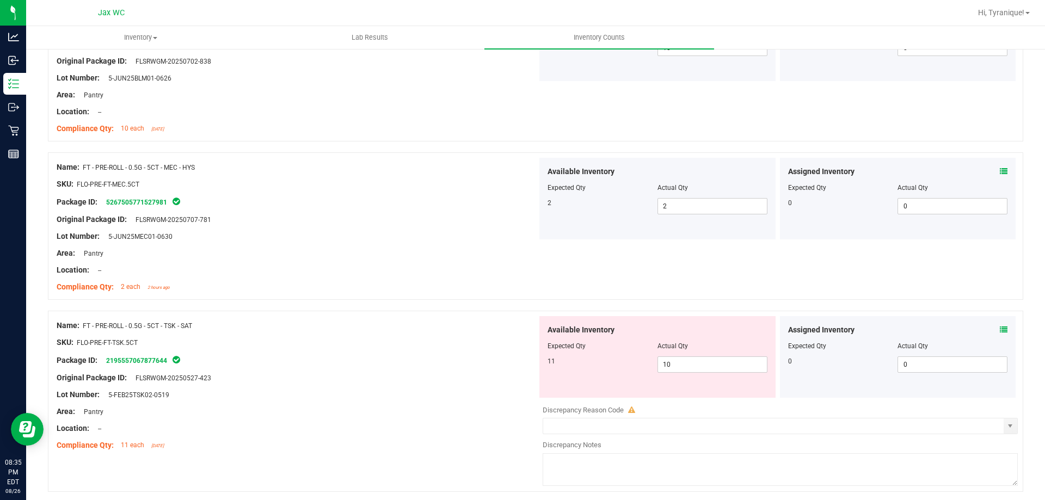
click at [1000, 327] on icon at bounding box center [1004, 330] width 8 height 8
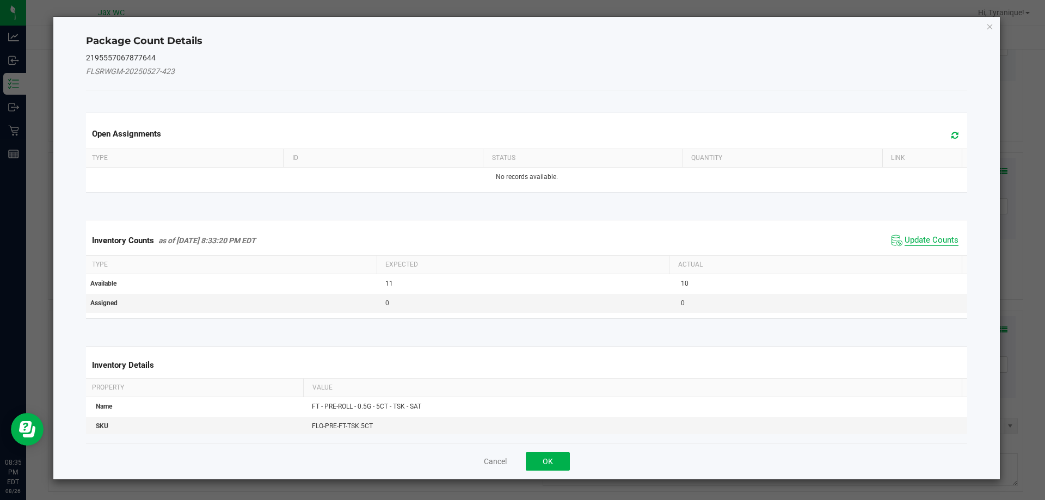
click at [925, 237] on span "Update Counts" at bounding box center [932, 240] width 54 height 11
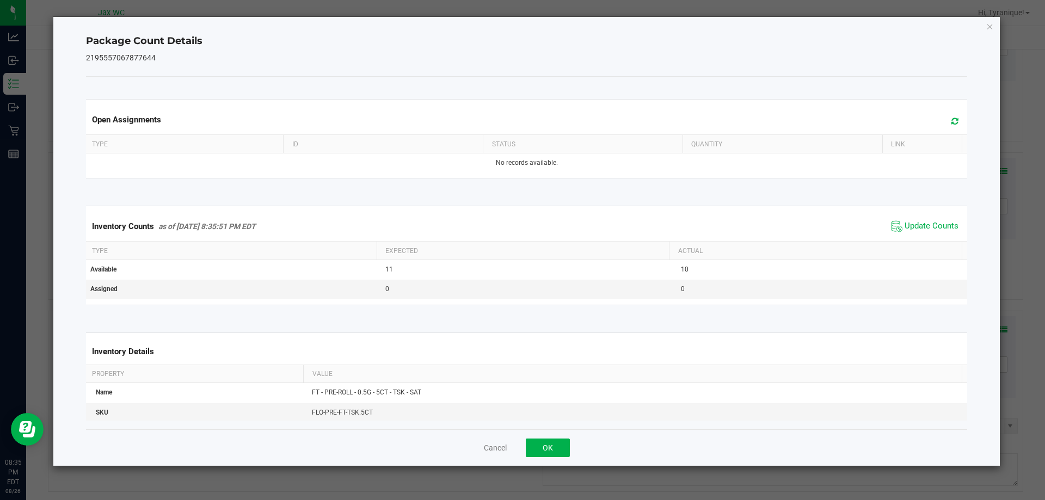
click at [552, 458] on div "Cancel OK" at bounding box center [527, 447] width 882 height 36
click at [550, 433] on div "Cancel OK" at bounding box center [527, 447] width 882 height 36
click at [553, 441] on button "OK" at bounding box center [548, 448] width 44 height 19
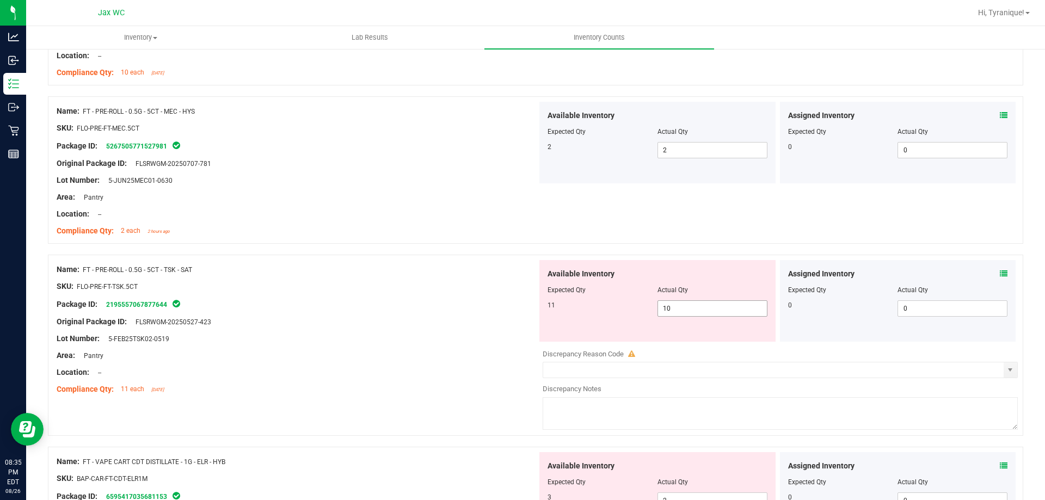
scroll to position [980, 0]
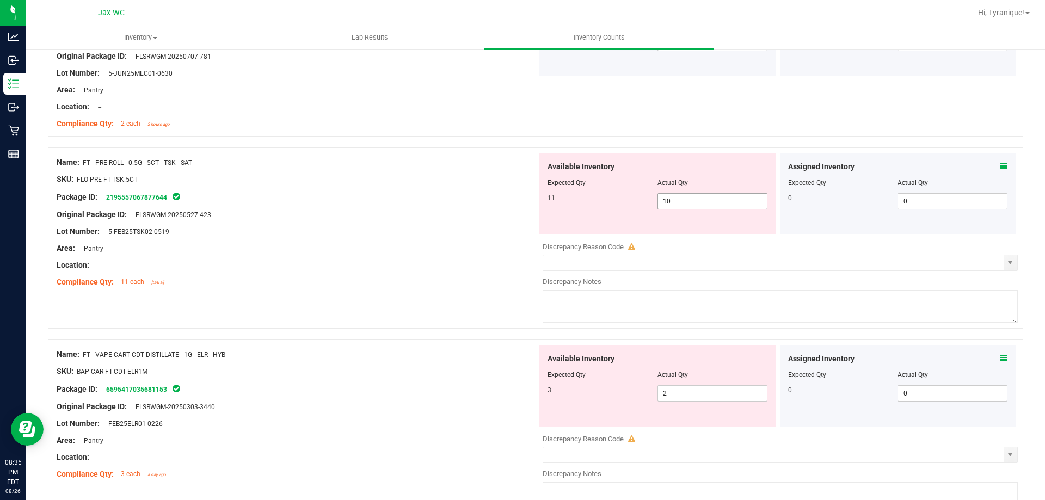
drag, startPoint x: 717, startPoint y: 198, endPoint x: 396, endPoint y: 229, distance: 322.1
click at [402, 228] on div "Name: FT - PRE-ROLL - 0.5G - 5CT - TSK - SAT SKU: FLO-PRE-FT-TSK.5CT Package ID…" at bounding box center [535, 237] width 975 height 181
type input "11"
click at [395, 231] on div "Lot Number: 5-FEB25TSK02-0519" at bounding box center [297, 231] width 481 height 11
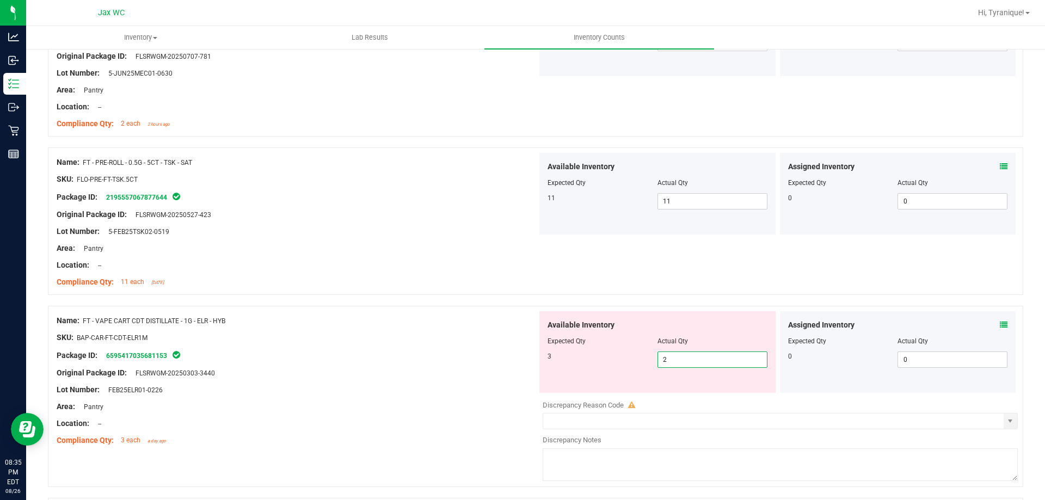
click at [711, 359] on span "2 2" at bounding box center [712, 360] width 110 height 16
drag, startPoint x: 700, startPoint y: 360, endPoint x: 410, endPoint y: 361, distance: 290.1
click at [410, 361] on div "Name: FT - VAPE CART CDT DISTILLATE - 1G - ELR - HYB SKU: BAP-CAR-FT-CDT-ELR1M …" at bounding box center [535, 396] width 975 height 181
click at [477, 340] on div "SKU: BAP-CAR-FT-CDT-ELR1M" at bounding box center [297, 337] width 481 height 11
click at [436, 377] on div "Name: FT - VAPE CART CDT DISTILLATE - 1G - ELR - HYB SKU: BAP-CAR-FT-CDT-ELR1M …" at bounding box center [535, 396] width 975 height 181
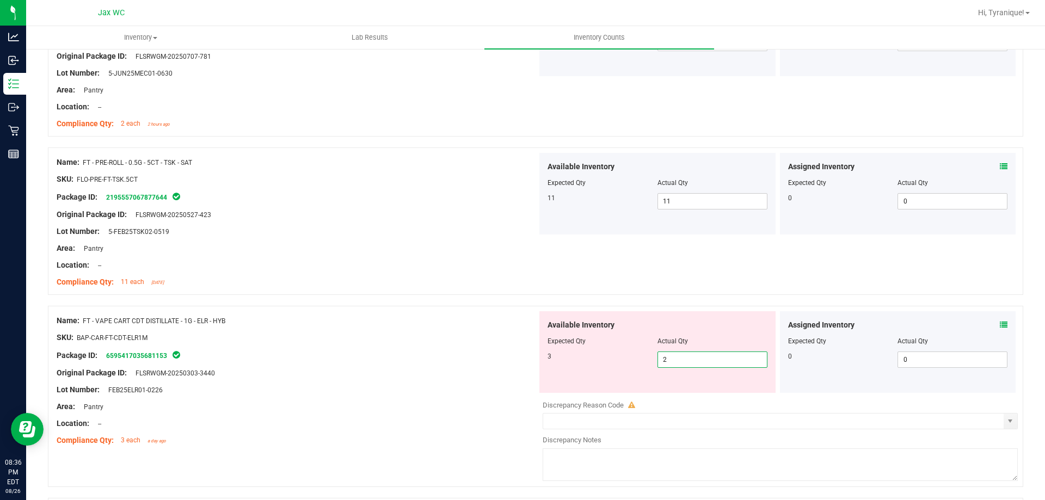
type input "3"
click at [425, 321] on div "Name: FT - VAPE CART CDT DISTILLATE - 1G - ELR - HYB" at bounding box center [297, 320] width 481 height 11
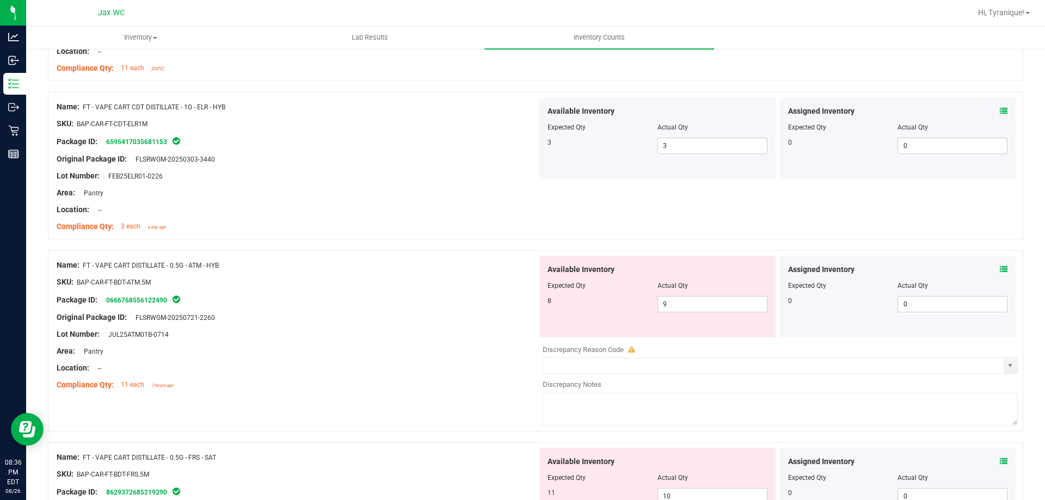
scroll to position [1197, 0]
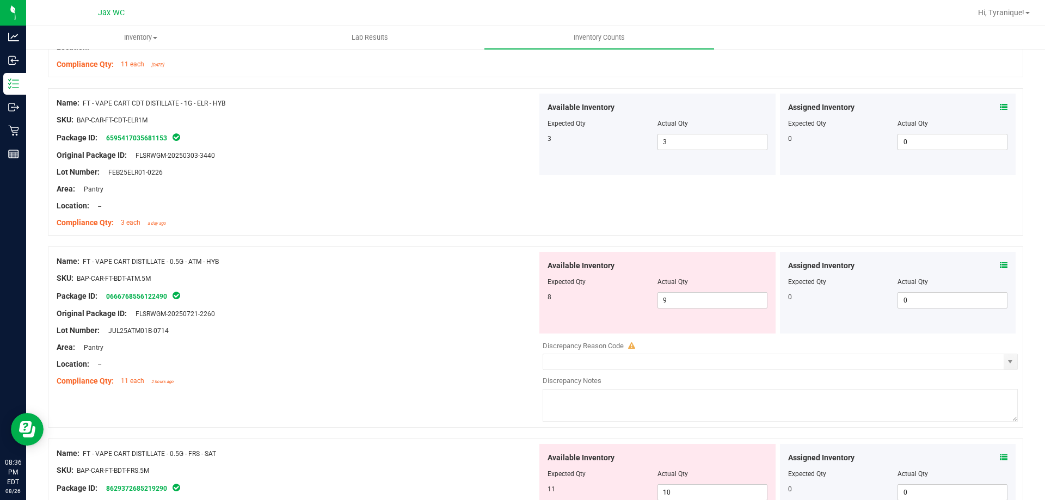
click at [999, 270] on div "Assigned Inventory Expected Qty Actual Qty 0 0 0" at bounding box center [898, 293] width 236 height 82
click at [1000, 265] on icon at bounding box center [1004, 266] width 8 height 8
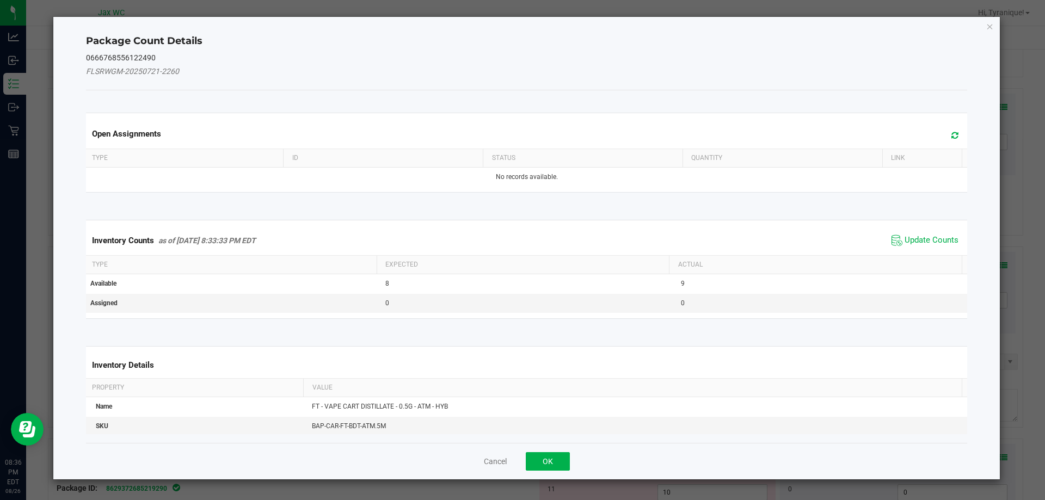
click at [926, 249] on div "Inventory Counts as of Aug 26, 2025 8:33:33 PM EDT Update Counts" at bounding box center [527, 240] width 886 height 29
click at [926, 240] on span "Update Counts" at bounding box center [932, 240] width 54 height 11
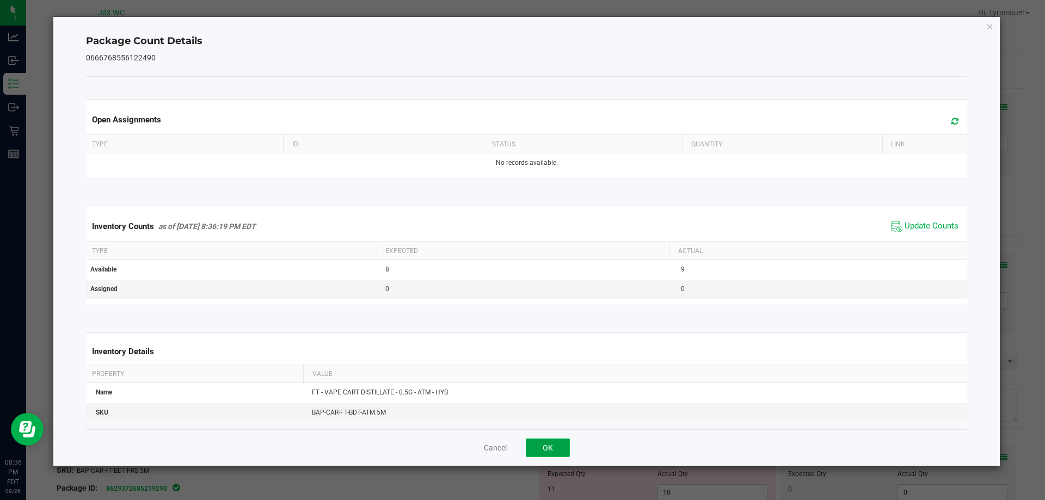
click at [545, 447] on button "OK" at bounding box center [548, 448] width 44 height 19
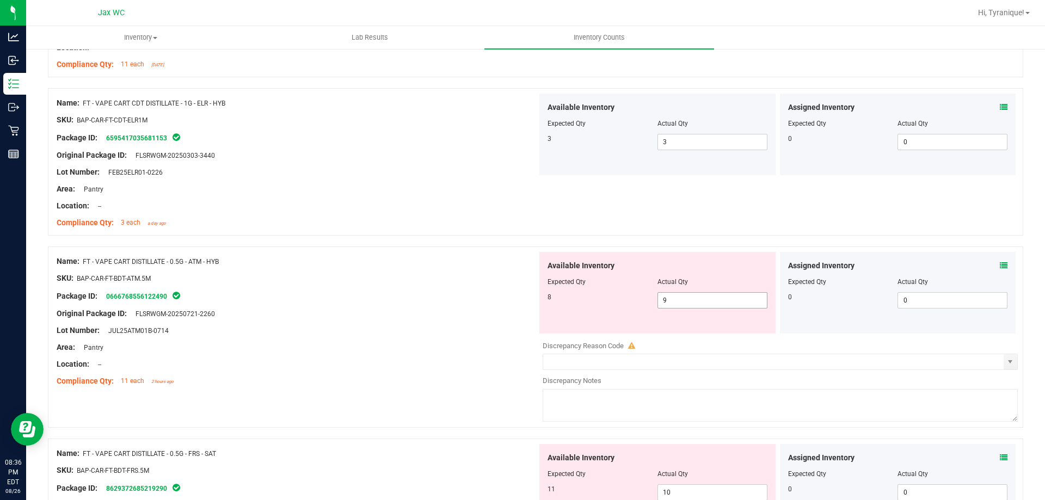
drag, startPoint x: 695, startPoint y: 302, endPoint x: 482, endPoint y: 330, distance: 214.8
click at [491, 330] on div "Name: FT - VAPE CART DISTILLATE - 0.5G - ATM - HYB SKU: BAP-CAR-FT-BDT-ATM.5M P…" at bounding box center [535, 337] width 975 height 181
click at [379, 297] on div "Package ID: 0666768556122490" at bounding box center [297, 296] width 481 height 13
drag, startPoint x: 233, startPoint y: 260, endPoint x: 83, endPoint y: 266, distance: 149.8
click at [83, 266] on div "Name: FT - VAPE CART DISTILLATE - 0.5G - ATM - HYB" at bounding box center [297, 261] width 481 height 11
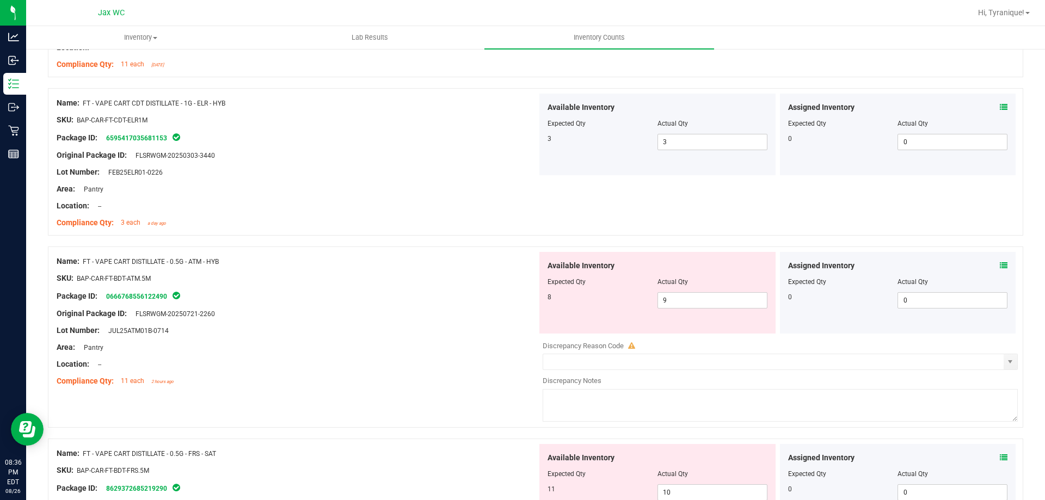
copy span "FT - VAPE CART DISTILLATE - 0.5G - ATM - HYB"
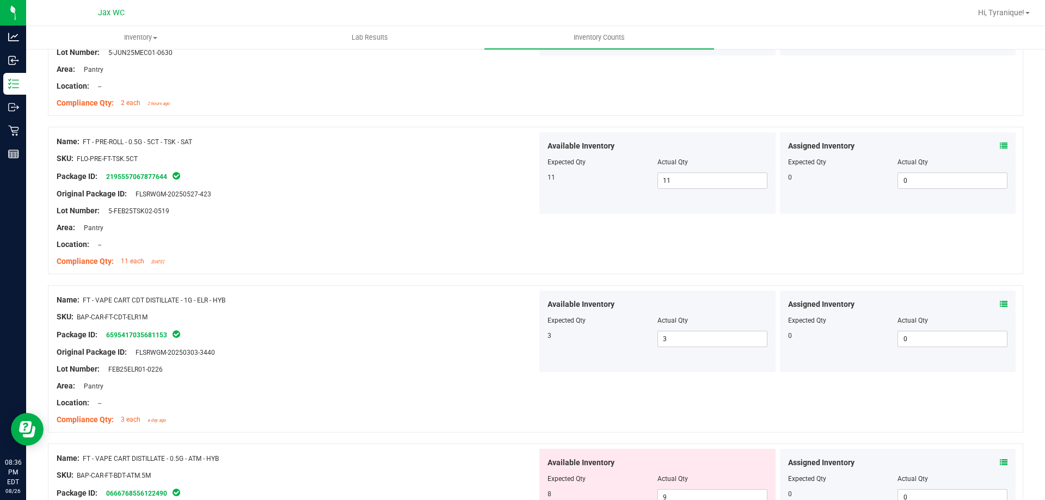
scroll to position [1143, 0]
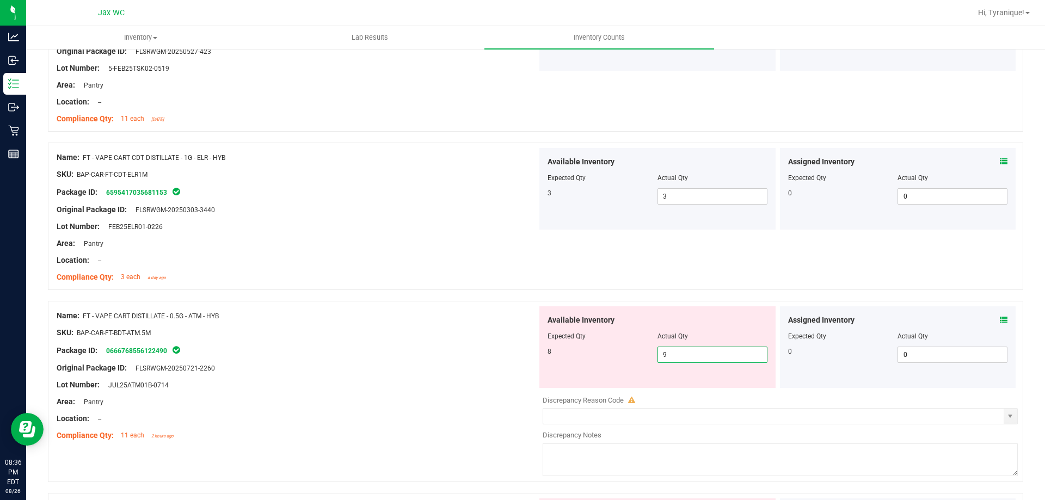
click at [737, 358] on span "9 9" at bounding box center [712, 355] width 110 height 16
click at [737, 358] on input "9" at bounding box center [712, 354] width 109 height 15
type input "8"
click at [227, 382] on div "Lot Number: JUL25ATM01B-0714" at bounding box center [297, 384] width 481 height 11
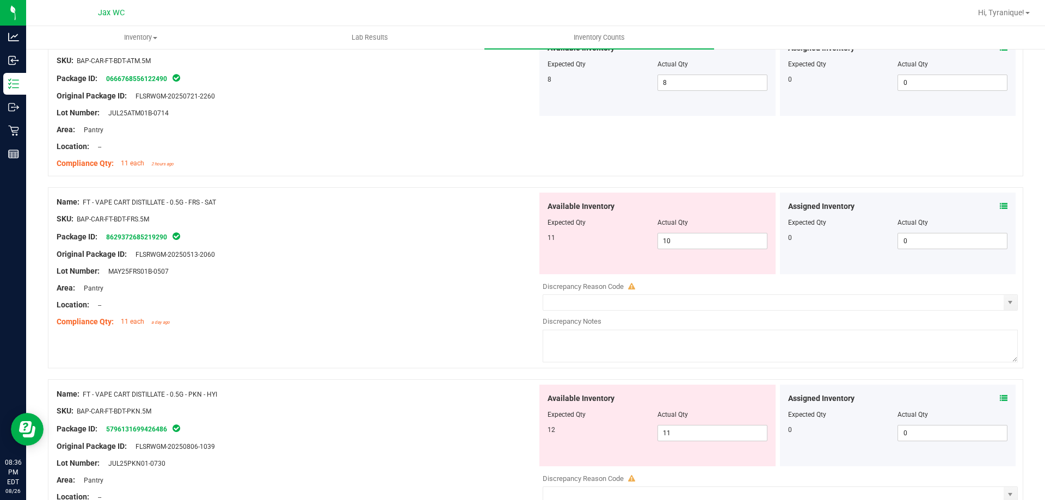
scroll to position [1524, 0]
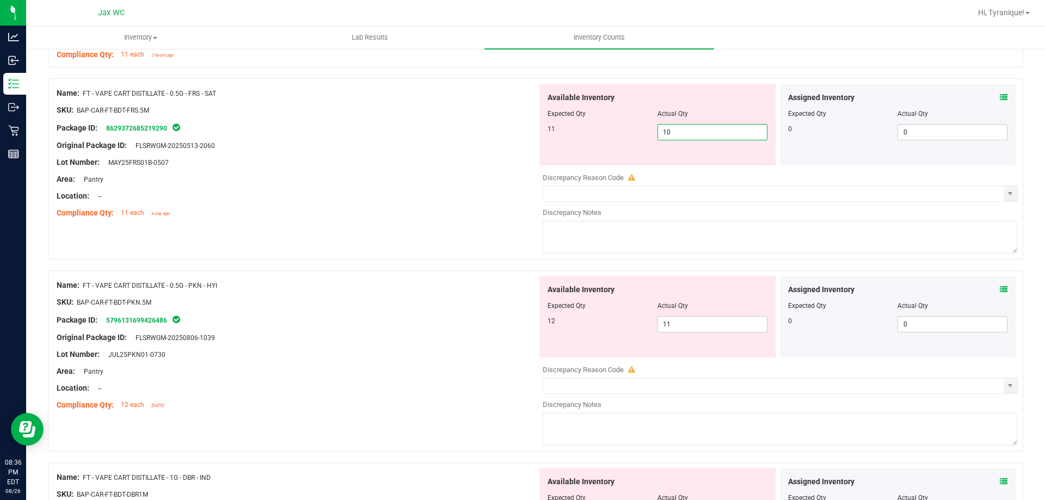
drag, startPoint x: 696, startPoint y: 128, endPoint x: 576, endPoint y: 152, distance: 122.0
click at [576, 152] on div "Available Inventory Expected Qty Actual Qty 11 10 10" at bounding box center [657, 125] width 236 height 82
type input "11"
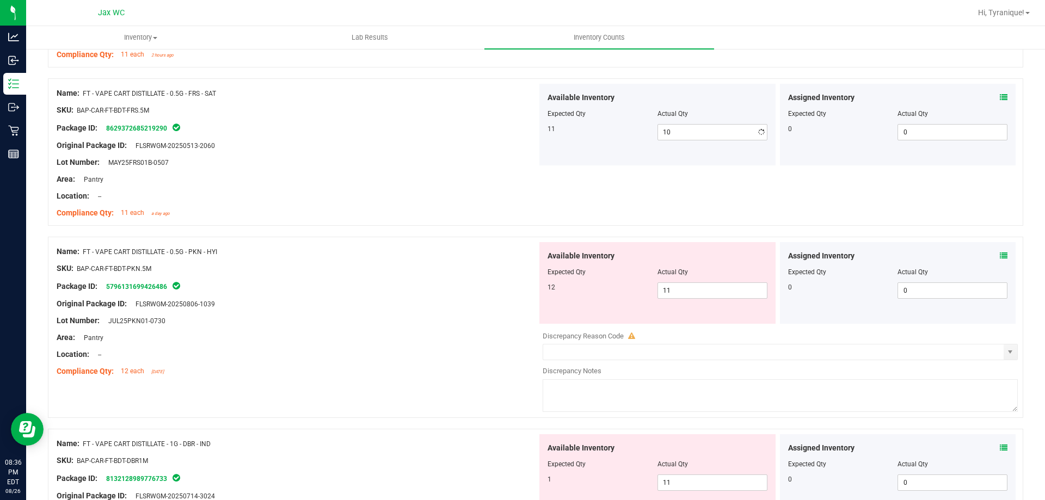
type input "11"
click at [534, 194] on div "Name: FT - VAPE CART DISTILLATE - 0.5G - FRS - SAT SKU: BAP-CAR-FT-BDT-FRS.5M P…" at bounding box center [535, 151] width 975 height 147
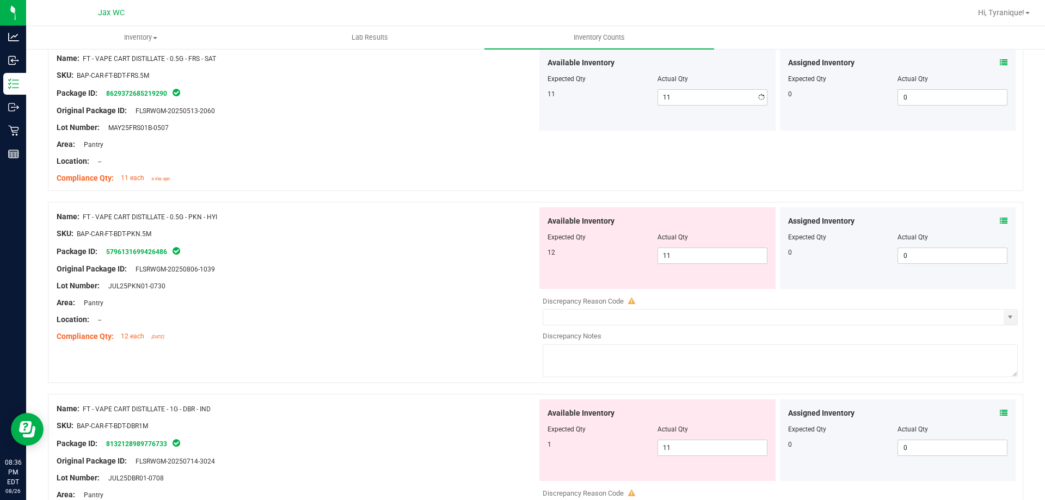
scroll to position [1578, 0]
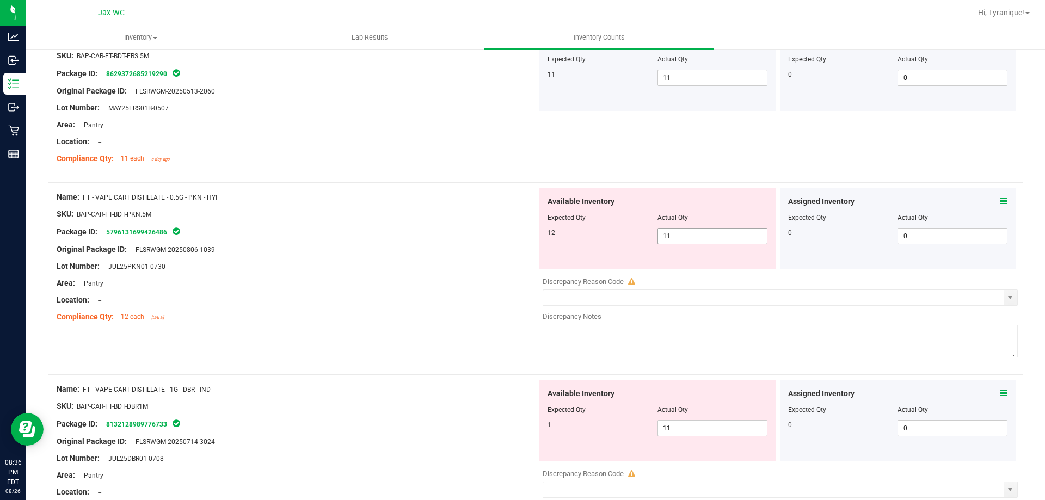
drag, startPoint x: 700, startPoint y: 230, endPoint x: 691, endPoint y: 236, distance: 11.8
click at [700, 232] on span "11 11" at bounding box center [712, 236] width 110 height 16
type input "12"
click at [477, 213] on div "SKU: BAP-CAR-FT-BDT-PKN.5M" at bounding box center [297, 213] width 481 height 11
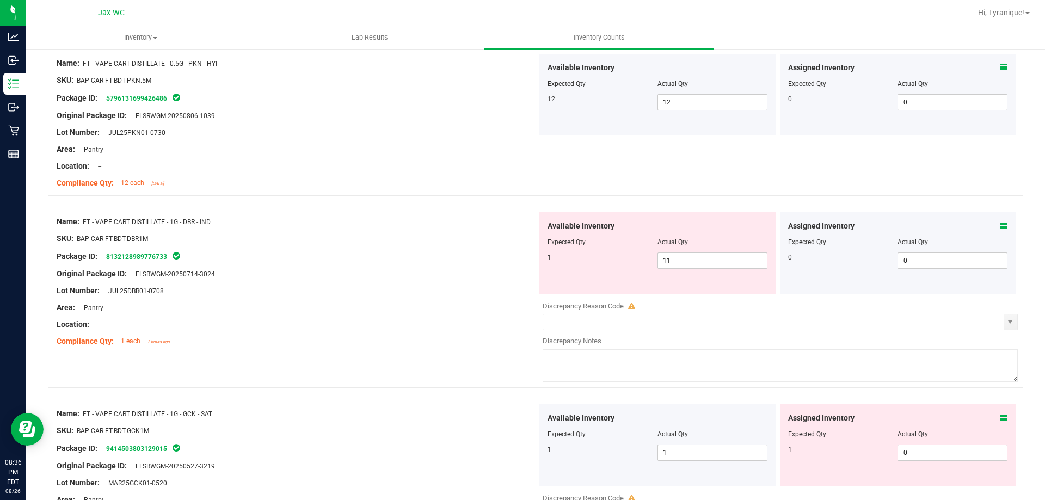
scroll to position [1742, 0]
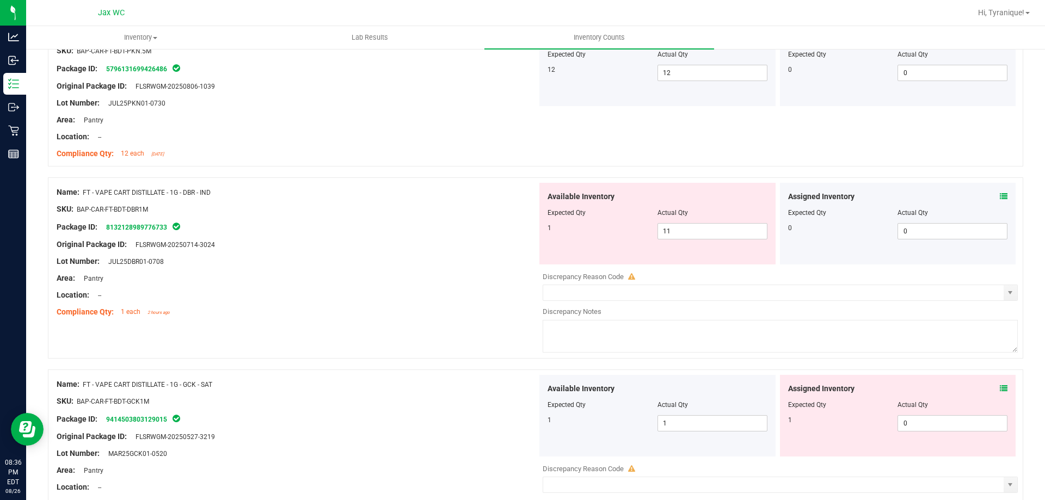
drag, startPoint x: 213, startPoint y: 193, endPoint x: 84, endPoint y: 193, distance: 129.0
click at [84, 193] on div "Name: FT - VAPE CART DISTILLATE - 1G - DBR - IND" at bounding box center [297, 192] width 481 height 11
copy span "FT - VAPE CART DISTILLATE - 1G - DBR - IND"
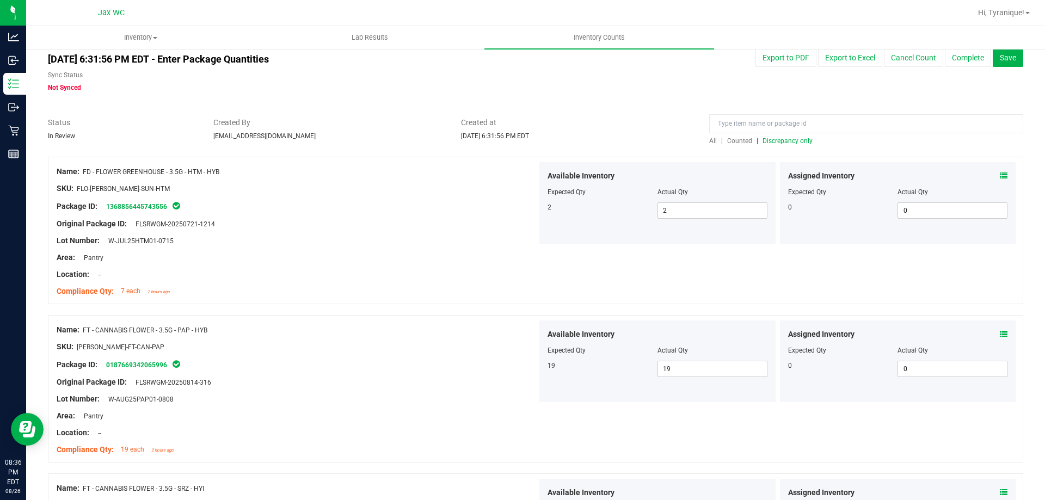
scroll to position [0, 0]
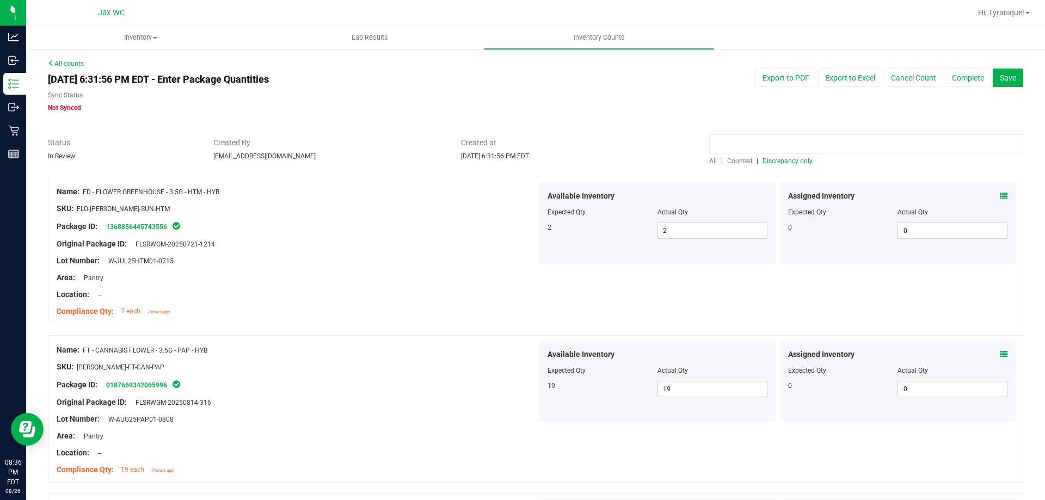
click at [819, 149] on input at bounding box center [866, 143] width 314 height 19
paste input "FT - VAPE CART DISTILLATE - 1G - DBR - IND"
type input "FT - VAPE CART DISTILLATE - 1G - DBR - IND"
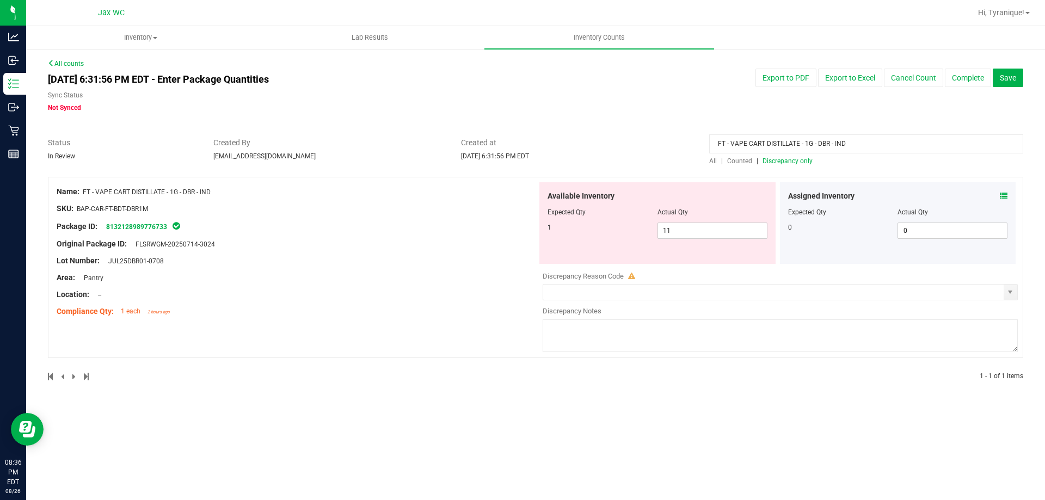
click at [743, 156] on div "FT - VAPE CART DISTILLATE - 1G - DBR - IND All | Counted | Discrepancy only" at bounding box center [866, 151] width 330 height 29
click at [743, 159] on span "Counted" at bounding box center [739, 161] width 25 height 8
click at [382, 295] on div "Location: --" at bounding box center [297, 294] width 481 height 11
click at [711, 236] on span "11 11" at bounding box center [712, 231] width 110 height 16
drag, startPoint x: 675, startPoint y: 231, endPoint x: 600, endPoint y: 239, distance: 75.6
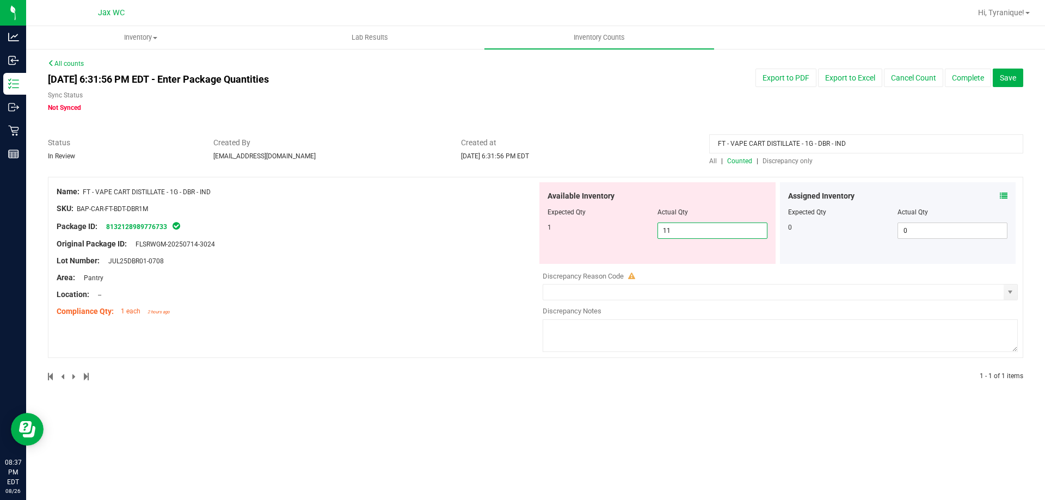
click at [600, 239] on div "Available Inventory Expected Qty Actual Qty 1 11 11" at bounding box center [657, 223] width 236 height 82
type input "1"
click at [488, 280] on div "Area: Pantry" at bounding box center [297, 277] width 481 height 11
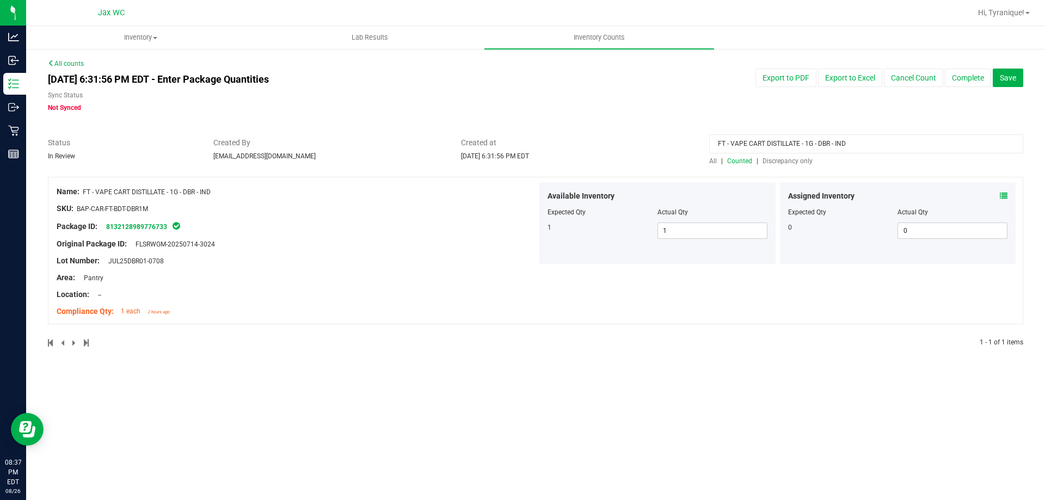
drag, startPoint x: 872, startPoint y: 145, endPoint x: 457, endPoint y: 175, distance: 416.4
click at [457, 175] on div "All counts Aug 26, 2025 6:31:56 PM EDT - Enter Package Quantities Sync Status N…" at bounding box center [535, 210] width 975 height 303
click at [484, 251] on div at bounding box center [297, 252] width 481 height 5
click at [785, 162] on span "Discrepancy only" at bounding box center [788, 161] width 50 height 8
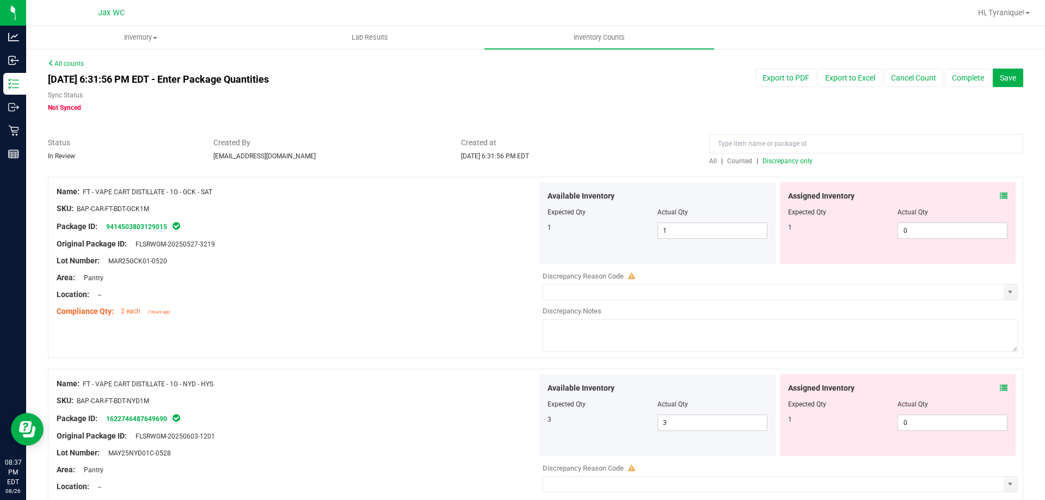
click at [1000, 201] on span at bounding box center [1004, 195] width 8 height 11
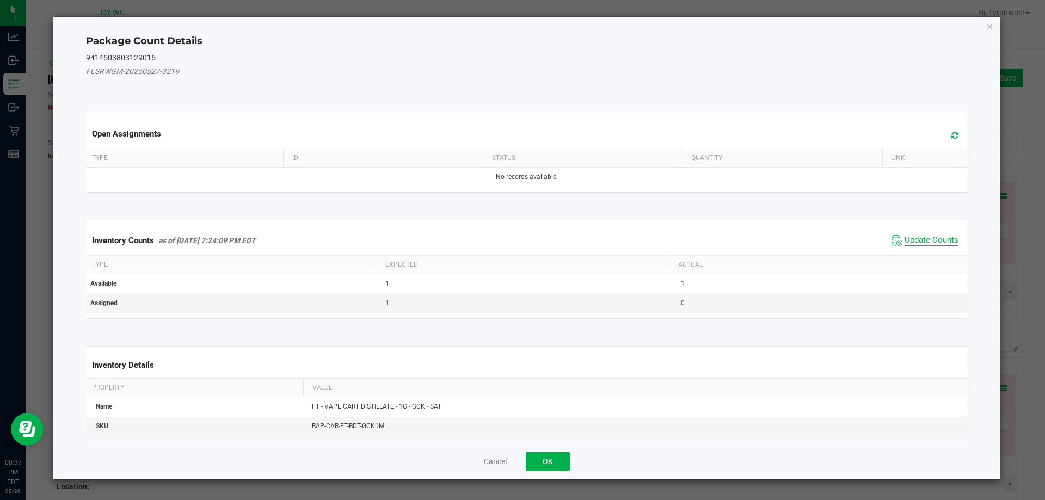
click at [914, 243] on span "Update Counts" at bounding box center [932, 240] width 54 height 11
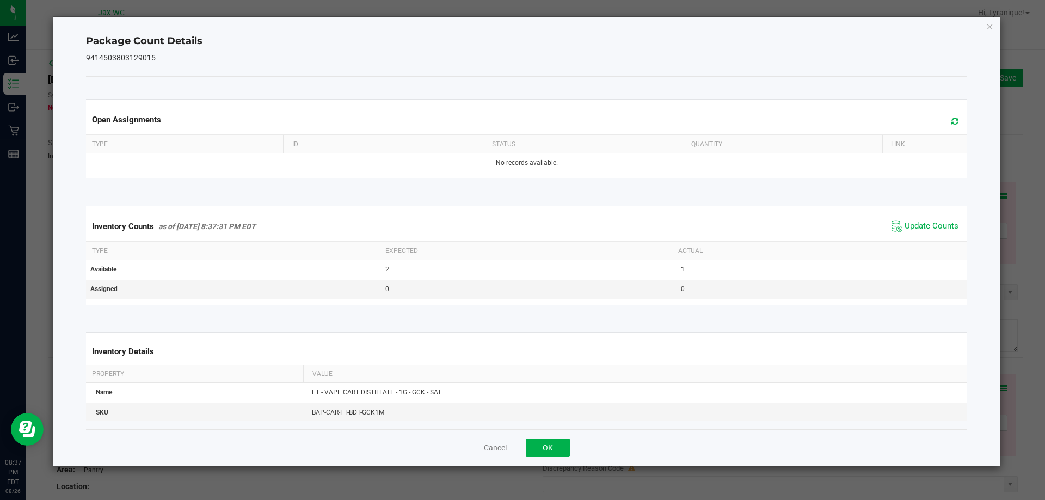
click at [553, 435] on div "Cancel OK" at bounding box center [527, 447] width 882 height 36
click at [554, 445] on button "OK" at bounding box center [548, 448] width 44 height 19
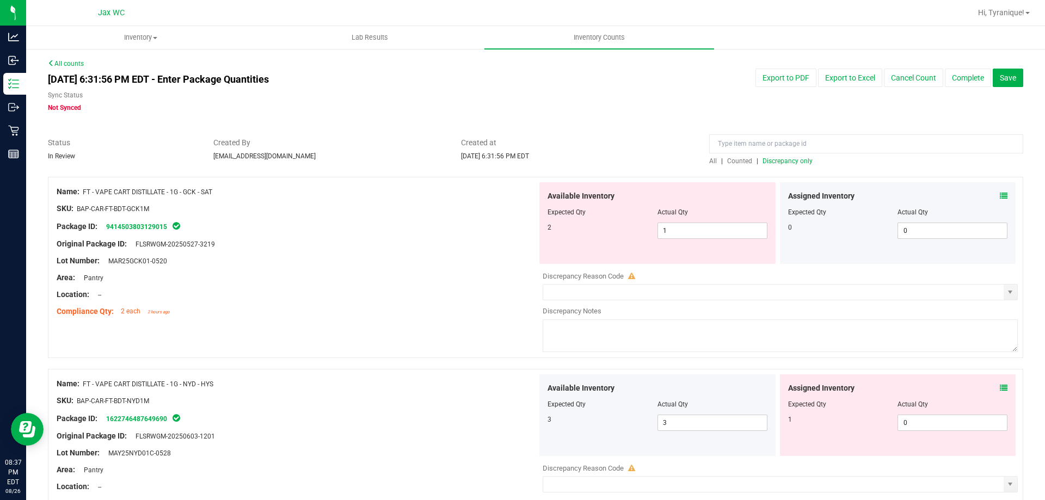
click at [1002, 389] on div "Assigned Inventory Expected Qty Actual Qty 1 0 0" at bounding box center [898, 415] width 236 height 82
click at [1000, 389] on icon at bounding box center [1004, 388] width 8 height 8
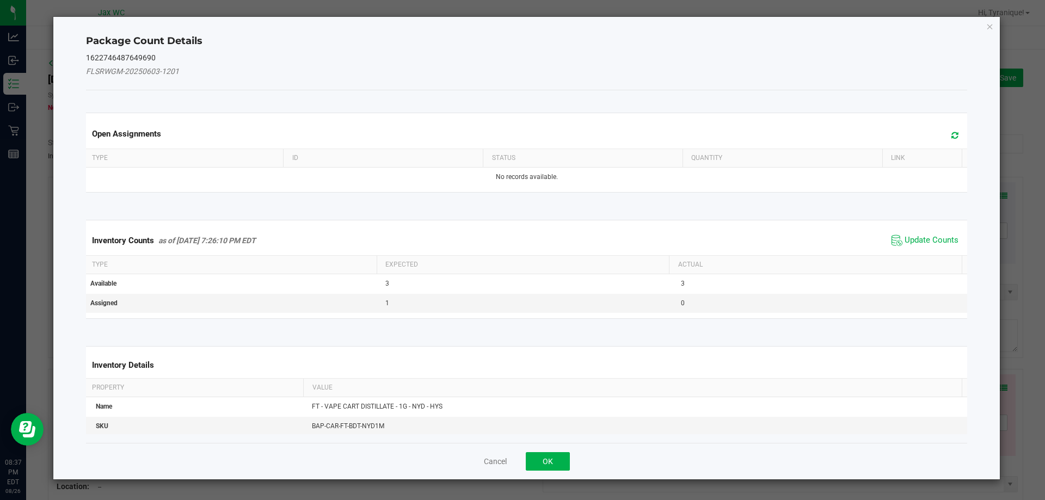
click at [951, 232] on span "Update Counts" at bounding box center [925, 240] width 72 height 16
click at [941, 237] on div "Inventory Counts as of Aug 26, 2025 7:26:10 PM EDT Update Counts" at bounding box center [527, 240] width 886 height 28
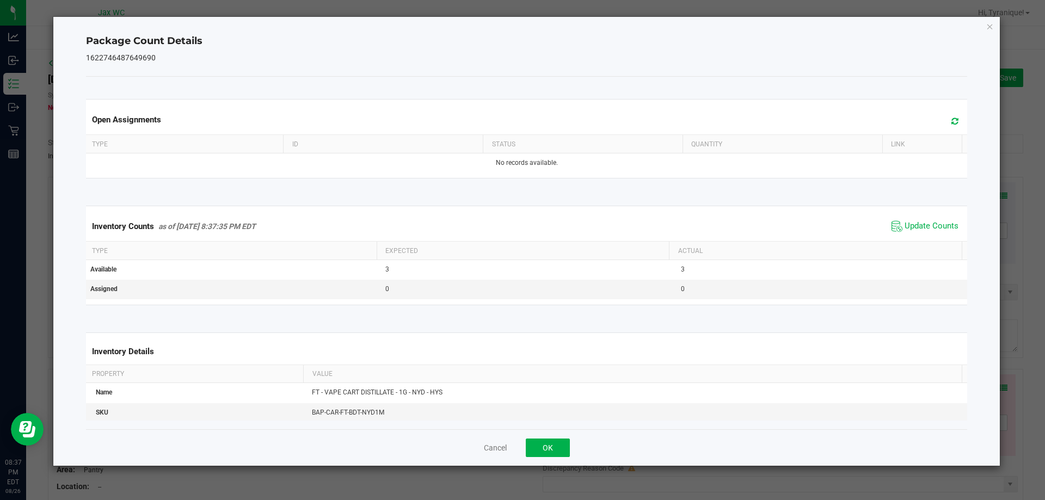
click at [569, 458] on div "Cancel OK" at bounding box center [527, 447] width 882 height 36
click at [542, 451] on button "OK" at bounding box center [548, 448] width 44 height 19
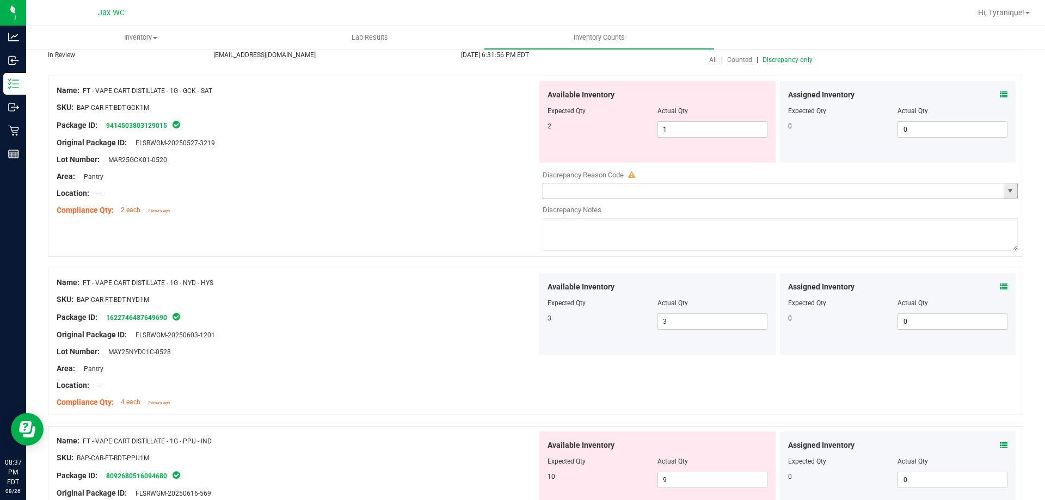
scroll to position [218, 0]
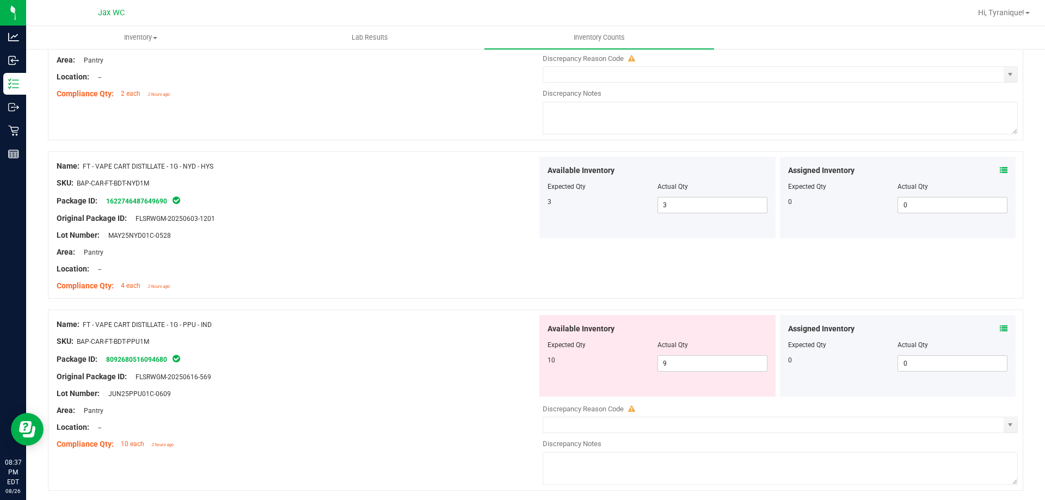
click at [990, 333] on div "Assigned Inventory" at bounding box center [898, 328] width 220 height 11
click at [1000, 330] on icon at bounding box center [1004, 329] width 8 height 8
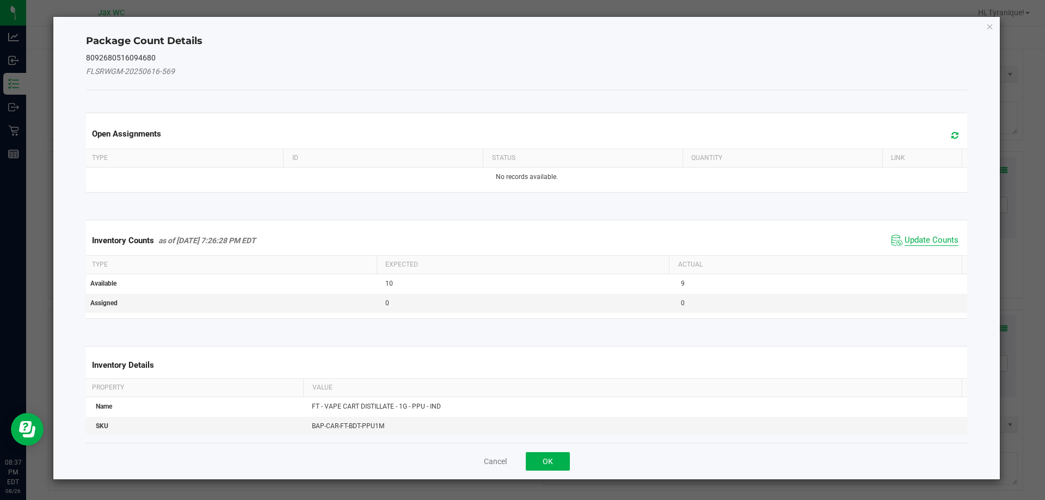
click at [932, 245] on span "Update Counts" at bounding box center [932, 240] width 54 height 11
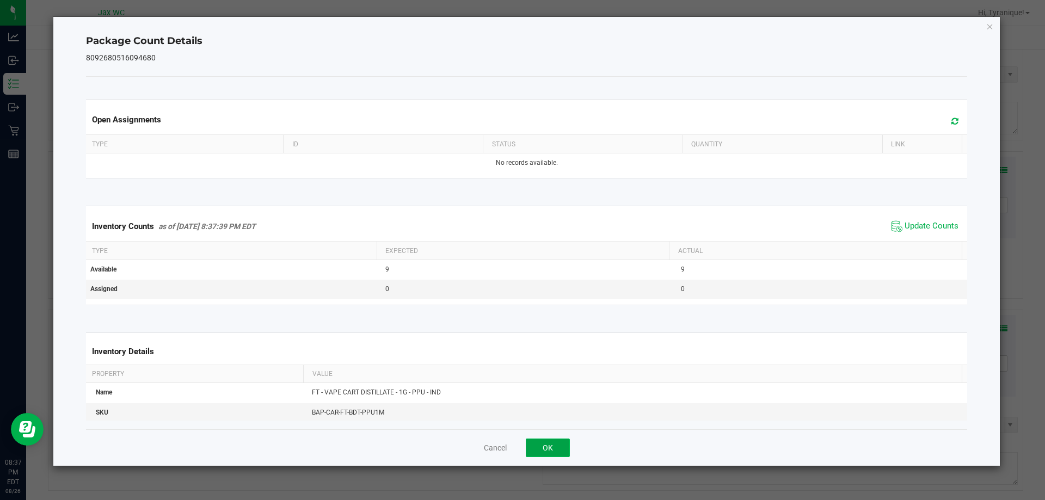
click at [558, 447] on button "OK" at bounding box center [548, 448] width 44 height 19
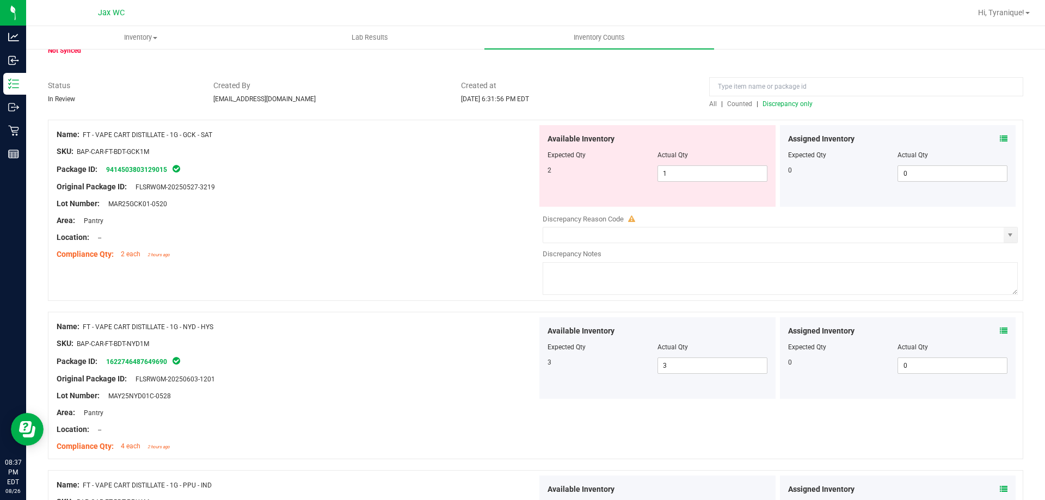
scroll to position [0, 0]
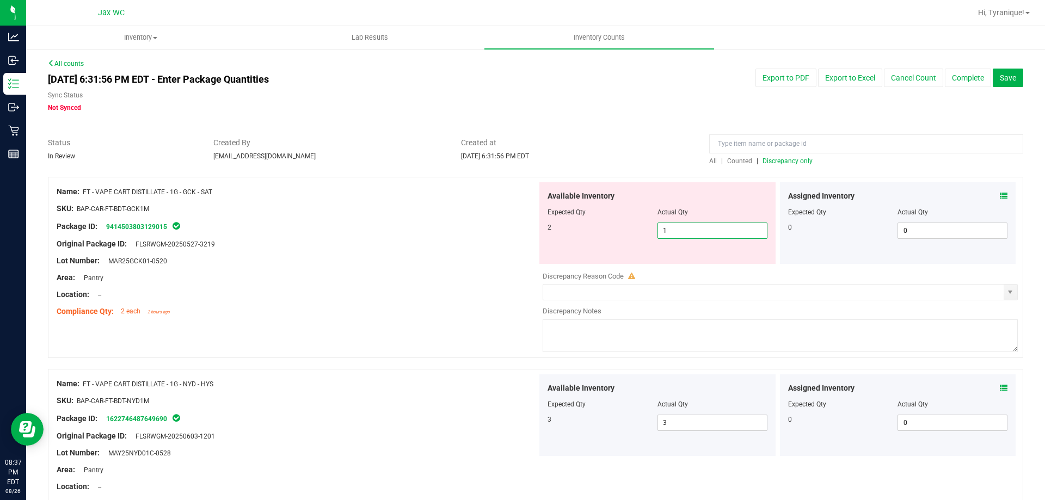
drag, startPoint x: 678, startPoint y: 231, endPoint x: 595, endPoint y: 236, distance: 82.9
click at [595, 236] on div "2 1 1" at bounding box center [658, 231] width 220 height 16
click at [248, 242] on div "Original Package ID: FLSRWGM-20250527-3219" at bounding box center [297, 243] width 481 height 11
drag, startPoint x: 220, startPoint y: 189, endPoint x: 82, endPoint y: 192, distance: 138.3
click at [82, 192] on div "Name: FT - VAPE CART DISTILLATE - 1G - GCK - SAT" at bounding box center [297, 191] width 481 height 11
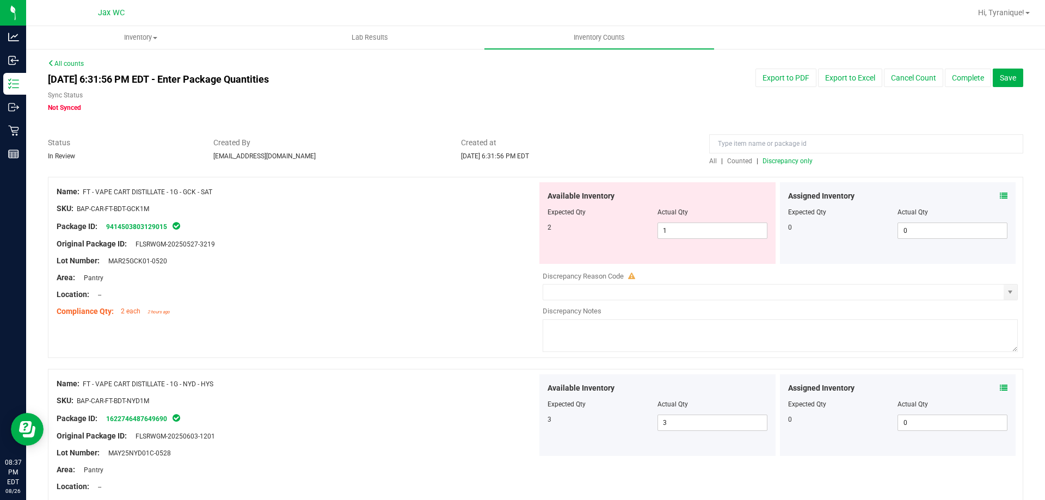
copy div "FT - VAPE CART DISTILLATE - 1G - GCK - SAT"
click at [388, 257] on div "Lot Number: MAR25GCK01-0520" at bounding box center [297, 260] width 481 height 11
click at [768, 157] on span "Discrepancy only" at bounding box center [788, 161] width 50 height 8
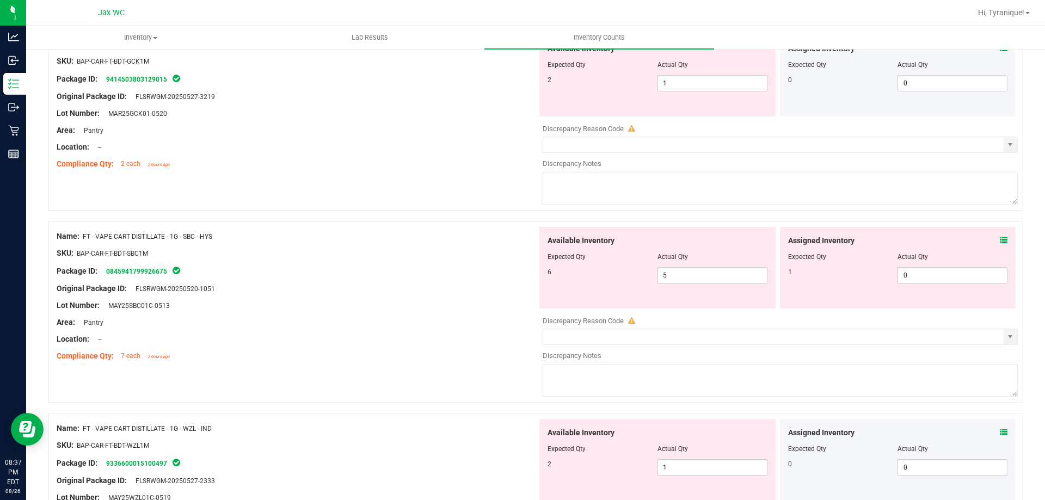
scroll to position [163, 0]
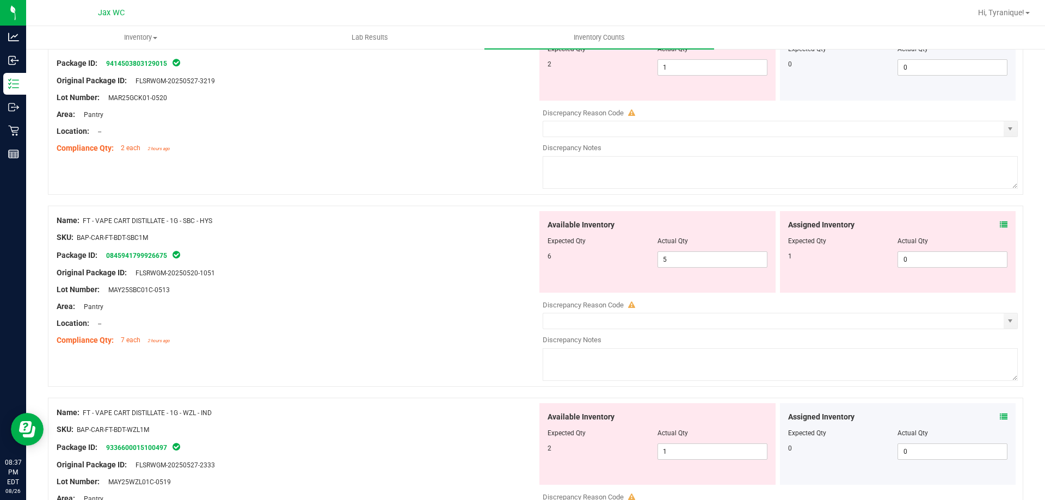
click at [1000, 222] on div "Assigned Inventory Expected Qty Actual Qty 1 0 0" at bounding box center [898, 252] width 236 height 82
click at [1000, 223] on icon at bounding box center [1004, 225] width 8 height 8
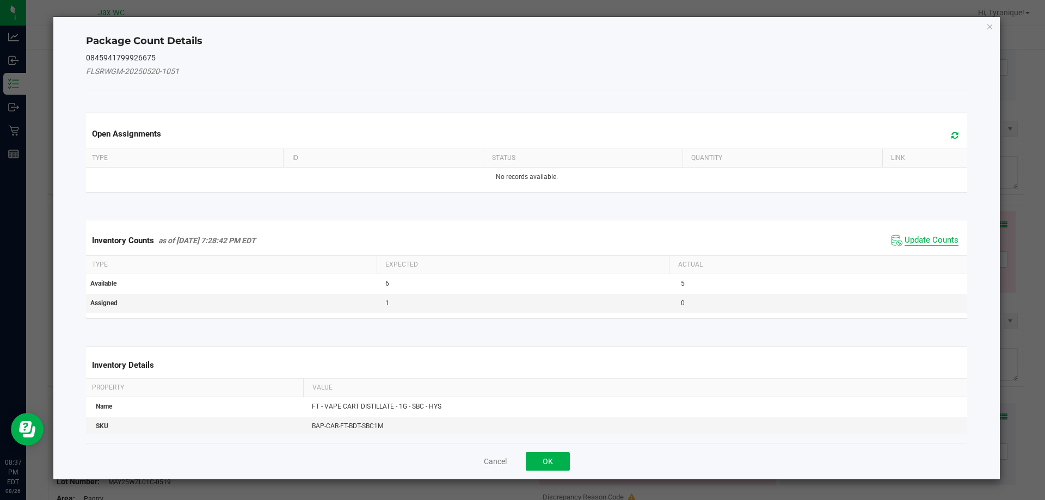
click at [916, 236] on span "Update Counts" at bounding box center [932, 240] width 54 height 11
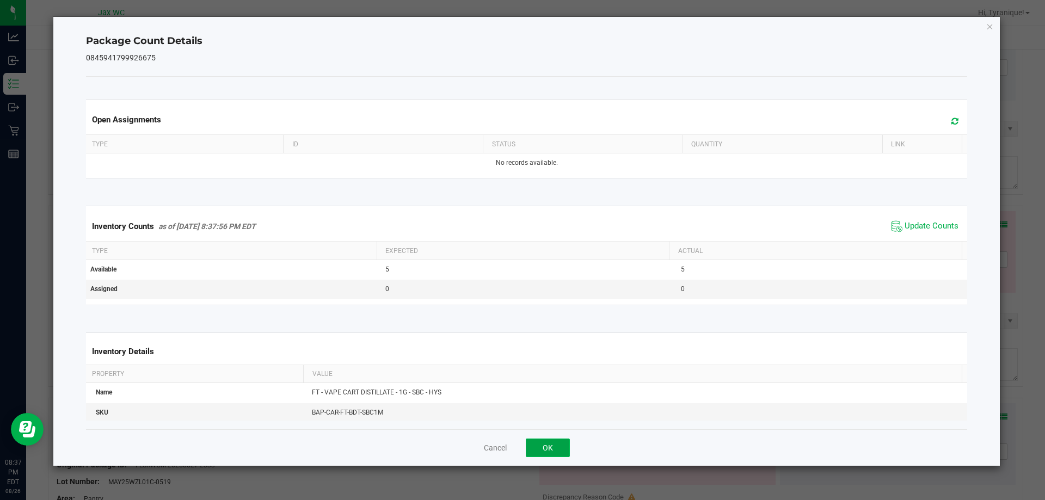
click at [530, 444] on button "OK" at bounding box center [548, 448] width 44 height 19
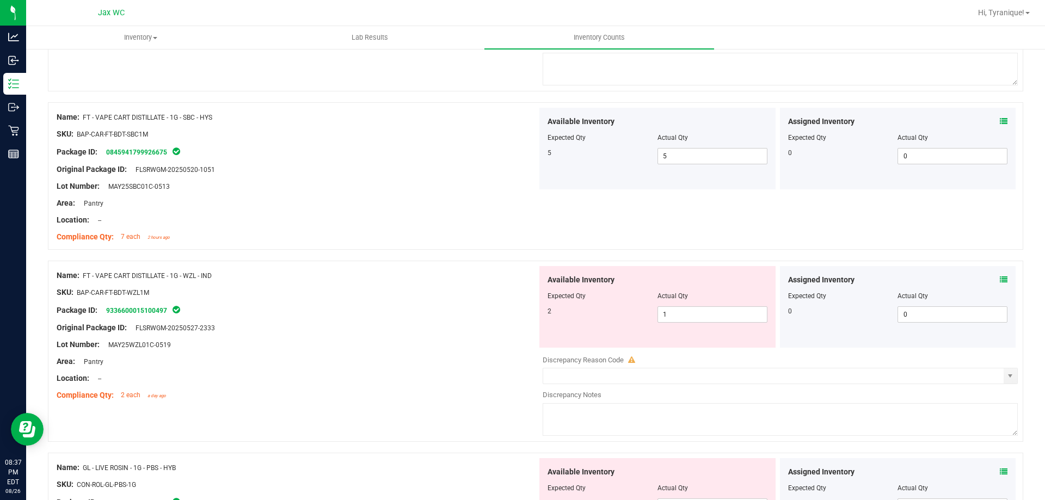
scroll to position [381, 0]
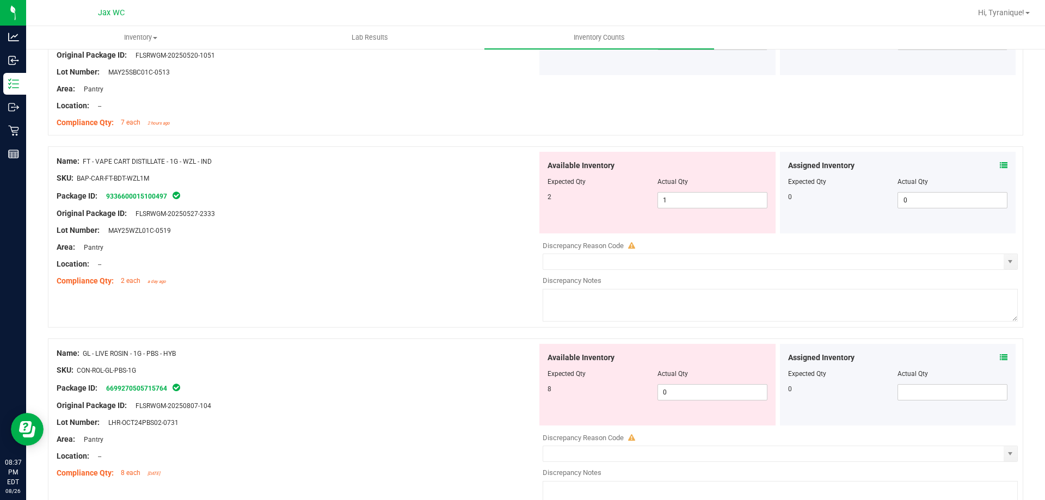
click at [1000, 163] on icon at bounding box center [1004, 166] width 8 height 8
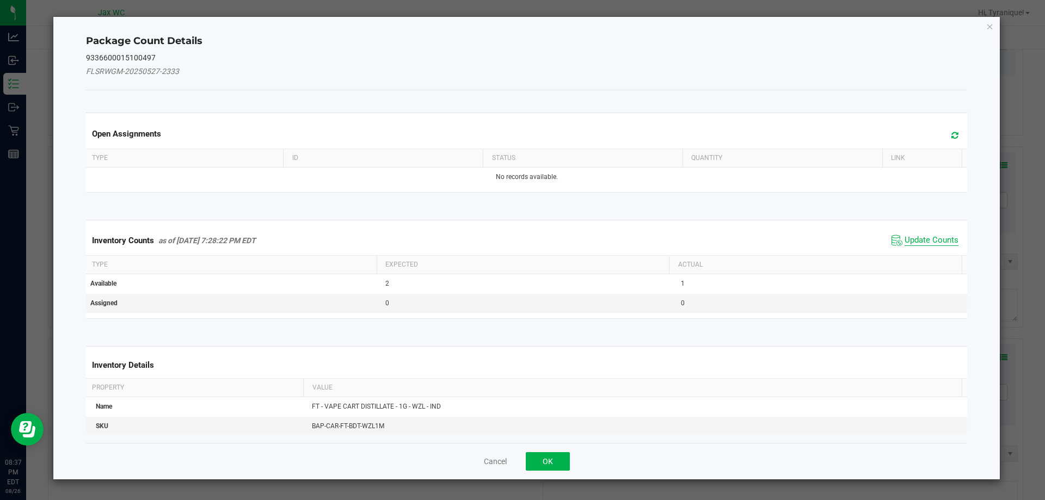
click at [911, 241] on span "Update Counts" at bounding box center [932, 240] width 54 height 11
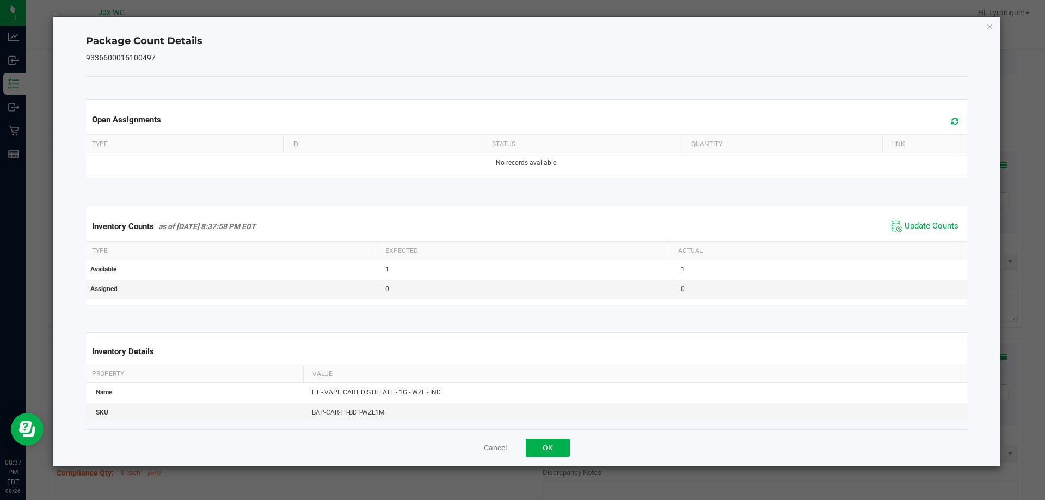
click at [546, 436] on div "Cancel OK" at bounding box center [527, 447] width 882 height 36
click at [552, 448] on button "OK" at bounding box center [548, 448] width 44 height 19
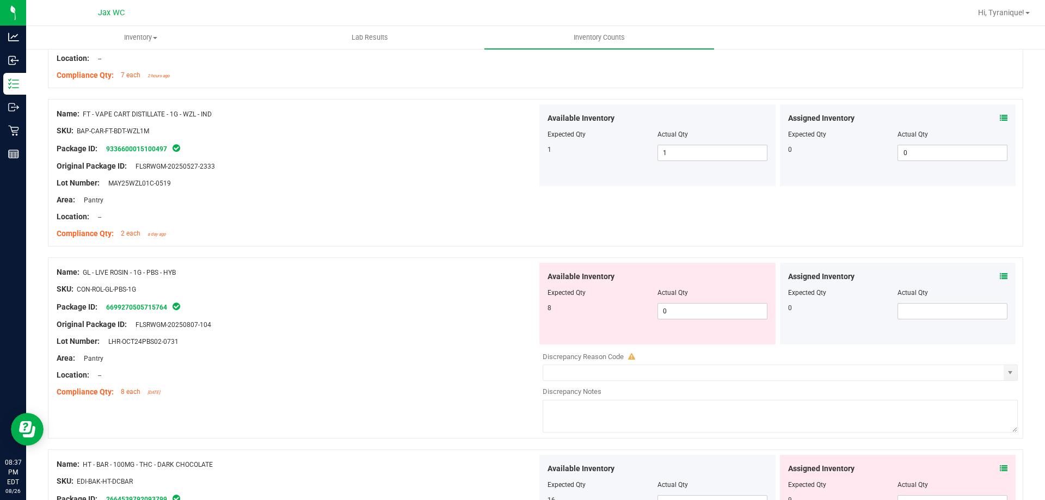
scroll to position [490, 0]
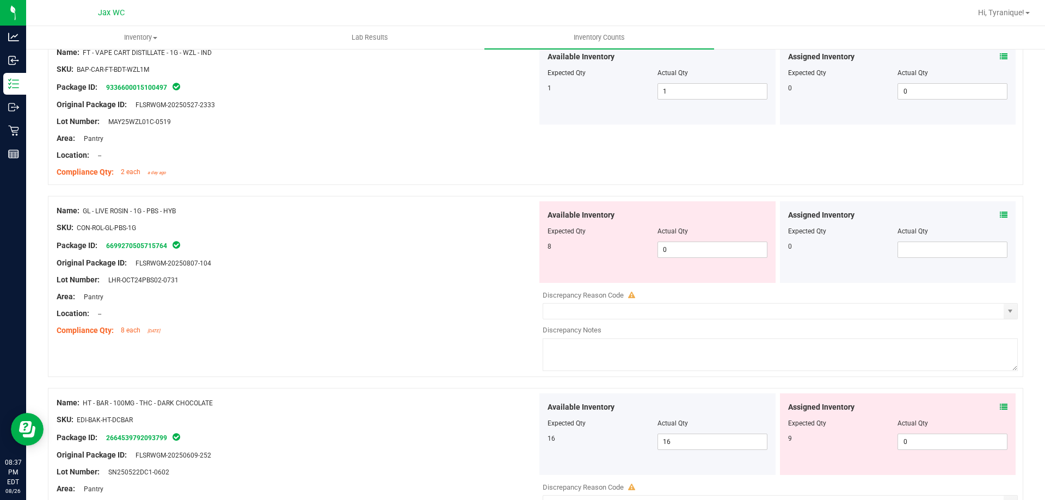
click at [1000, 217] on icon at bounding box center [1004, 215] width 8 height 8
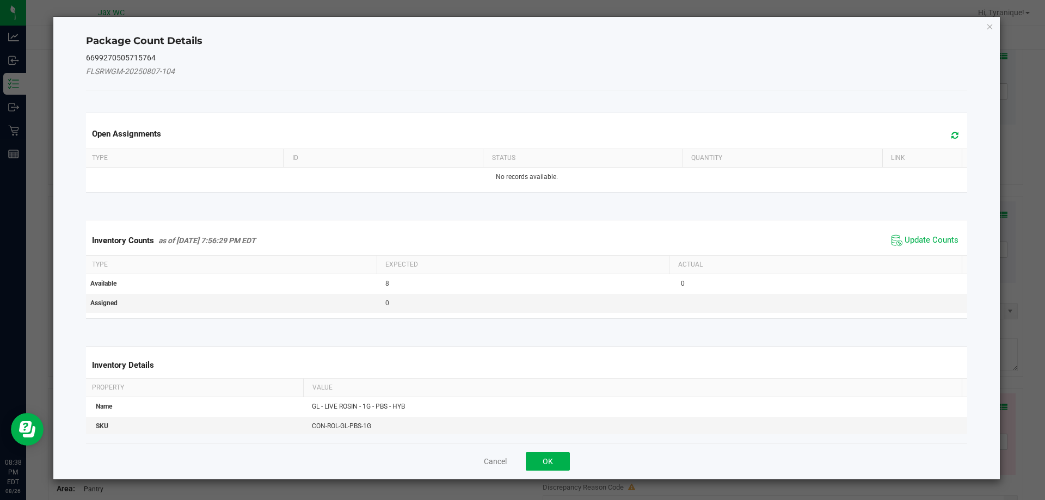
click at [911, 231] on div "Inventory Counts as of Aug 26, 2025 7:56:29 PM EDT Update Counts" at bounding box center [527, 240] width 886 height 29
click at [912, 237] on span "Update Counts" at bounding box center [932, 240] width 54 height 11
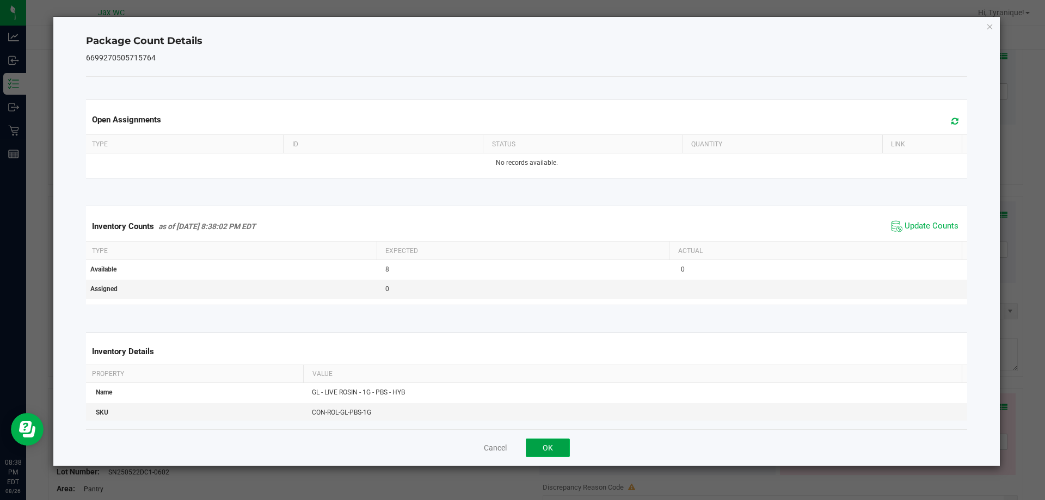
click at [552, 442] on button "OK" at bounding box center [548, 448] width 44 height 19
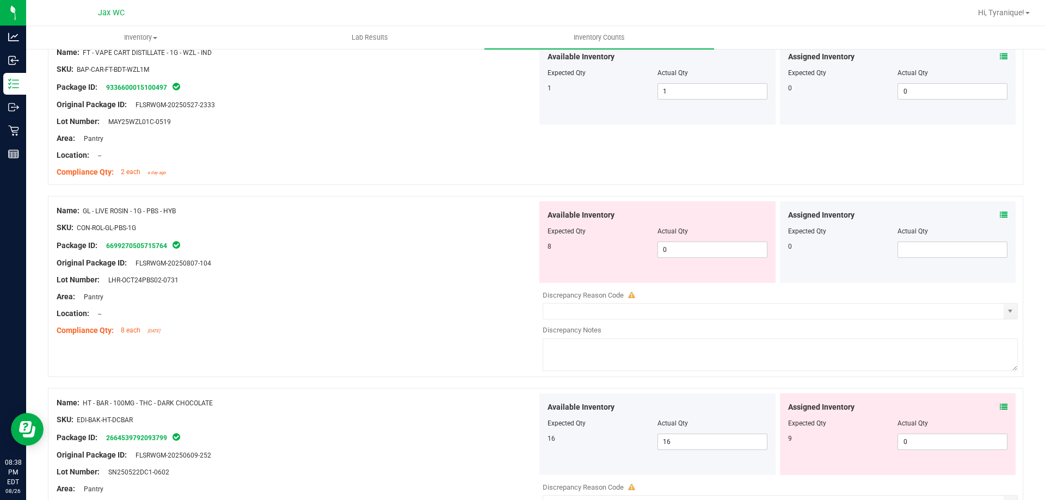
scroll to position [653, 0]
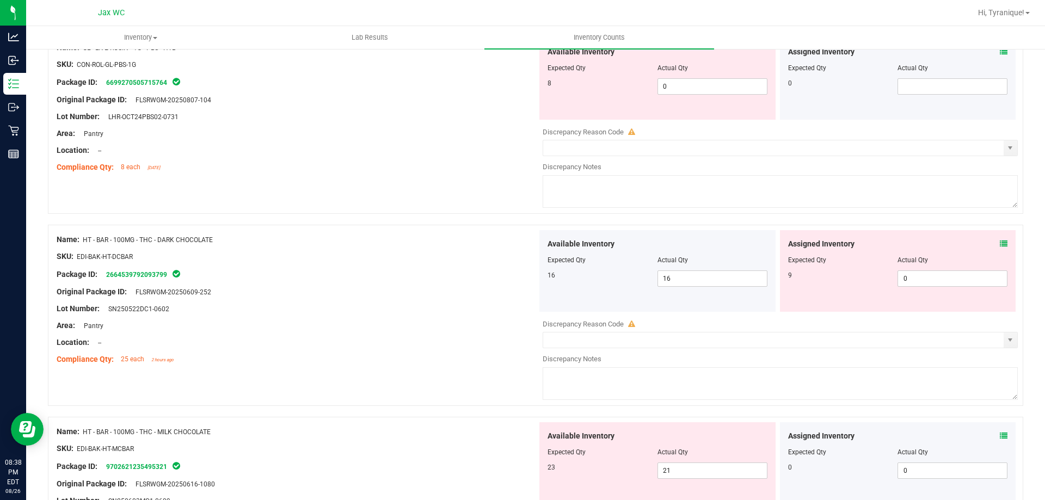
click at [1000, 242] on icon at bounding box center [1004, 244] width 8 height 8
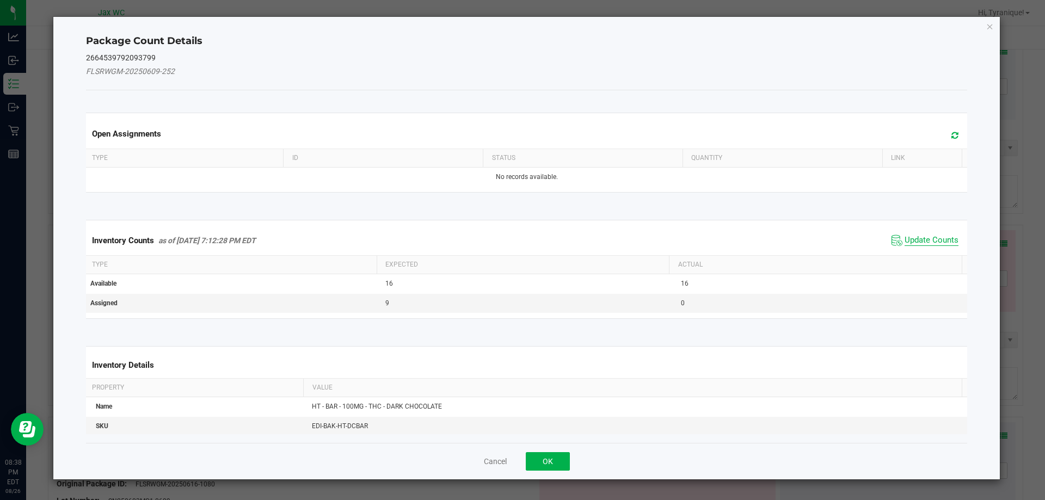
click at [940, 243] on span "Update Counts" at bounding box center [932, 240] width 54 height 11
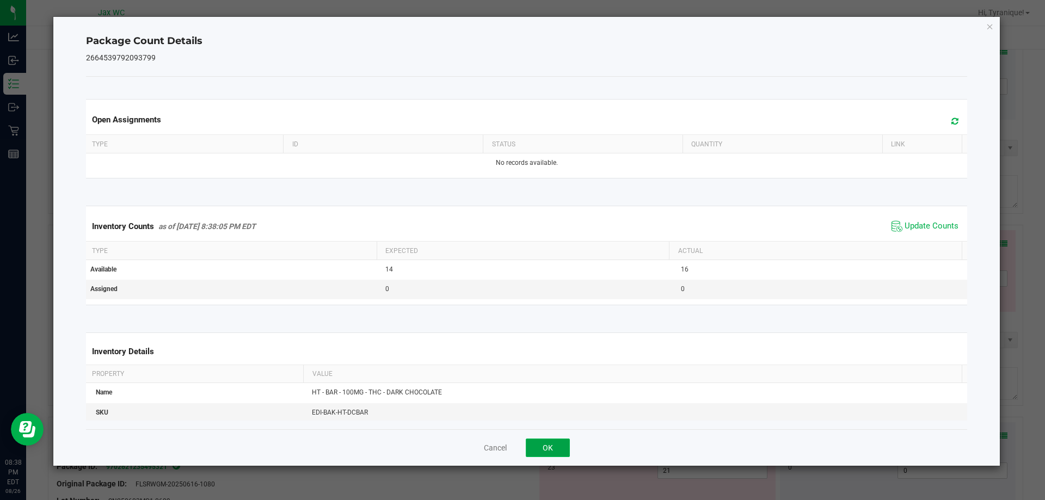
click at [541, 447] on button "OK" at bounding box center [548, 448] width 44 height 19
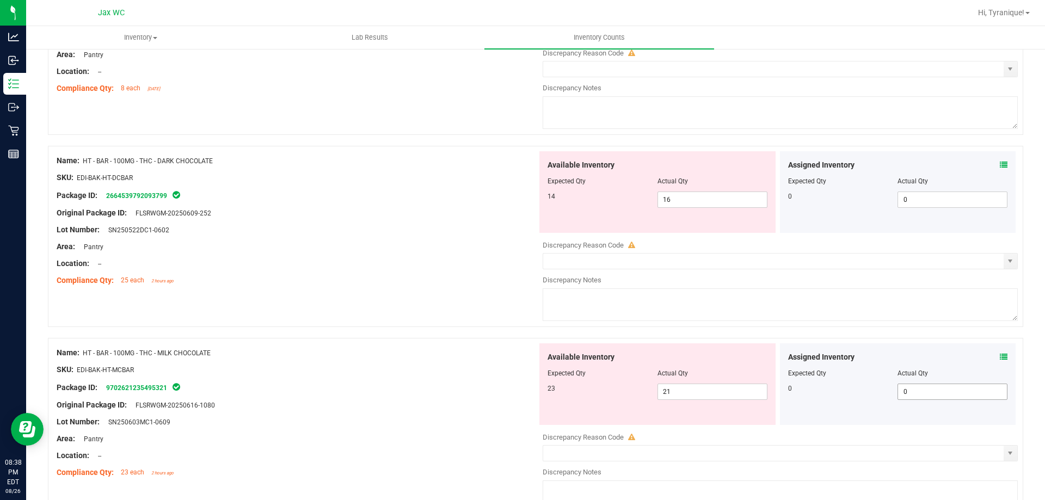
scroll to position [816, 0]
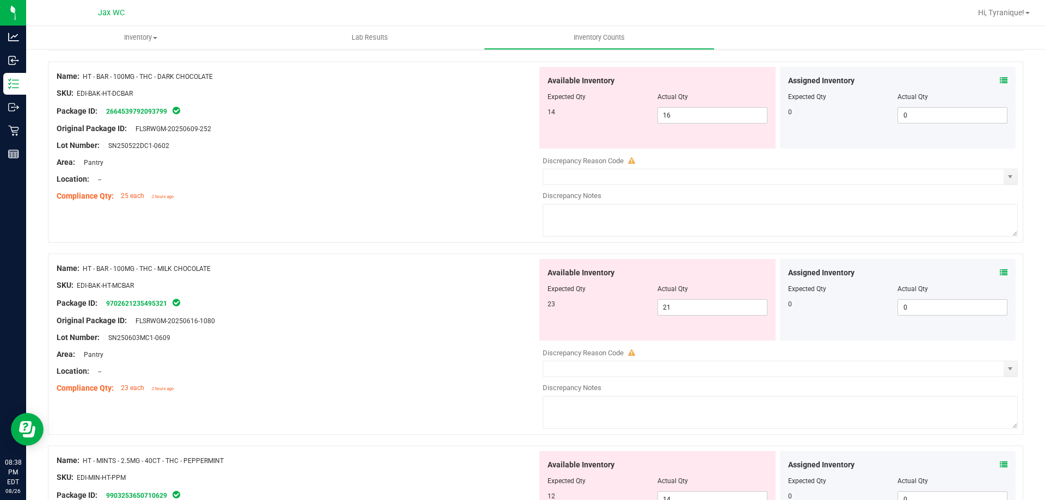
click at [1000, 275] on icon at bounding box center [1004, 273] width 8 height 8
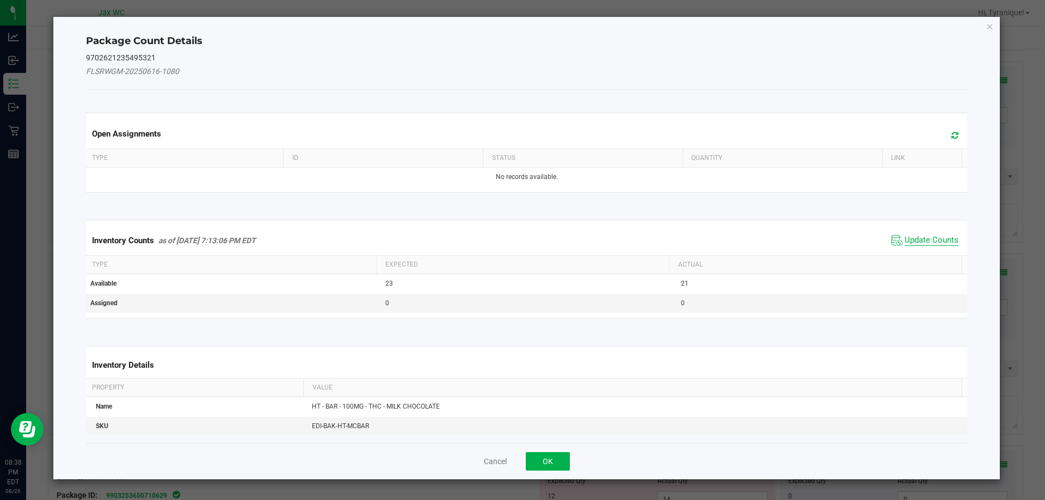
click at [913, 238] on span "Update Counts" at bounding box center [932, 240] width 54 height 11
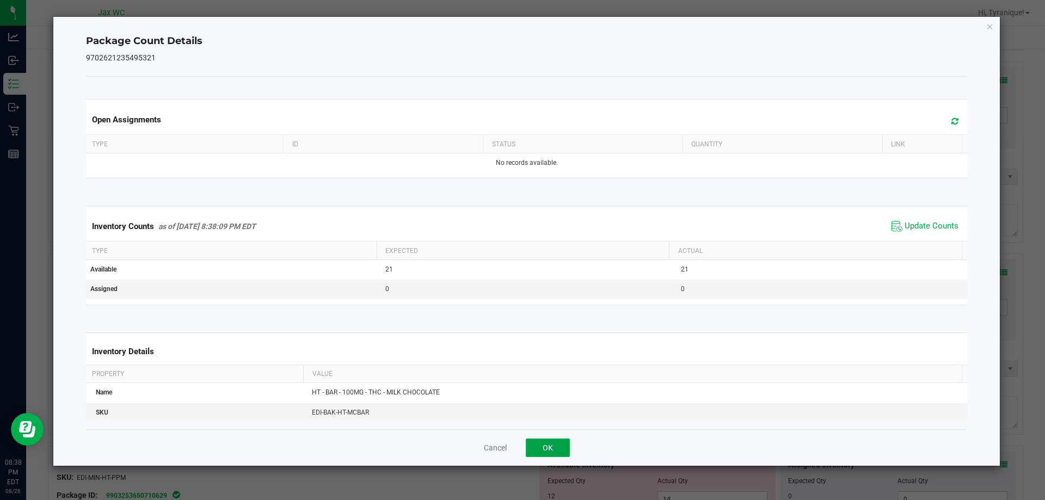
click at [558, 455] on button "OK" at bounding box center [548, 448] width 44 height 19
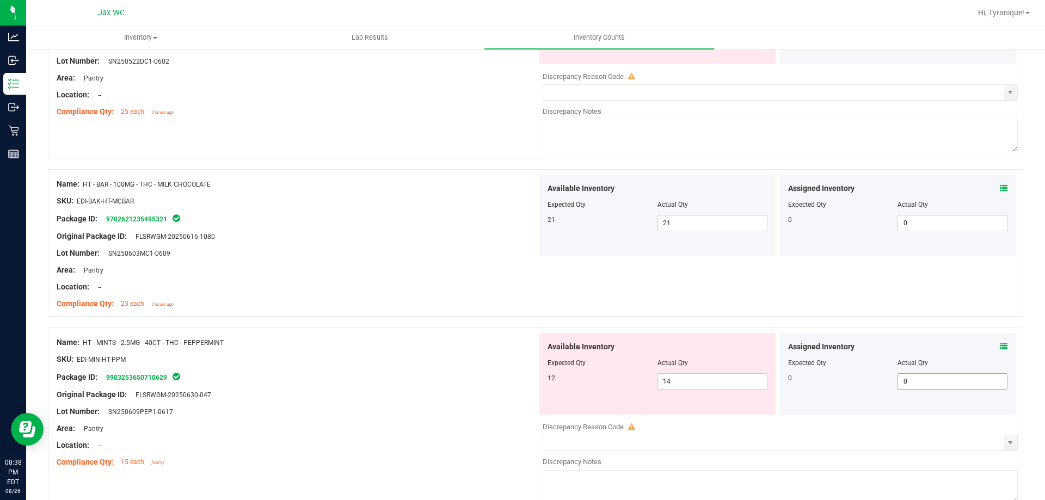
scroll to position [980, 0]
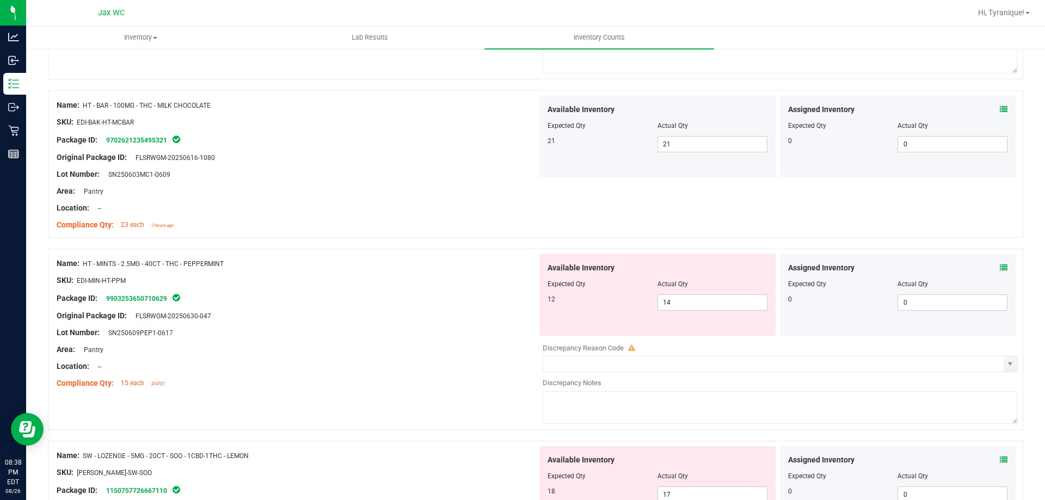
click at [1000, 265] on icon at bounding box center [1004, 268] width 8 height 8
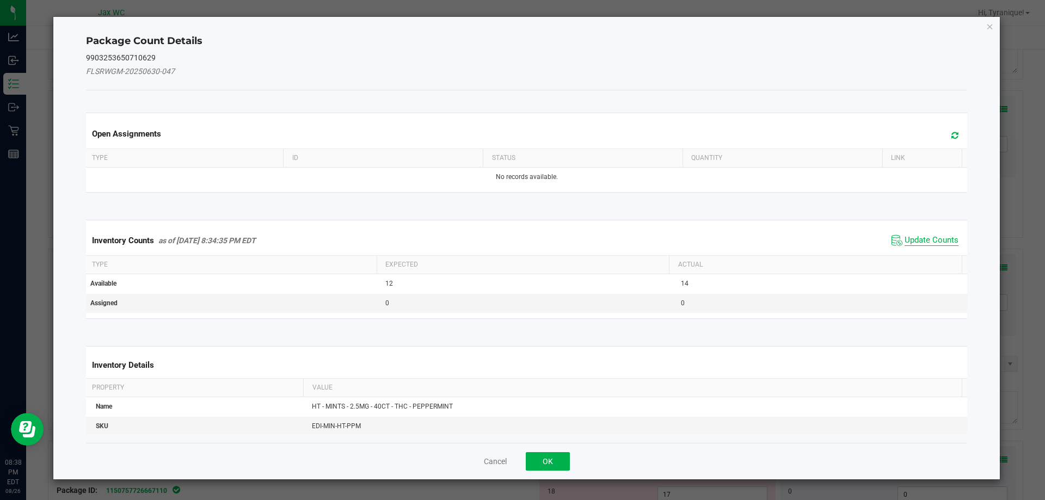
click at [939, 239] on span "Update Counts" at bounding box center [932, 240] width 54 height 11
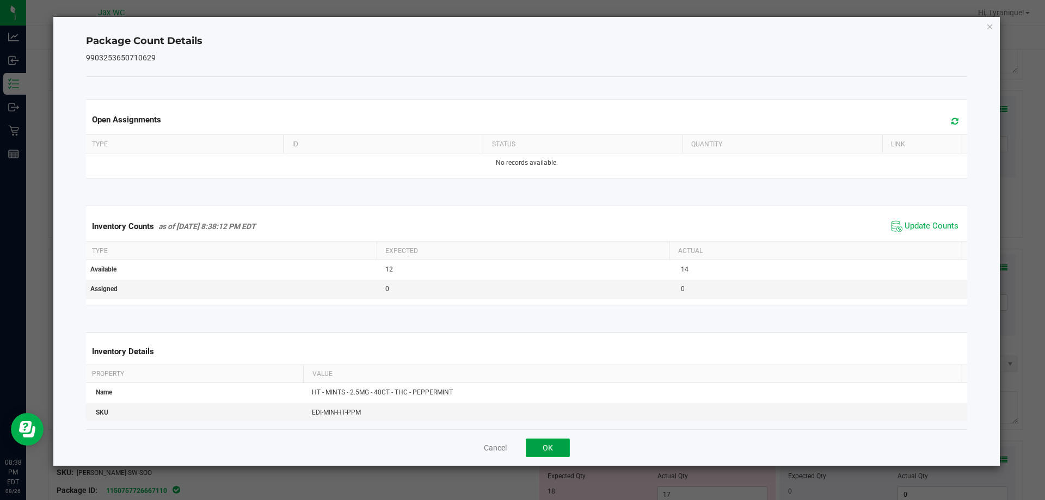
click at [544, 440] on button "OK" at bounding box center [548, 448] width 44 height 19
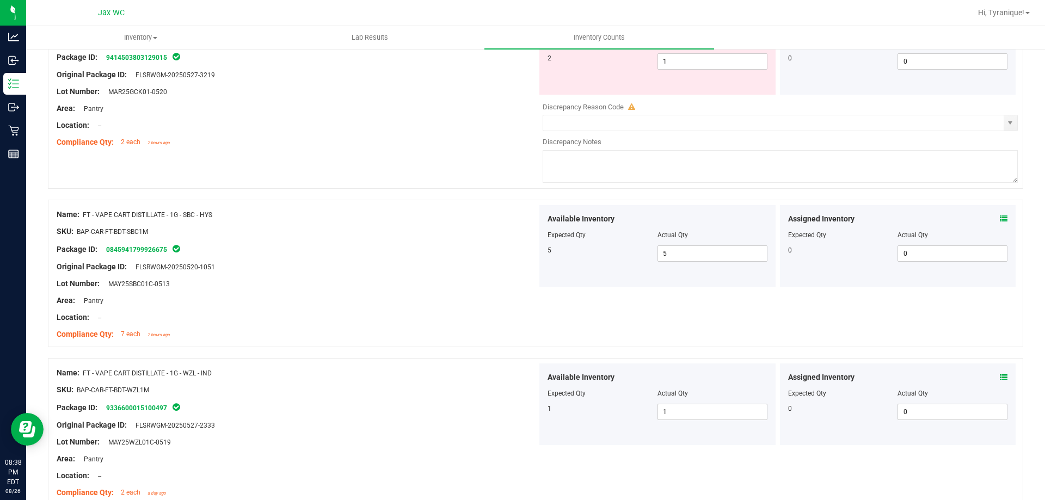
scroll to position [0, 0]
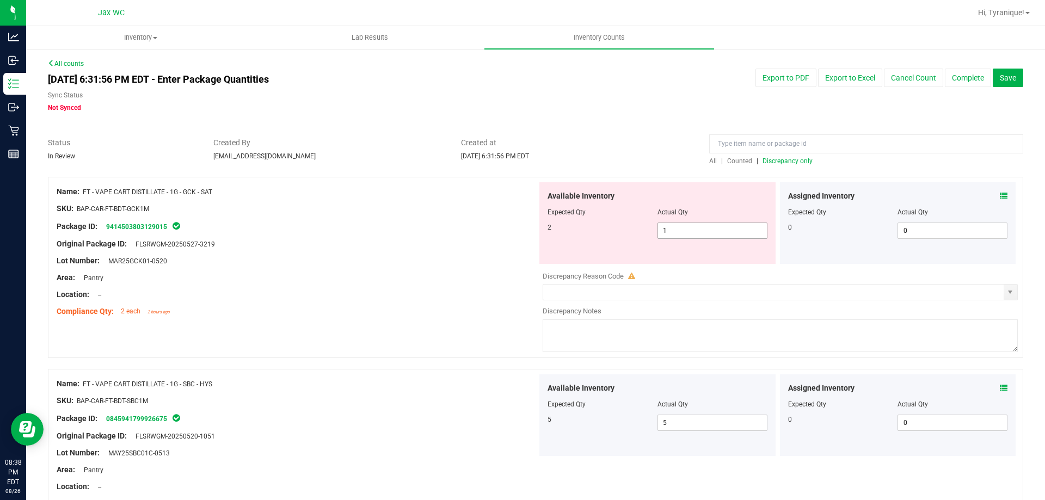
drag, startPoint x: 673, startPoint y: 231, endPoint x: 463, endPoint y: 245, distance: 210.6
click at [463, 245] on div "Name: FT - VAPE CART DISTILLATE - 1G - GCK - SAT SKU: BAP-CAR-FT-BDT-GCK1M Pack…" at bounding box center [535, 267] width 975 height 181
type input "2"
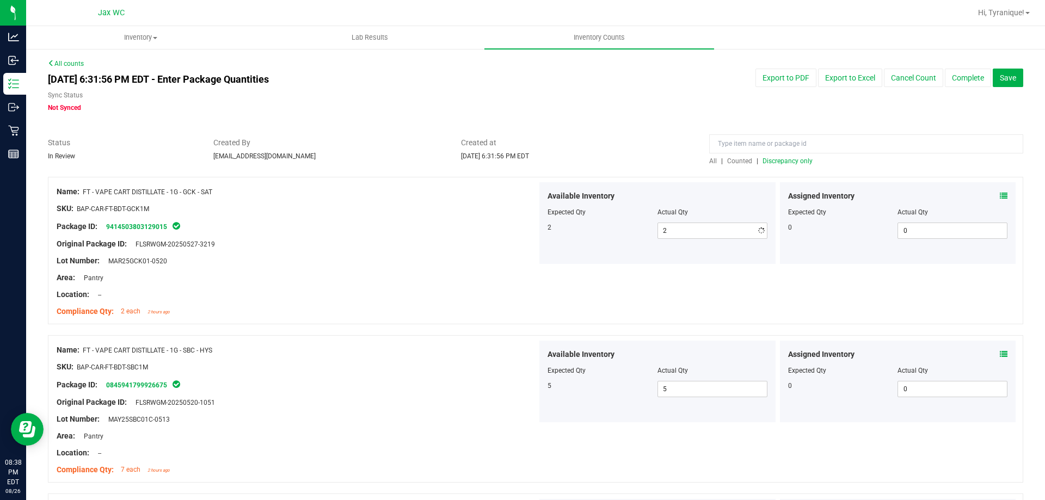
click at [442, 247] on div "Original Package ID: FLSRWGM-20250527-3219" at bounding box center [297, 243] width 481 height 11
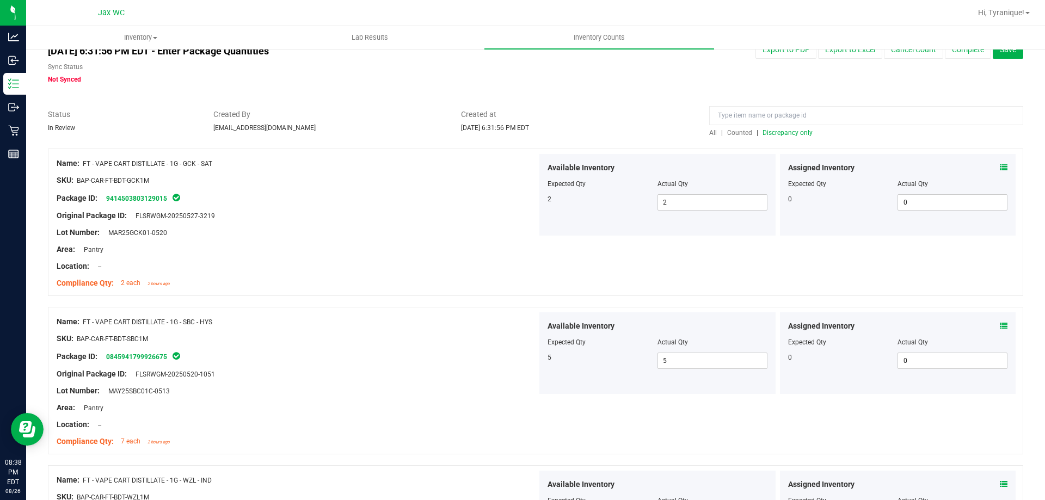
scroll to position [54, 0]
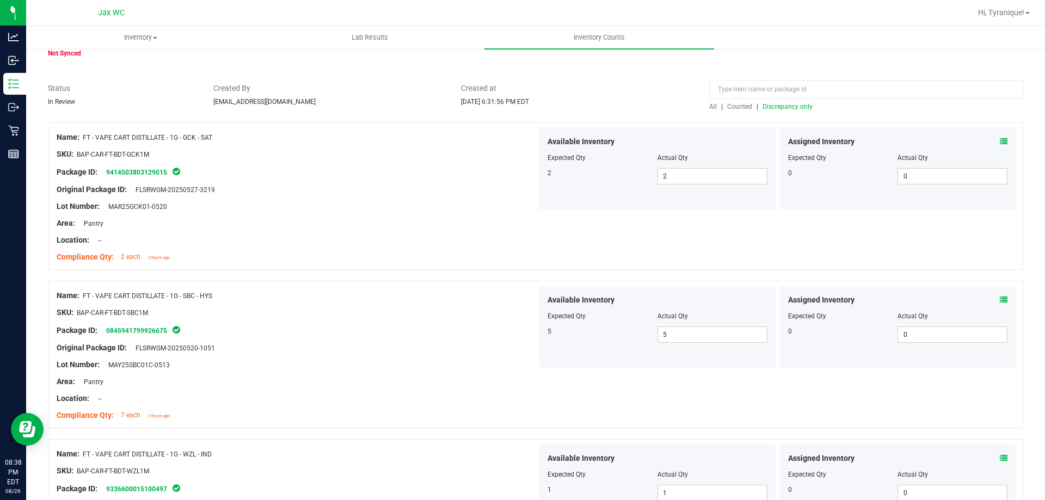
click at [771, 109] on span "Discrepancy only" at bounding box center [788, 107] width 50 height 8
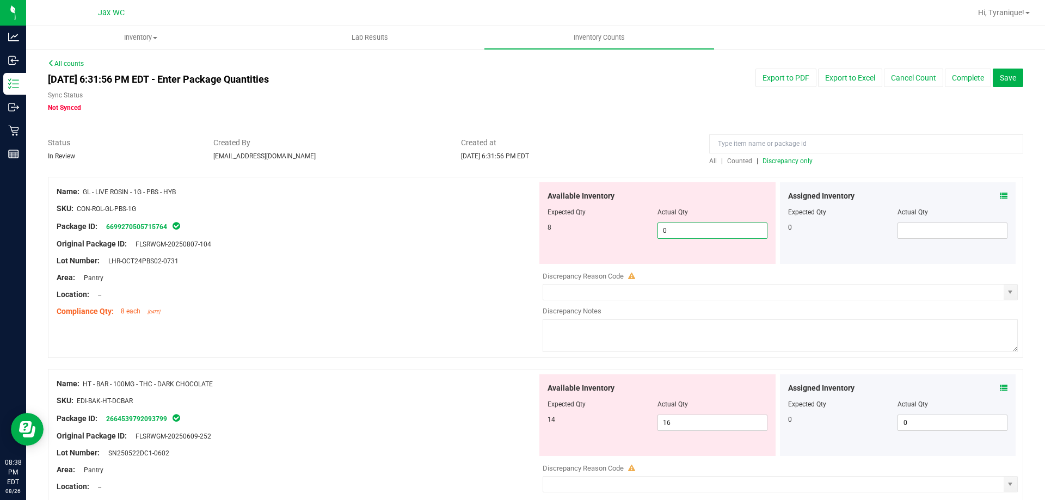
drag, startPoint x: 701, startPoint y: 231, endPoint x: 394, endPoint y: 230, distance: 307.0
click at [412, 232] on div "Name: GL - LIVE ROSIN - 1G - PBS - HYB SKU: CON-ROL-GL-PBS-1G Package ID: 66992…" at bounding box center [535, 267] width 975 height 181
type input "8"
click at [393, 230] on div "Package ID: 6699270505715764" at bounding box center [297, 226] width 481 height 13
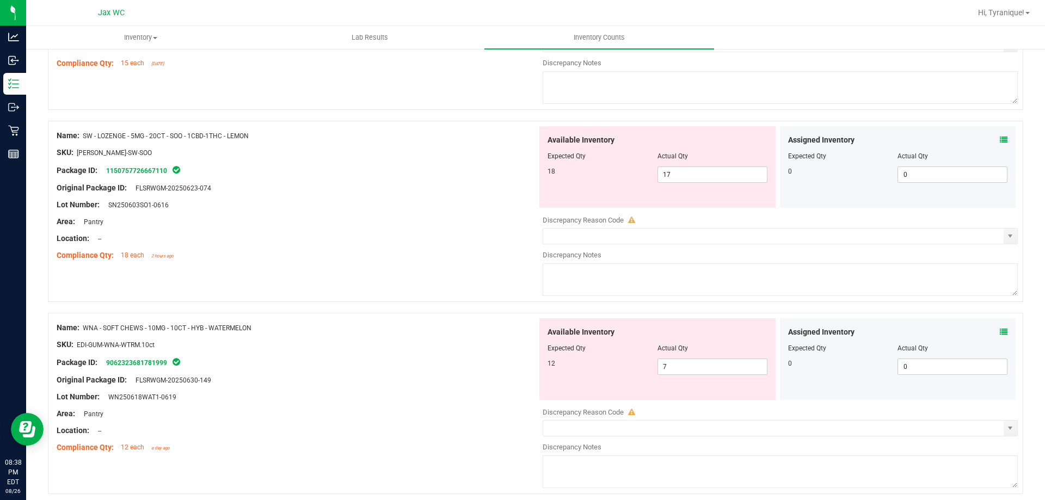
scroll to position [641, 0]
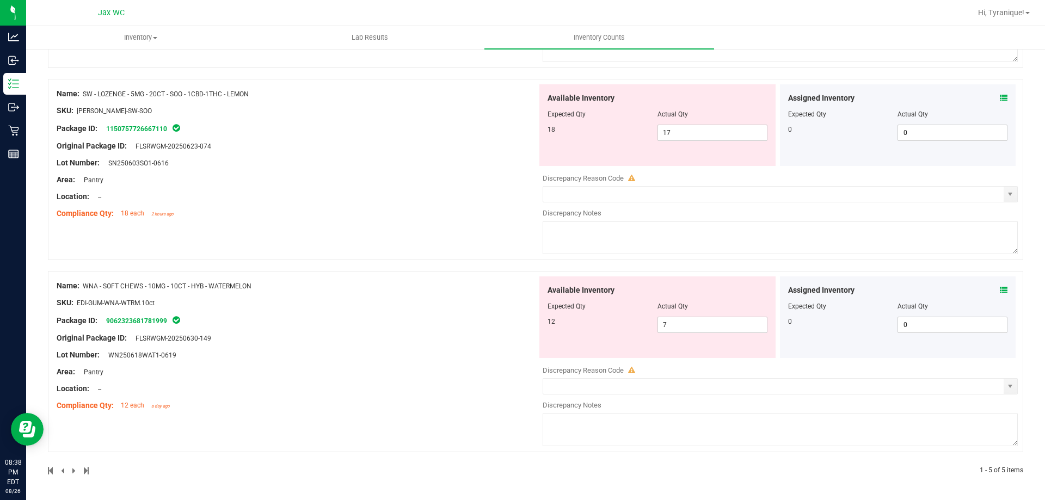
click at [1000, 287] on icon at bounding box center [1004, 290] width 8 height 8
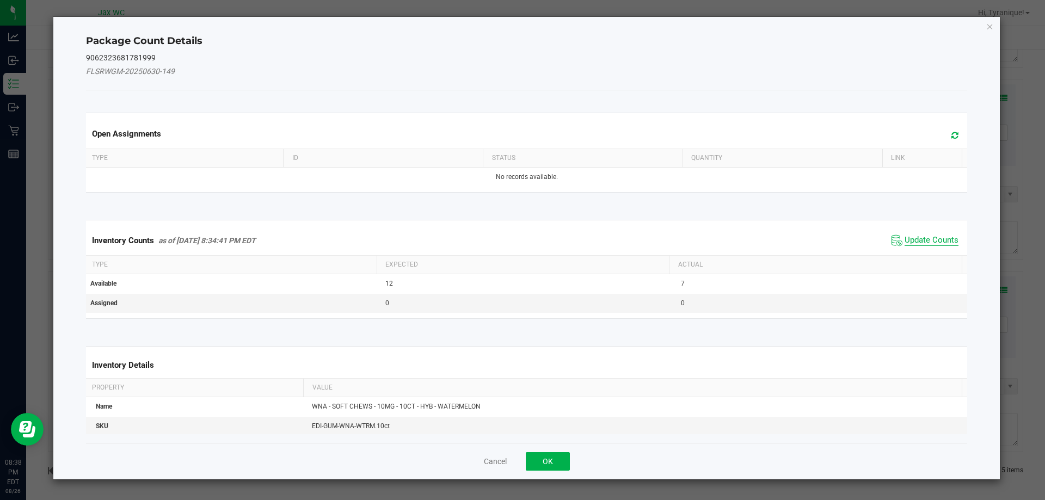
click at [942, 241] on span "Update Counts" at bounding box center [932, 240] width 54 height 11
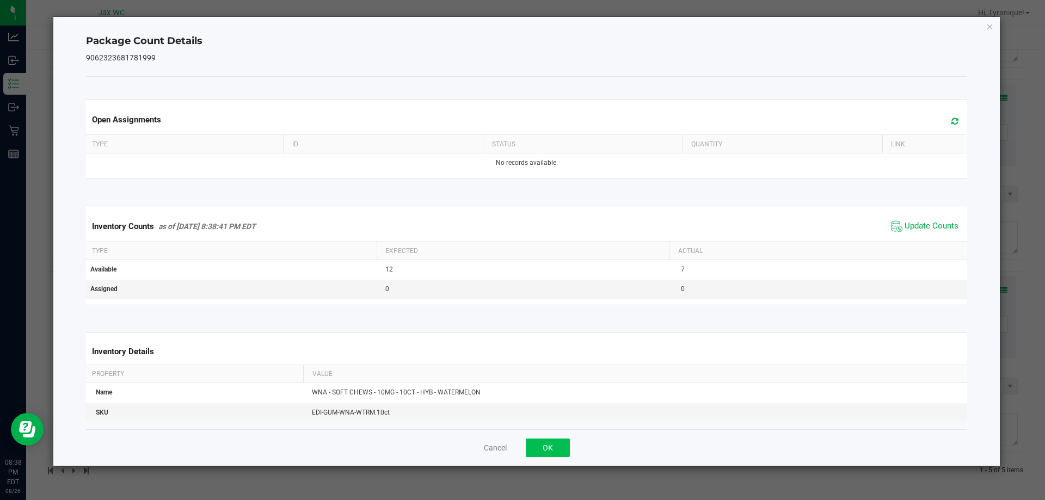
click at [571, 440] on div "Cancel OK" at bounding box center [527, 447] width 882 height 36
click at [532, 449] on button "OK" at bounding box center [548, 448] width 44 height 19
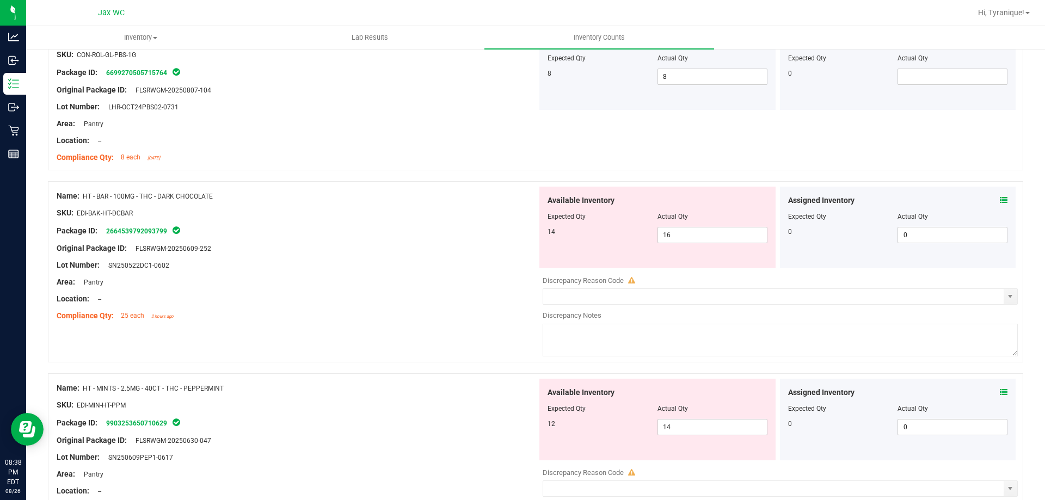
scroll to position [151, 0]
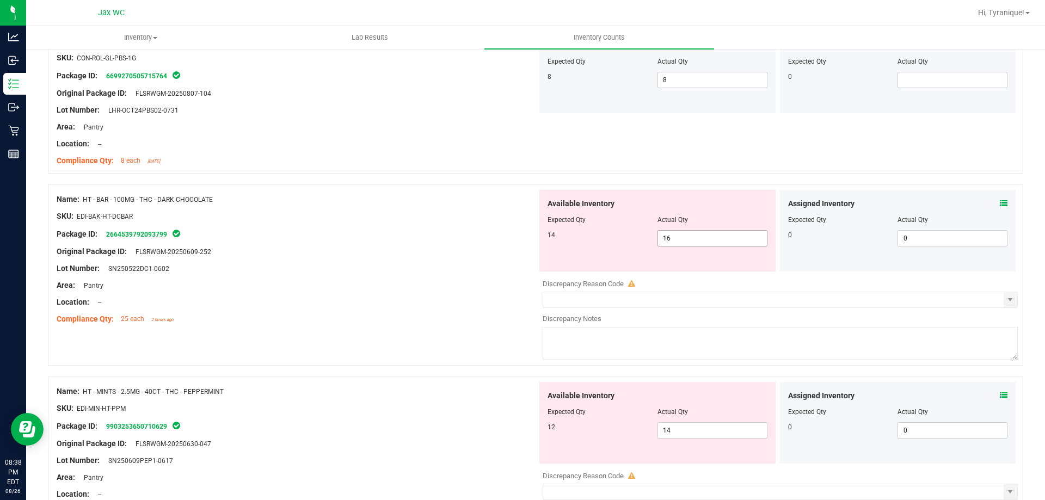
drag, startPoint x: 690, startPoint y: 234, endPoint x: 446, endPoint y: 235, distance: 243.3
click at [457, 235] on div "Name: HT - BAR - 100MG - THC - DARK CHOCOLATE SKU: EDI-BAK-HT-DCBAR Package ID:…" at bounding box center [535, 275] width 975 height 181
click at [373, 188] on div "Name: HT - BAR - 100MG - THC - DARK CHOCOLATE SKU: EDI-BAK-HT-DCBAR Package ID:…" at bounding box center [535, 275] width 975 height 181
drag, startPoint x: 219, startPoint y: 196, endPoint x: 84, endPoint y: 198, distance: 135.5
click at [84, 198] on div "Name: HT - BAR - 100MG - THC - DARK CHOCOLATE" at bounding box center [297, 199] width 481 height 11
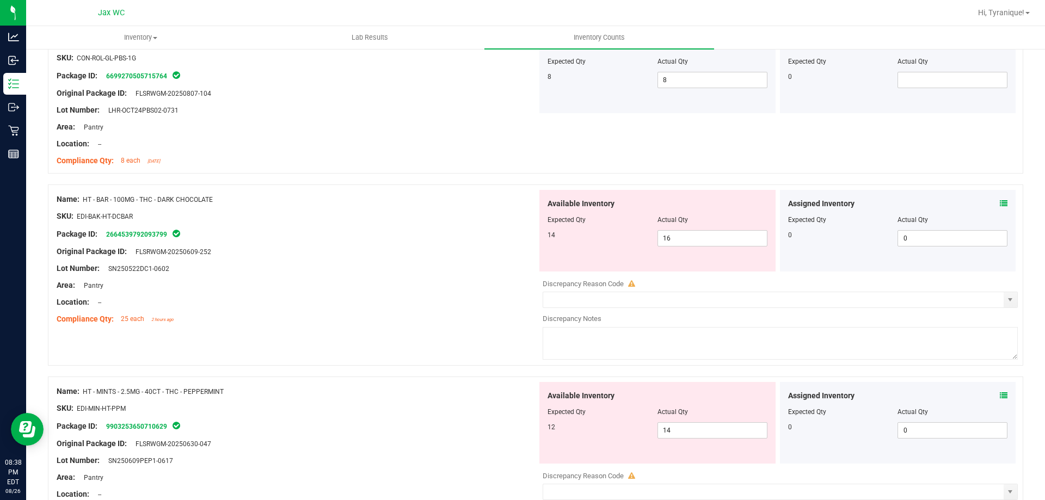
copy span "HT - BAR - 100MG - THC - DARK CHOCOLATE"
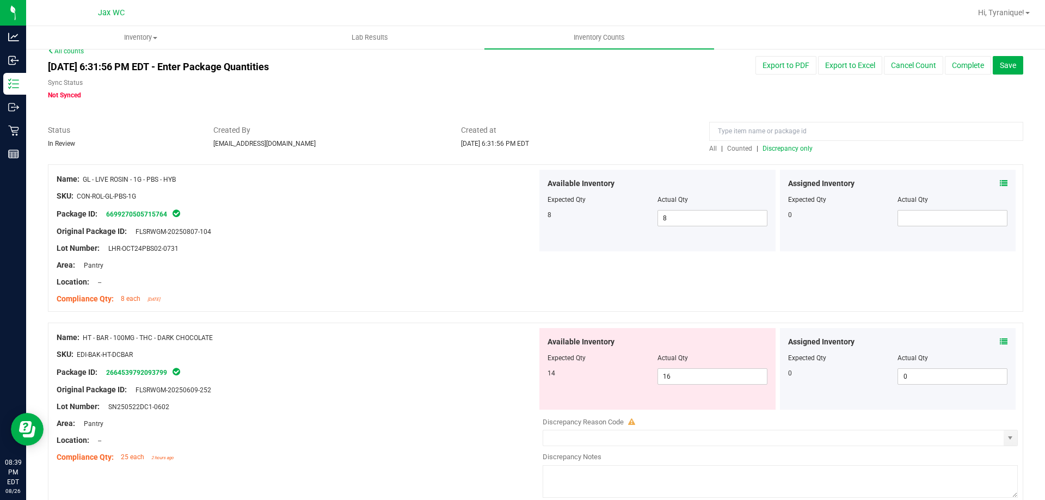
scroll to position [0, 0]
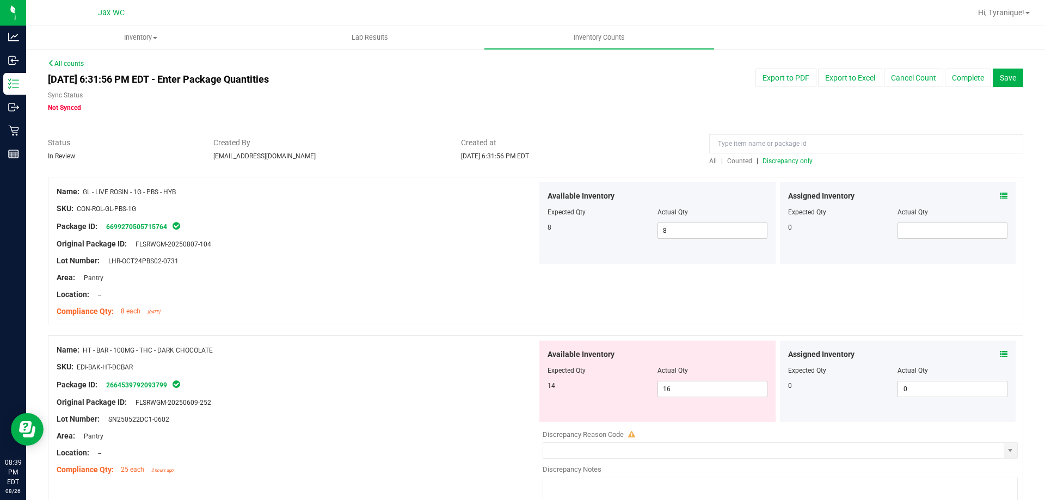
click at [744, 163] on span "Counted" at bounding box center [739, 161] width 25 height 8
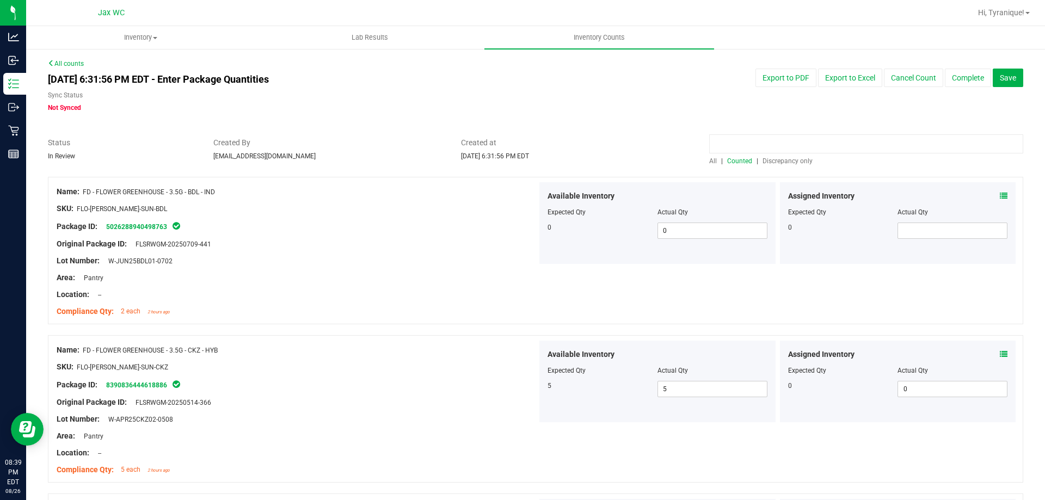
click at [780, 145] on input at bounding box center [866, 143] width 314 height 19
paste input "HT - BAR - 100MG - THC - DARK CHOCOLATE"
type input "HT - BAR - 100MG - THC - DARK CHOCOLATE"
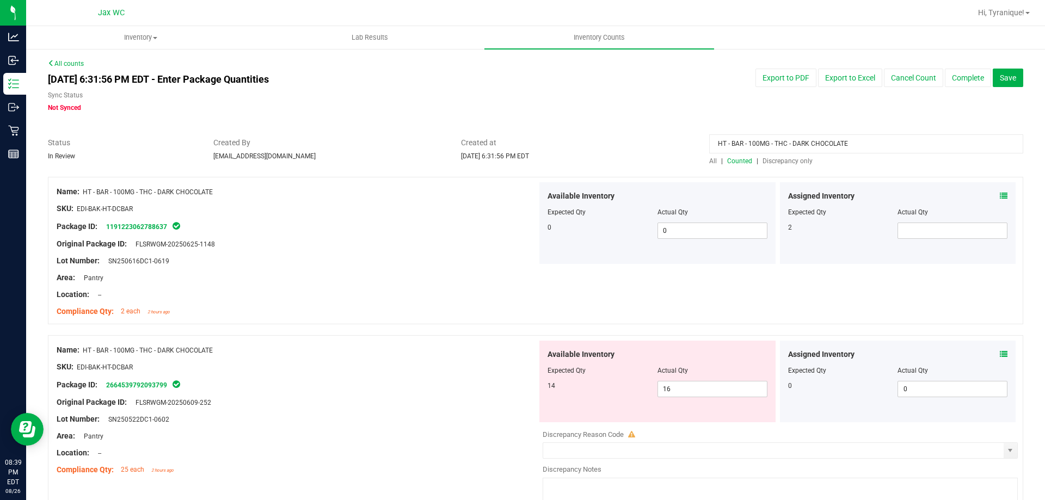
click at [1000, 194] on icon at bounding box center [1004, 196] width 8 height 8
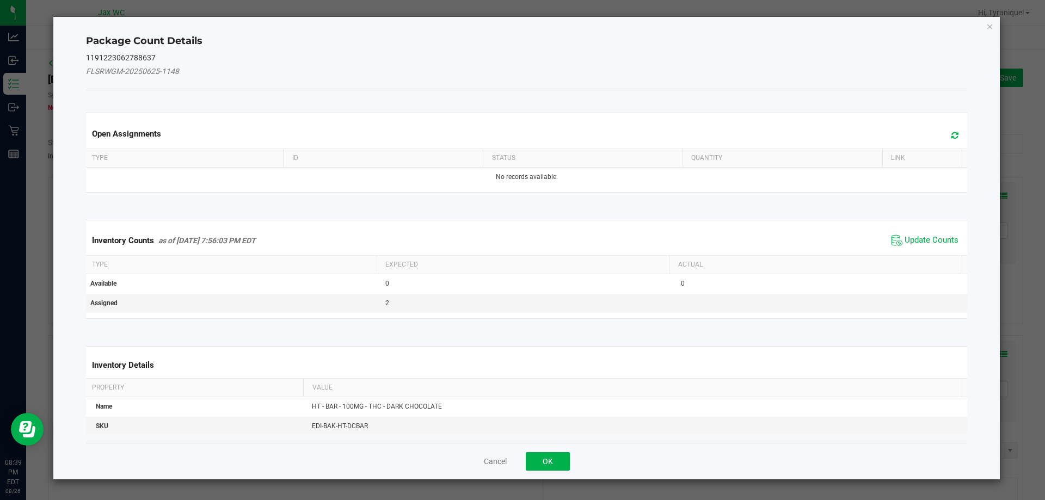
click at [906, 231] on div "Inventory Counts as of Aug 26, 2025 7:56:03 PM EDT Update Counts" at bounding box center [527, 240] width 886 height 29
click at [909, 236] on span "Update Counts" at bounding box center [932, 240] width 54 height 11
click at [914, 232] on span "Update Counts" at bounding box center [926, 239] width 70 height 15
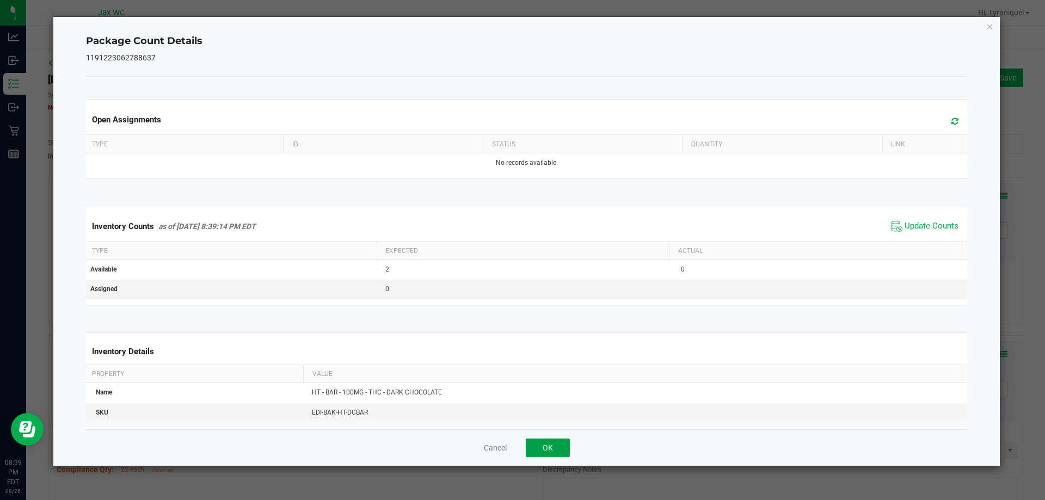
click at [541, 450] on button "OK" at bounding box center [548, 448] width 44 height 19
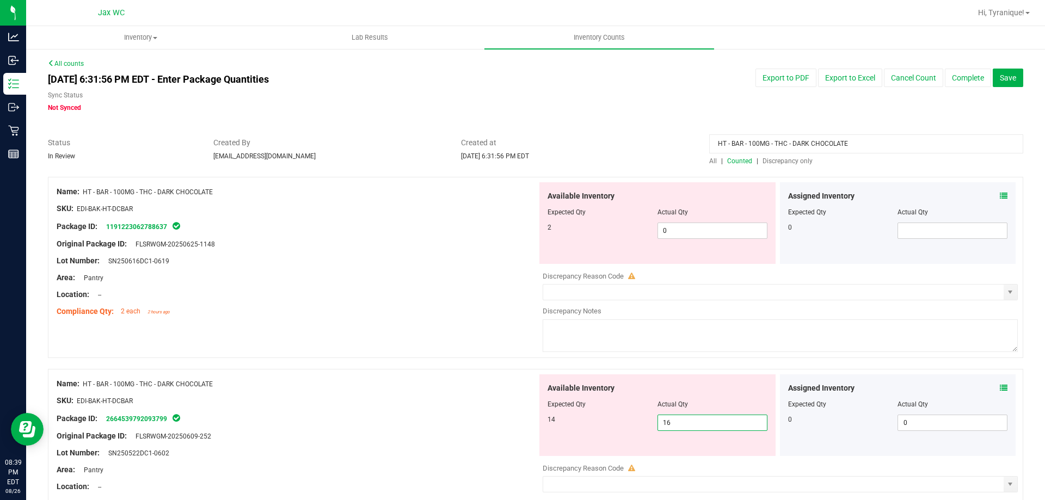
drag, startPoint x: 699, startPoint y: 415, endPoint x: 596, endPoint y: 416, distance: 103.4
click at [596, 419] on div "14 16 16" at bounding box center [658, 423] width 220 height 16
type input "14"
drag, startPoint x: 710, startPoint y: 217, endPoint x: 709, endPoint y: 228, distance: 11.0
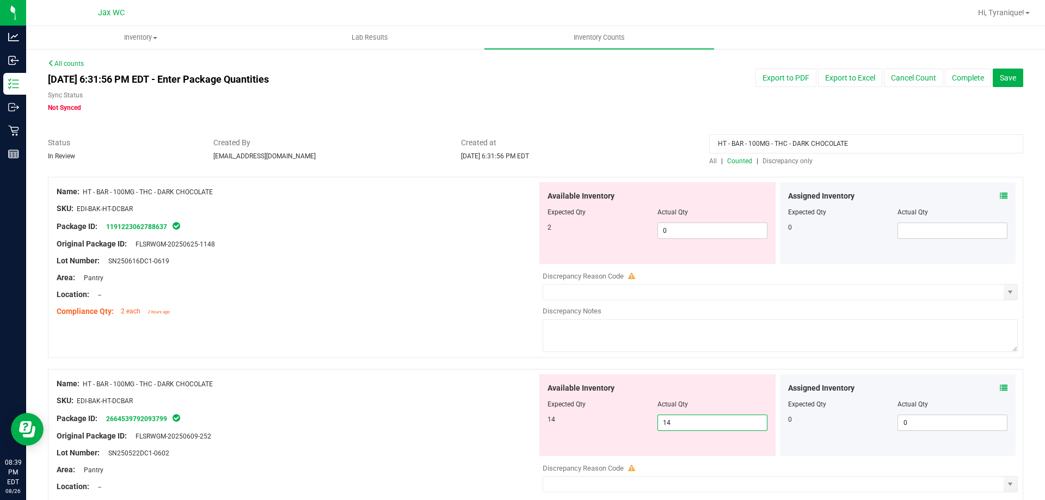
click at [710, 218] on div at bounding box center [658, 219] width 220 height 5
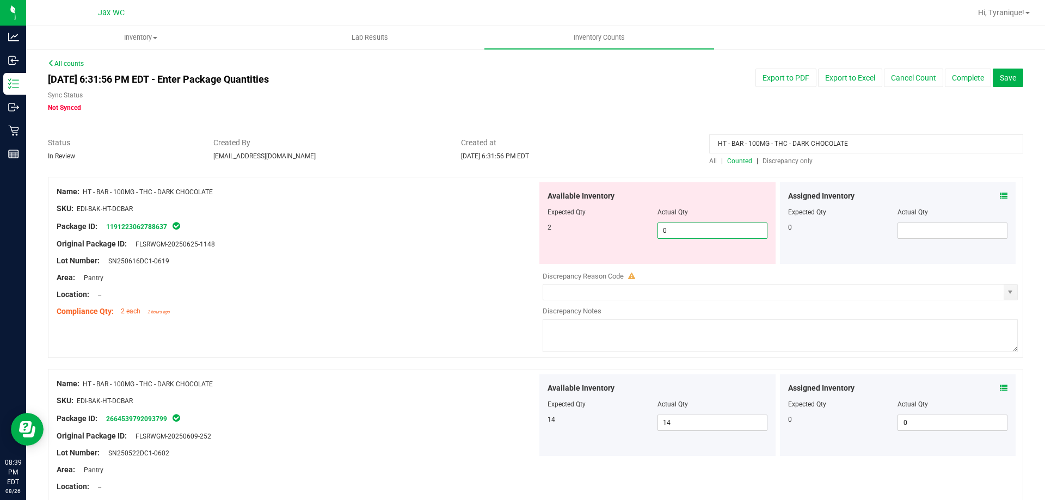
click at [709, 228] on span "0 0" at bounding box center [712, 231] width 110 height 16
type input "02"
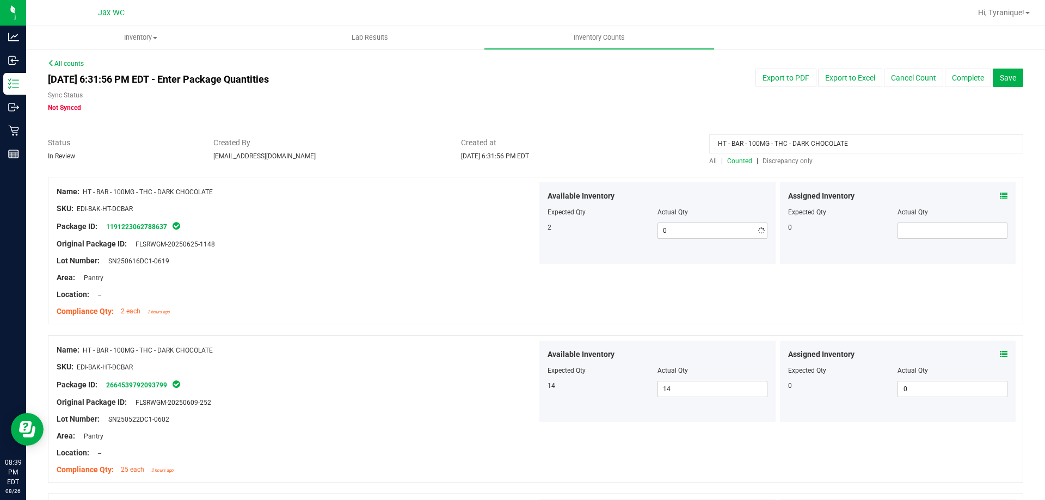
type input "2"
click at [344, 293] on div "Location: --" at bounding box center [297, 294] width 481 height 11
drag, startPoint x: 885, startPoint y: 133, endPoint x: 779, endPoint y: 147, distance: 106.5
click at [667, 151] on div "All counts Aug 26, 2025 6:31:56 PM EDT - Enter Package Quantities Sync Status N…" at bounding box center [535, 368] width 975 height 619
click at [853, 138] on input "HT - BAR - 100MG - THC - DARK CHOCOLATE" at bounding box center [866, 143] width 314 height 19
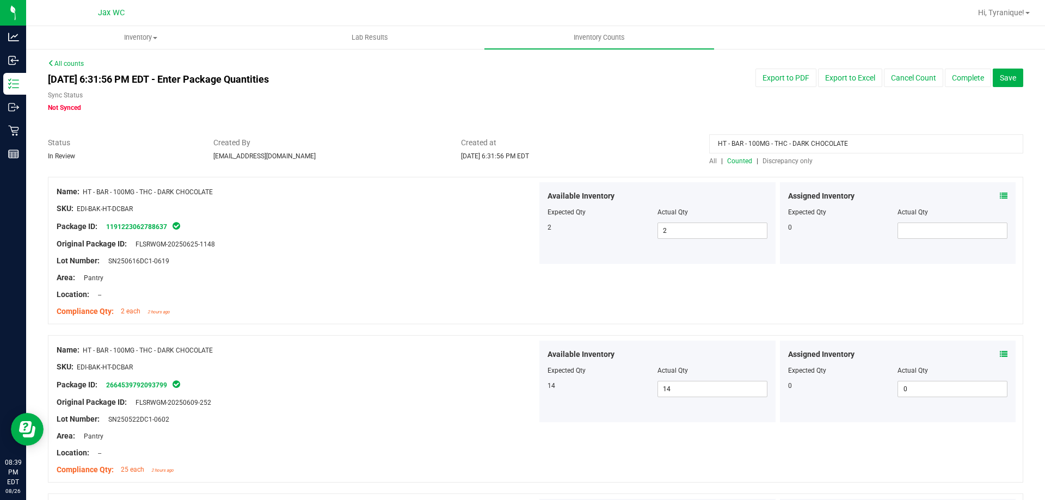
click at [853, 138] on input "HT - BAR - 100MG - THC - DARK CHOCOLATE" at bounding box center [866, 143] width 314 height 19
click at [795, 165] on div "All | Counted | Discrepancy only" at bounding box center [866, 161] width 314 height 10
click at [795, 161] on span "Discrepancy only" at bounding box center [788, 161] width 50 height 8
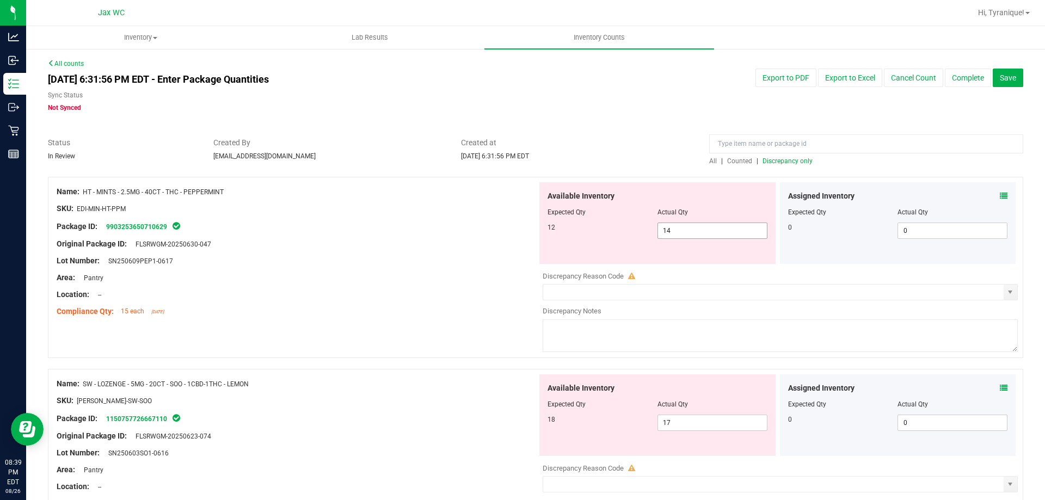
click at [715, 231] on span "14 14" at bounding box center [712, 231] width 110 height 16
click at [715, 231] on input "14" at bounding box center [712, 230] width 109 height 15
type input "12"
click at [478, 250] on div at bounding box center [297, 252] width 481 height 5
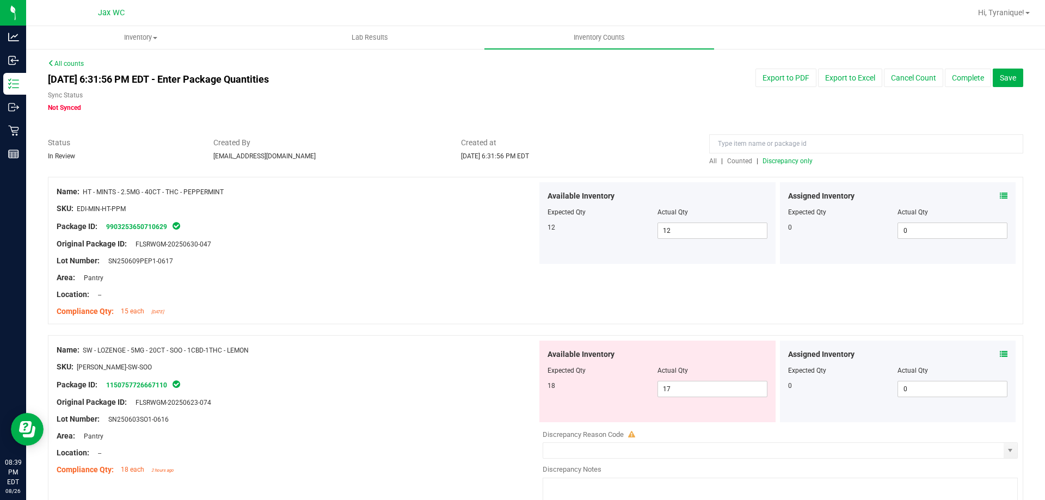
drag, startPoint x: 279, startPoint y: 349, endPoint x: 83, endPoint y: 351, distance: 195.4
click at [83, 351] on div "Name: SW - LOZENGE - 5MG - 20CT - SOO - 1CBD-1THC - LEMON" at bounding box center [297, 350] width 481 height 11
copy span "SW - LOZENGE - 5MG - 20CT - SOO - 1CBD-1THC - LEMON"
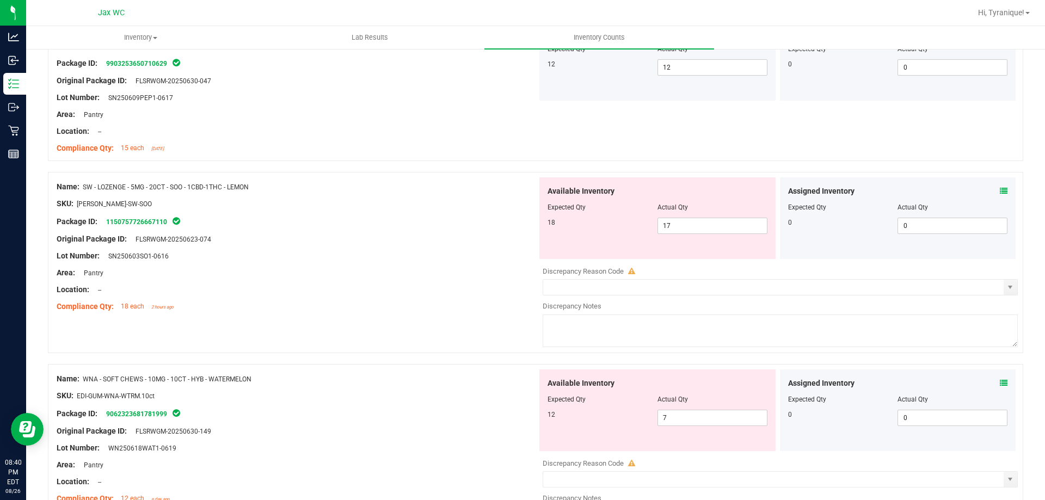
click at [434, 333] on div "Name: SW - LOZENGE - 5MG - 20CT - SOO - 1CBD-1THC - LEMON SKU: EDI-LOZ-SW-SOO P…" at bounding box center [535, 262] width 975 height 181
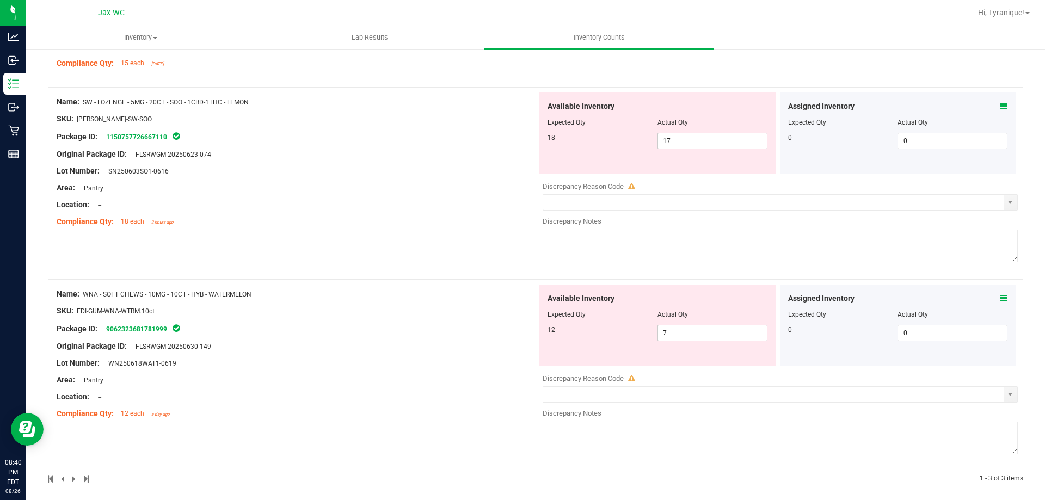
scroll to position [256, 0]
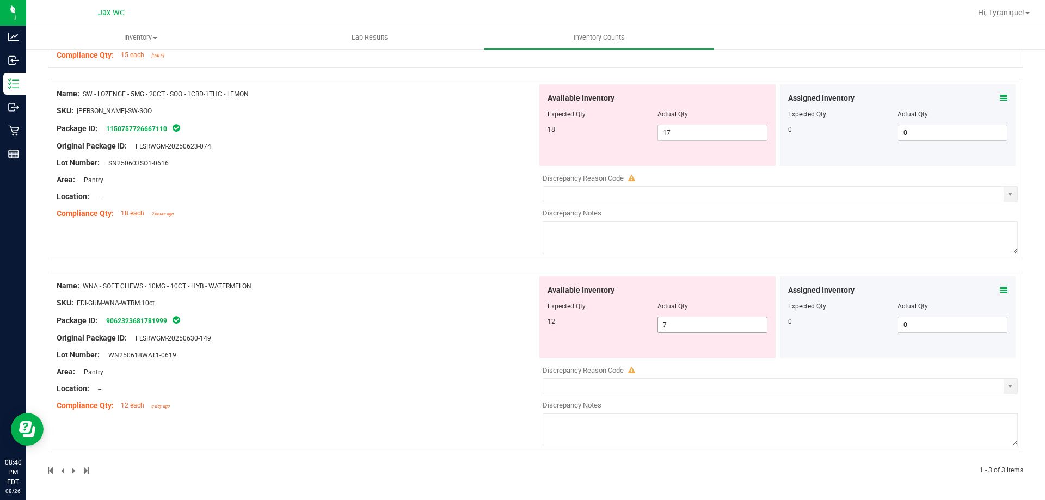
click at [715, 329] on span "7 7" at bounding box center [712, 325] width 110 height 16
click at [715, 329] on input "7" at bounding box center [712, 324] width 109 height 15
type input "12"
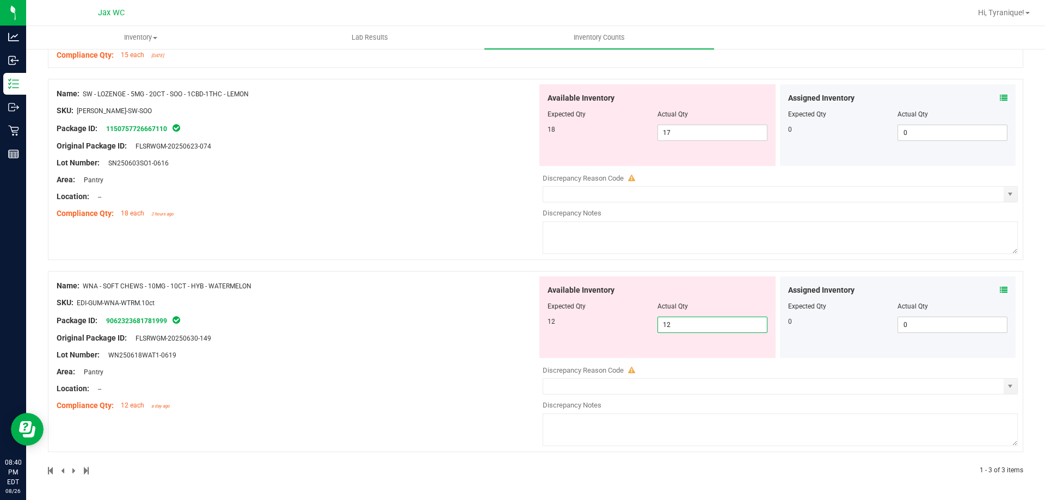
click at [332, 349] on div "Name: WNA - SOFT CHEWS - 10MG - 10CT - HYB - WATERMELON SKU: EDI-GUM-WNA-WTRM.1…" at bounding box center [297, 345] width 481 height 139
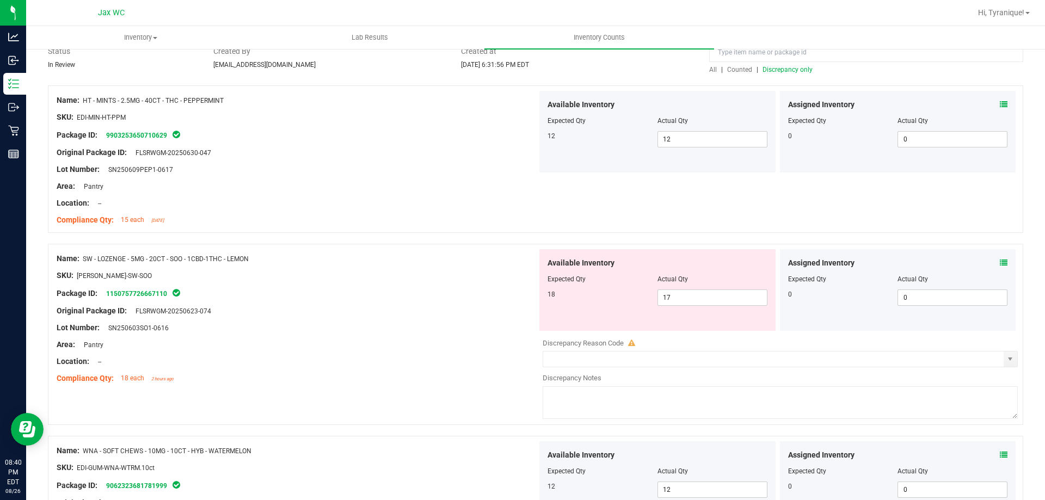
scroll to position [0, 0]
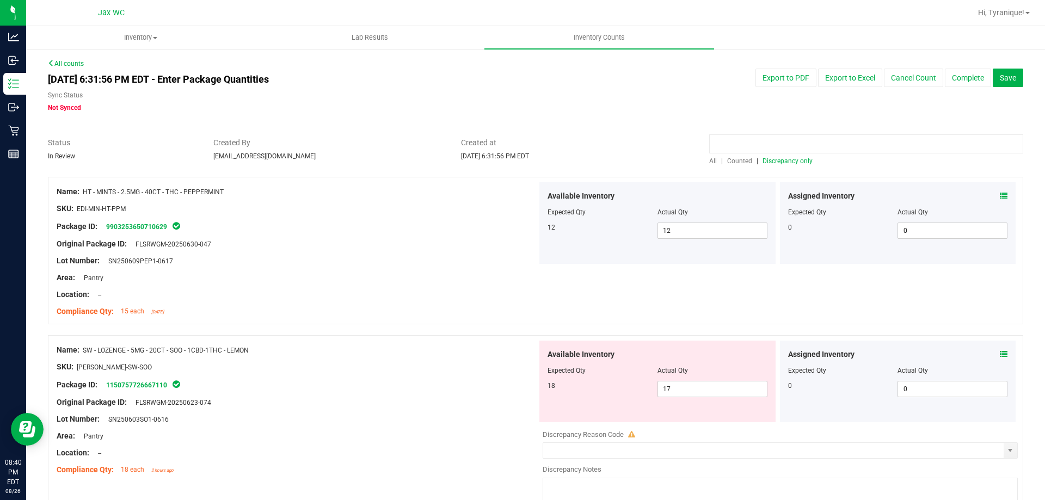
click at [782, 153] on input at bounding box center [866, 143] width 314 height 19
click at [783, 156] on div "All | Counted | Discrepancy only" at bounding box center [866, 161] width 314 height 10
click at [783, 161] on span "Discrepancy only" at bounding box center [788, 161] width 50 height 8
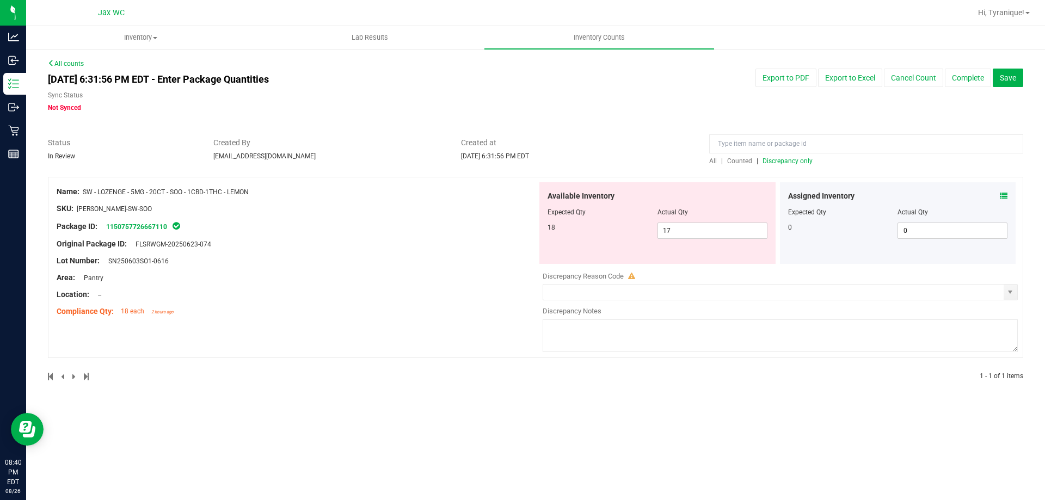
click at [782, 159] on span "Discrepancy only" at bounding box center [788, 161] width 50 height 8
click at [741, 237] on span "17 17" at bounding box center [712, 231] width 110 height 16
type input "18"
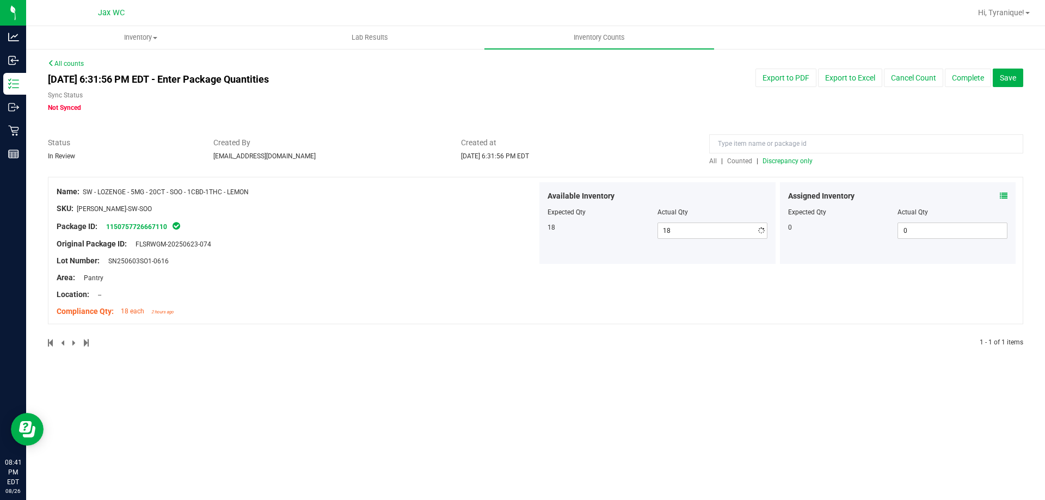
click at [625, 172] on div at bounding box center [535, 171] width 975 height 11
click at [772, 161] on span "Discrepancy only" at bounding box center [788, 161] width 50 height 8
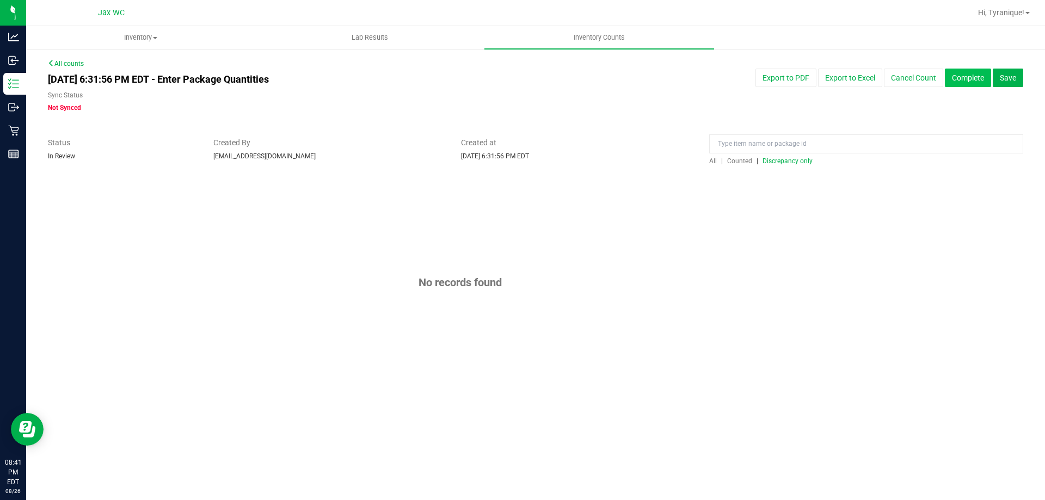
click at [982, 84] on button "Complete" at bounding box center [968, 78] width 46 height 19
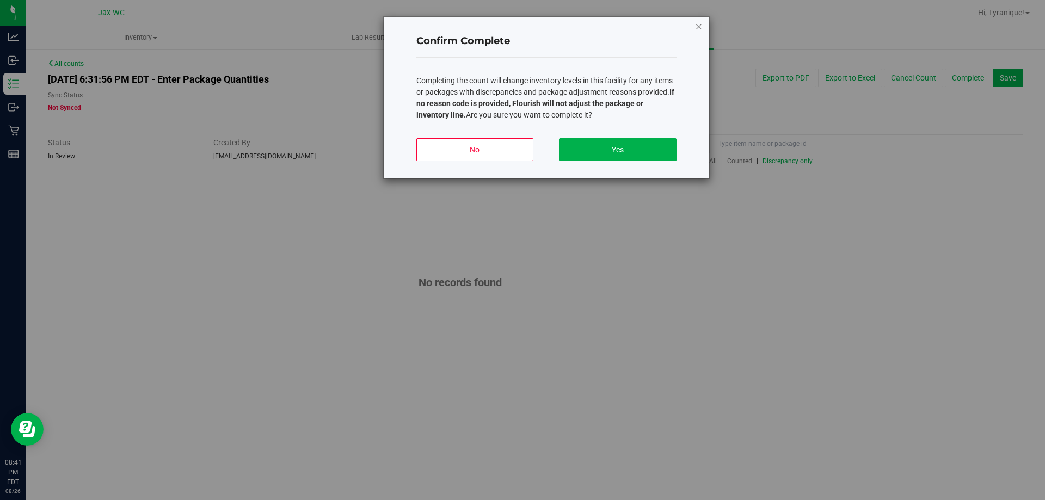
click at [700, 28] on icon "button" at bounding box center [699, 26] width 8 height 13
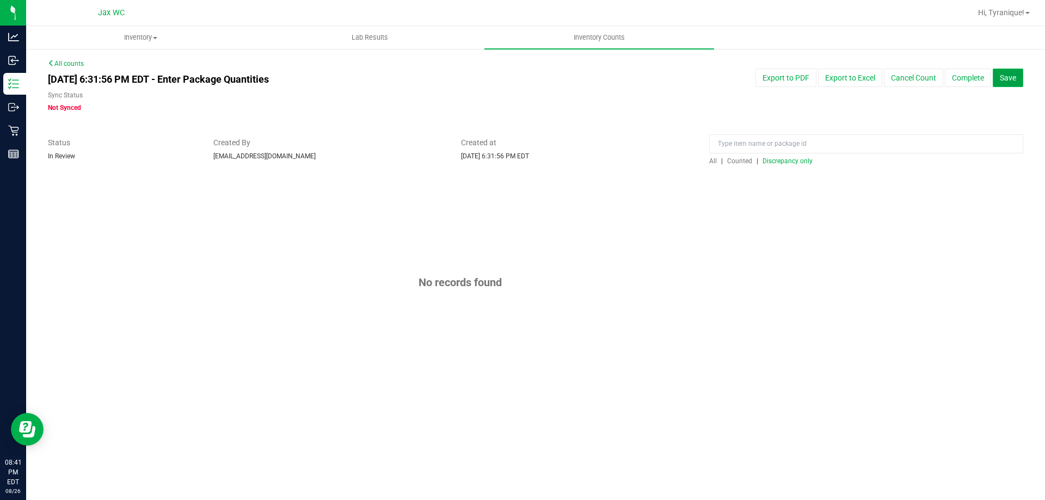
click at [1004, 75] on span "Save" at bounding box center [1008, 77] width 16 height 9
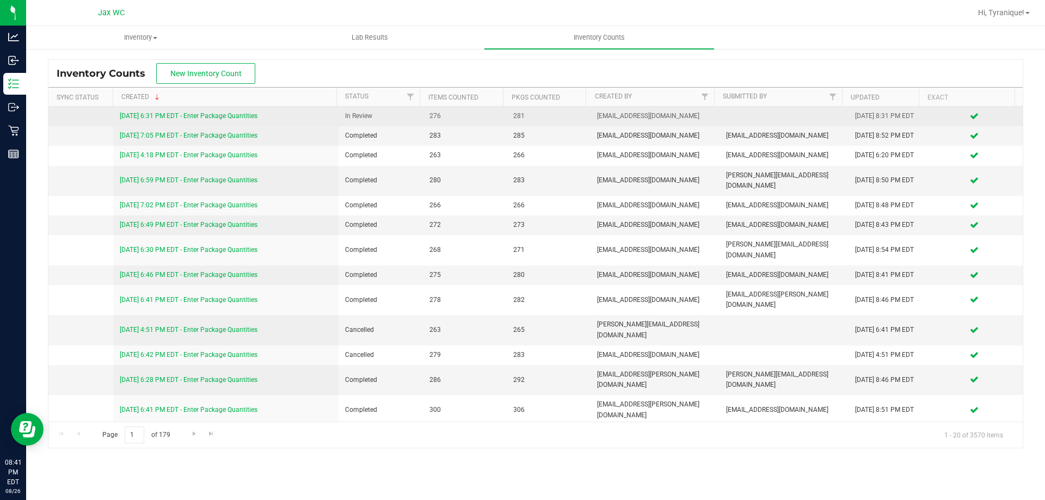
click at [250, 119] on link "8/26/25 6:31 PM EDT - Enter Package Quantities" at bounding box center [189, 116] width 138 height 8
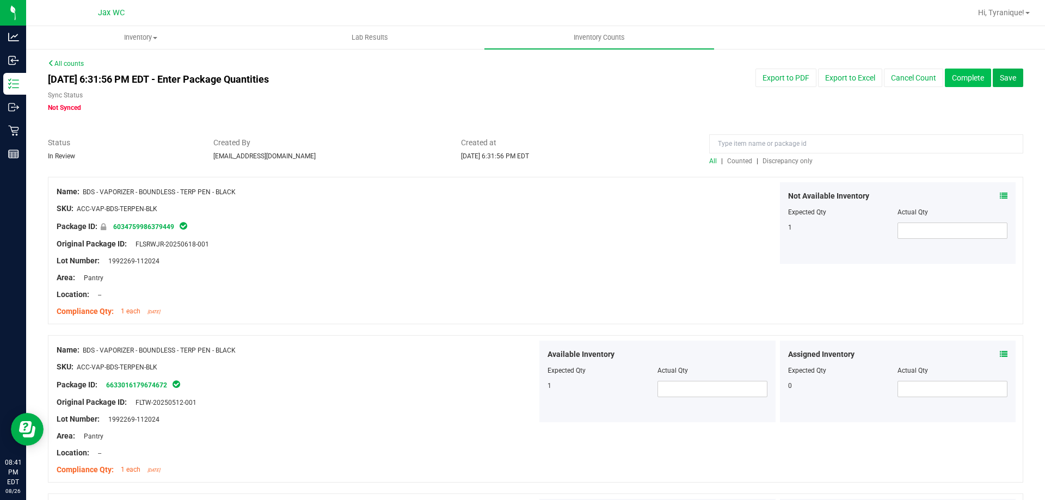
click at [945, 83] on button "Complete" at bounding box center [968, 78] width 46 height 19
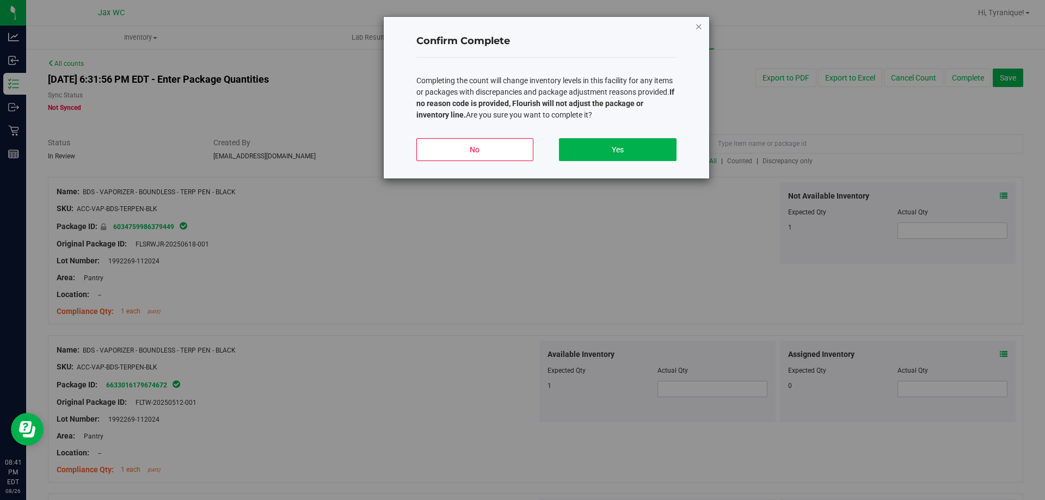
click at [701, 22] on icon "button" at bounding box center [699, 26] width 8 height 13
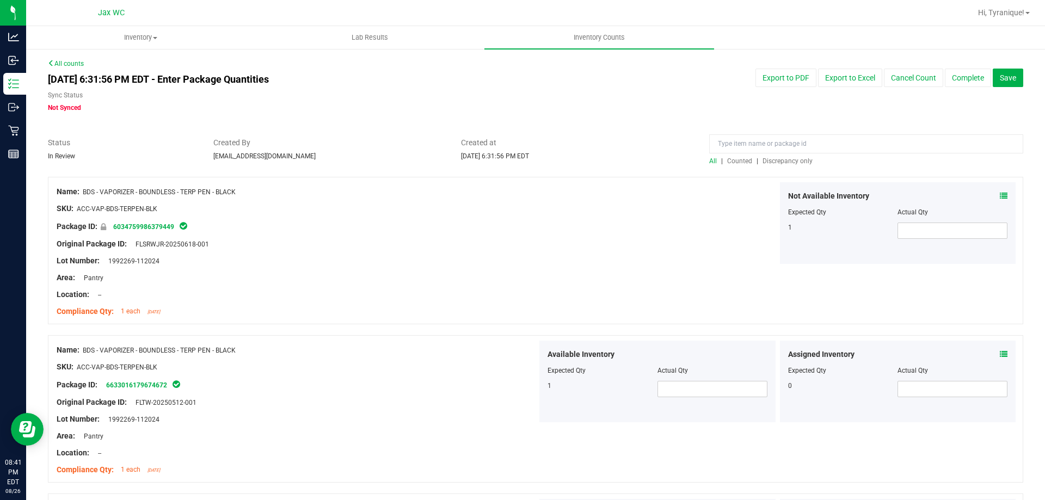
click at [784, 163] on span "Discrepancy only" at bounding box center [788, 161] width 50 height 8
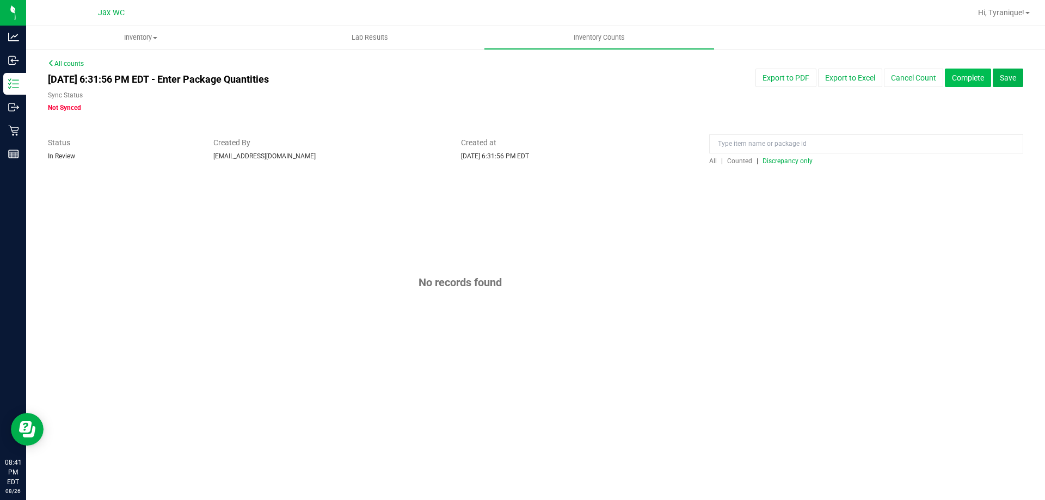
click at [957, 69] on button "Complete" at bounding box center [968, 78] width 46 height 19
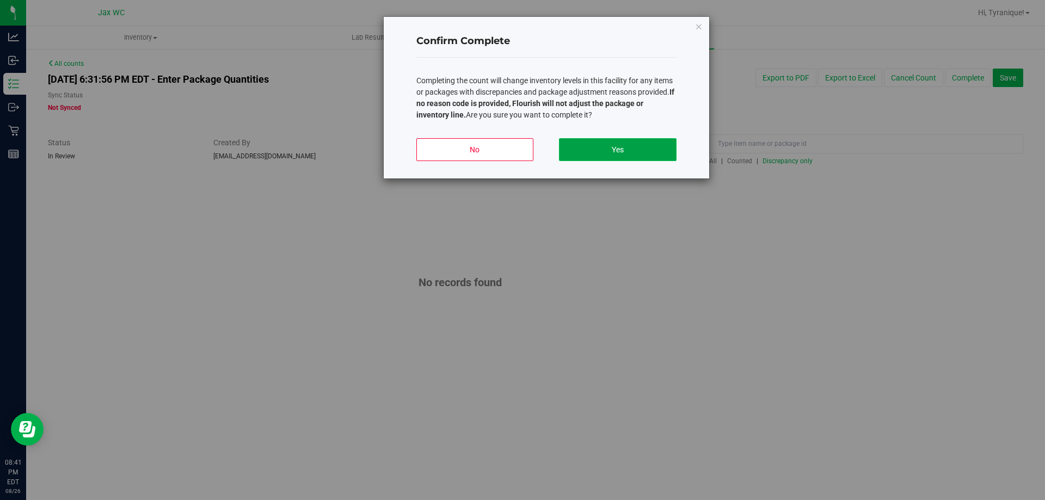
click at [623, 155] on button "Yes" at bounding box center [617, 149] width 117 height 23
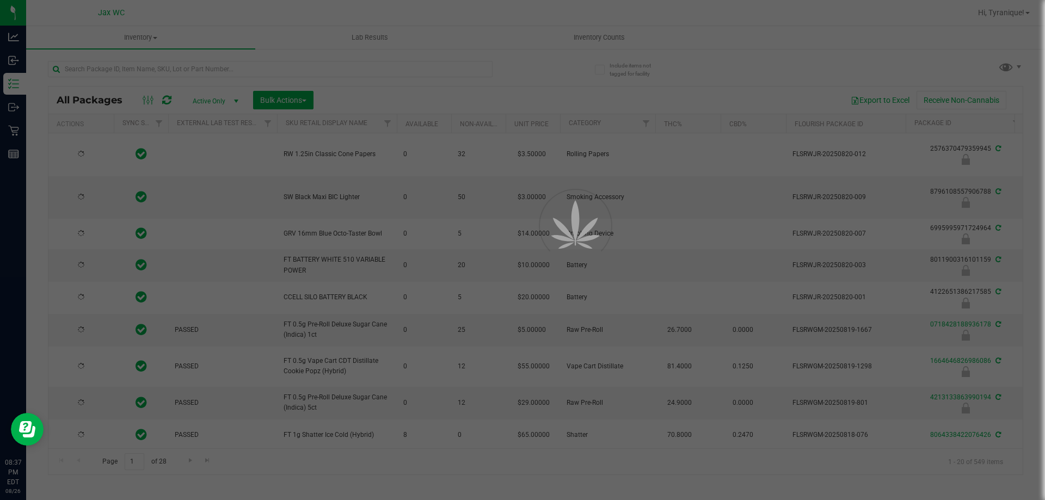
type input "[DATE]"
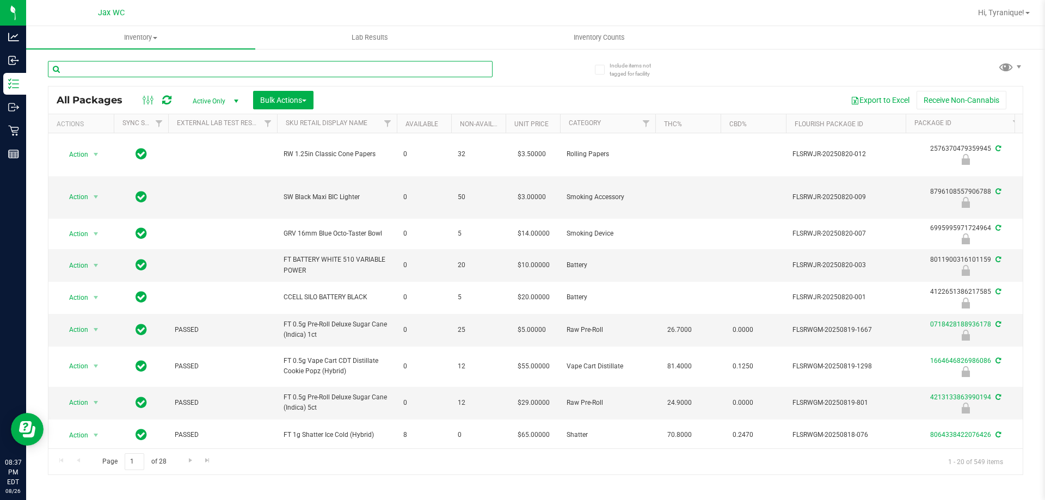
click at [195, 70] on input "text" at bounding box center [270, 69] width 445 height 16
paste input "FT - VAPE CART DISTILLATE - 1G - DBR - IND"
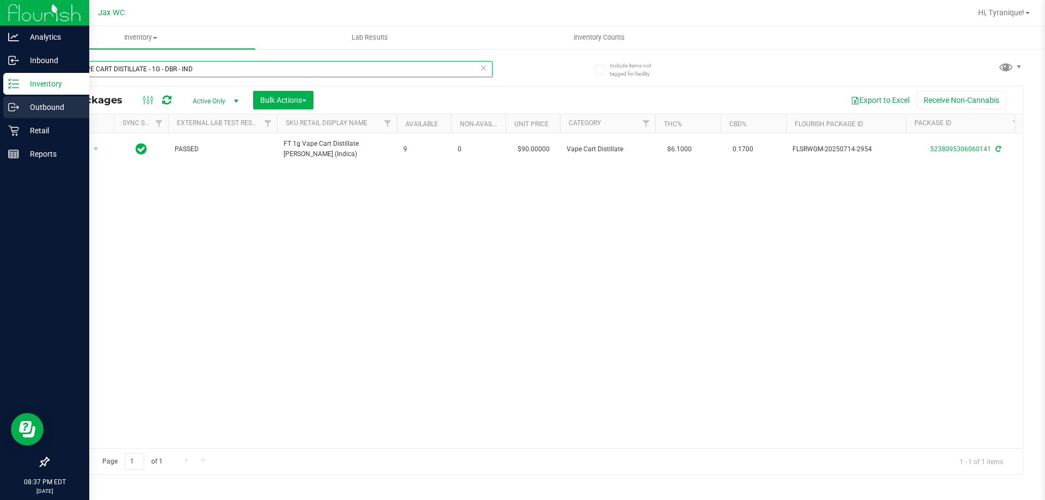
drag, startPoint x: 216, startPoint y: 73, endPoint x: 0, endPoint y: 118, distance: 220.6
click at [0, 114] on div "Analytics Inbound Inventory Outbound Retail Reports 08:37 PM EDT [DATE] 08/26 J…" at bounding box center [522, 250] width 1045 height 500
paste input "FT - VAPE CART DISTILLATE - 1G - GCK - SAT"
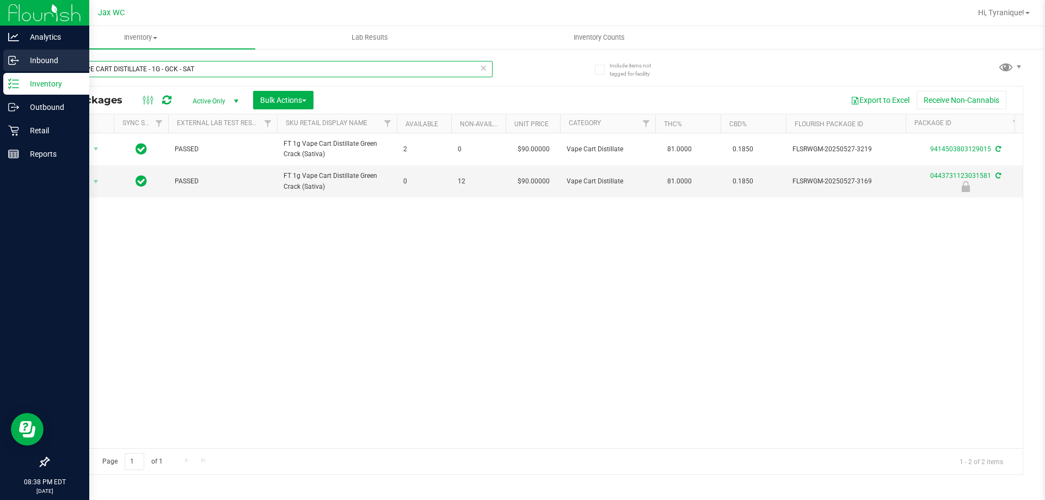
drag, startPoint x: 236, startPoint y: 66, endPoint x: 0, endPoint y: 70, distance: 236.2
click at [0, 65] on div "Analytics Inbound Inventory Outbound Retail Reports 08:38 PM EDT [DATE] 08/26 J…" at bounding box center [522, 250] width 1045 height 500
paste input "HT - BAR - 100MG - THC - DARK CHOCOLATE"
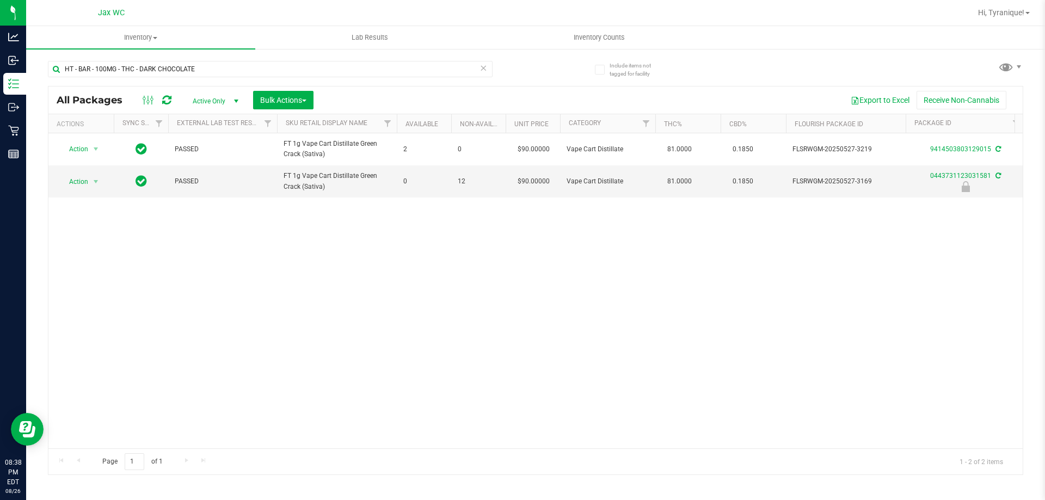
click at [359, 270] on div "Action Action Adjust qty Create package Edit attributes Global inventory Locate…" at bounding box center [535, 290] width 974 height 315
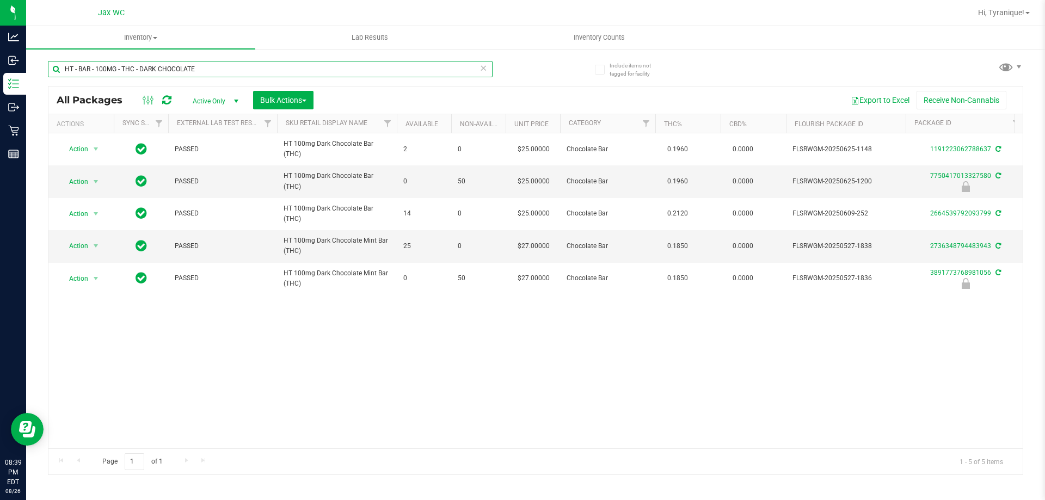
click at [209, 65] on input "HT - BAR - 100MG - THC - DARK CHOCOLATE" at bounding box center [270, 69] width 445 height 16
click at [208, 65] on input "HT - BAR - 100MG - THC - DARK CHOCOLATE" at bounding box center [270, 69] width 445 height 16
paste input "SW - LOZENGE - 5MG - 20CT - SOO - 1CBD-1THC - LEMON"
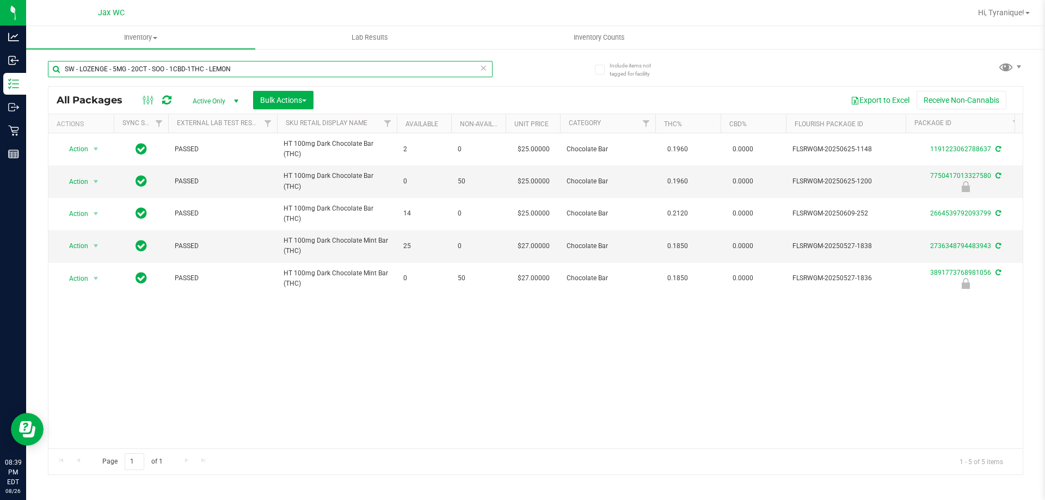
type input "SW - LOZENGE - 5MG - 20CT - SOO - 1CBD-1THC - LEMON"
